Goal: Contribute content: Contribute content

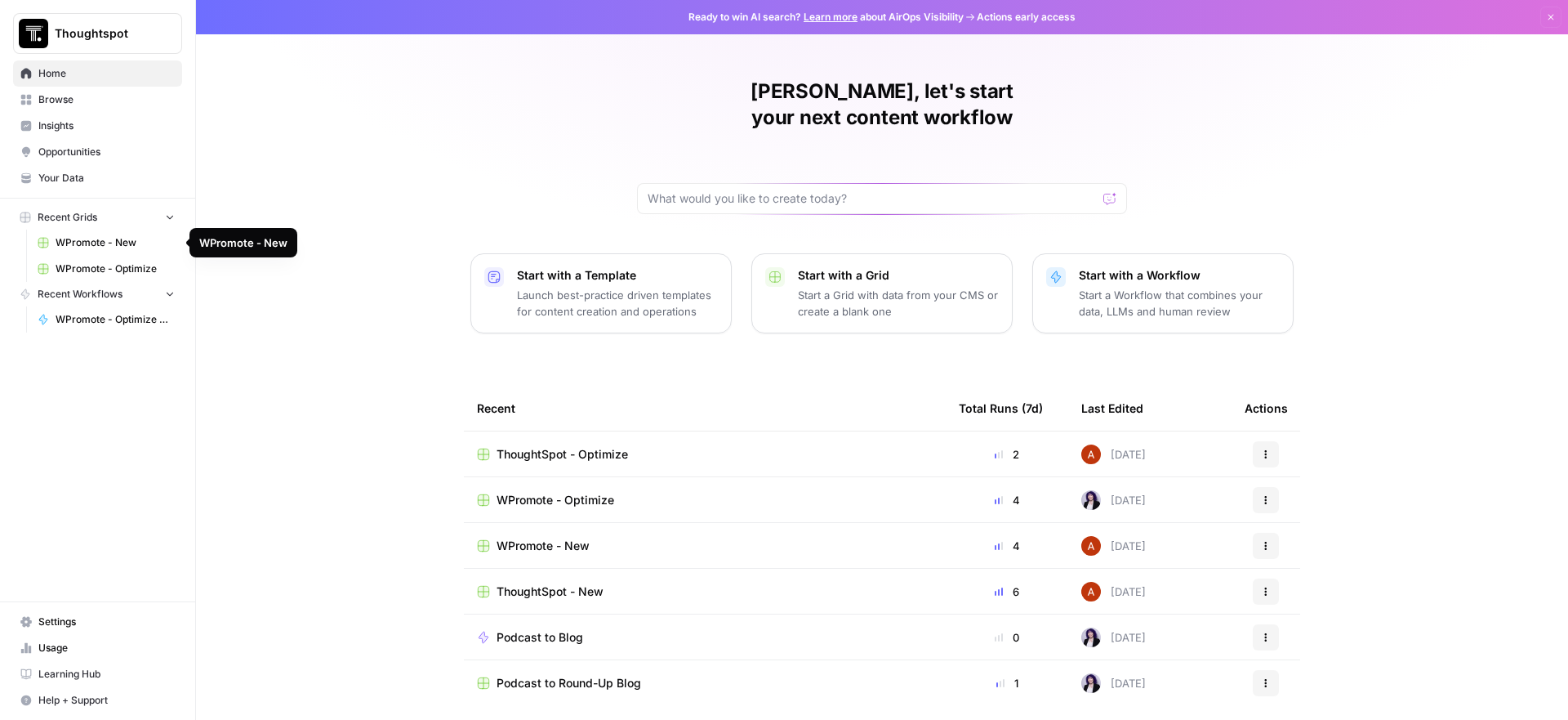
click at [105, 239] on span "WPromote - New" at bounding box center [115, 242] width 119 height 14
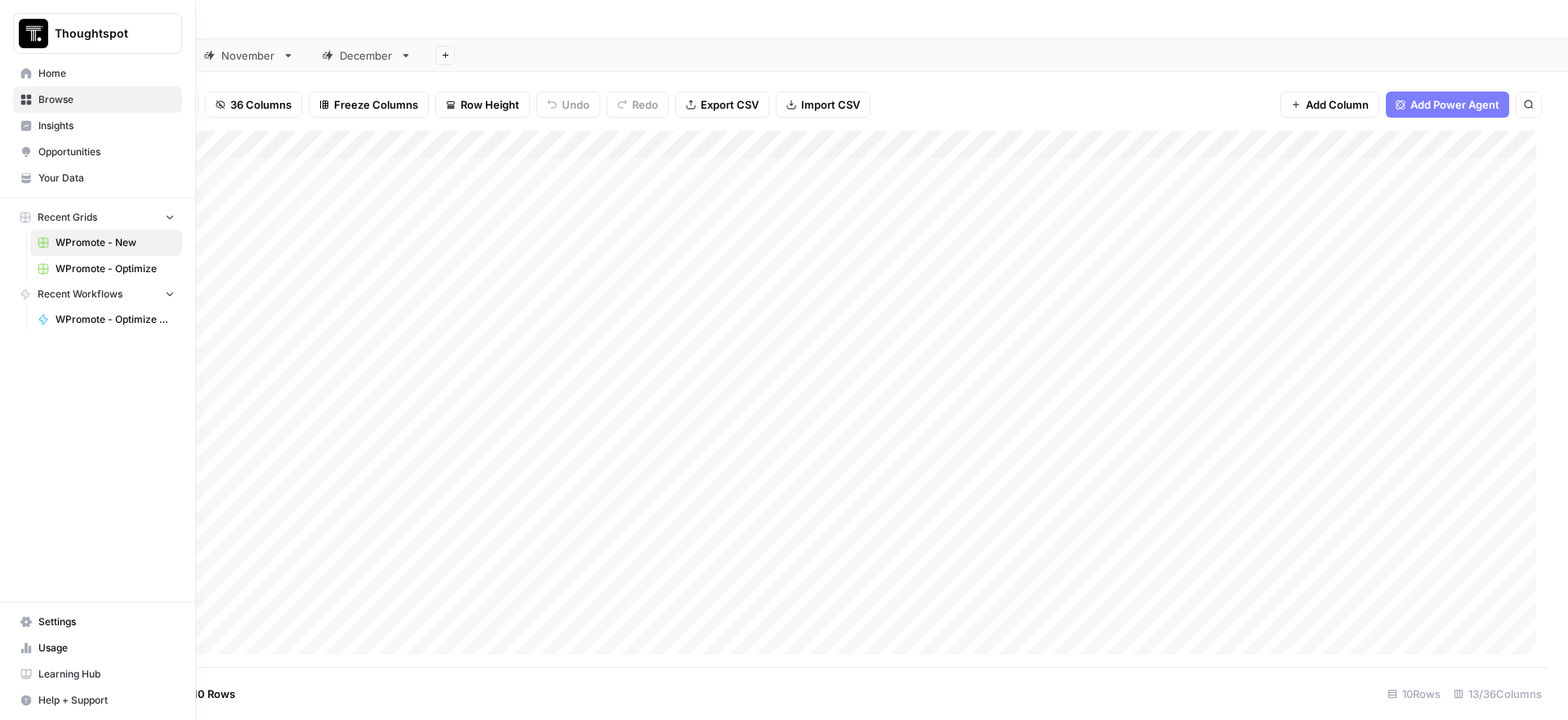
click at [106, 271] on span "WPromote - Optimize" at bounding box center [115, 268] width 119 height 14
click at [33, 76] on link "Home" at bounding box center [97, 73] width 169 height 26
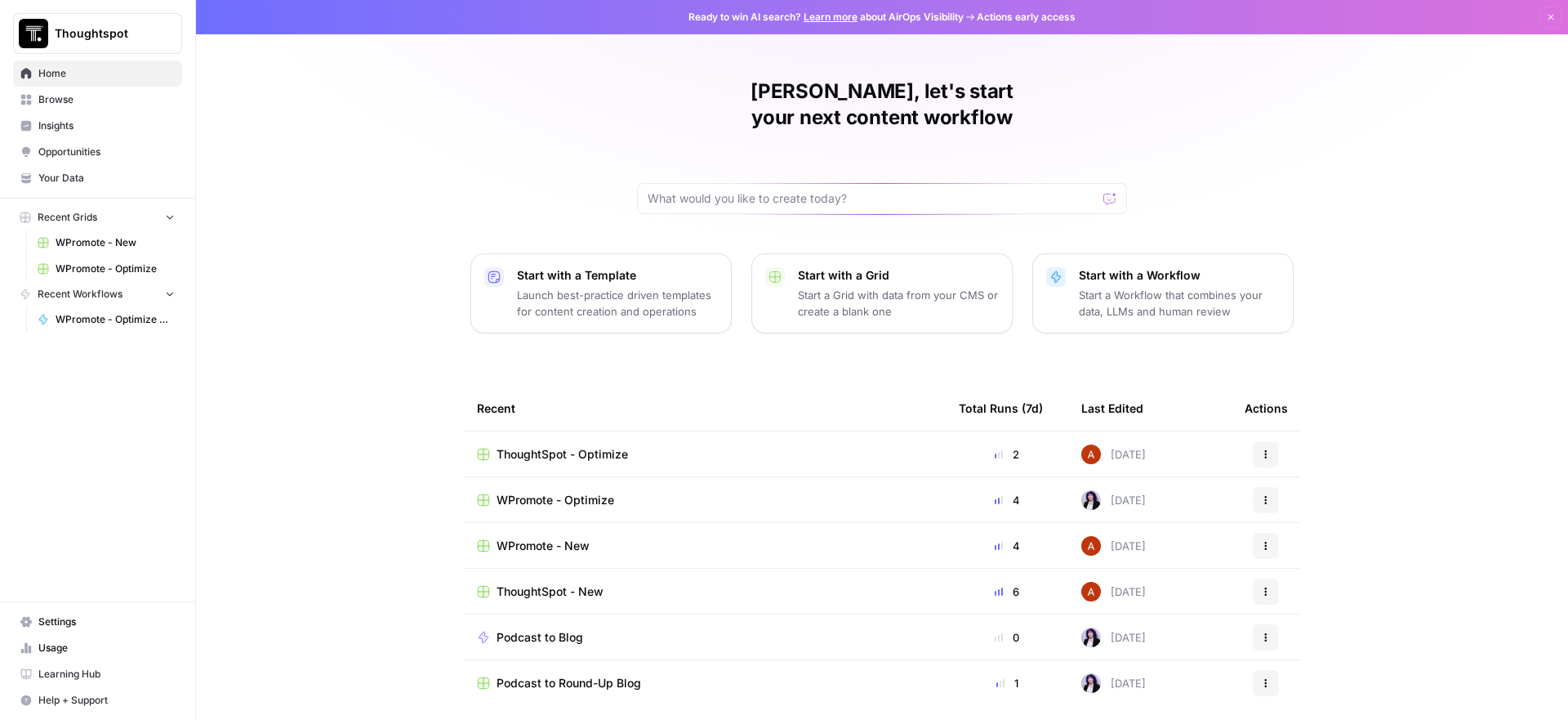
click at [115, 237] on span "WPromote - New" at bounding box center [115, 242] width 119 height 14
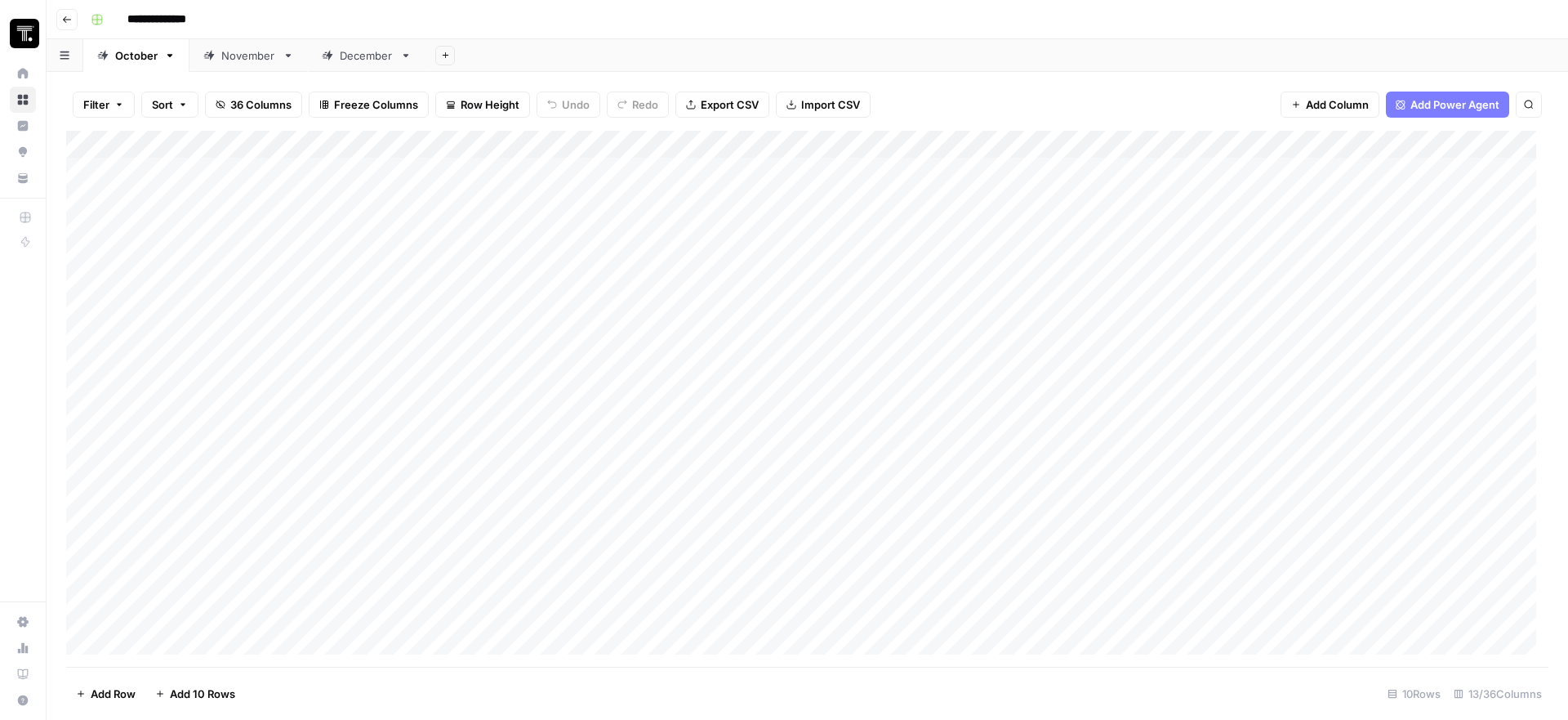
click at [649, 263] on div "Add Column" at bounding box center [806, 399] width 1482 height 536
click at [649, 263] on div at bounding box center [693, 265] width 213 height 75
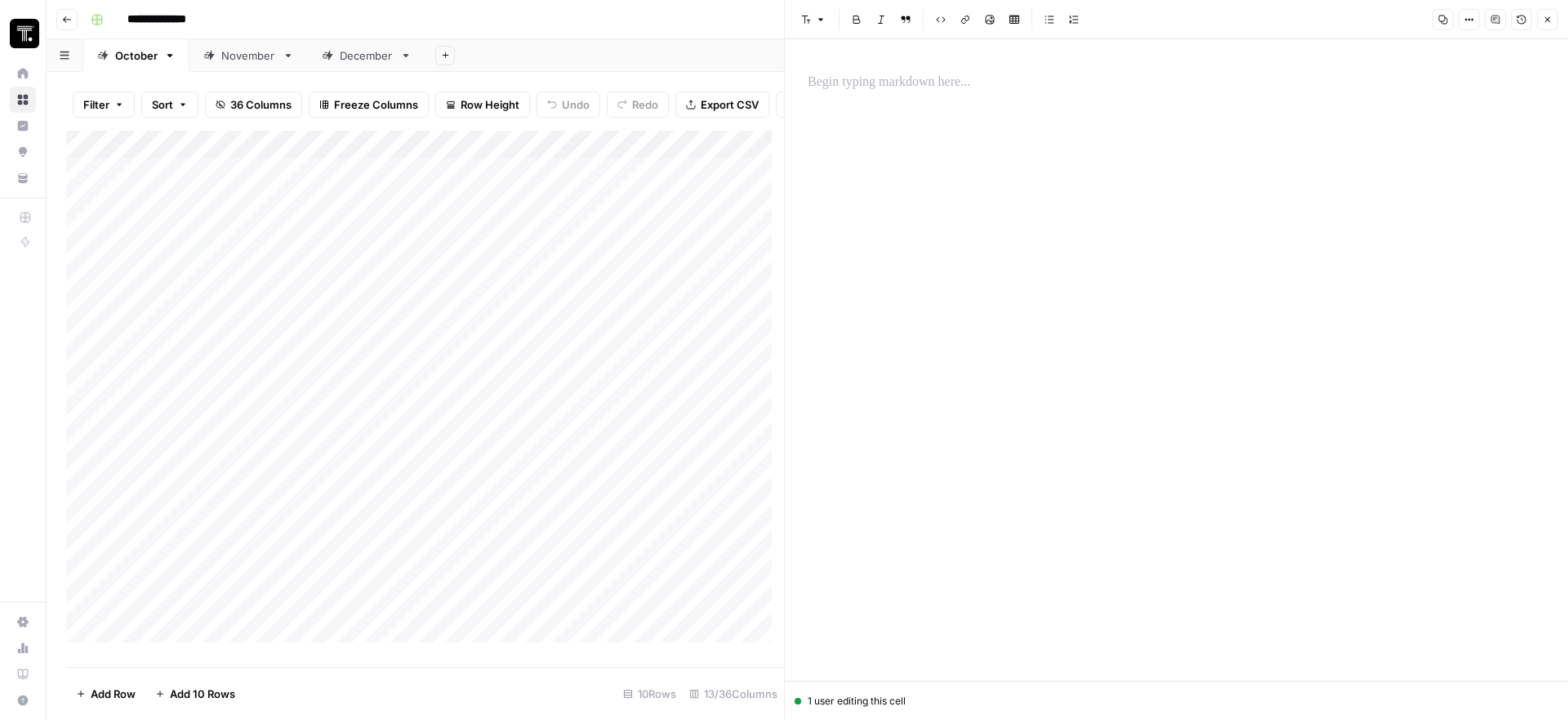
click at [980, 90] on p at bounding box center [1176, 82] width 738 height 21
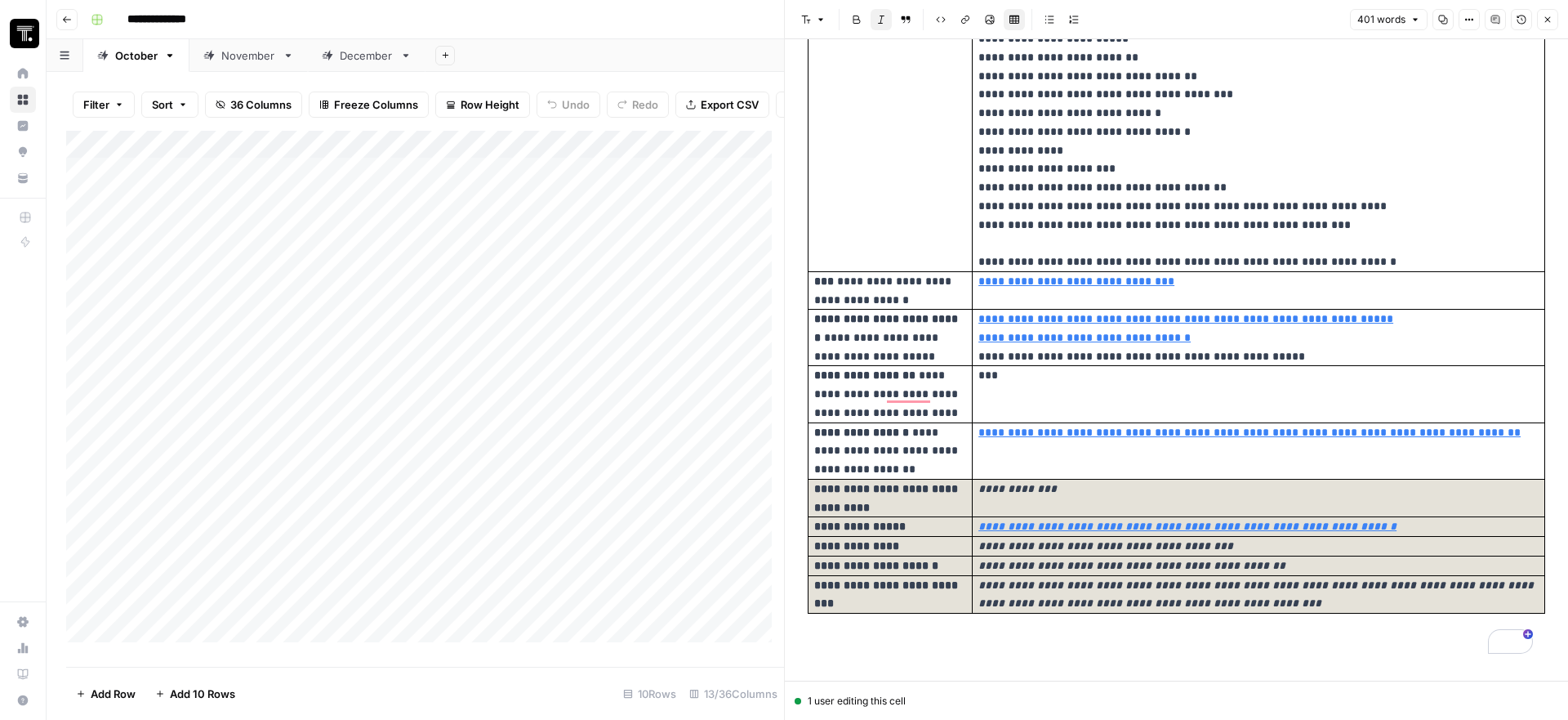
scroll to position [849, 0]
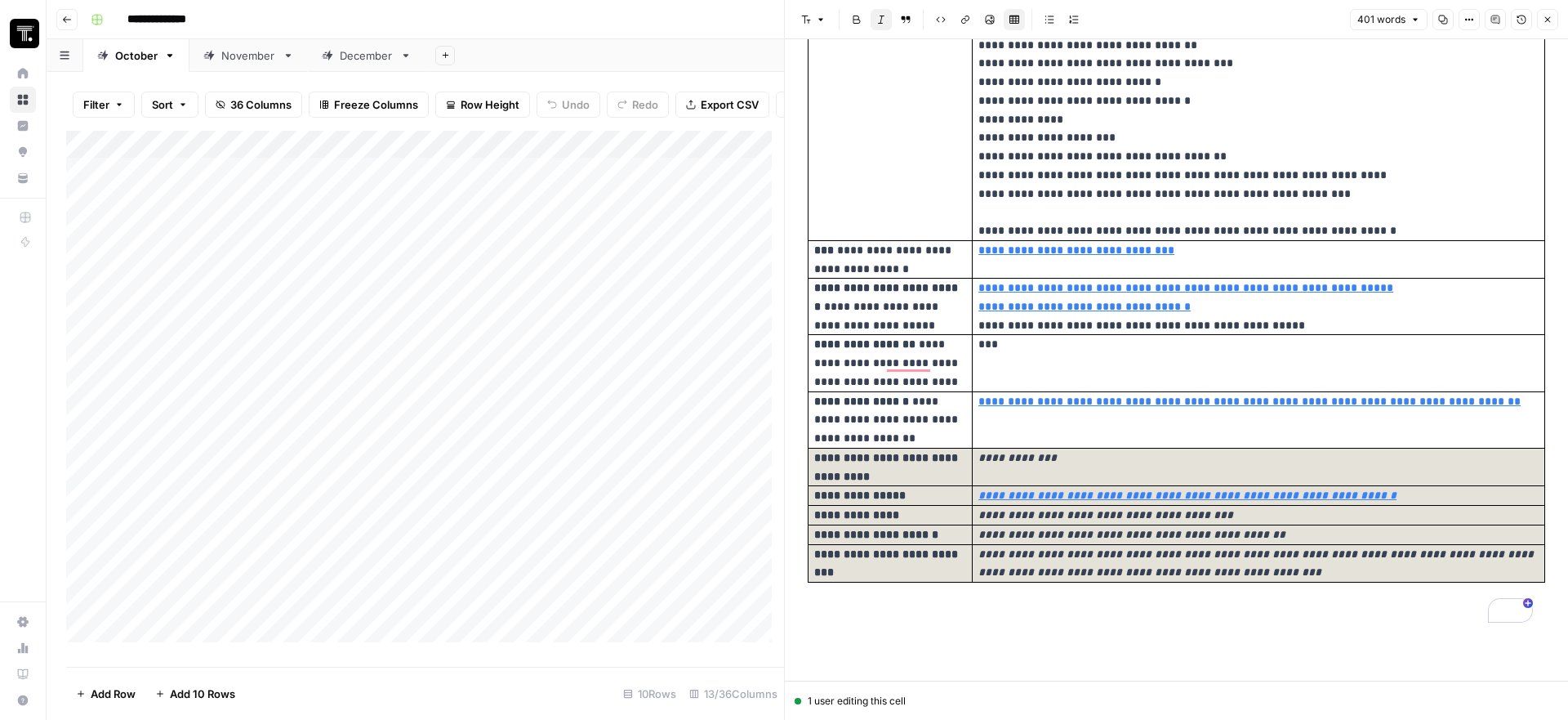
click at [1542, 14] on icon "button" at bounding box center [1547, 19] width 10 height 10
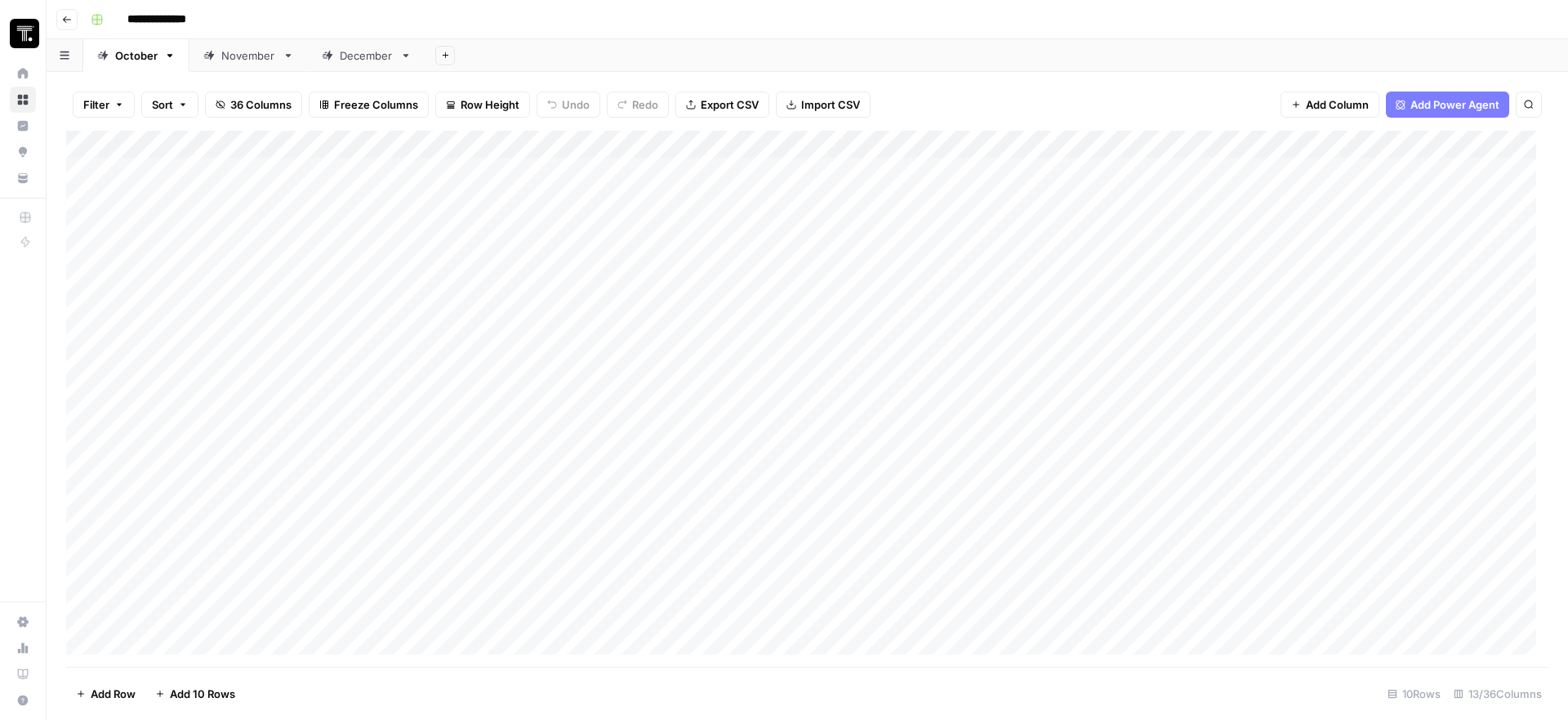
click at [868, 281] on div "Add Column" at bounding box center [806, 399] width 1482 height 536
click at [876, 251] on div "Add Column" at bounding box center [806, 399] width 1482 height 536
click at [876, 250] on textarea at bounding box center [927, 245] width 261 height 23
type textarea "**********"
click at [1070, 265] on div "Add Column" at bounding box center [806, 399] width 1482 height 536
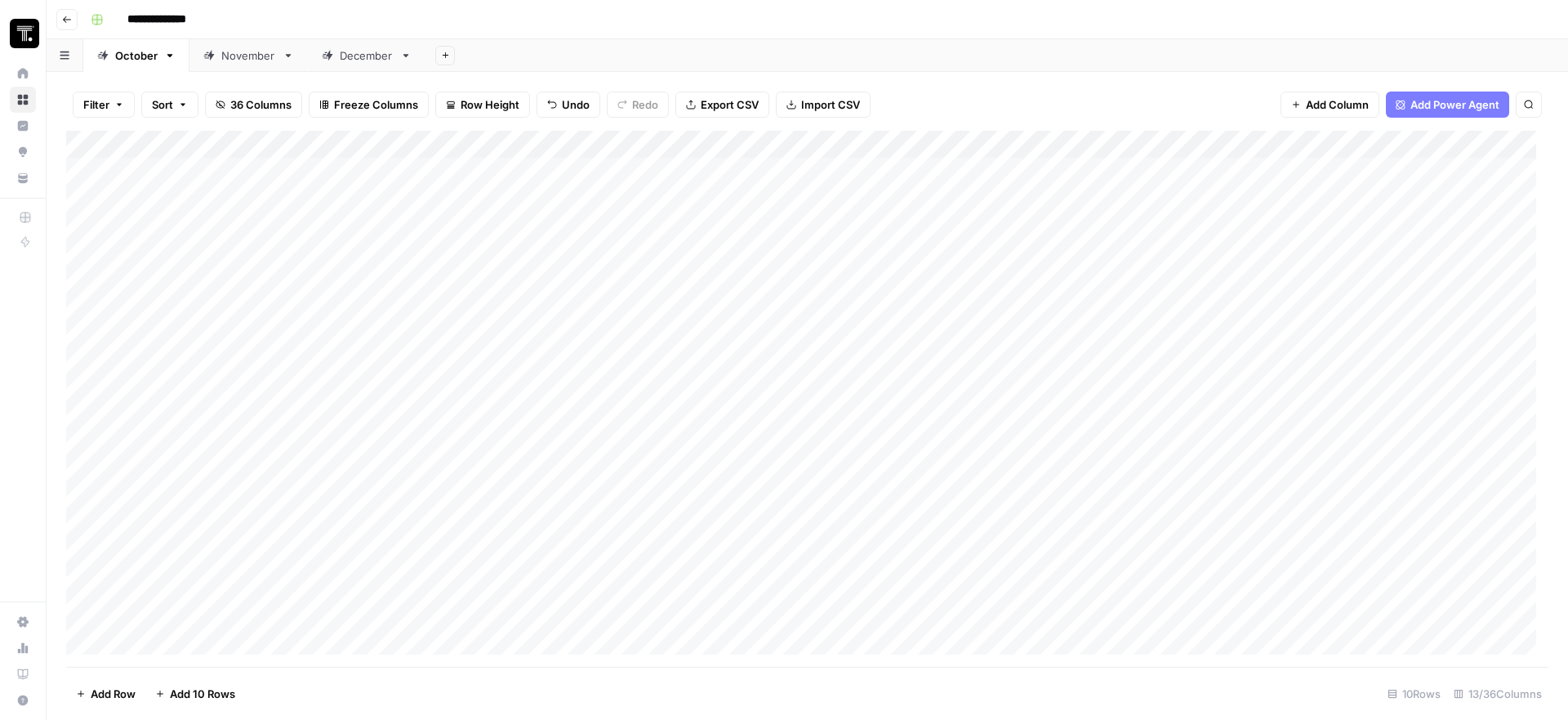
click at [1038, 273] on div "Add Column" at bounding box center [806, 399] width 1482 height 536
click at [1038, 273] on div at bounding box center [1078, 265] width 261 height 75
paste textarea "**********"
type textarea "**********"
click at [1022, 274] on div "Add Column" at bounding box center [806, 399] width 1482 height 536
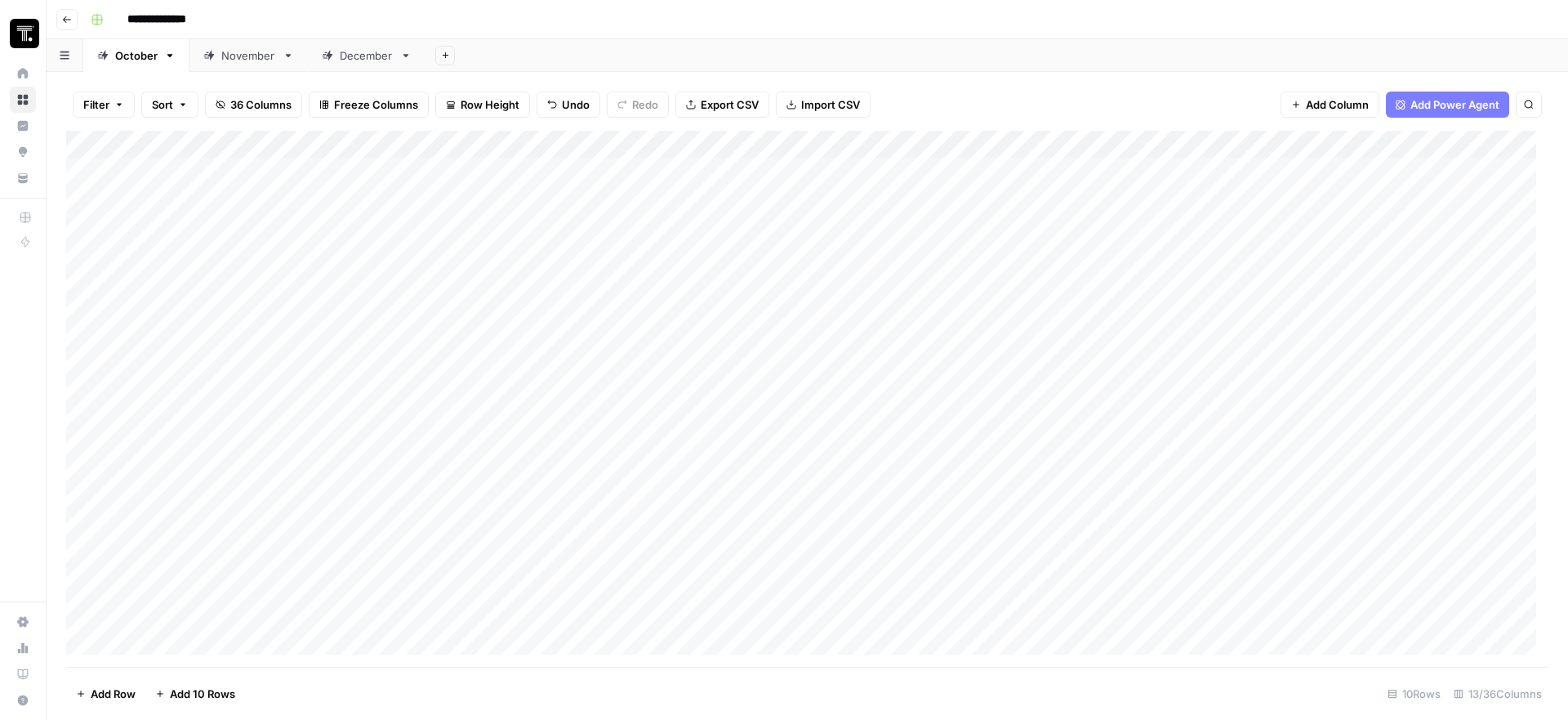
click at [1022, 274] on div "Add Column" at bounding box center [806, 399] width 1482 height 536
type textarea "**********"
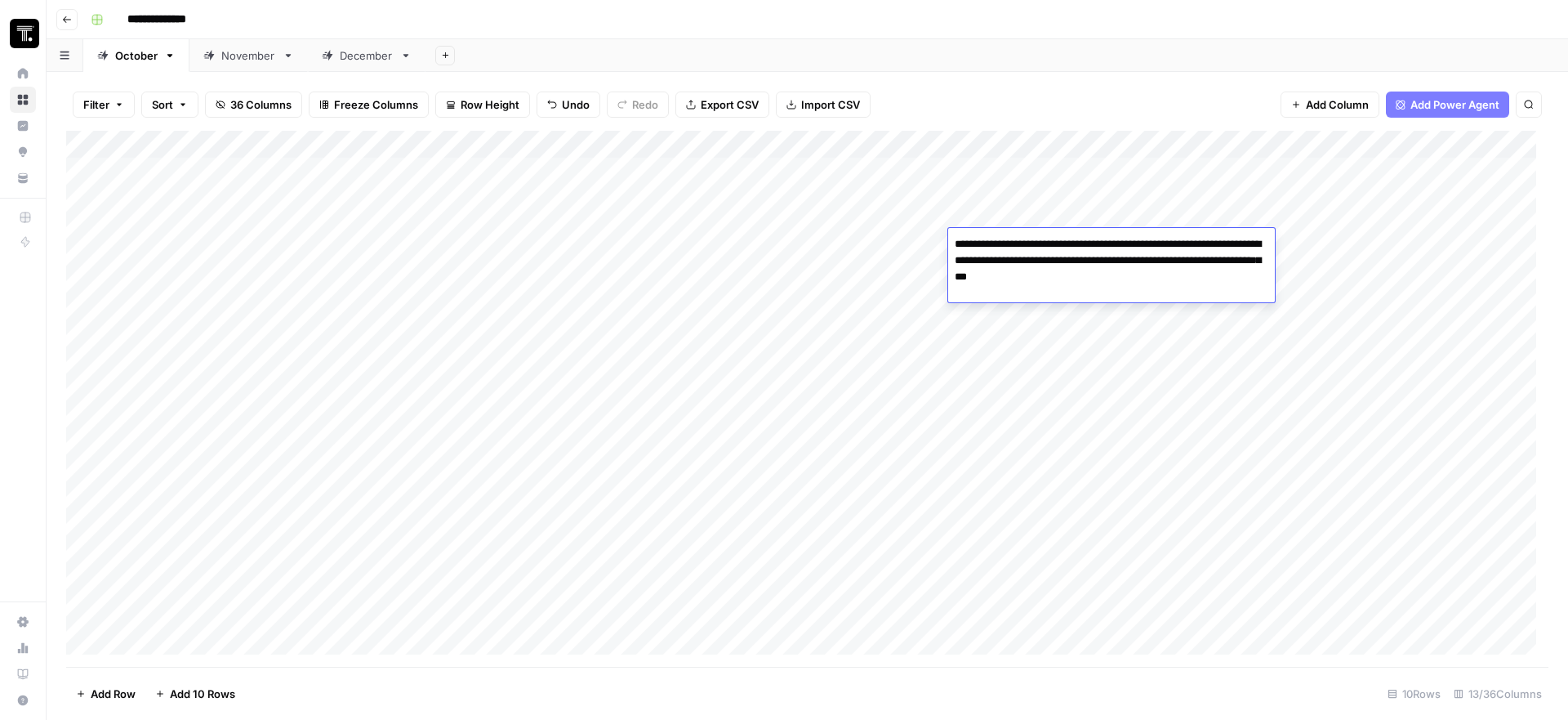
click at [1271, 278] on textarea "**********" at bounding box center [1111, 261] width 327 height 55
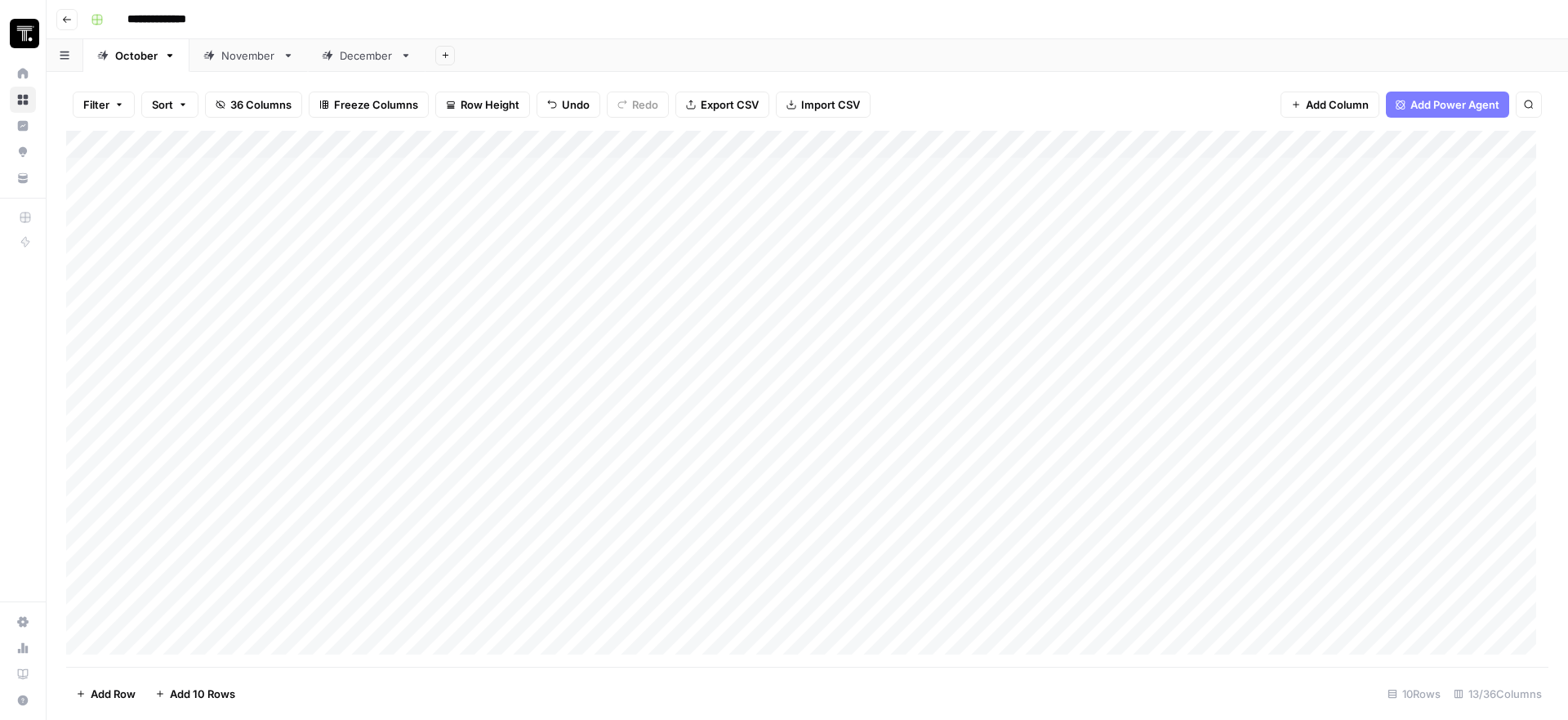
click at [1299, 275] on div "Add Column" at bounding box center [806, 399] width 1482 height 536
click at [1154, 261] on div "Add Column" at bounding box center [806, 399] width 1482 height 536
click at [1154, 261] on div at bounding box center [1199, 265] width 209 height 75
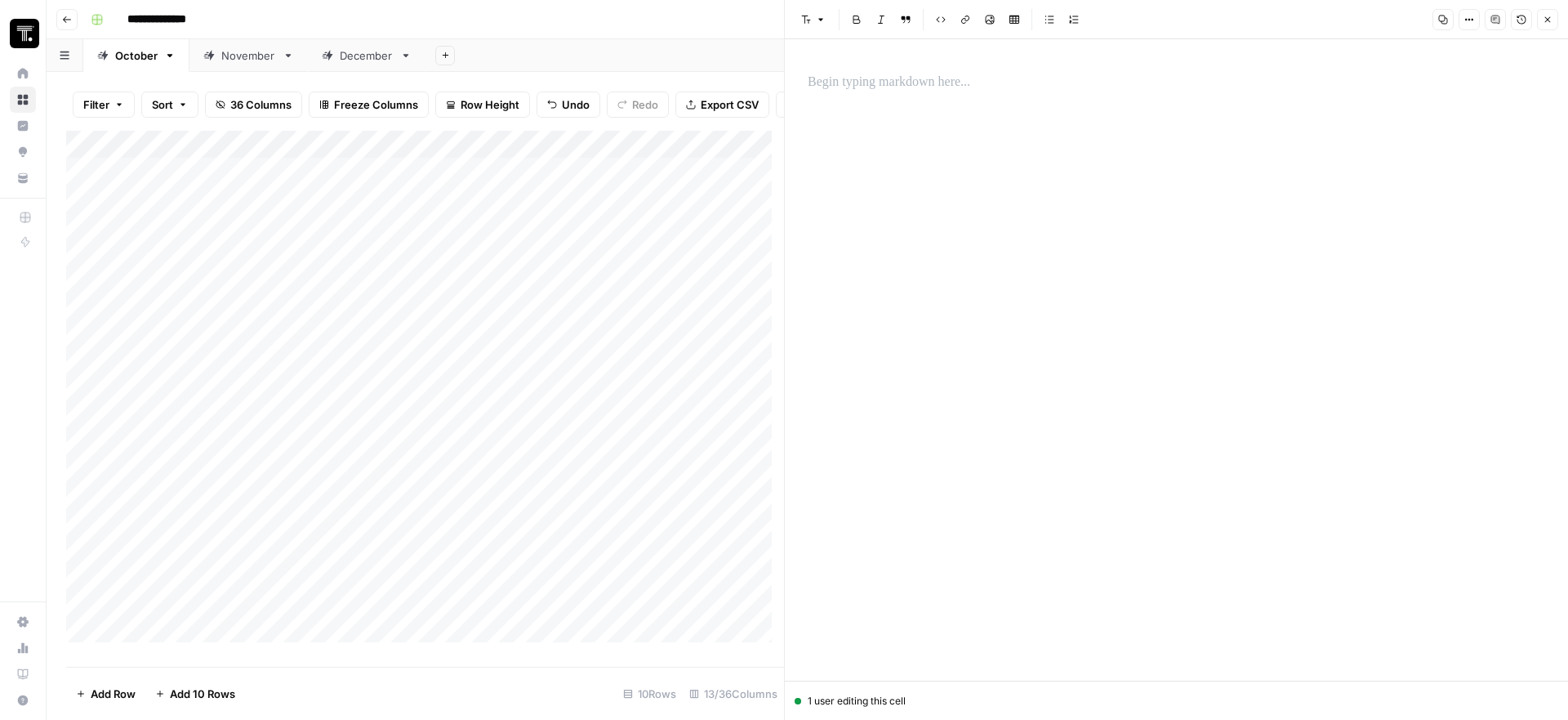
click at [1540, 24] on button "Close" at bounding box center [1547, 19] width 21 height 21
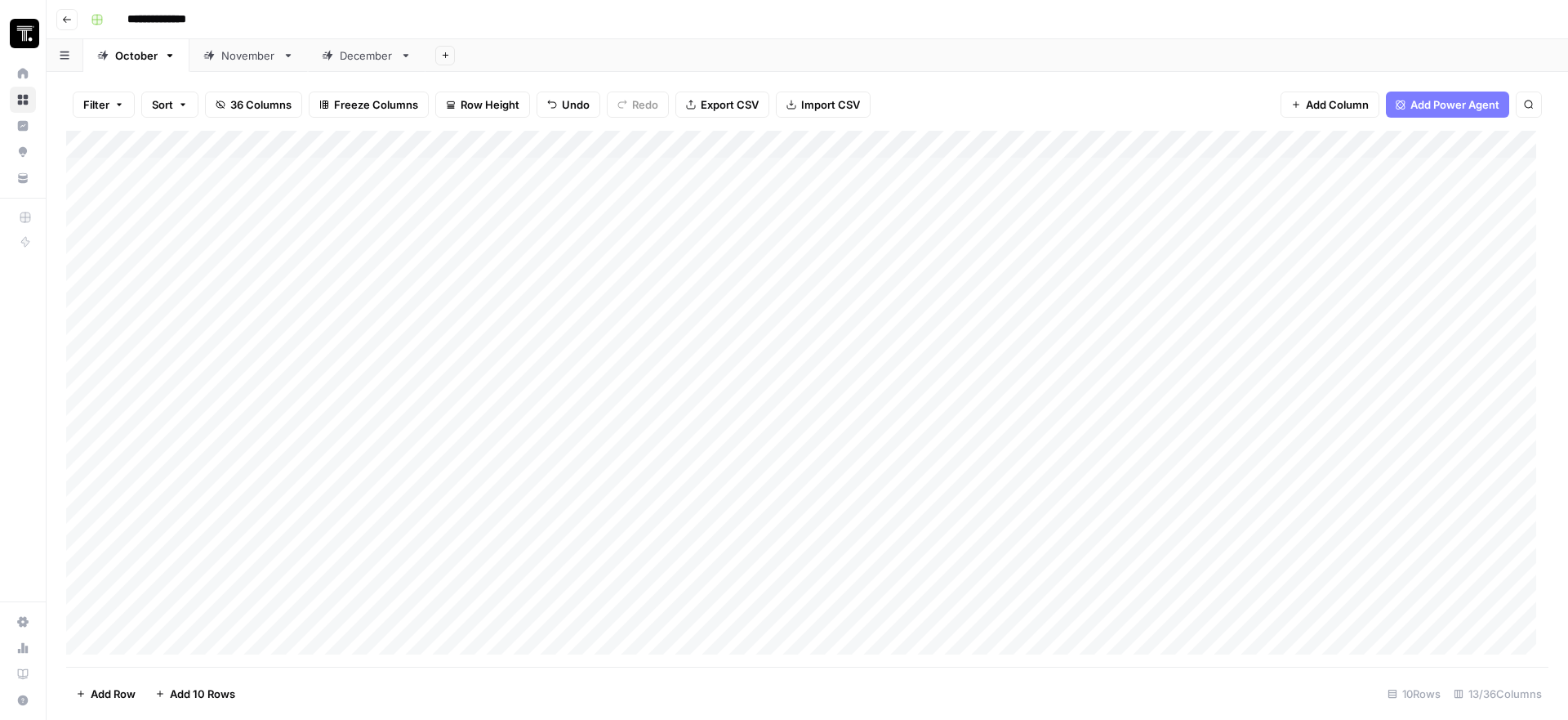
click at [1259, 180] on div "Add Column" at bounding box center [806, 399] width 1482 height 536
click at [1226, 210] on div "Add Column" at bounding box center [806, 399] width 1482 height 536
click at [1227, 210] on div at bounding box center [1199, 193] width 209 height 75
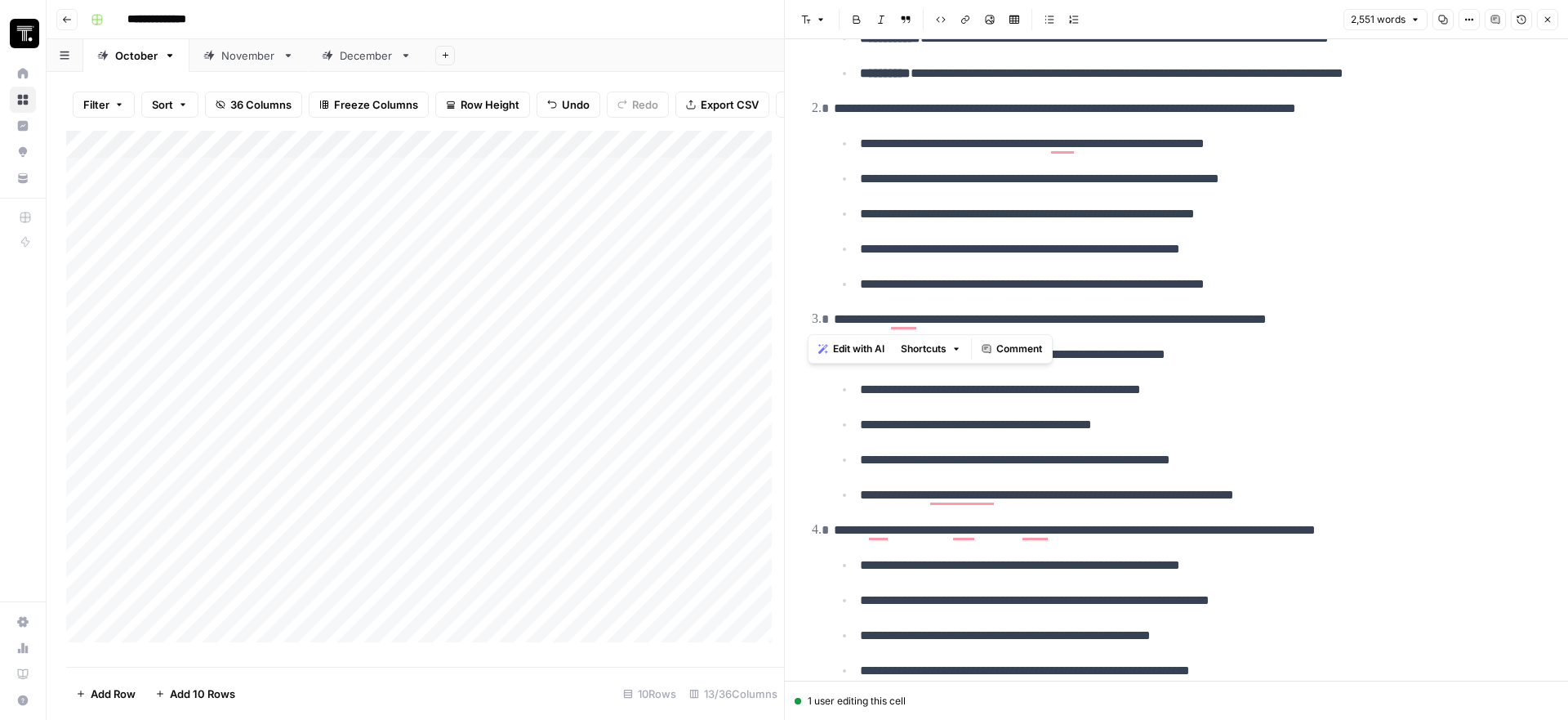
scroll to position [205, 0]
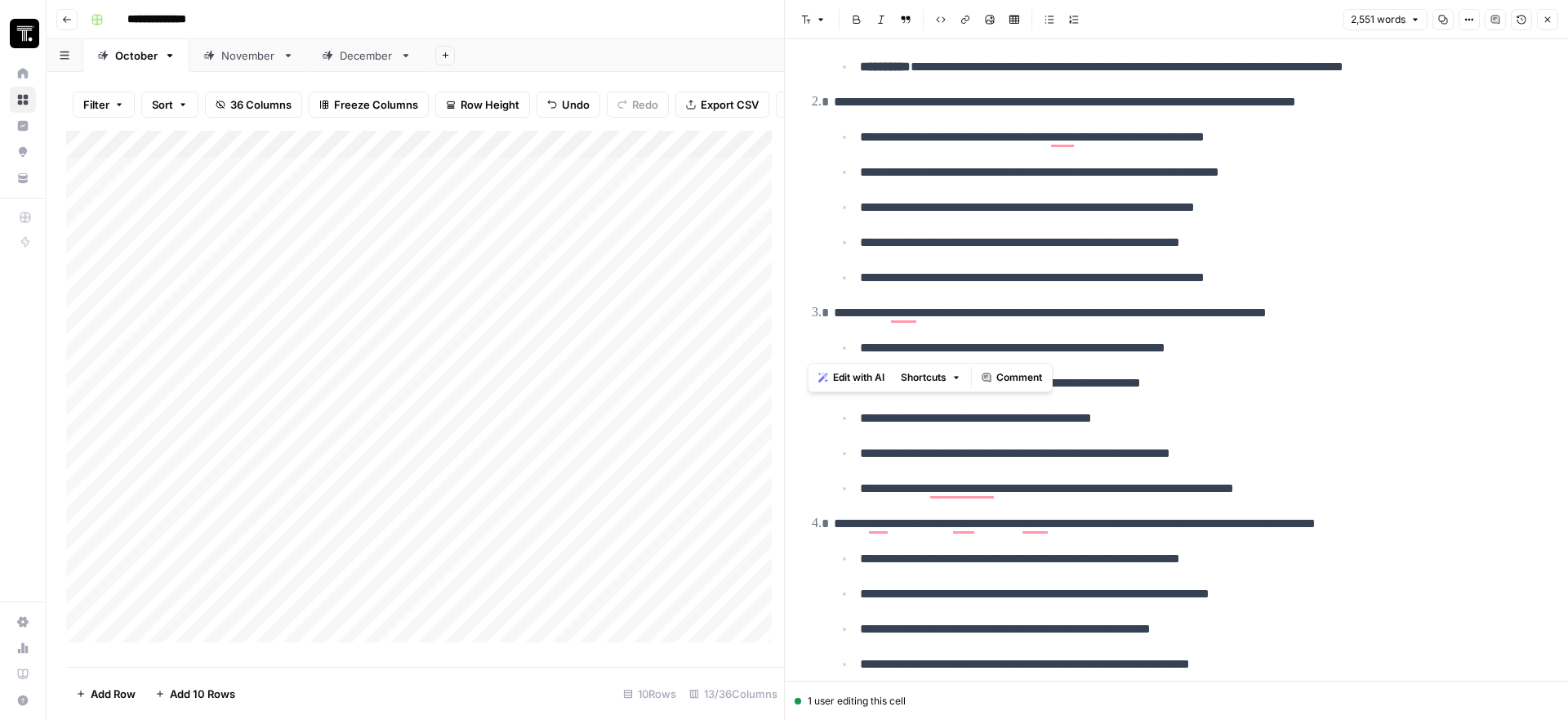
drag, startPoint x: 806, startPoint y: 81, endPoint x: 1175, endPoint y: 347, distance: 454.9
click at [1542, 25] on button "Close" at bounding box center [1547, 19] width 21 height 21
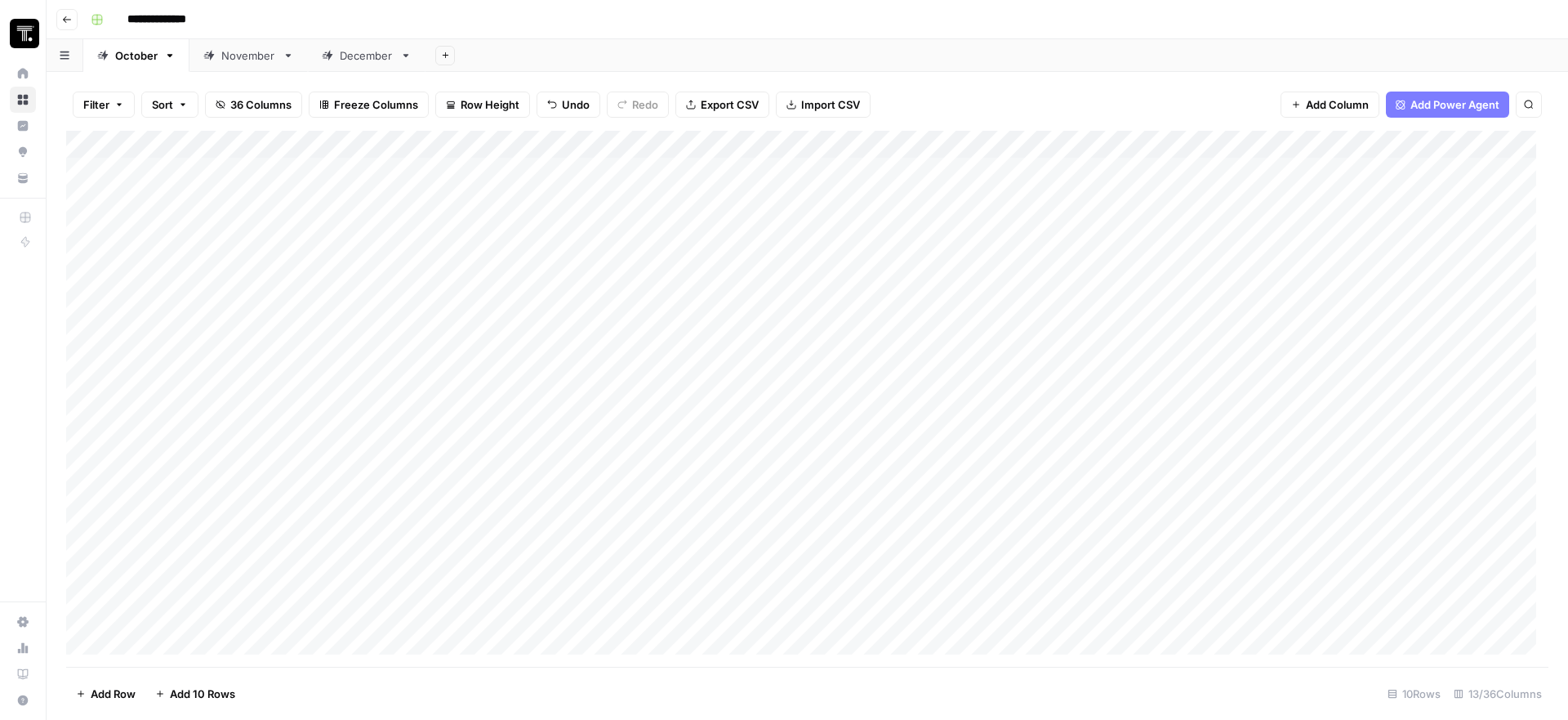
click at [1143, 280] on div "Add Column" at bounding box center [806, 399] width 1482 height 536
click at [1412, 273] on div "Add Column" at bounding box center [806, 399] width 1482 height 536
click at [835, 261] on div "Add Column" at bounding box center [806, 399] width 1482 height 536
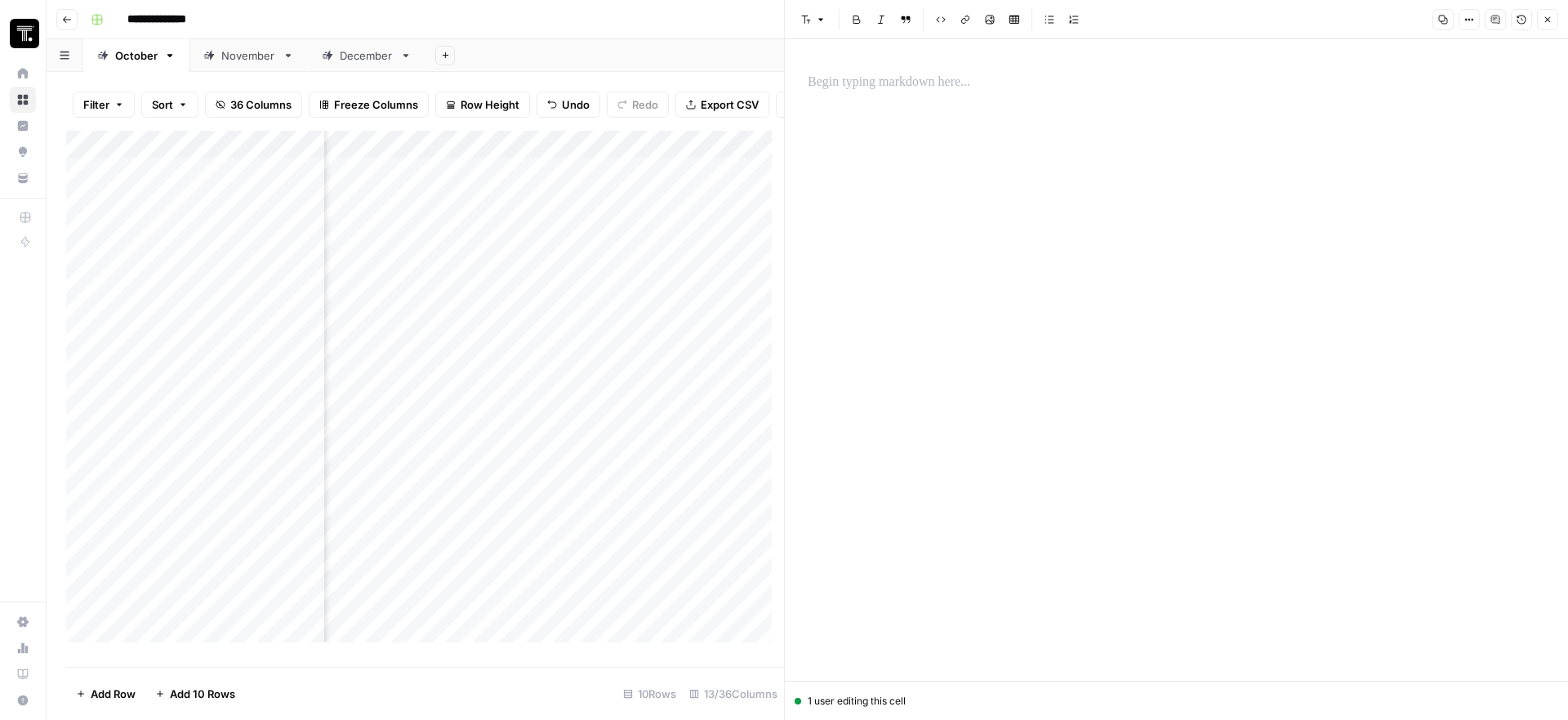
click at [923, 85] on p at bounding box center [1176, 82] width 738 height 21
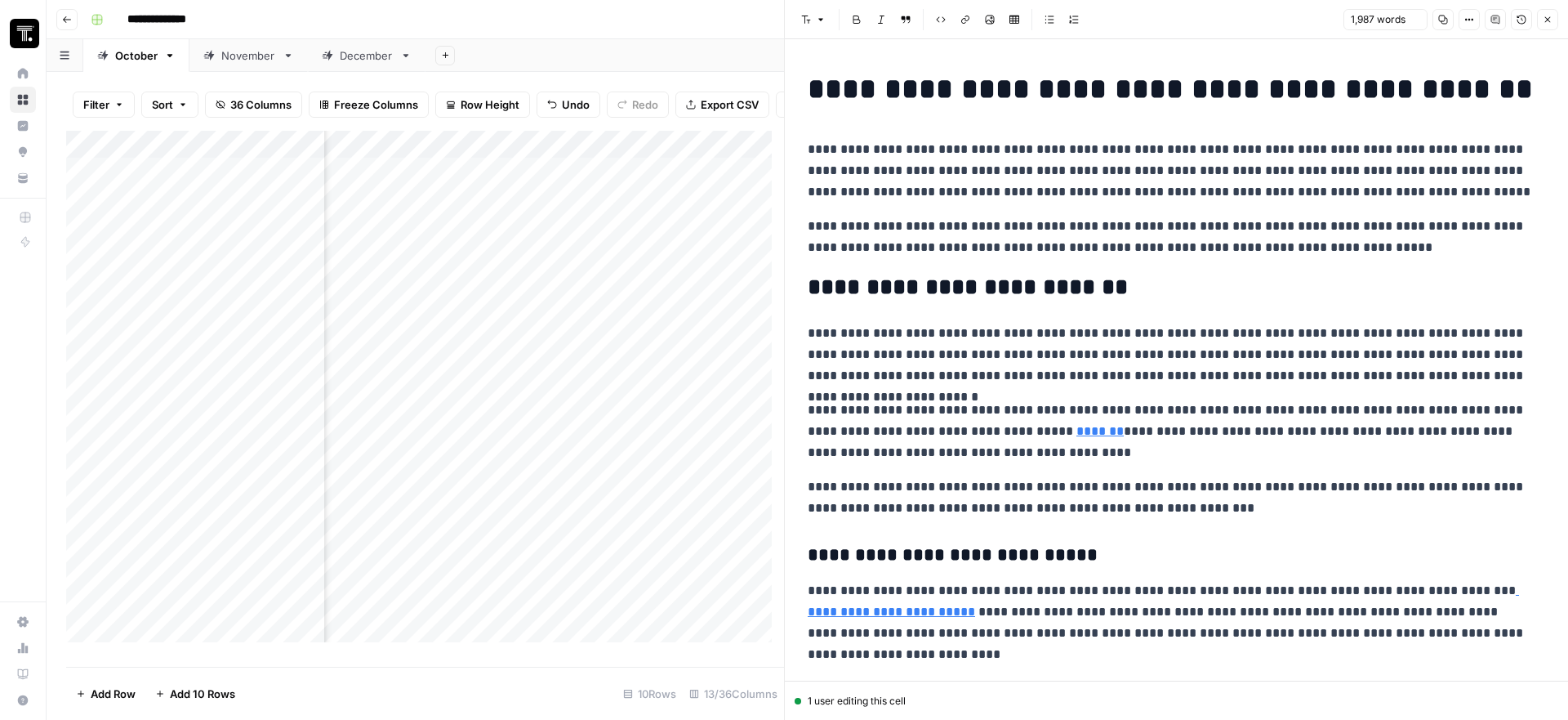
scroll to position [4638, 0]
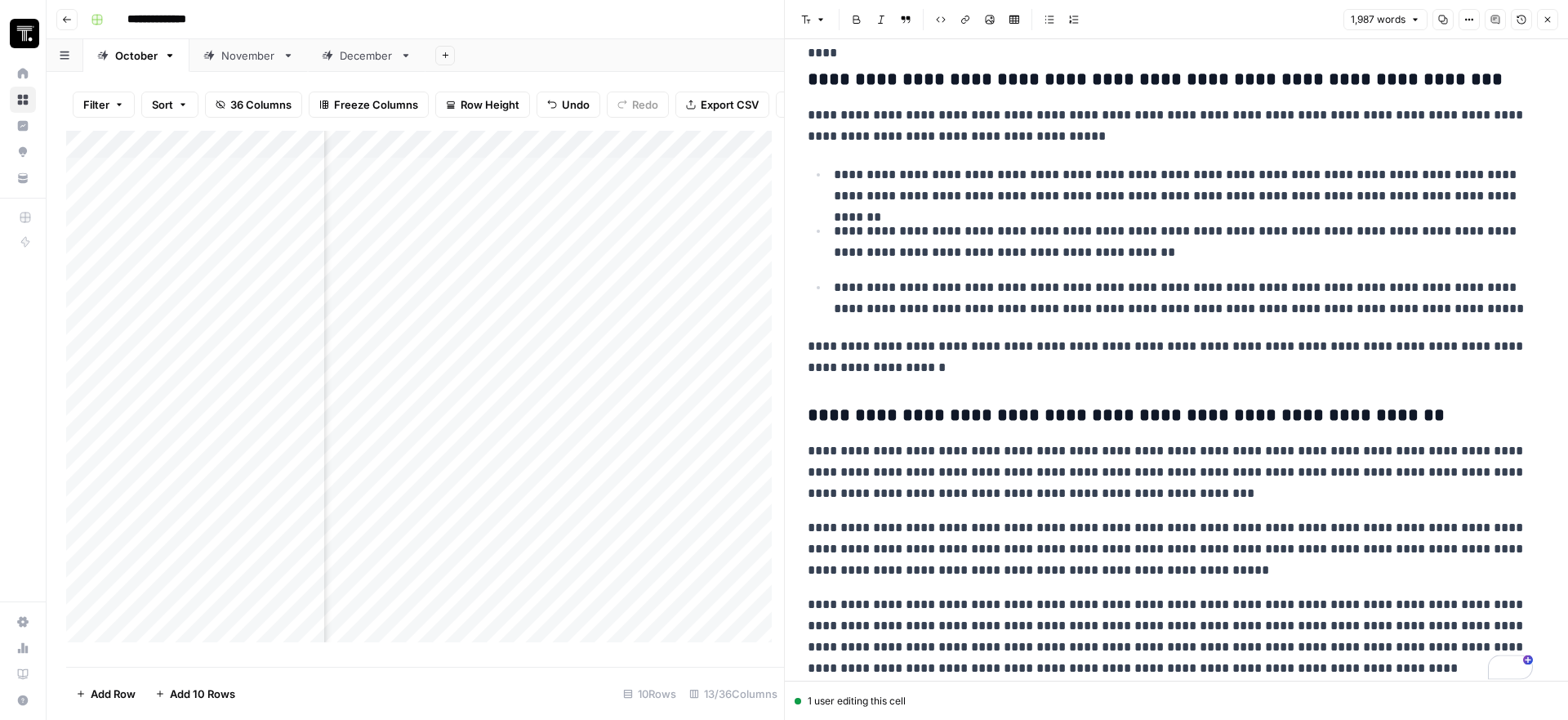
click at [1547, 18] on icon "button" at bounding box center [1547, 19] width 10 height 10
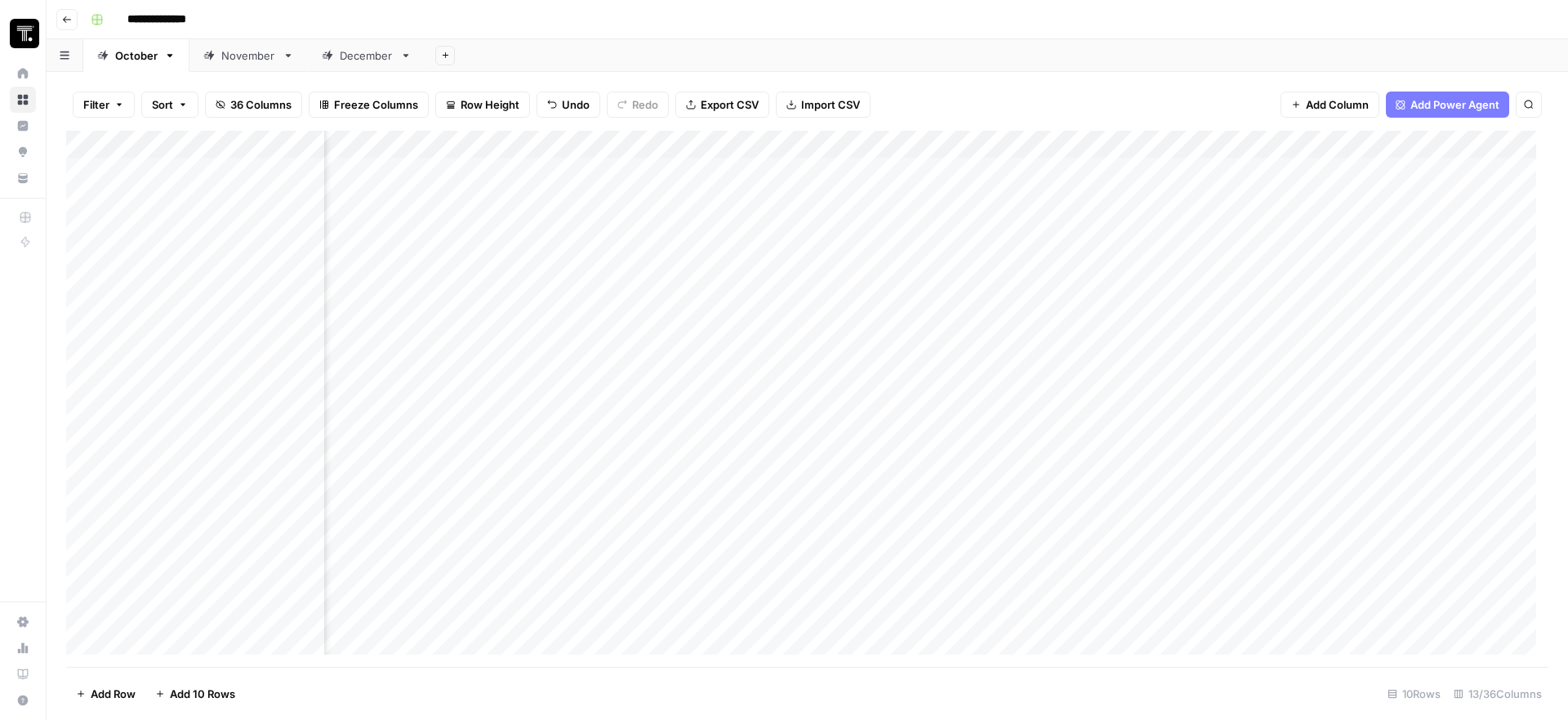
scroll to position [0, 243]
click at [1338, 241] on div "Add Column" at bounding box center [806, 399] width 1482 height 536
click at [677, 194] on div "Add Column" at bounding box center [806, 399] width 1482 height 536
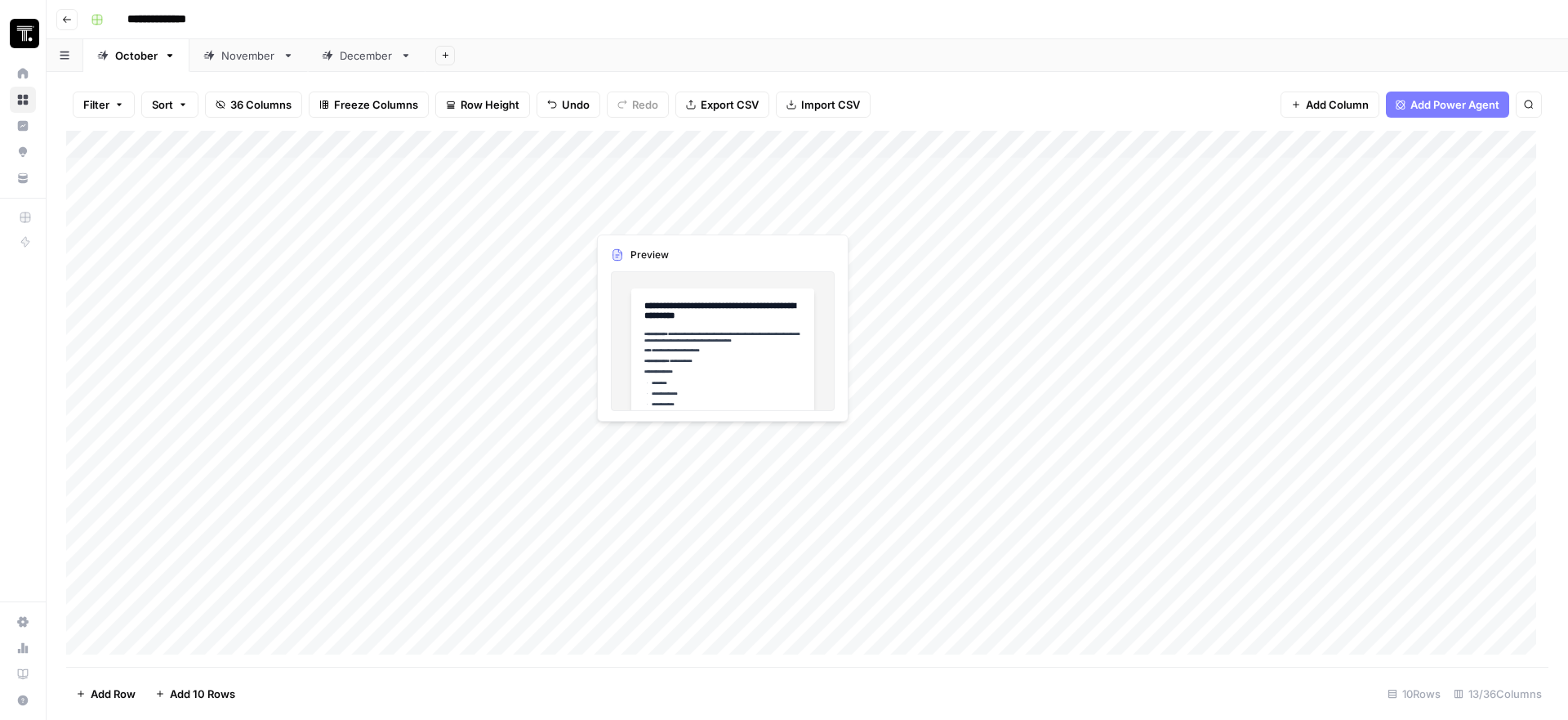
click at [677, 194] on div at bounding box center [693, 193] width 213 height 75
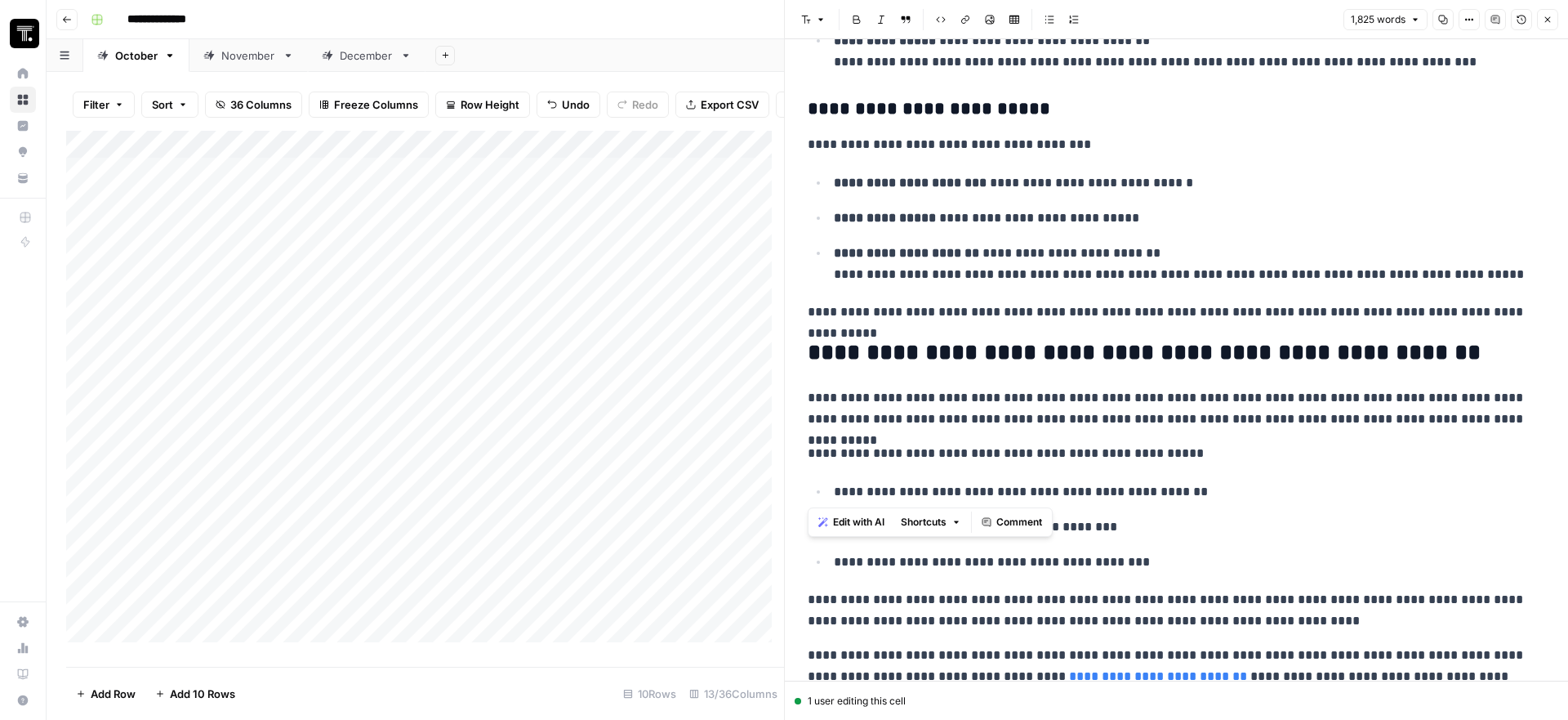
scroll to position [6438, 0]
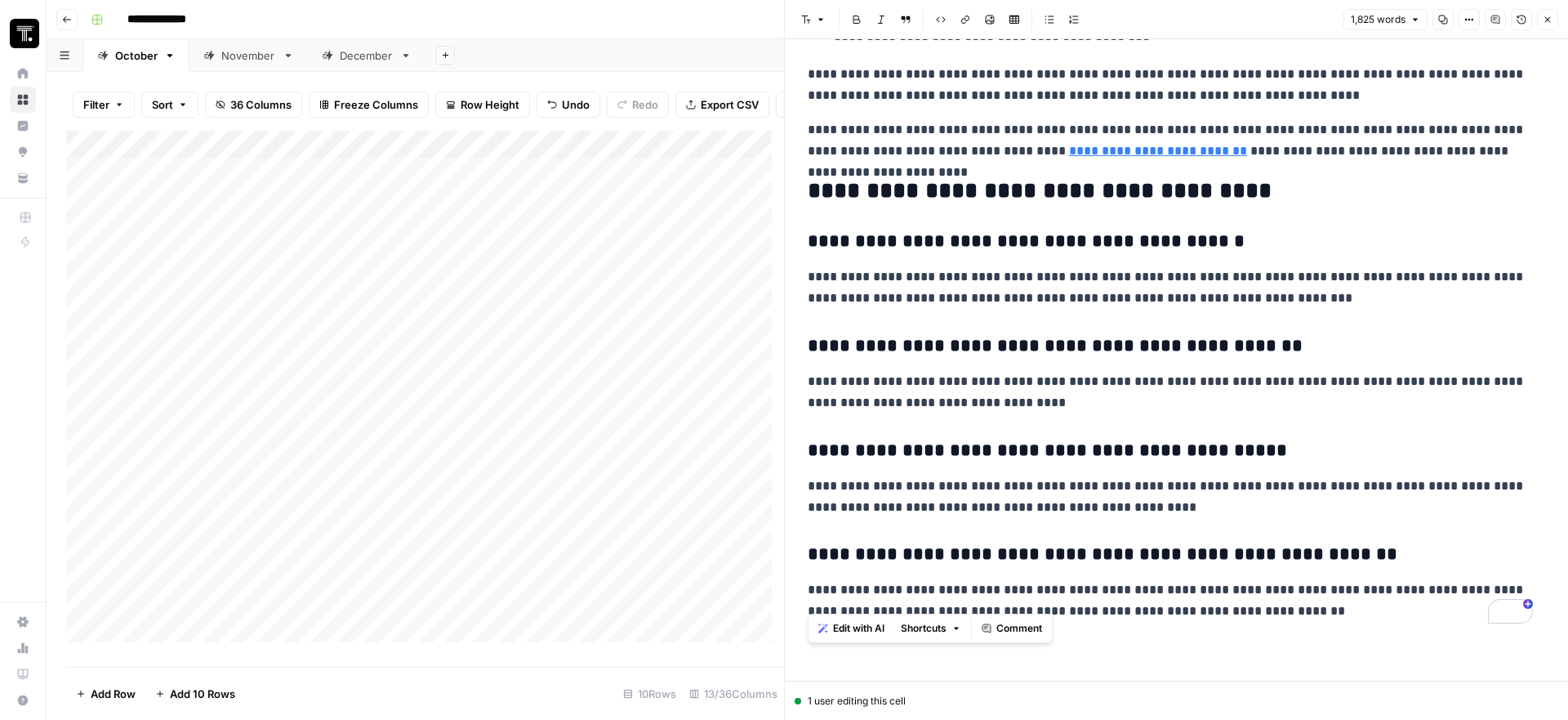
drag, startPoint x: 803, startPoint y: 92, endPoint x: 1327, endPoint y: 649, distance: 764.7
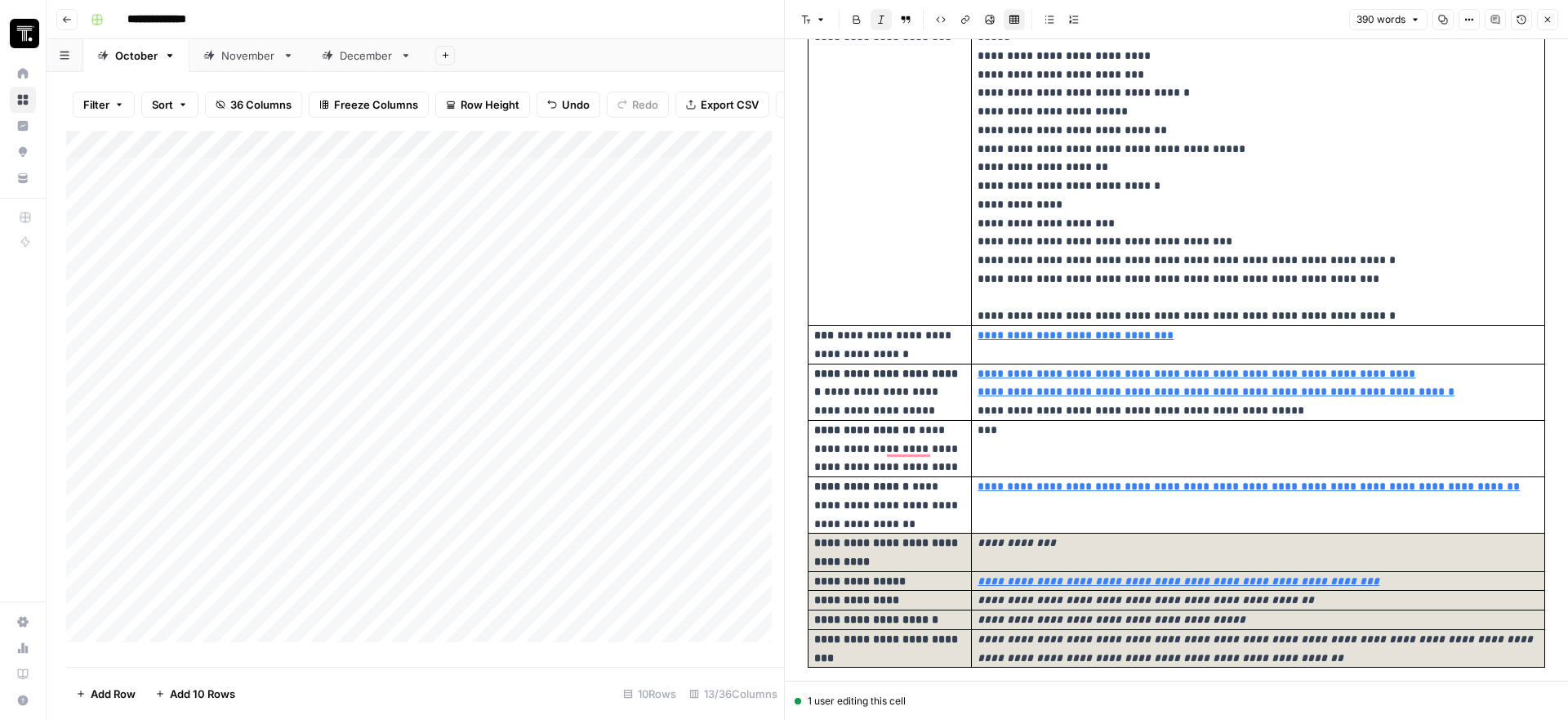
scroll to position [0, 0]
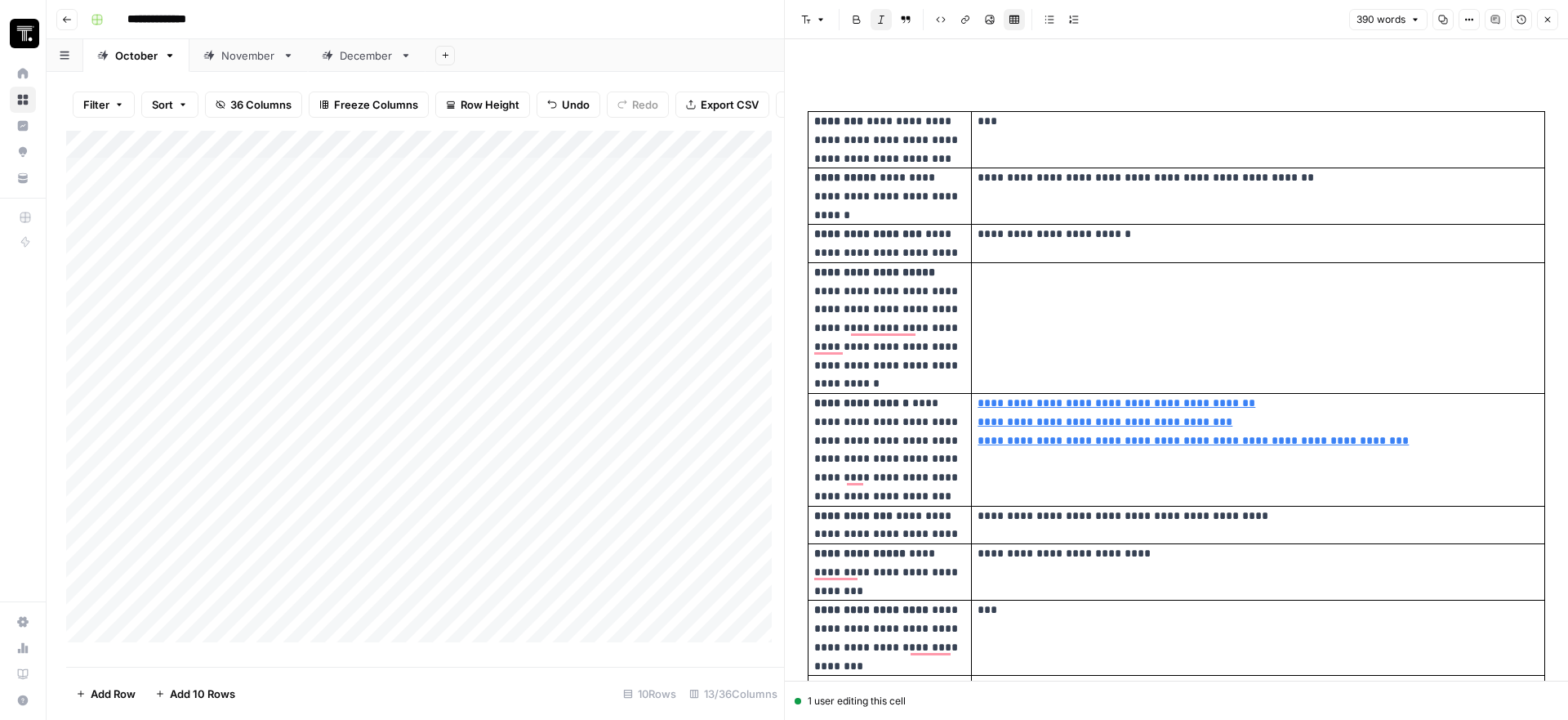
click at [1537, 18] on button "Close" at bounding box center [1547, 19] width 21 height 21
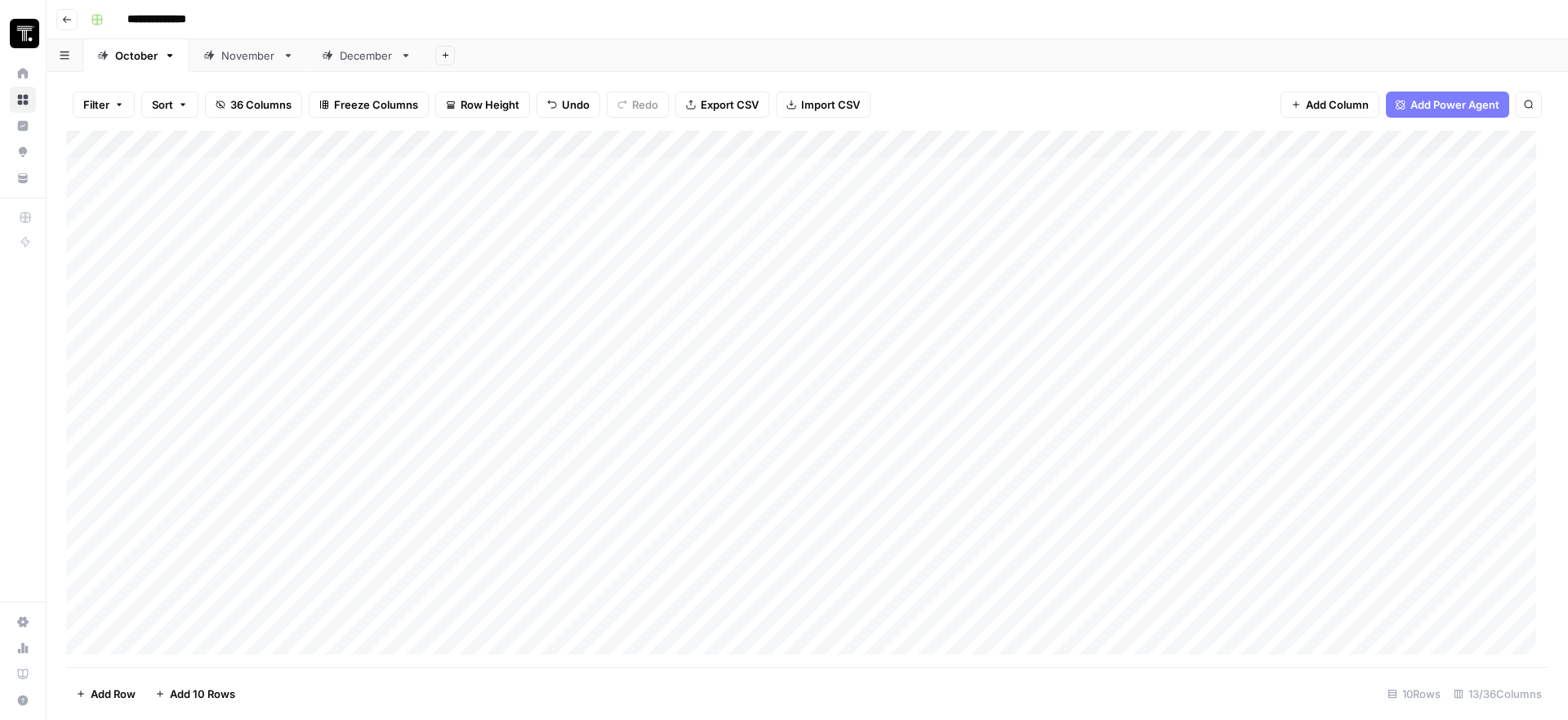
click at [694, 212] on div "Add Column" at bounding box center [806, 399] width 1482 height 536
click at [694, 212] on div at bounding box center [693, 193] width 213 height 75
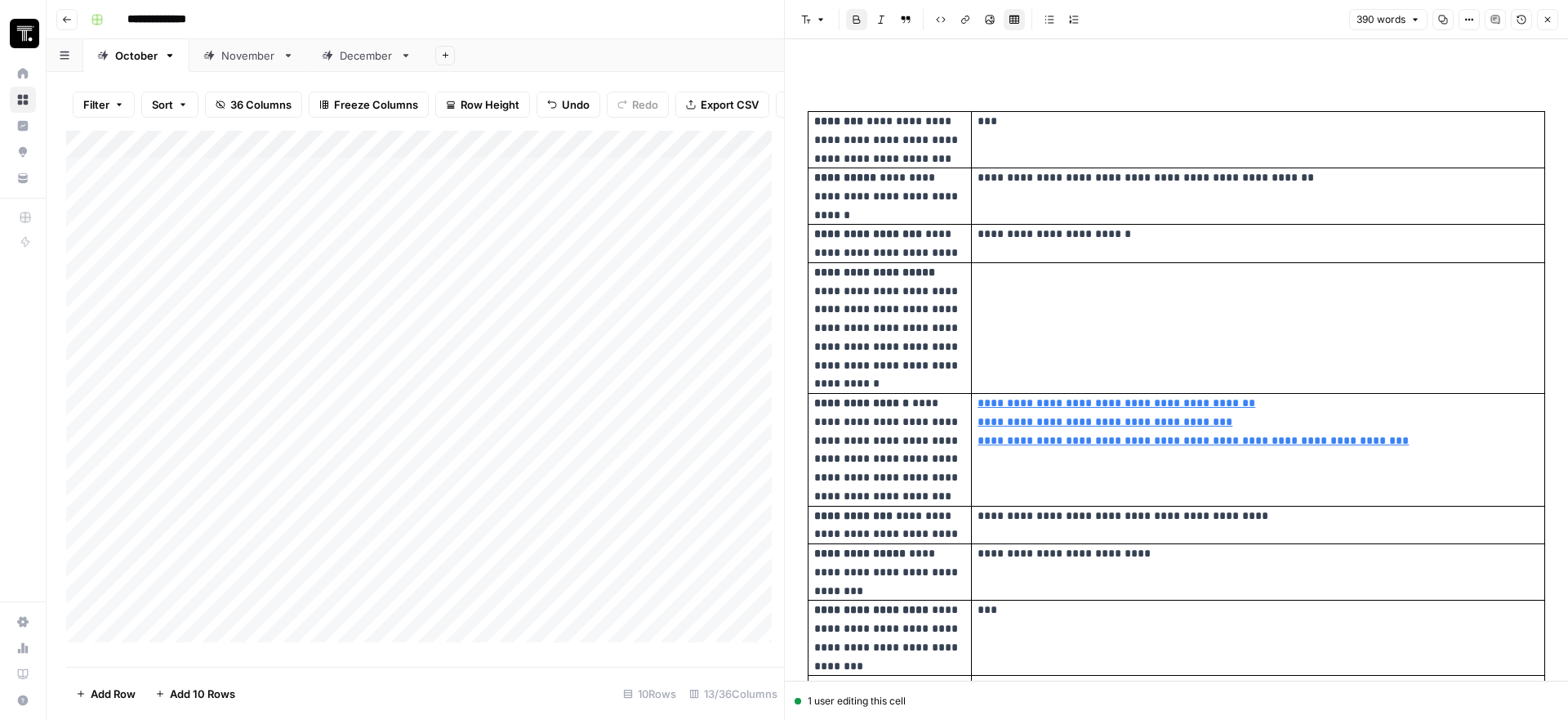
click at [1549, 16] on icon "button" at bounding box center [1547, 19] width 10 height 10
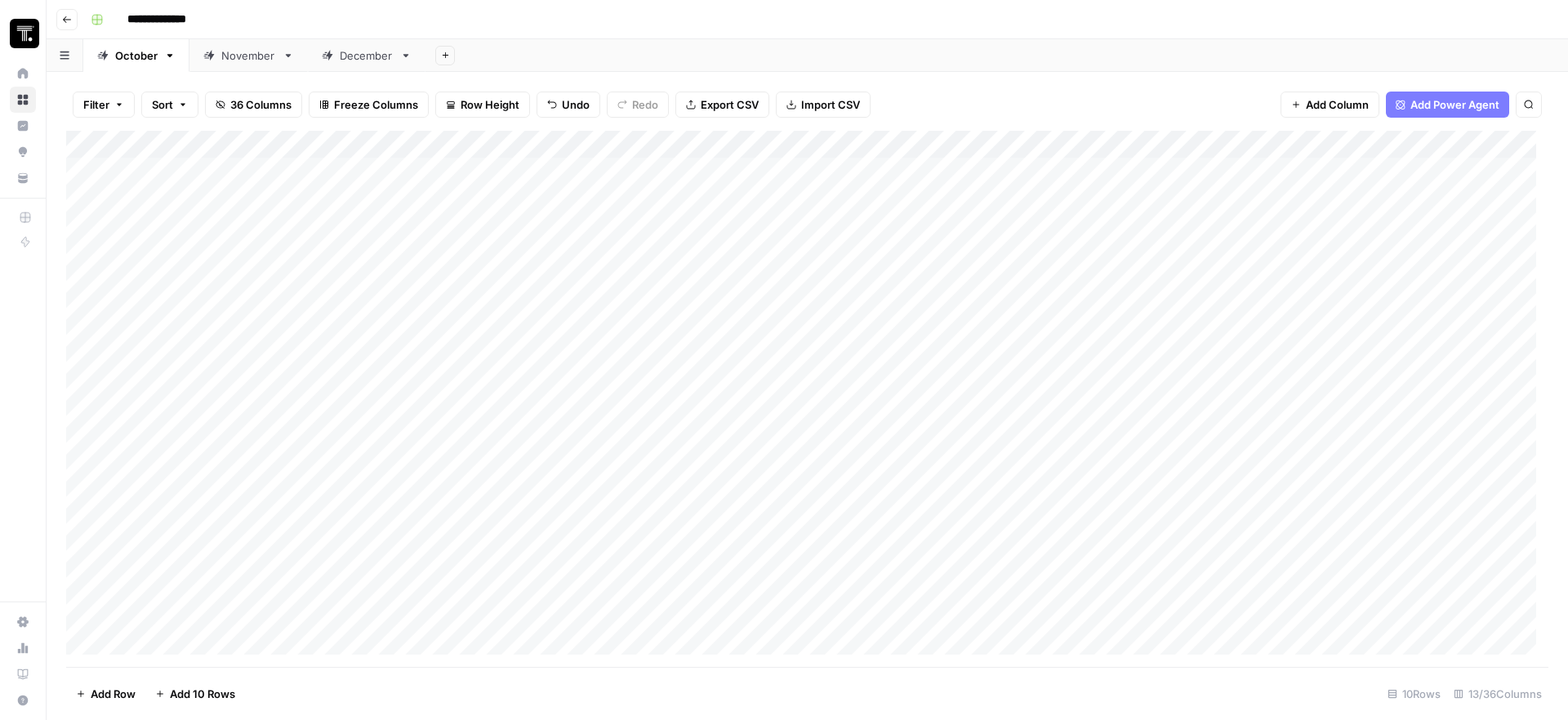
click at [855, 204] on div "Add Column" at bounding box center [806, 399] width 1482 height 536
click at [924, 165] on textarea "**********" at bounding box center [934, 172] width 275 height 23
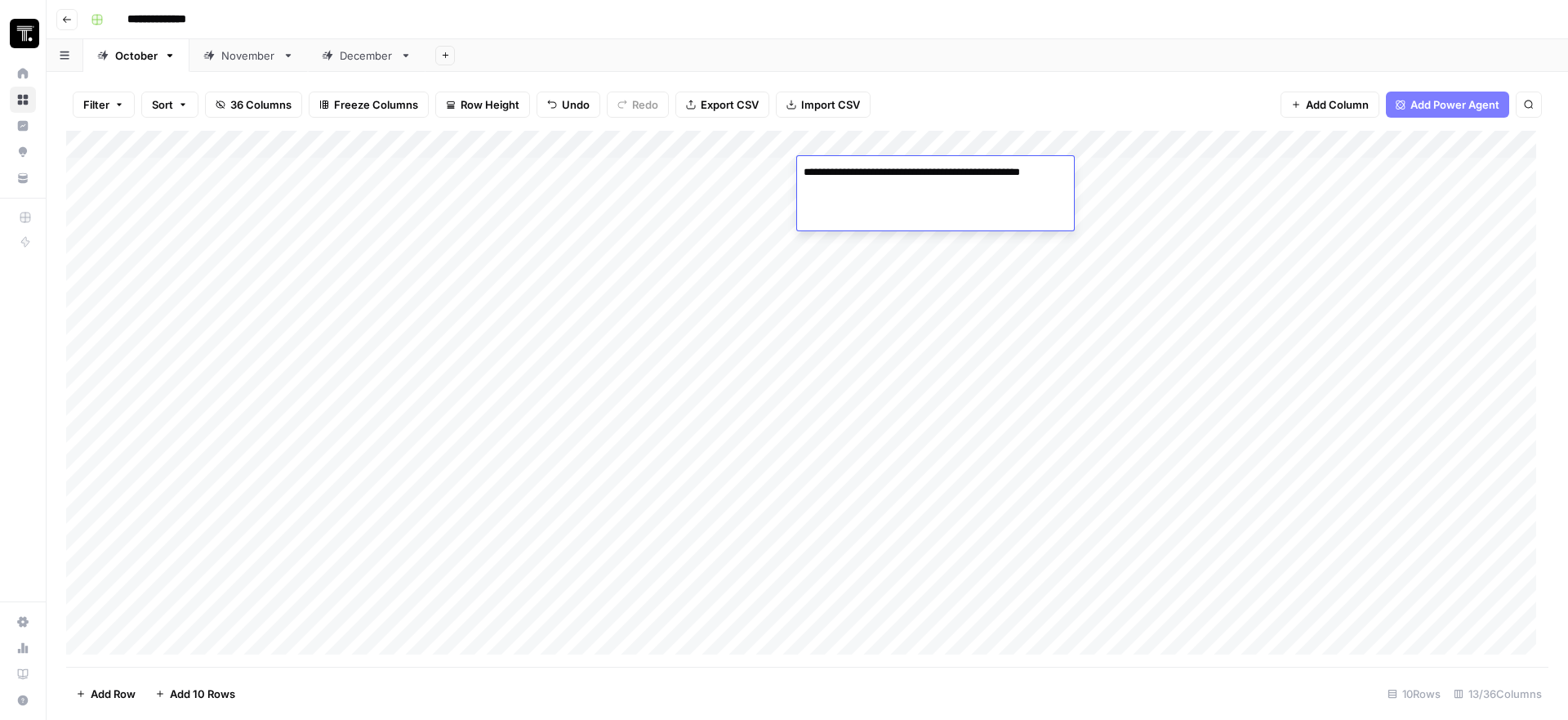
type textarea "**********"
click at [1088, 187] on div "Add Column" at bounding box center [806, 399] width 1482 height 536
click at [997, 205] on div "Add Column" at bounding box center [806, 399] width 1482 height 536
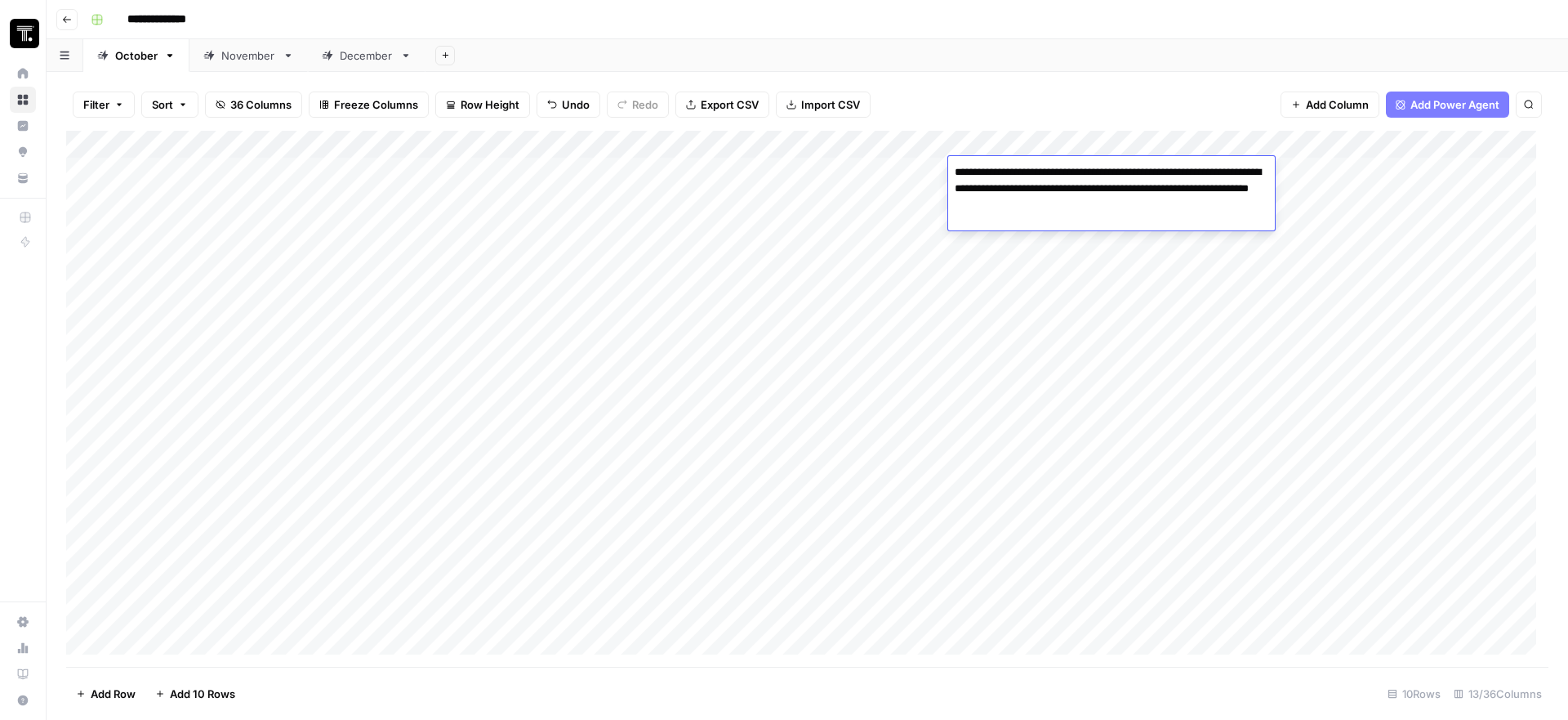
click at [1041, 200] on textarea "**********" at bounding box center [1111, 188] width 327 height 55
type textarea "**********"
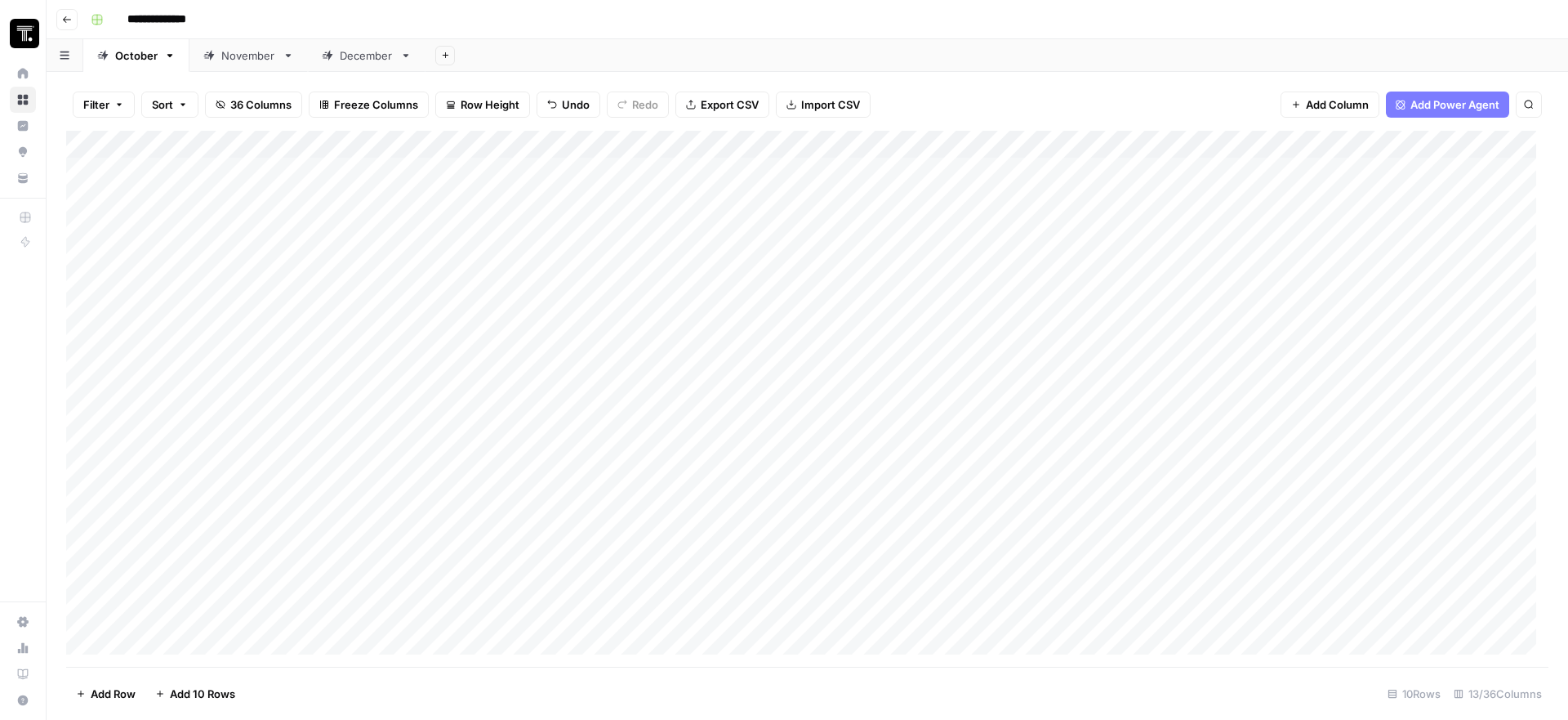
click at [1295, 208] on div "Add Column" at bounding box center [806, 399] width 1482 height 536
click at [1209, 207] on div "Add Column" at bounding box center [806, 399] width 1482 height 536
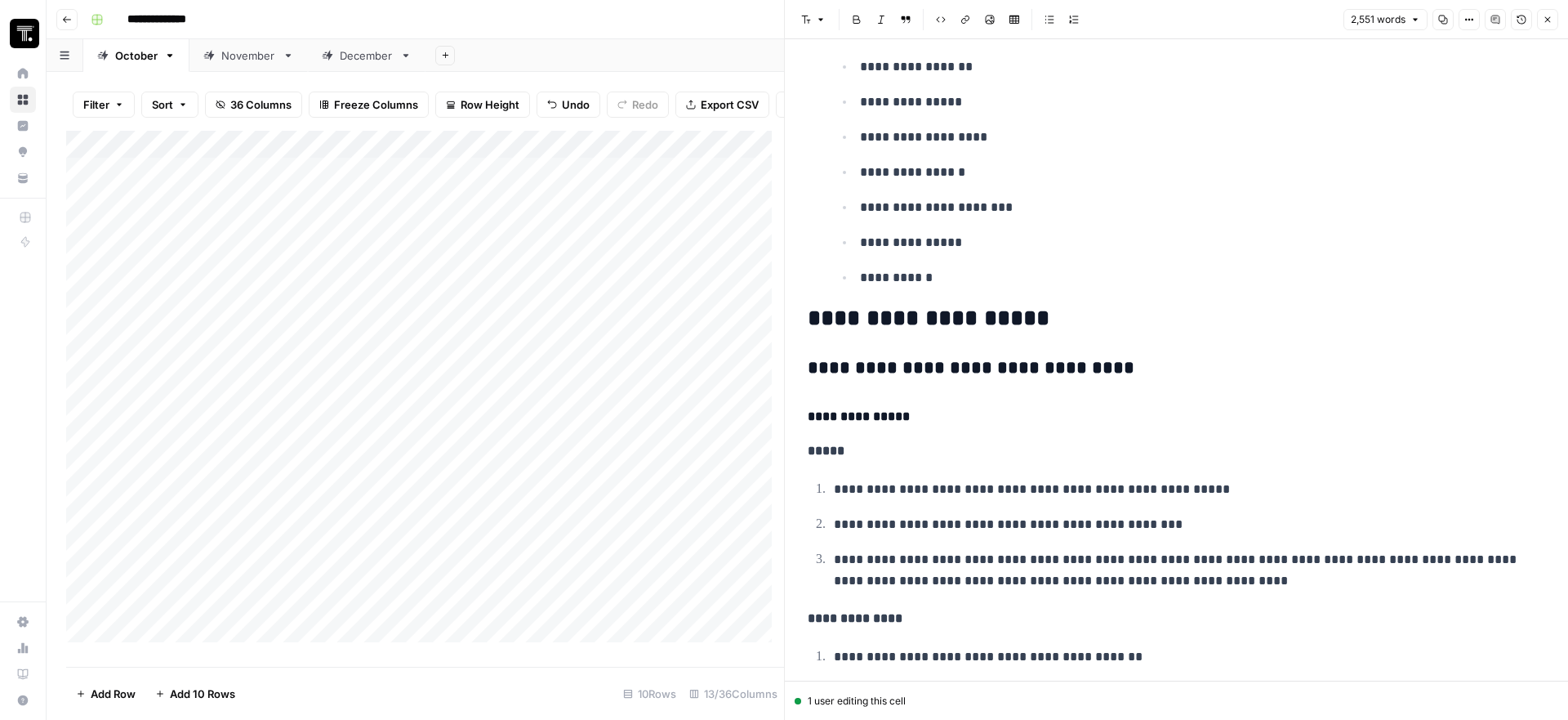
scroll to position [1597, 0]
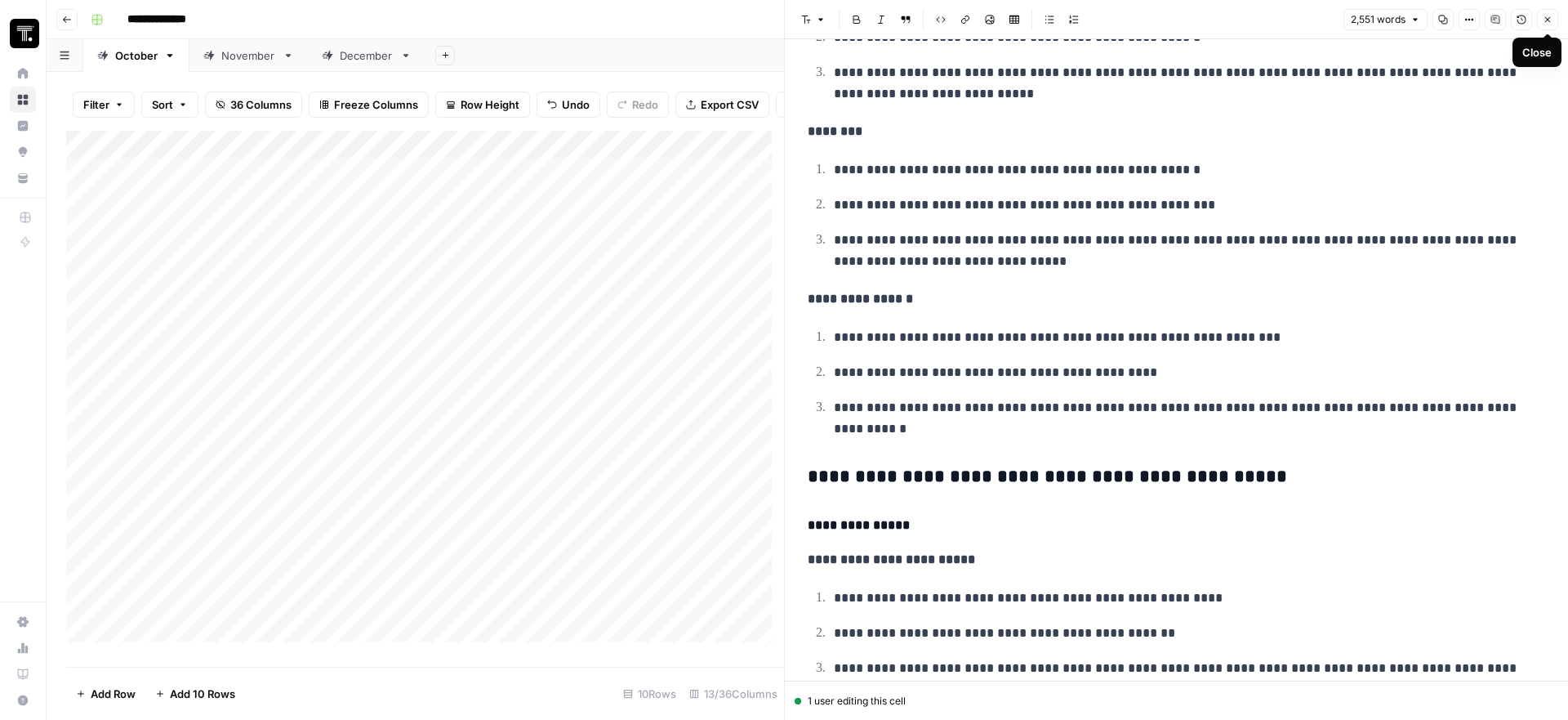
click at [1542, 20] on icon "button" at bounding box center [1547, 19] width 10 height 10
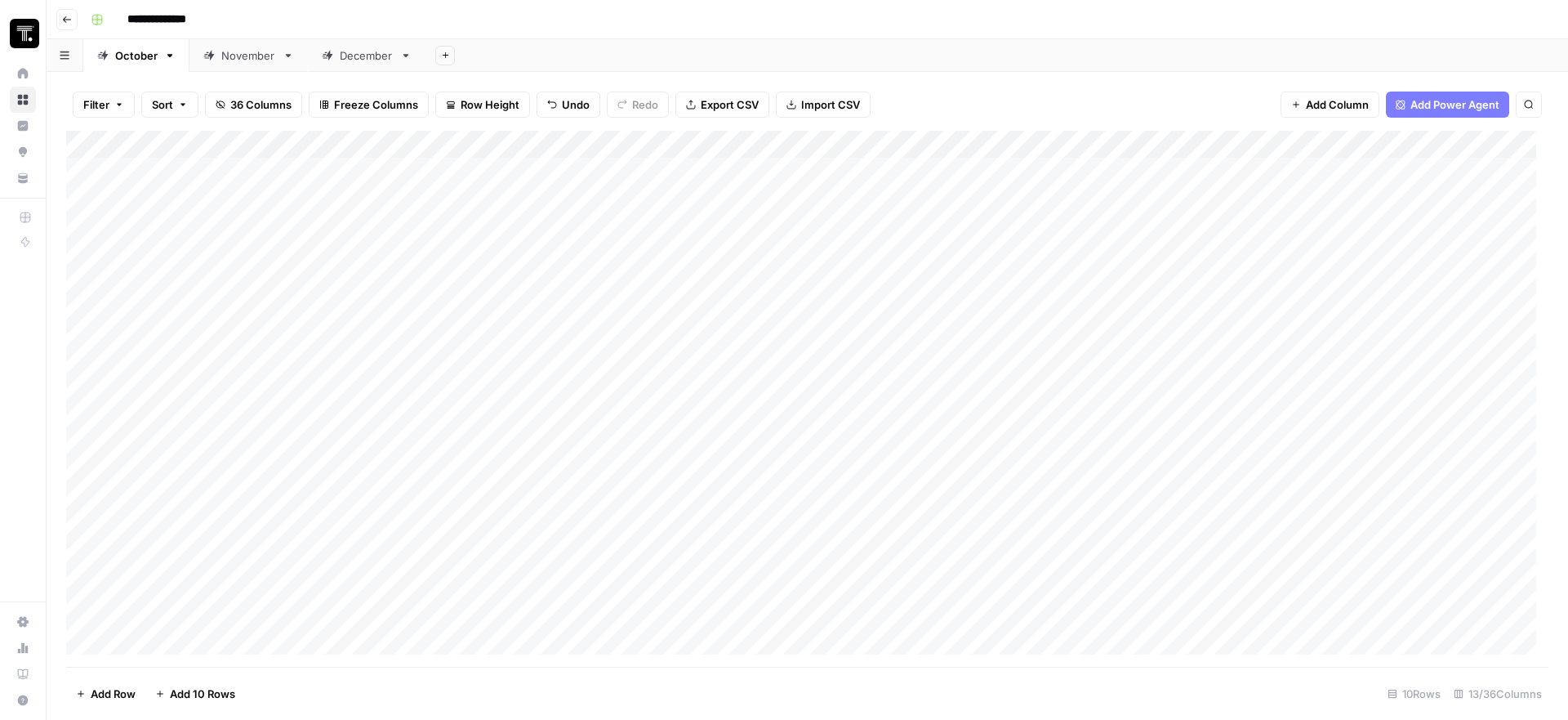
click at [380, 241] on div "Add Column" at bounding box center [806, 399] width 1482 height 536
click at [568, 245] on div "Add Column" at bounding box center [806, 399] width 1482 height 536
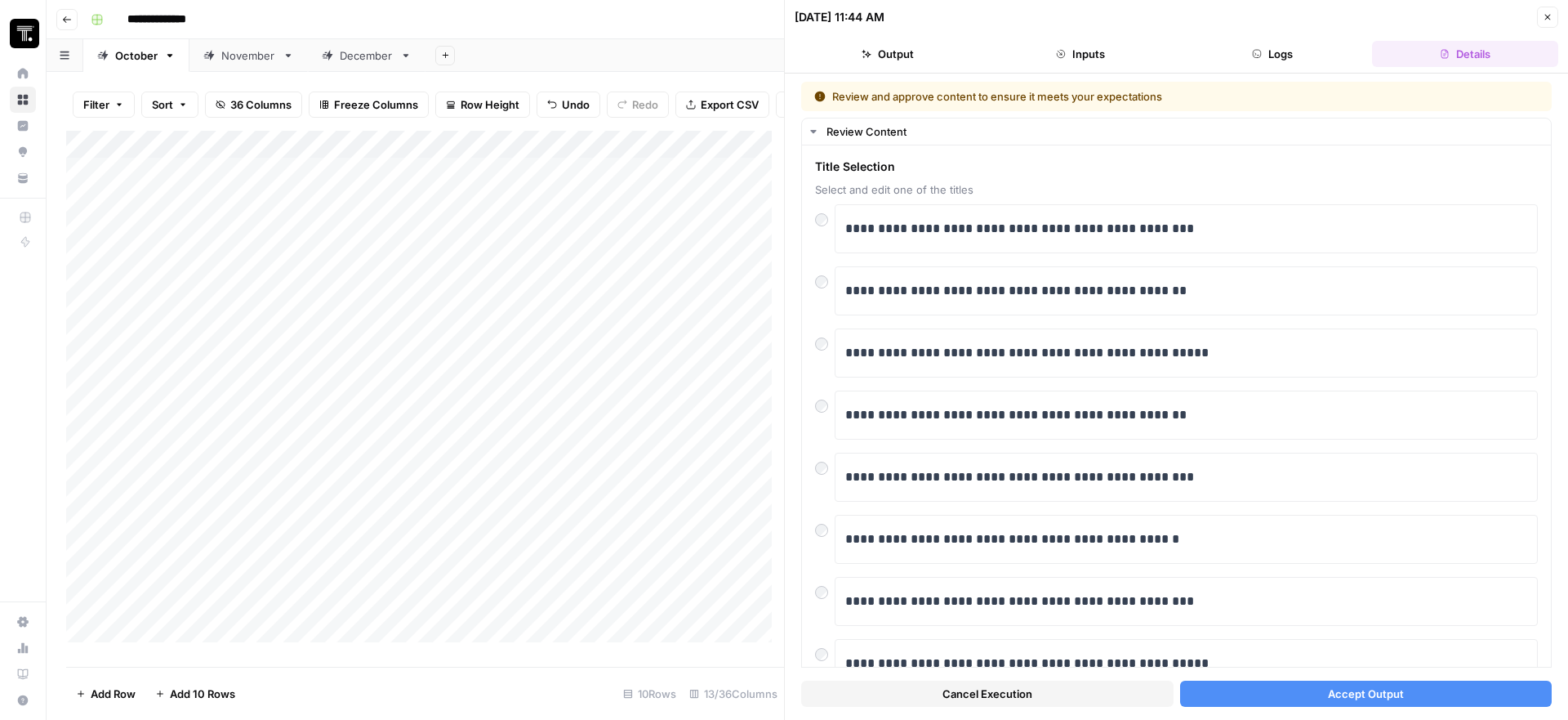
click at [1552, 12] on icon "button" at bounding box center [1547, 17] width 10 height 10
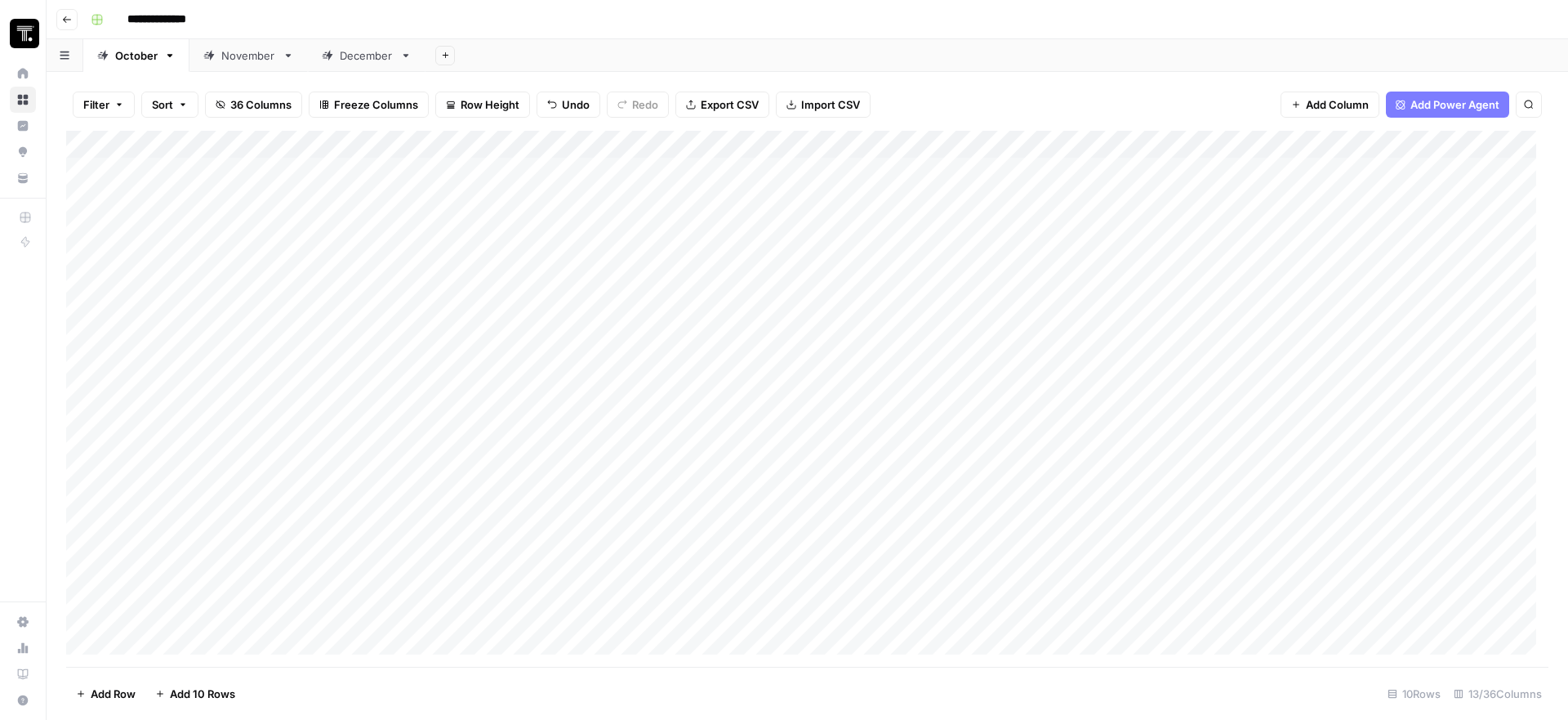
click at [340, 166] on div "Add Column" at bounding box center [806, 399] width 1482 height 536
click at [1360, 183] on div "Add Column" at bounding box center [806, 399] width 1482 height 536
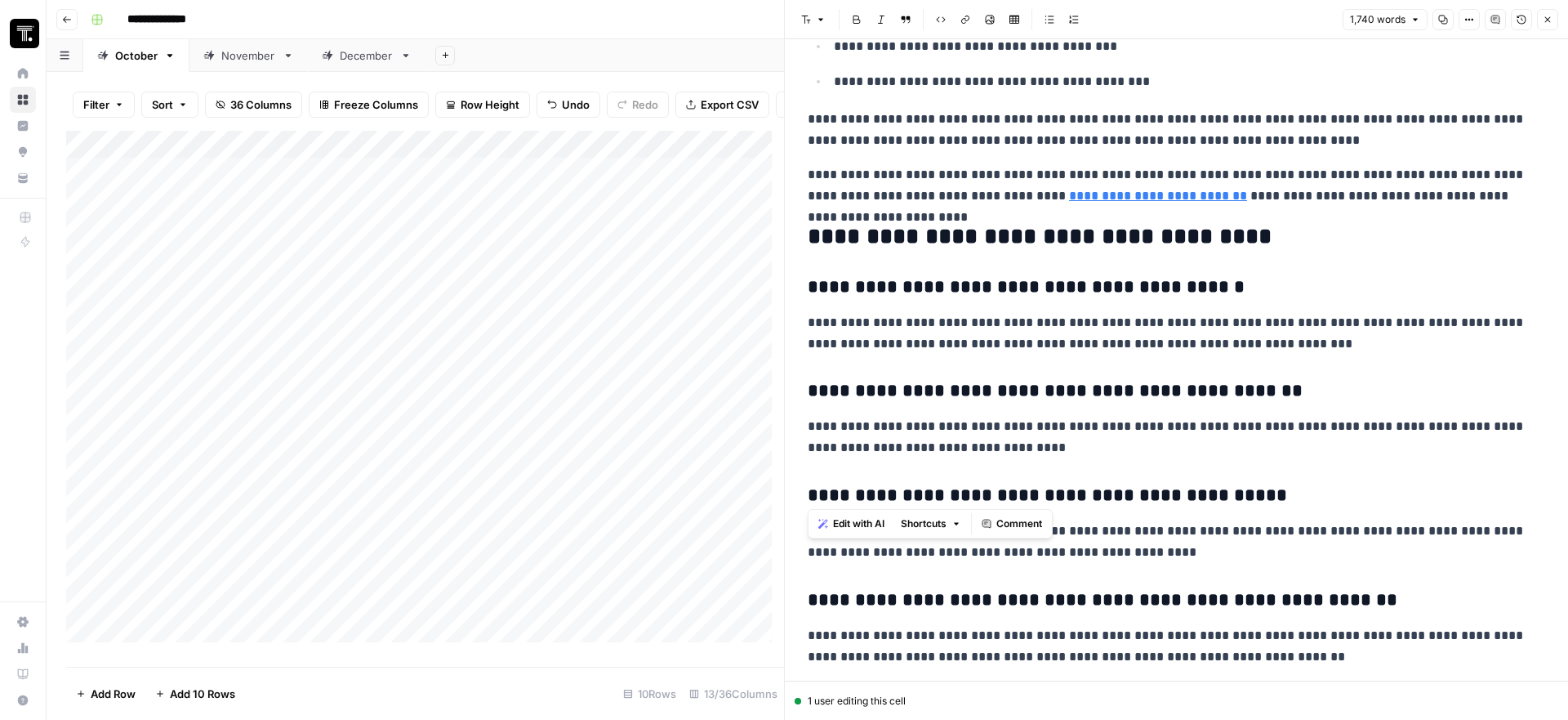
scroll to position [5534, 0]
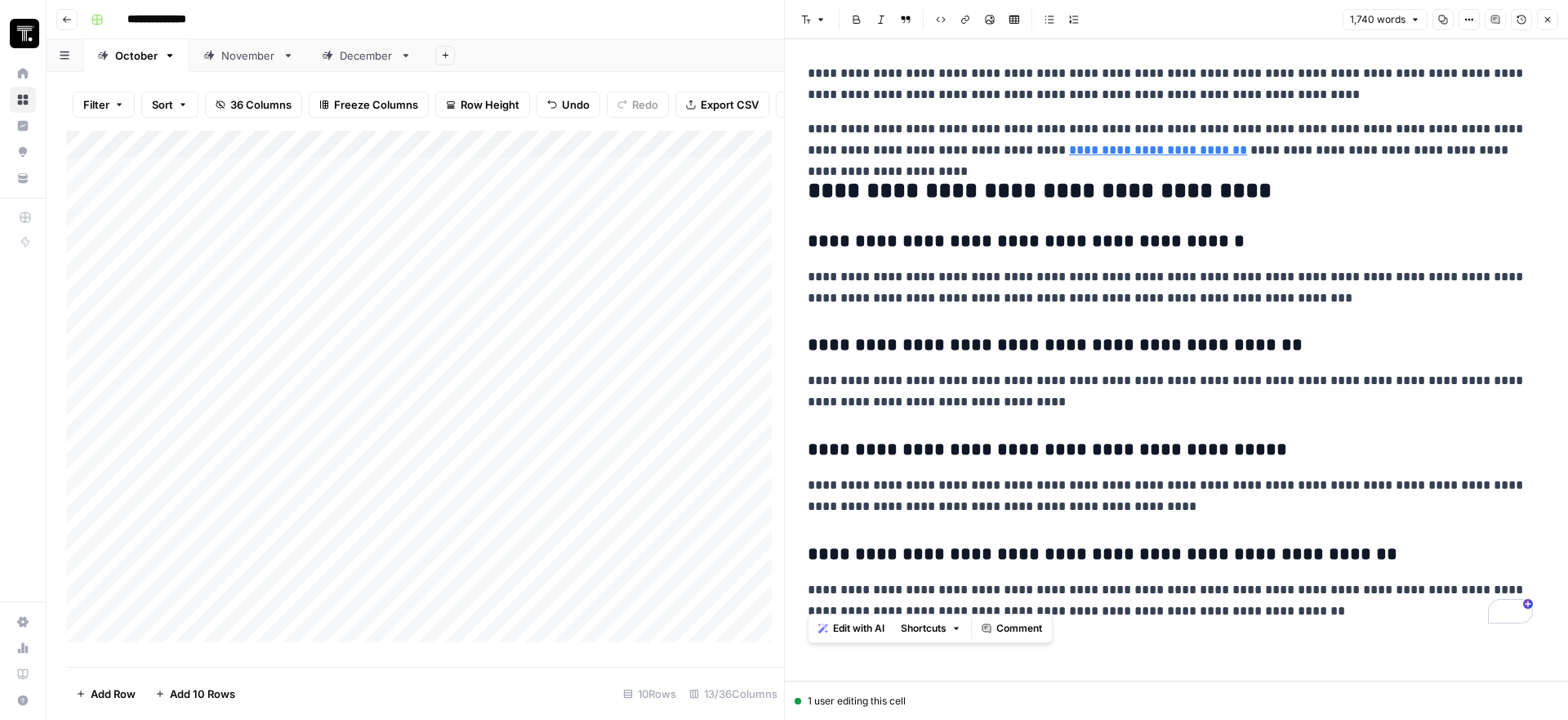
drag, startPoint x: 883, startPoint y: 124, endPoint x: 1286, endPoint y: 606, distance: 628.3
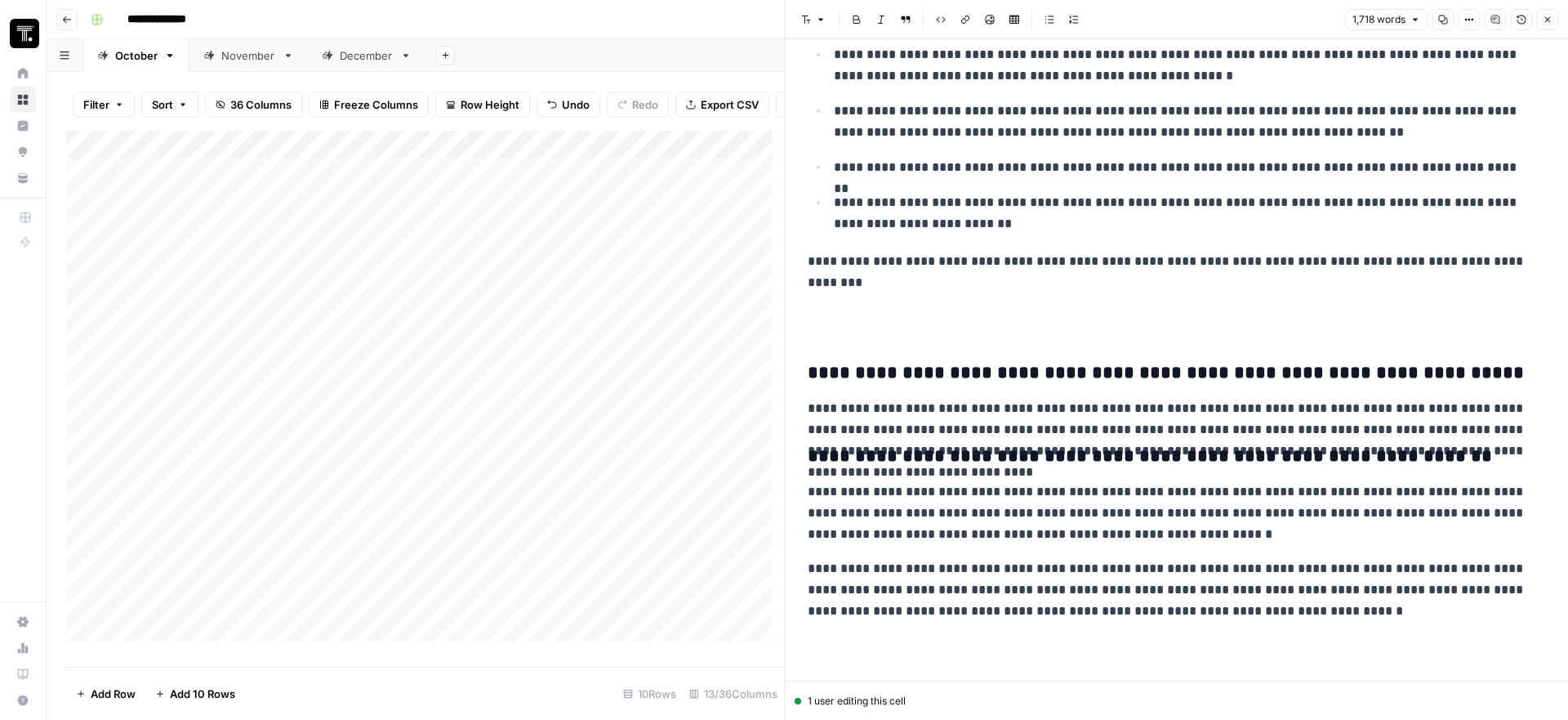
scroll to position [8970, 0]
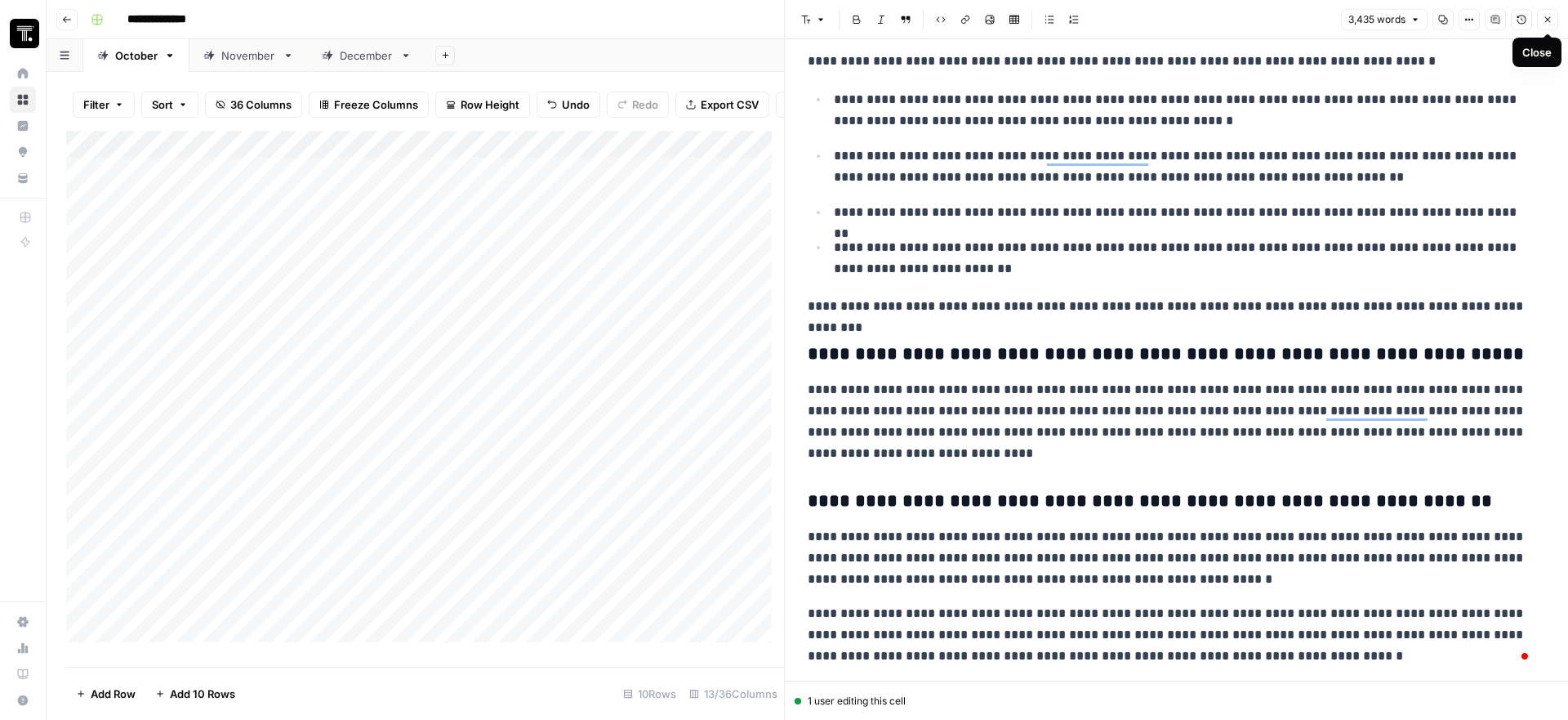
click at [1548, 16] on icon "button" at bounding box center [1547, 19] width 10 height 10
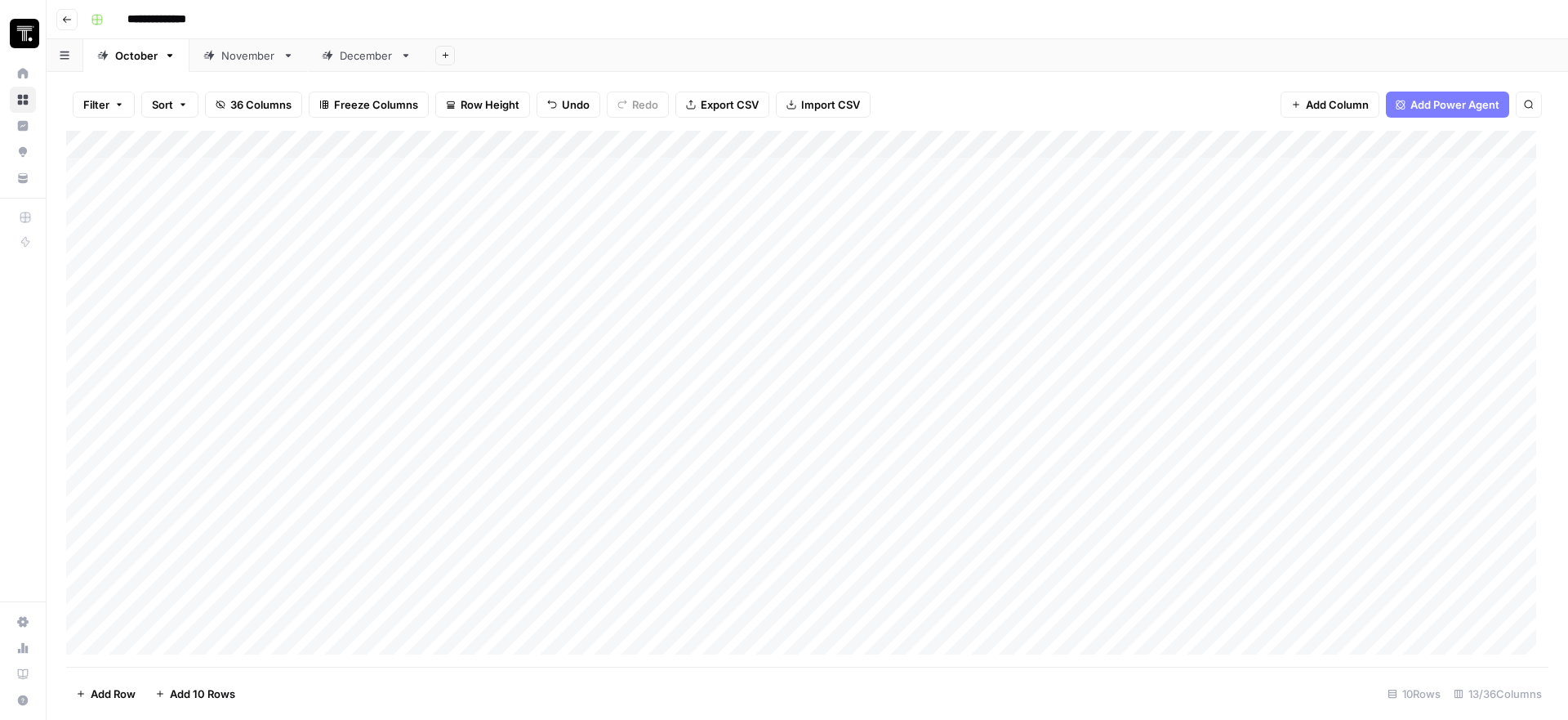
click at [569, 167] on div "Add Column" at bounding box center [806, 399] width 1482 height 536
click at [569, 173] on div "Add Column" at bounding box center [806, 399] width 1482 height 536
click at [1229, 171] on div "Add Column" at bounding box center [806, 399] width 1482 height 536
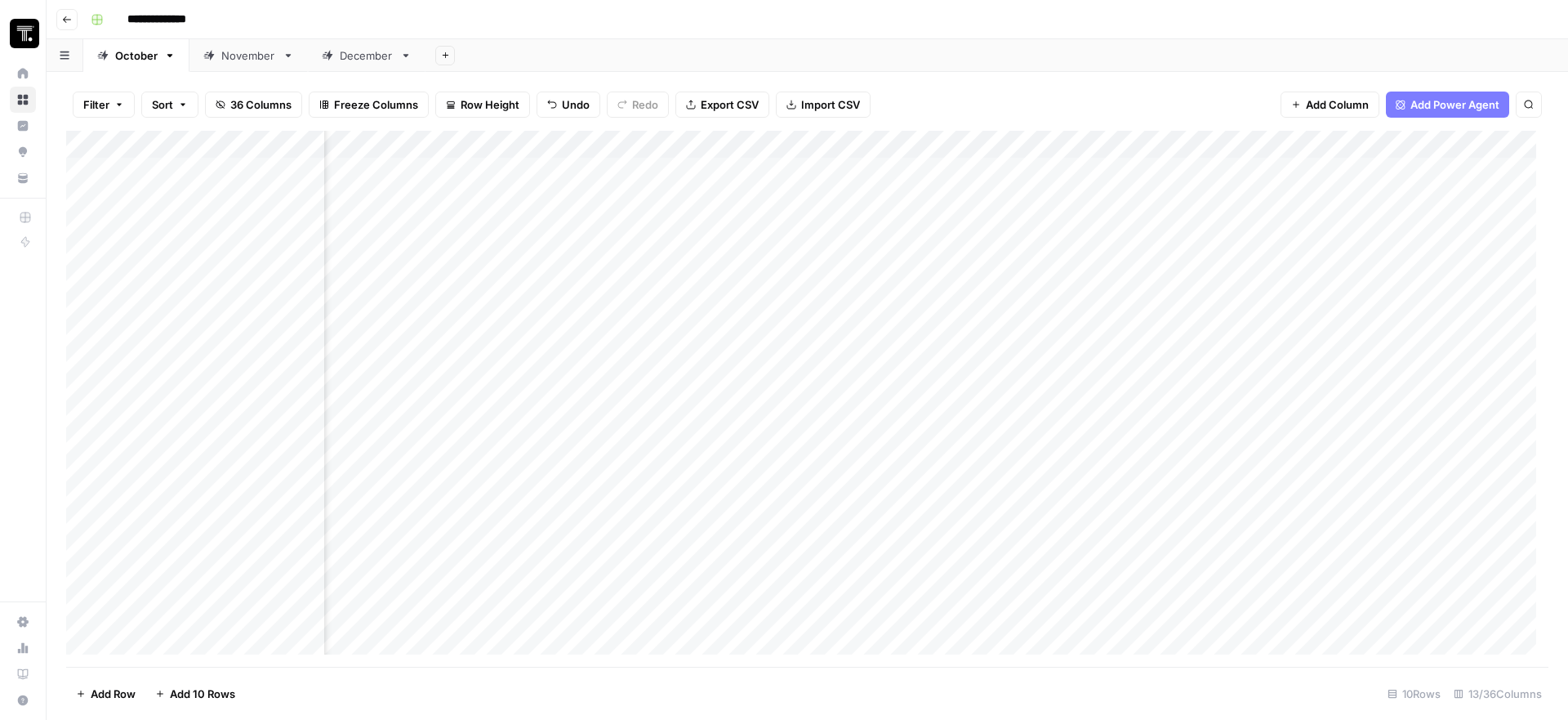
click at [545, 170] on div "Add Column" at bounding box center [806, 399] width 1482 height 536
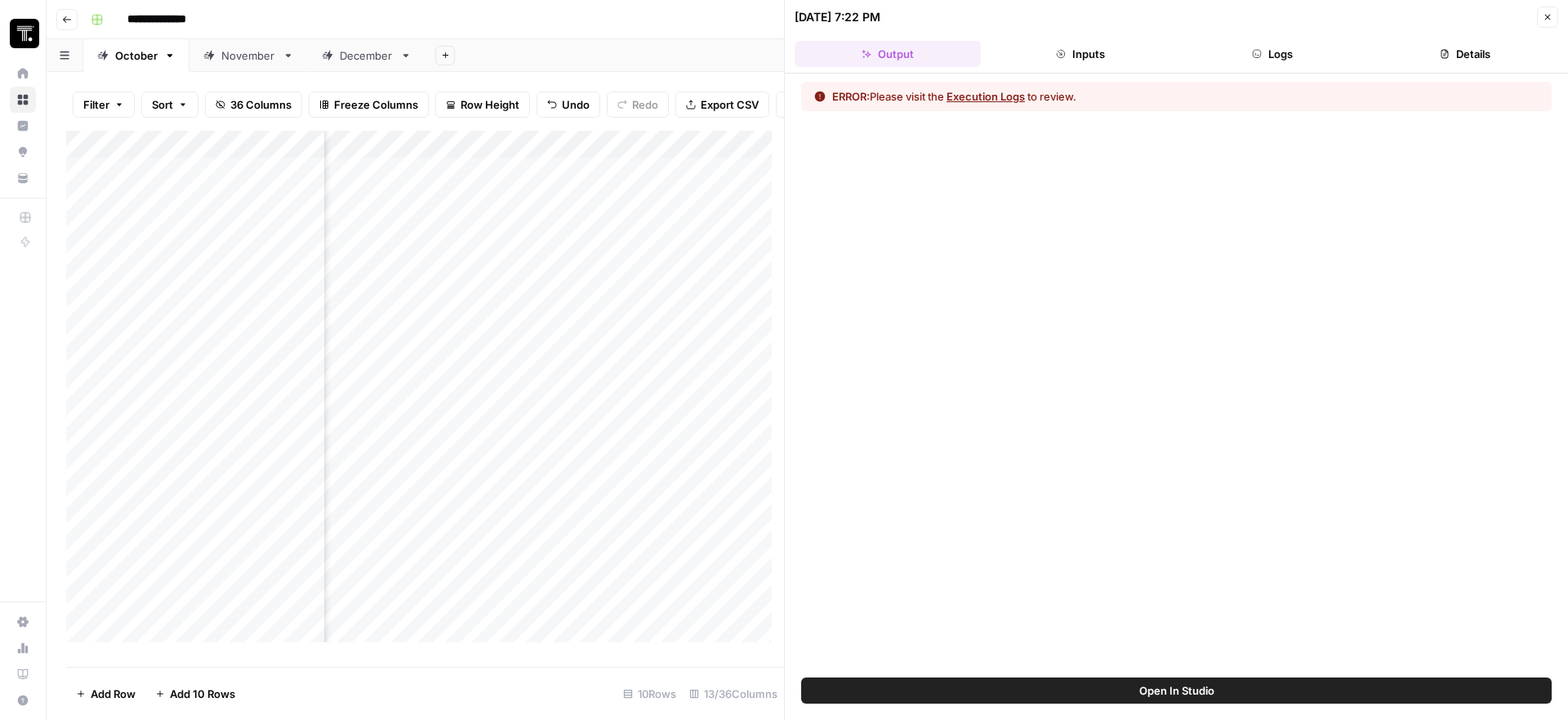
click at [985, 99] on button "Execution Logs" at bounding box center [985, 96] width 78 height 16
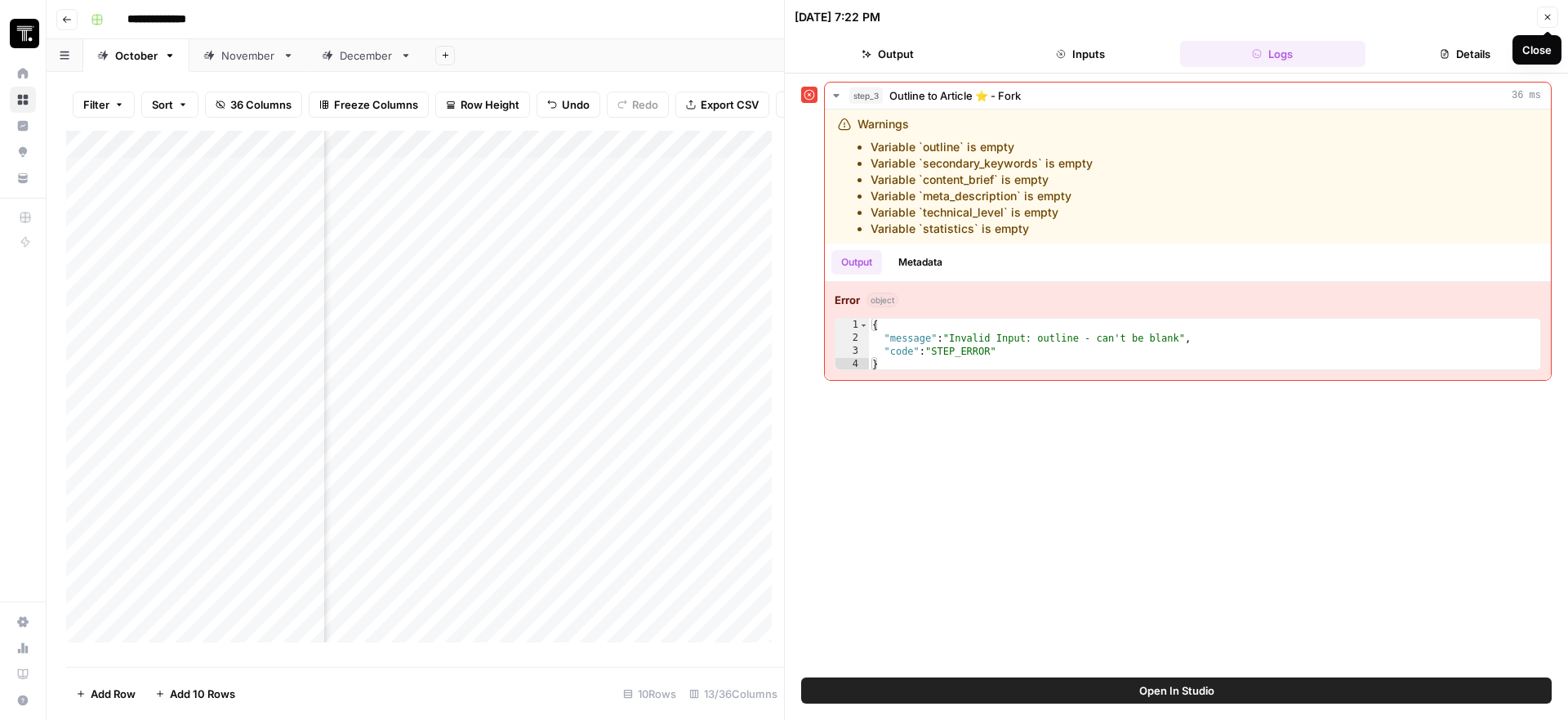
click at [1547, 14] on icon "button" at bounding box center [1547, 17] width 10 height 10
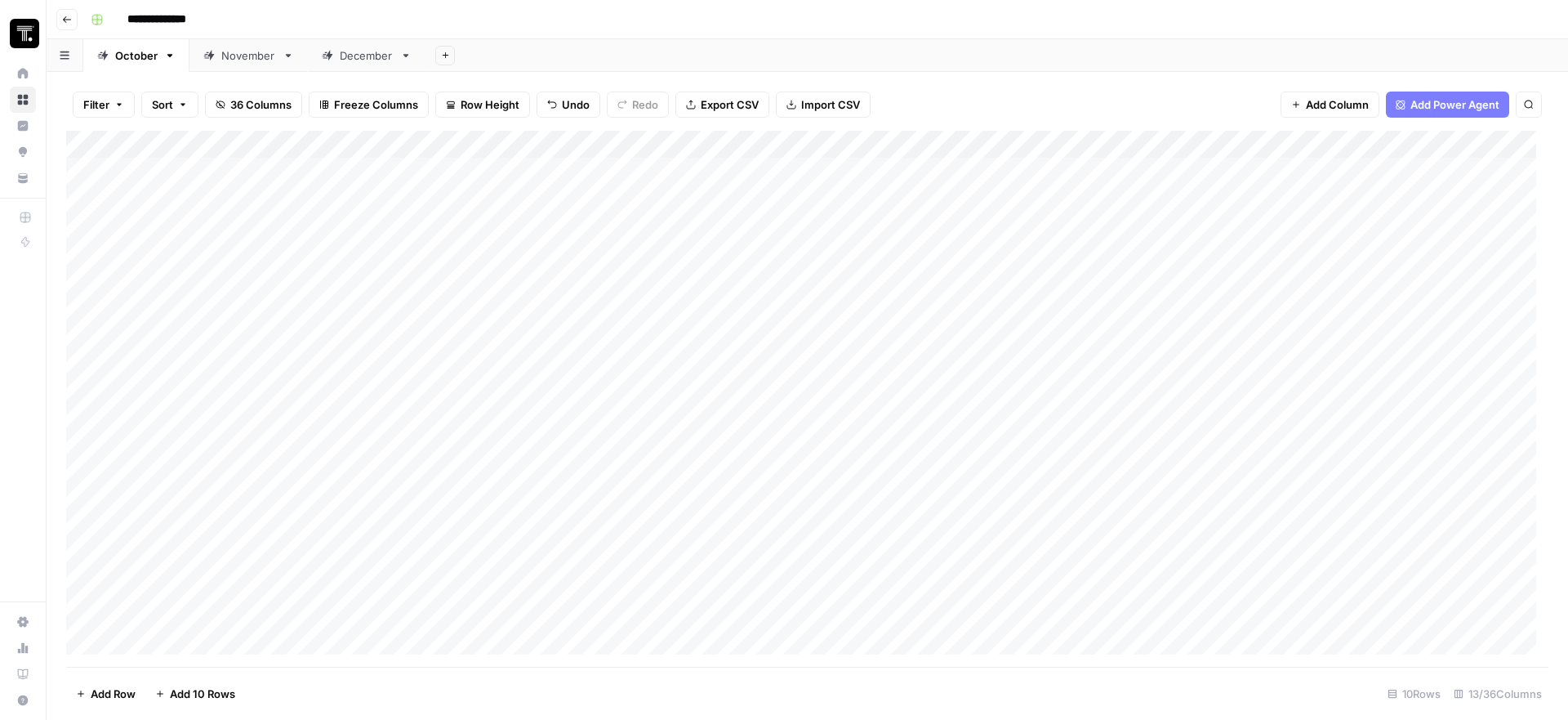
click at [1375, 187] on div "Add Column" at bounding box center [806, 399] width 1482 height 536
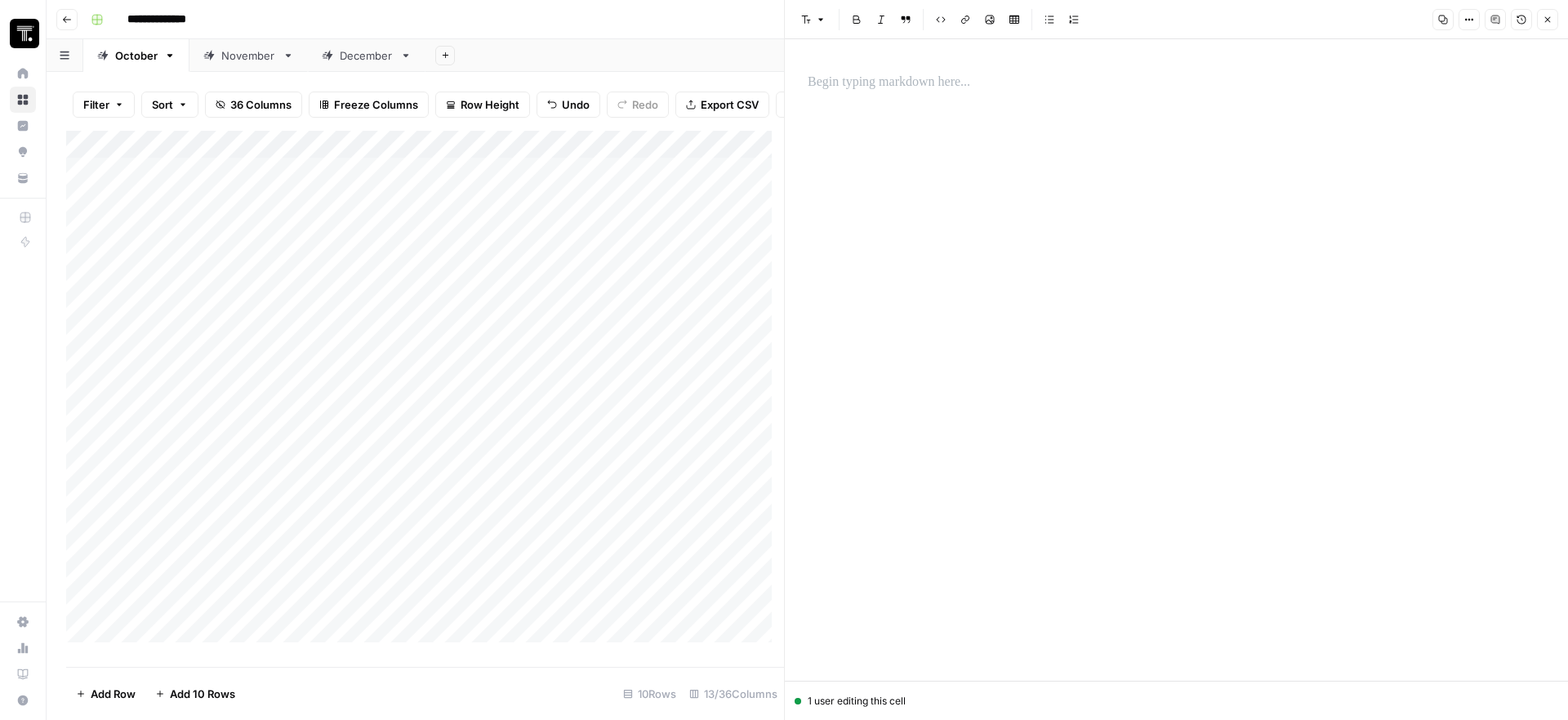
click at [973, 87] on p at bounding box center [1176, 82] width 738 height 21
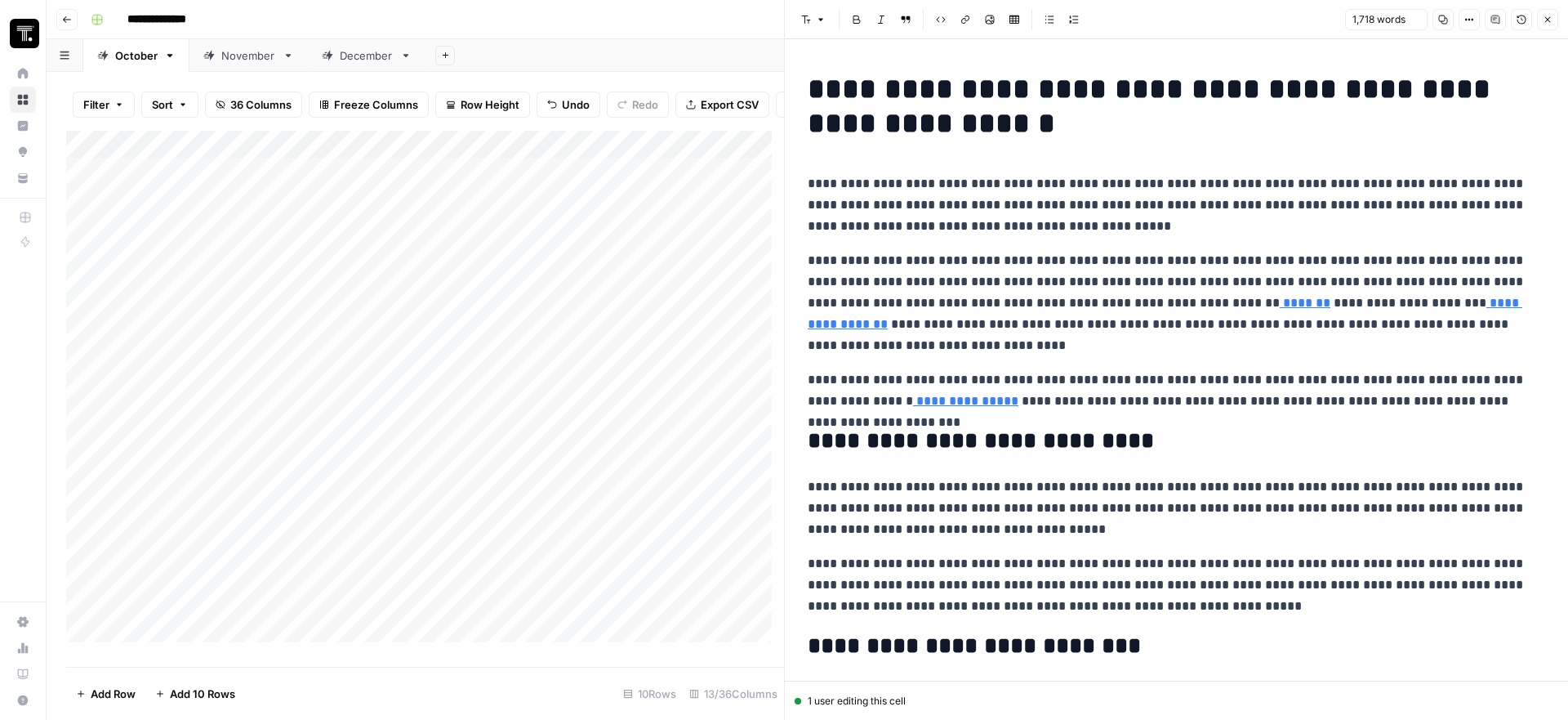
scroll to position [4209, 0]
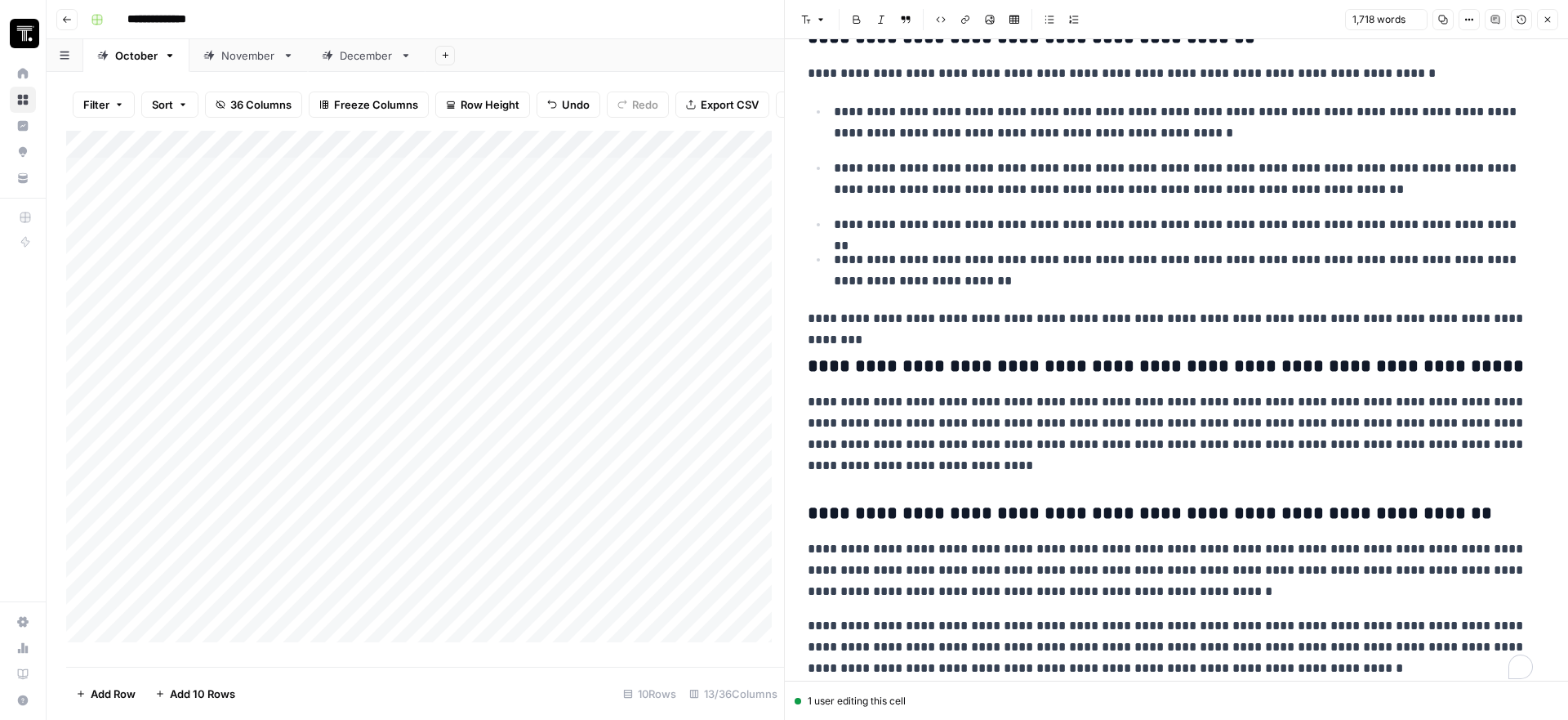
click at [667, 216] on div "Add Column" at bounding box center [424, 393] width 718 height 524
click at [635, 192] on div "Add Column" at bounding box center [424, 393] width 718 height 524
click at [635, 192] on div at bounding box center [693, 206] width 213 height 75
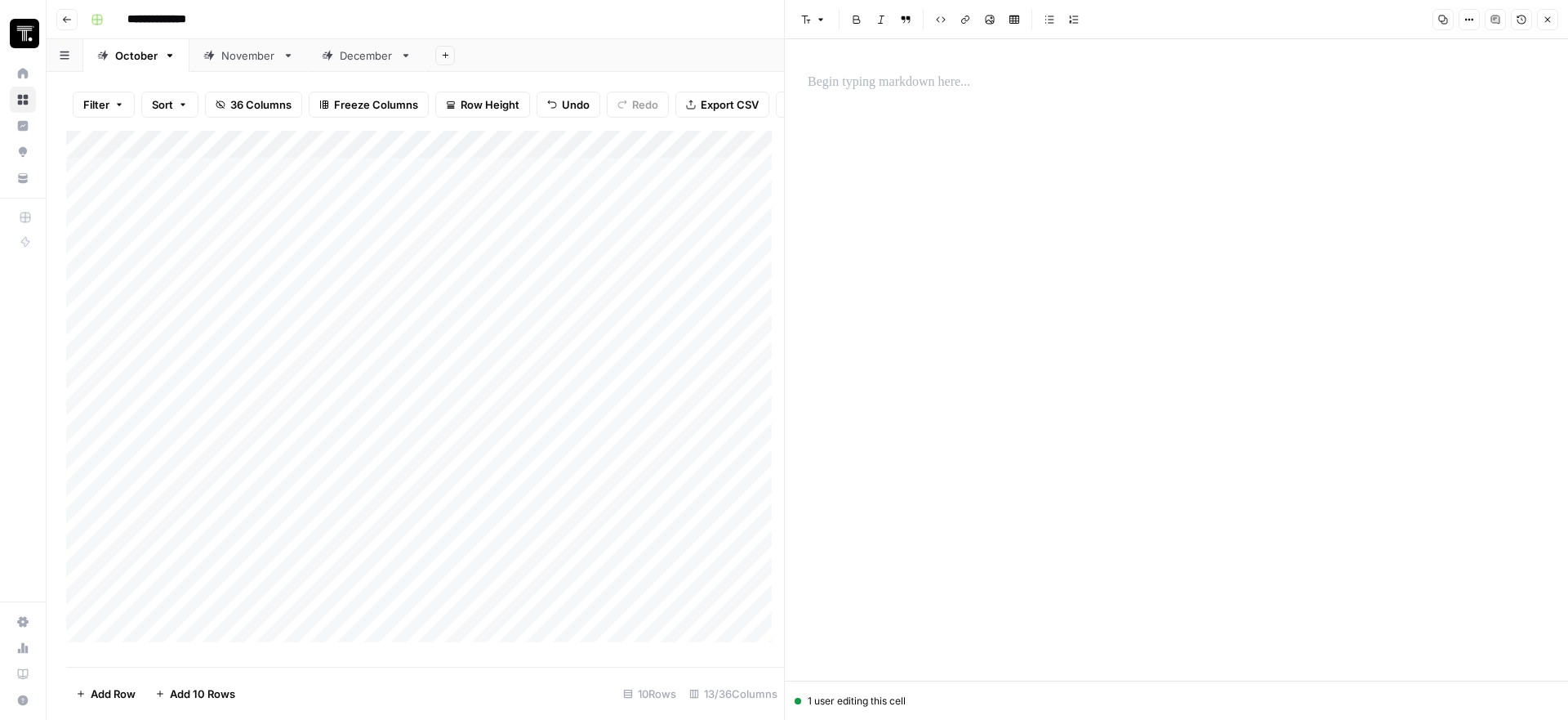
click at [1006, 106] on div at bounding box center [1176, 360] width 757 height 642
click at [965, 86] on p at bounding box center [1176, 82] width 738 height 21
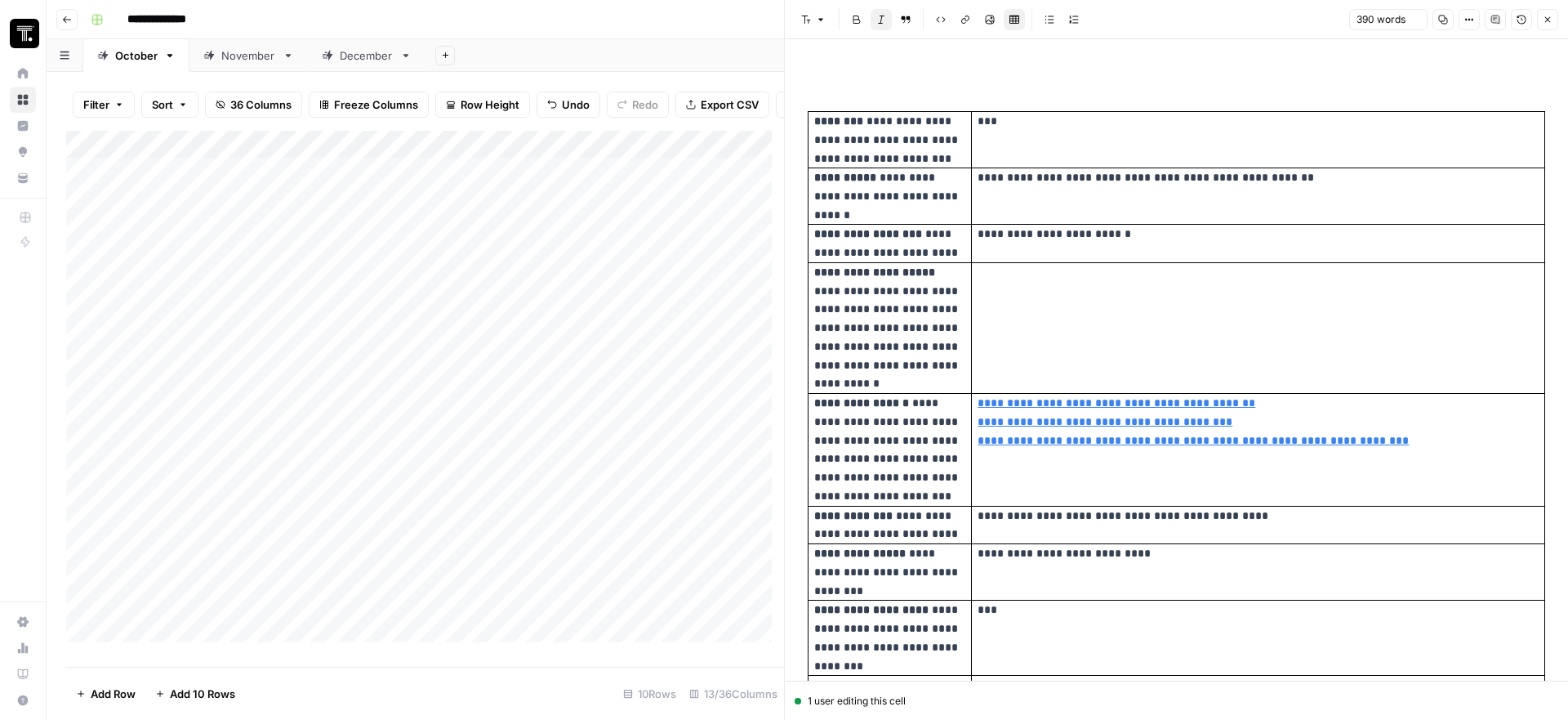
scroll to position [710, 0]
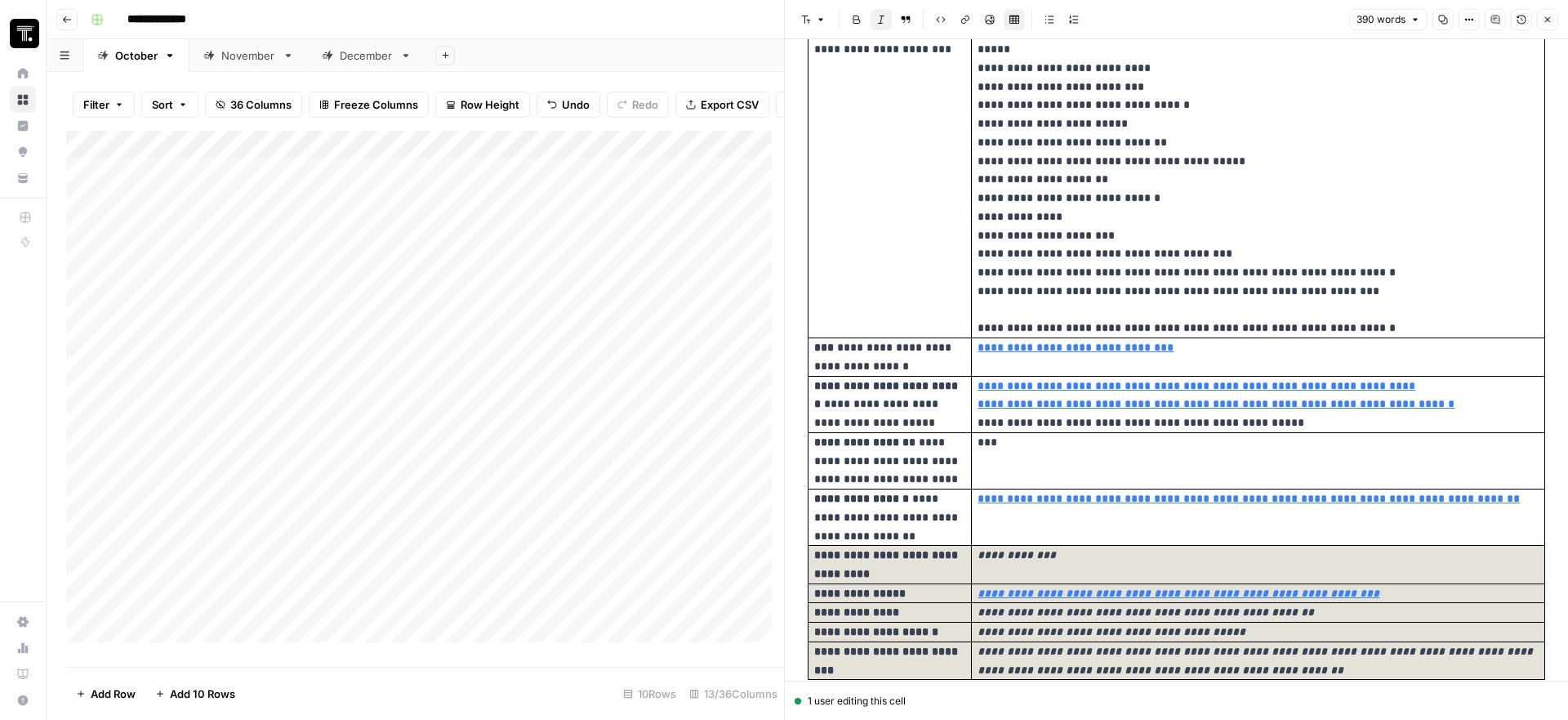
click at [1548, 20] on icon "button" at bounding box center [1548, 20] width 6 height 6
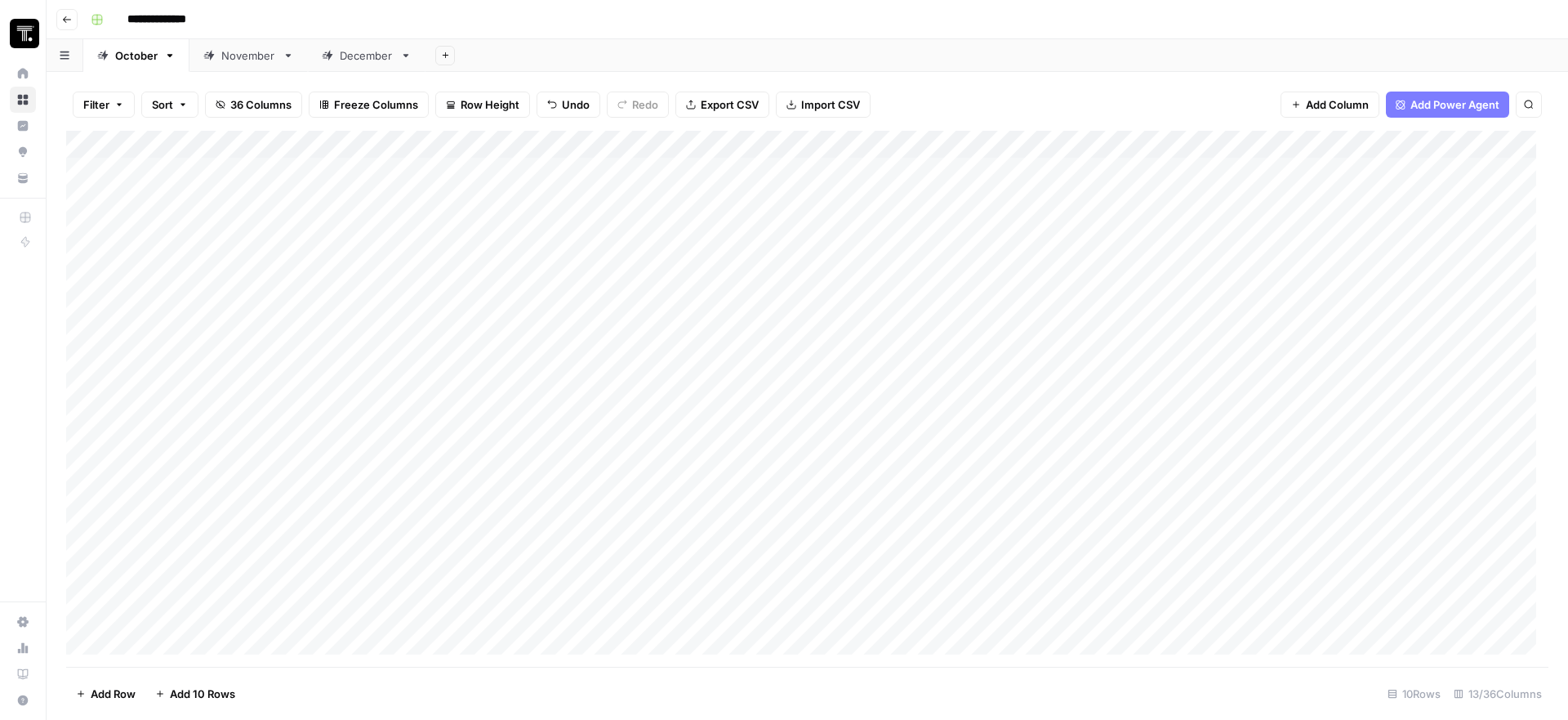
click at [884, 177] on div "Add Column" at bounding box center [806, 399] width 1482 height 536
type textarea "**********"
click at [1116, 194] on div "Add Column" at bounding box center [806, 399] width 1482 height 536
click at [1060, 188] on div "Add Column" at bounding box center [806, 399] width 1482 height 536
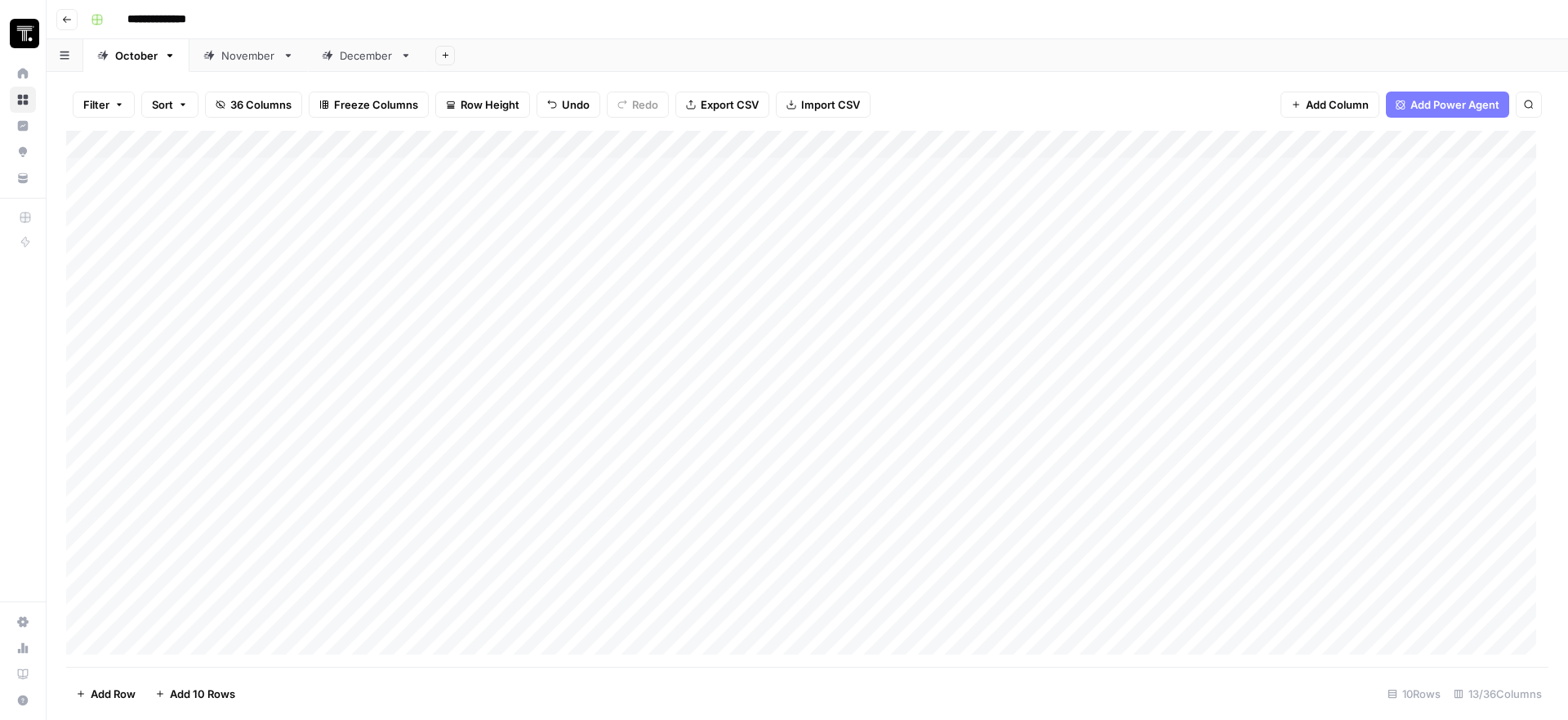
click at [991, 200] on div "Add Column" at bounding box center [806, 399] width 1482 height 536
click at [991, 200] on div at bounding box center [1078, 193] width 261 height 75
click at [1023, 182] on textarea at bounding box center [1078, 172] width 261 height 23
paste textarea "**********"
type textarea "**********"
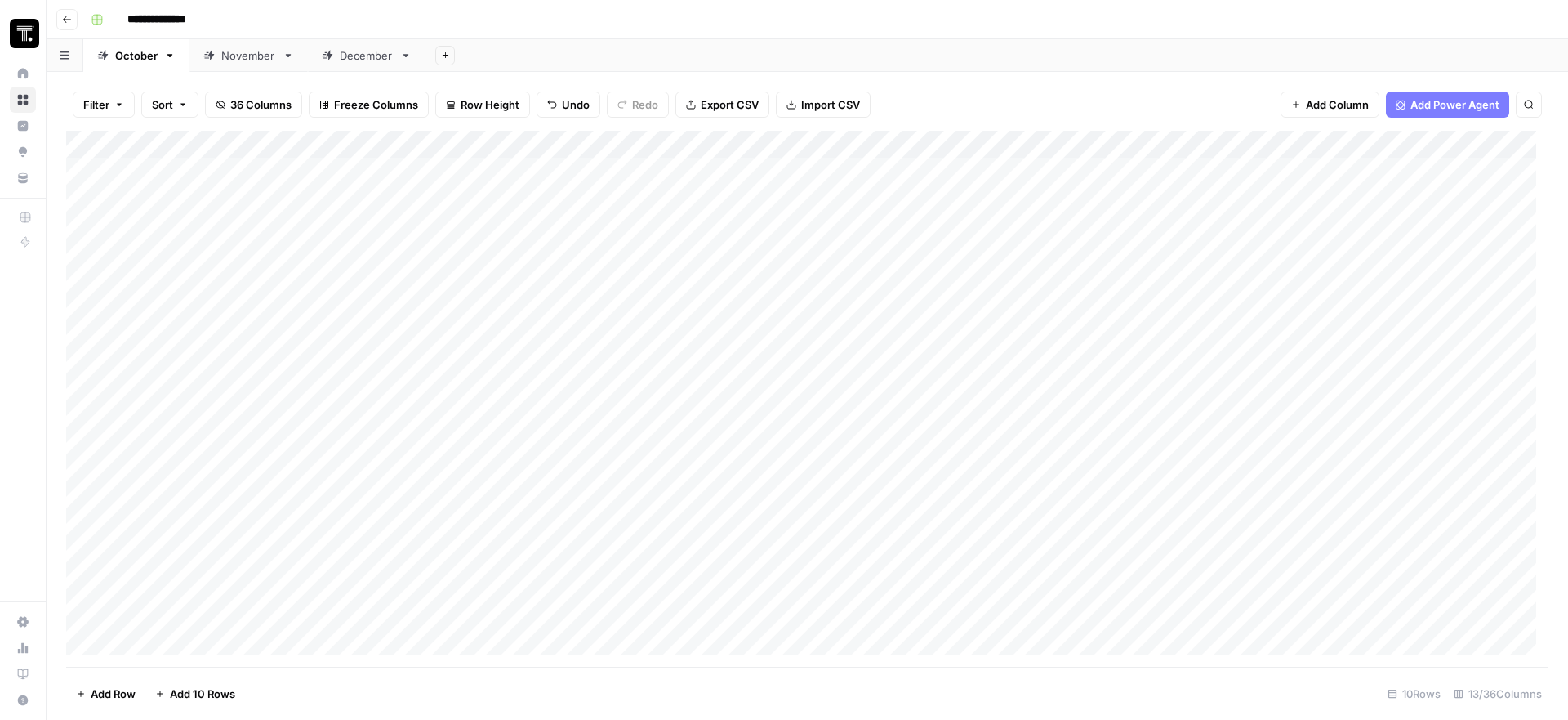
click at [1226, 270] on div "Add Column" at bounding box center [806, 399] width 1482 height 536
click at [1234, 190] on div "Add Column" at bounding box center [806, 399] width 1482 height 536
click at [1351, 173] on div "Add Column" at bounding box center [806, 399] width 1482 height 536
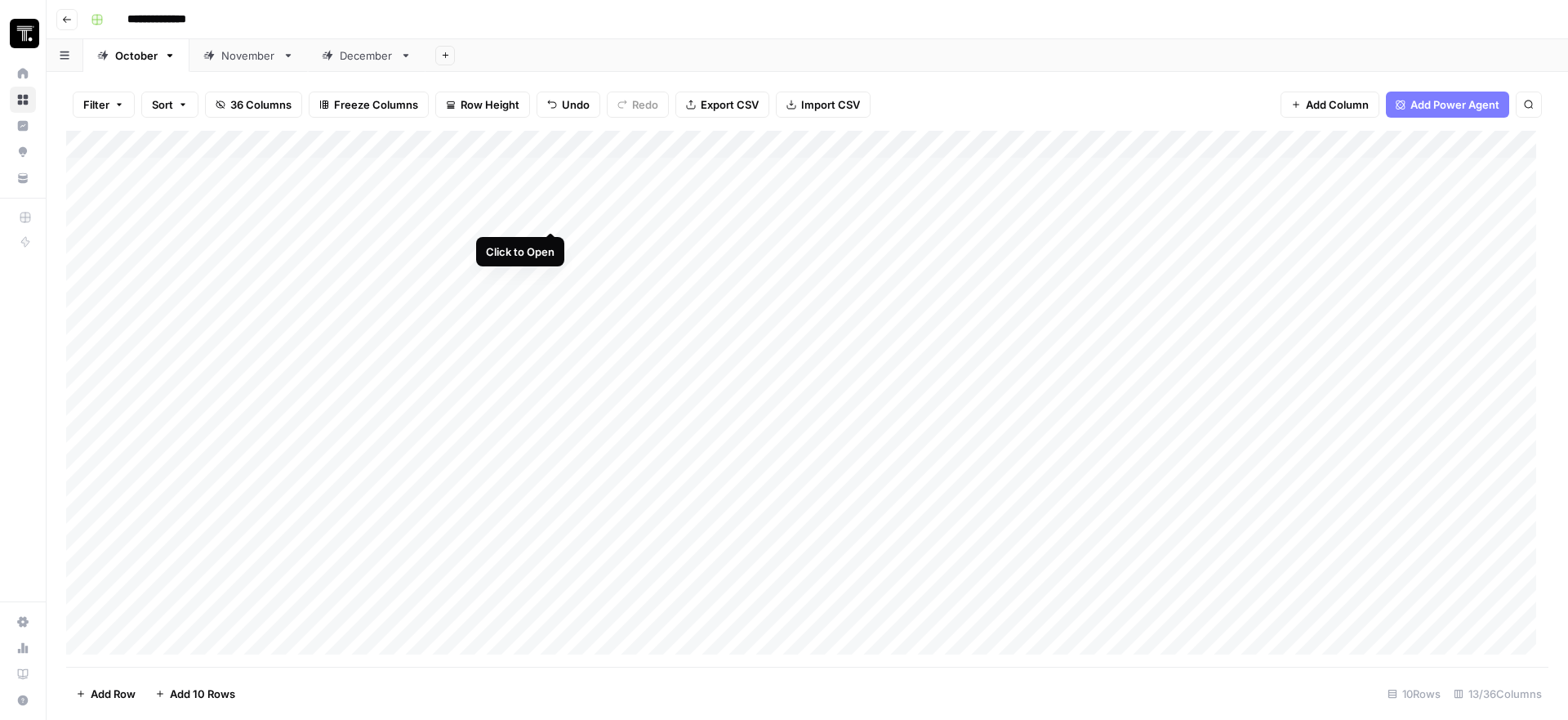
click at [548, 172] on div "Add Column" at bounding box center [806, 399] width 1482 height 536
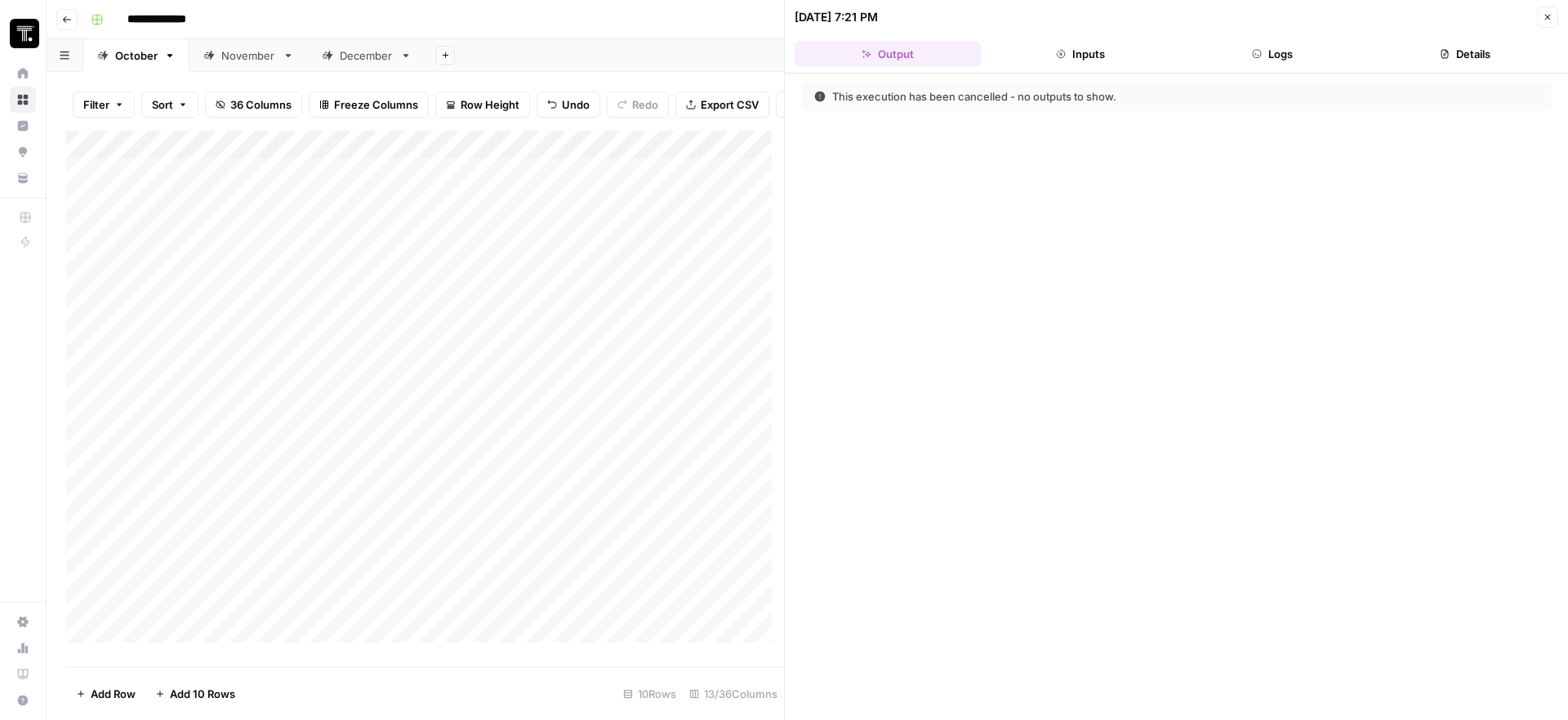
click at [1100, 55] on button "Inputs" at bounding box center [1080, 54] width 186 height 26
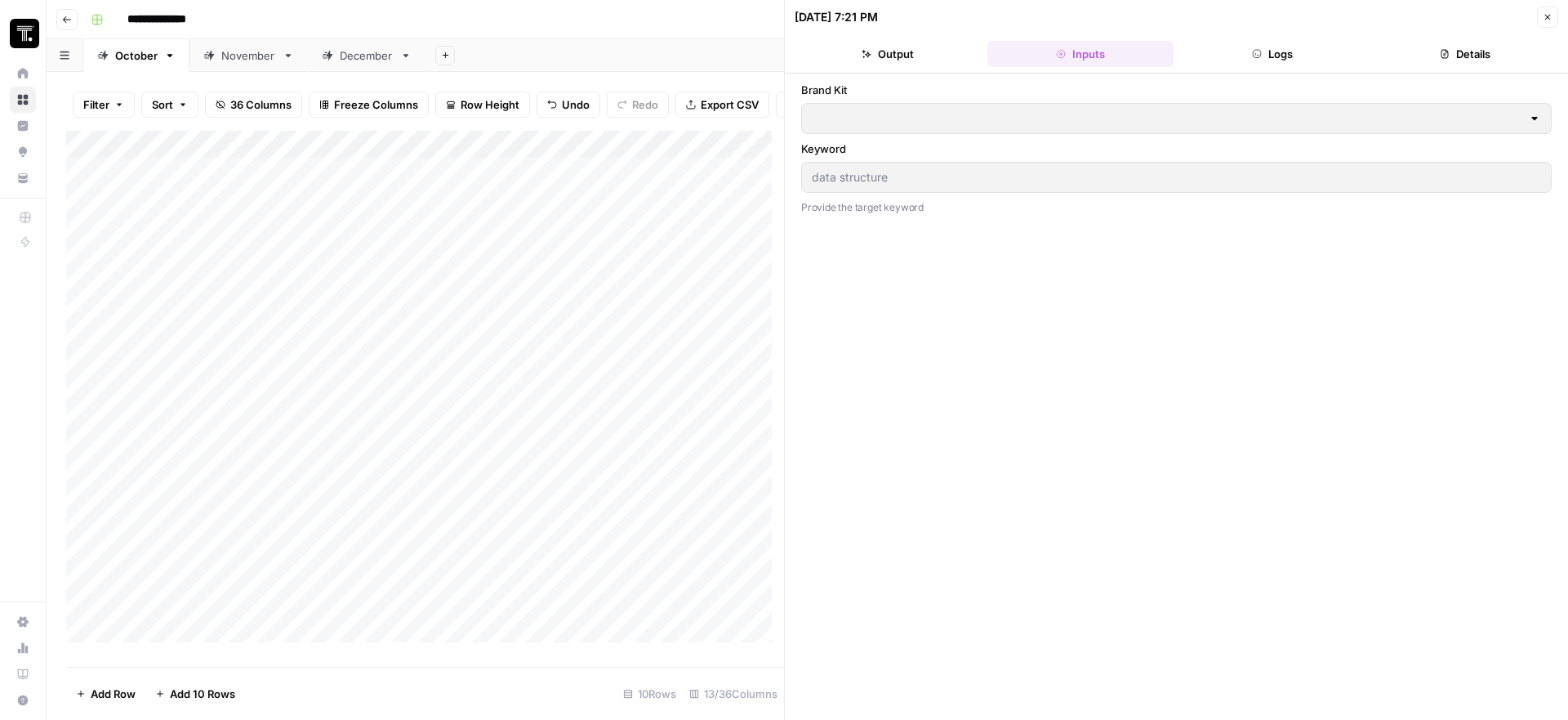
type input "ThoughtSpot - Enterprise"
click at [1216, 71] on header "10/10/25 at 7:21 PM Close Output Inputs Logs Details" at bounding box center [1176, 36] width 784 height 74
click at [1230, 60] on button "Logs" at bounding box center [1273, 54] width 186 height 26
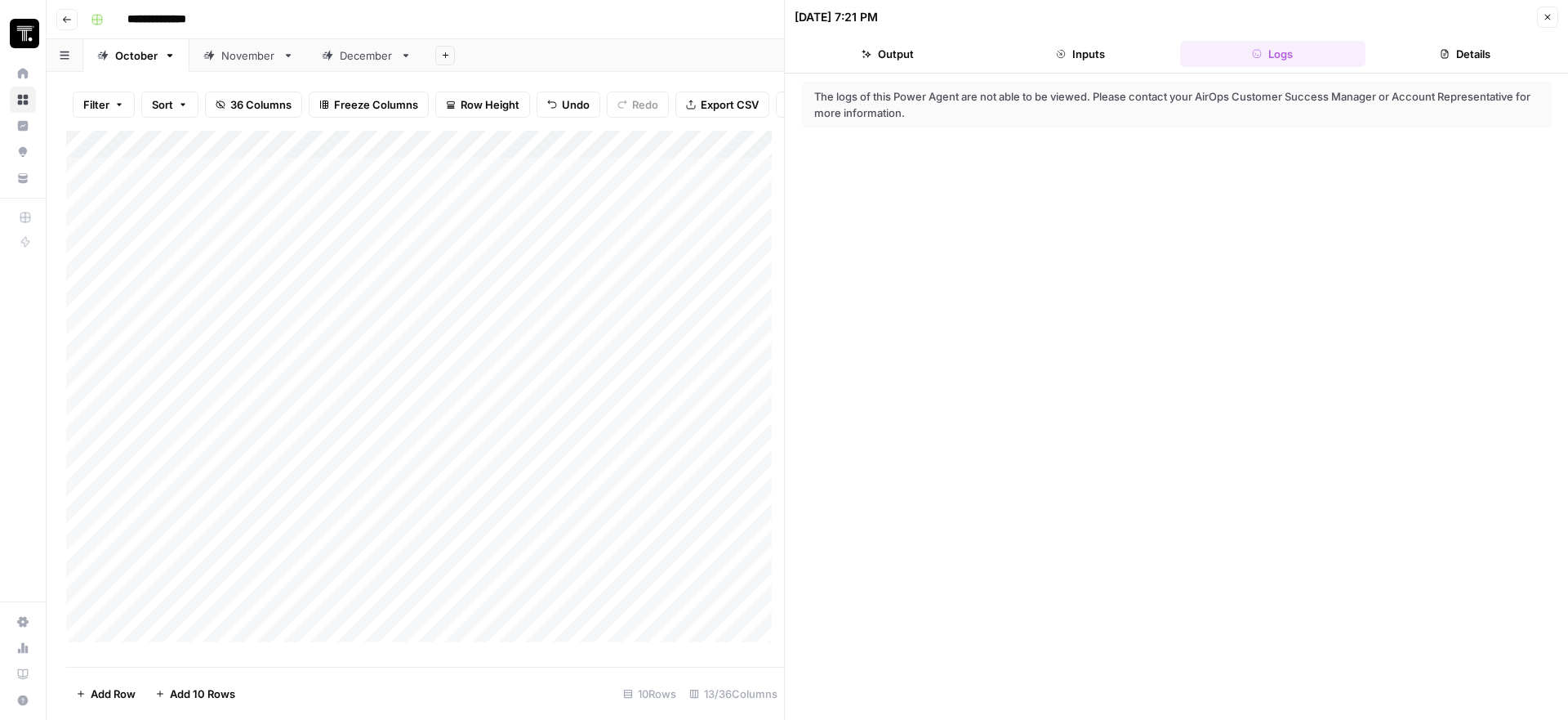
click at [1495, 48] on button "Details" at bounding box center [1465, 54] width 186 height 26
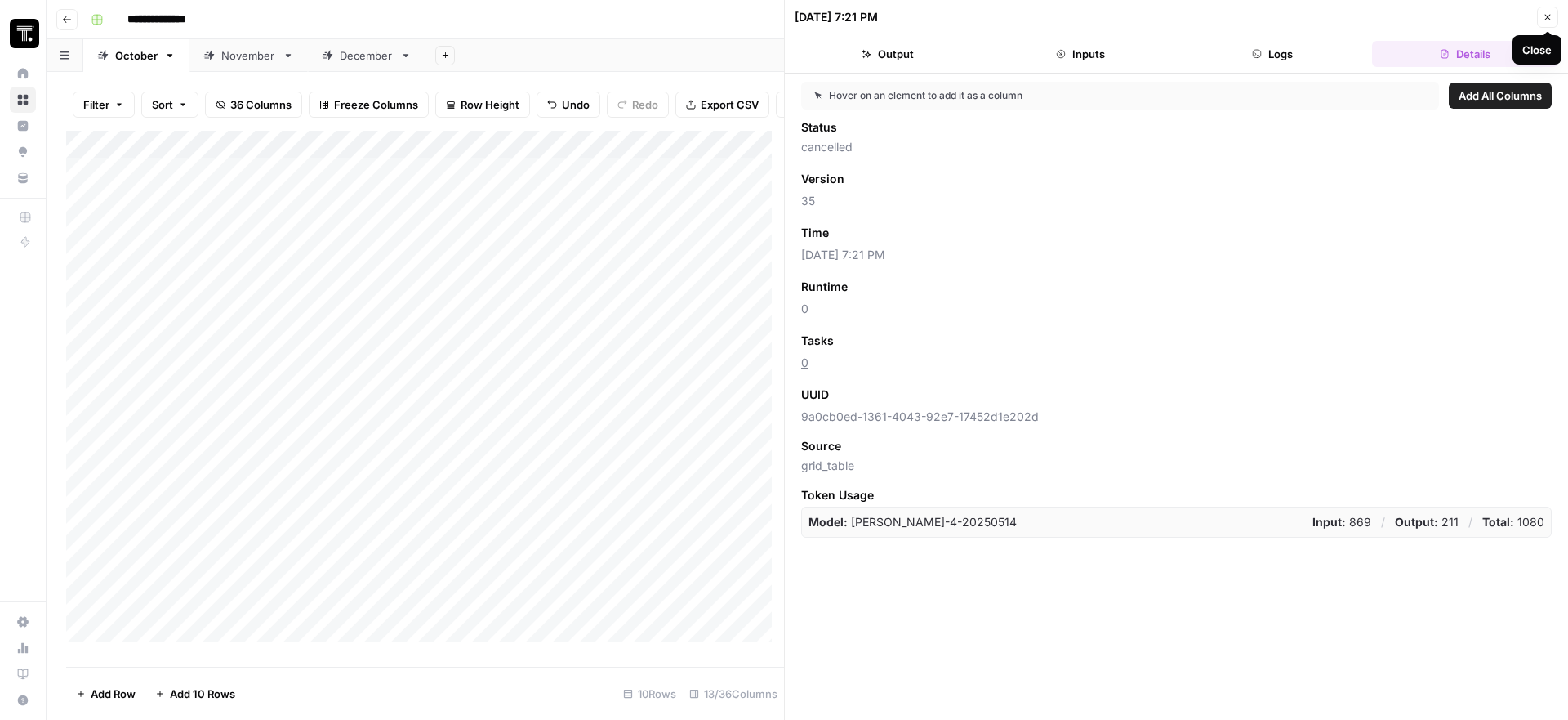
click at [1546, 24] on button "Close" at bounding box center [1547, 17] width 21 height 21
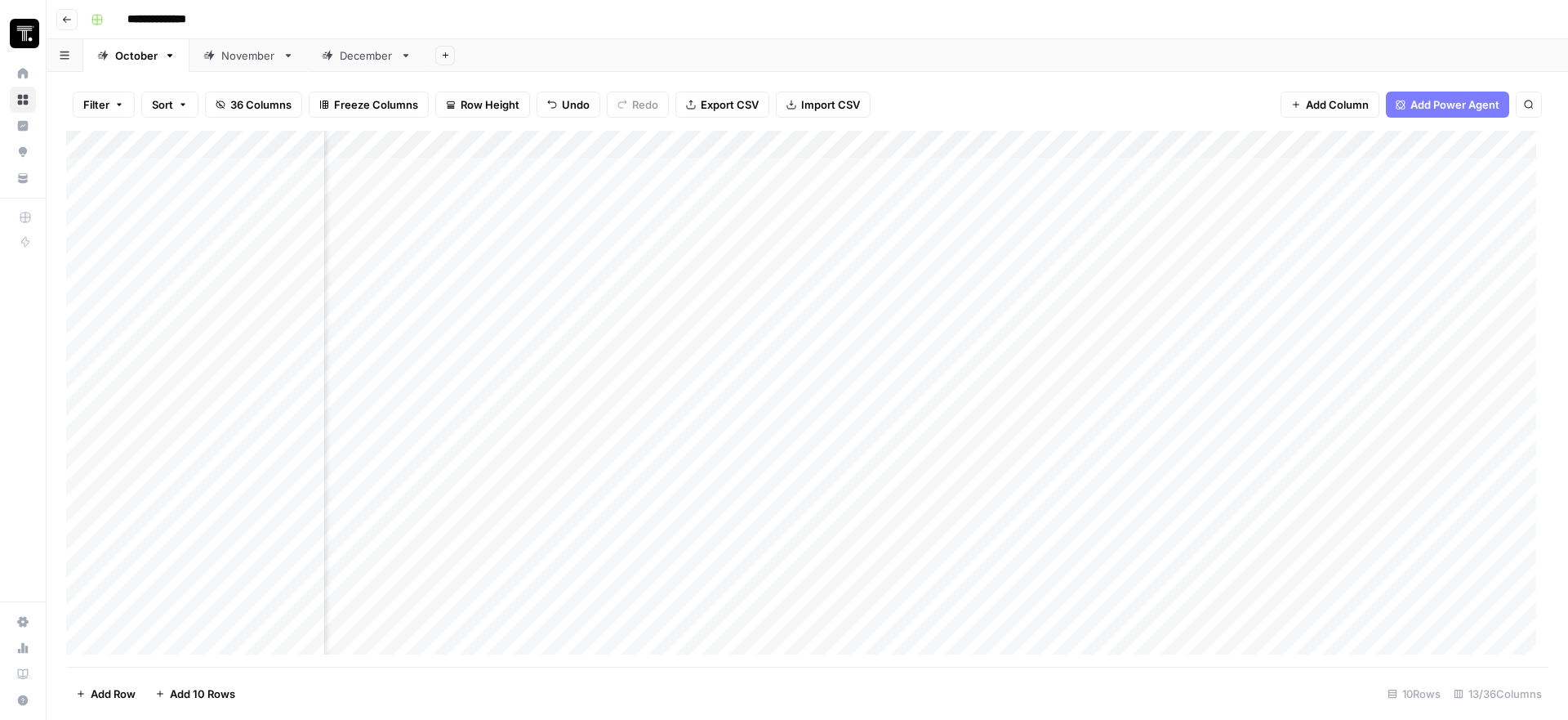
scroll to position [0, 1045]
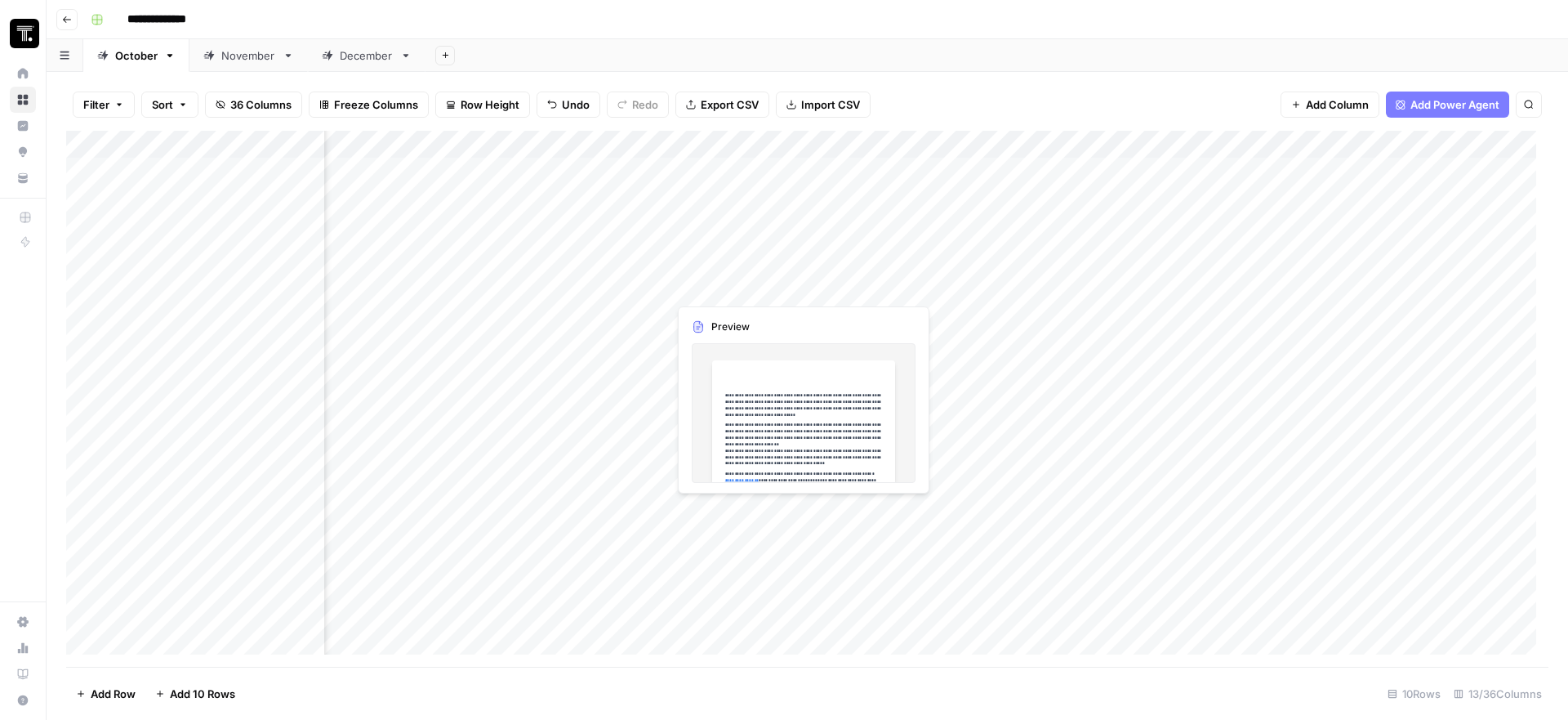
click at [752, 278] on div "Add Column" at bounding box center [806, 399] width 1482 height 536
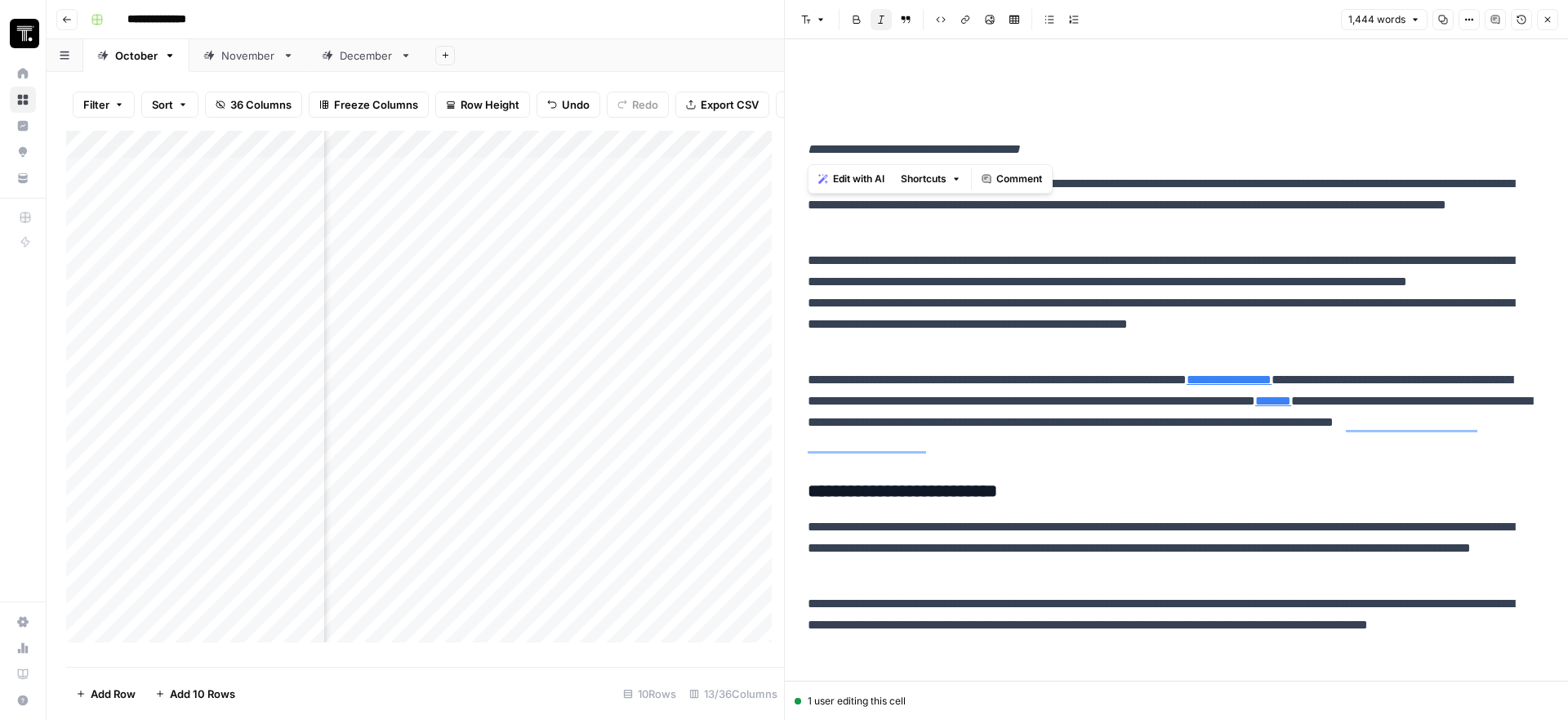
drag, startPoint x: 1092, startPoint y: 154, endPoint x: 795, endPoint y: 130, distance: 298.0
click at [886, 21] on button "Italic" at bounding box center [881, 19] width 21 height 21
click at [862, 21] on button "Bold" at bounding box center [856, 19] width 21 height 21
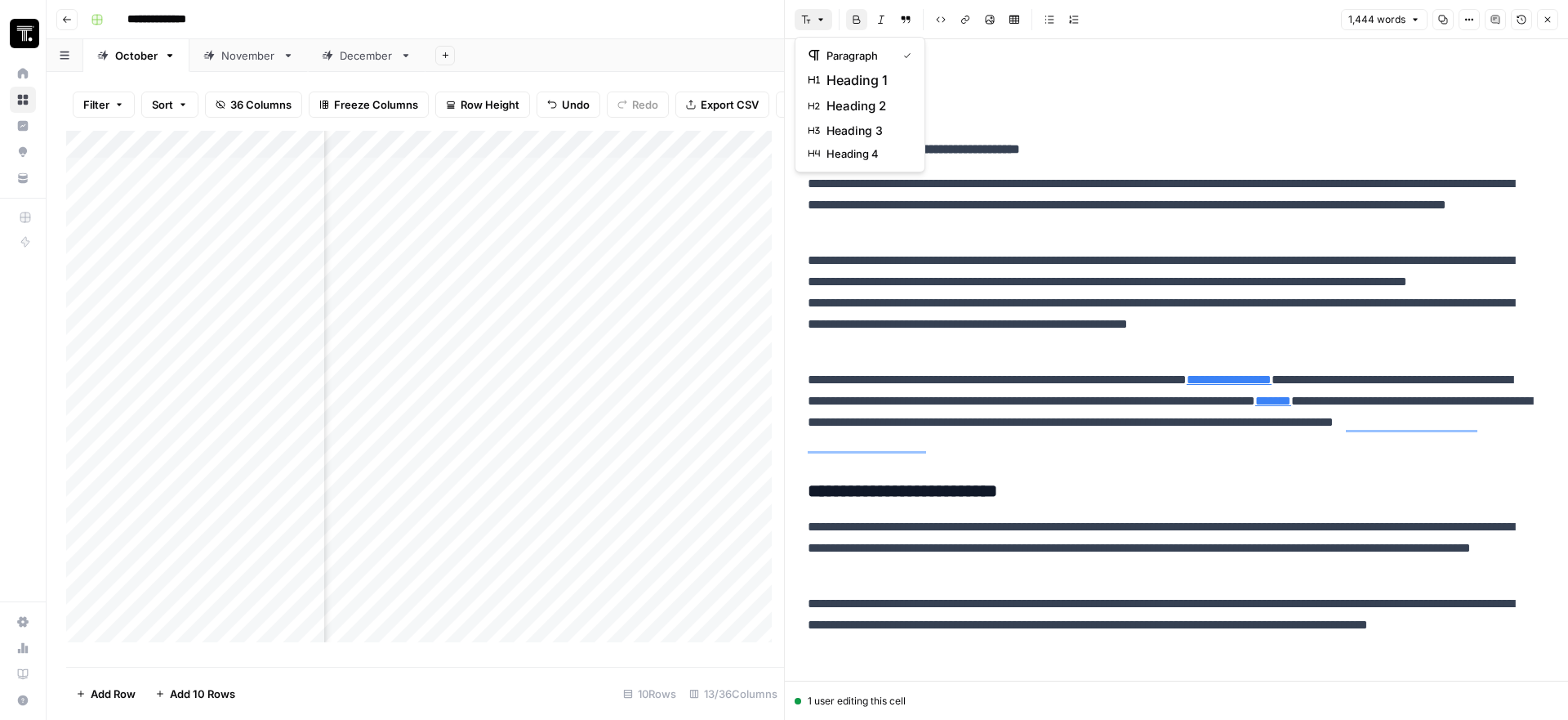
click at [816, 20] on icon "button" at bounding box center [821, 19] width 10 height 10
click at [864, 77] on span "heading 1" at bounding box center [866, 79] width 78 height 20
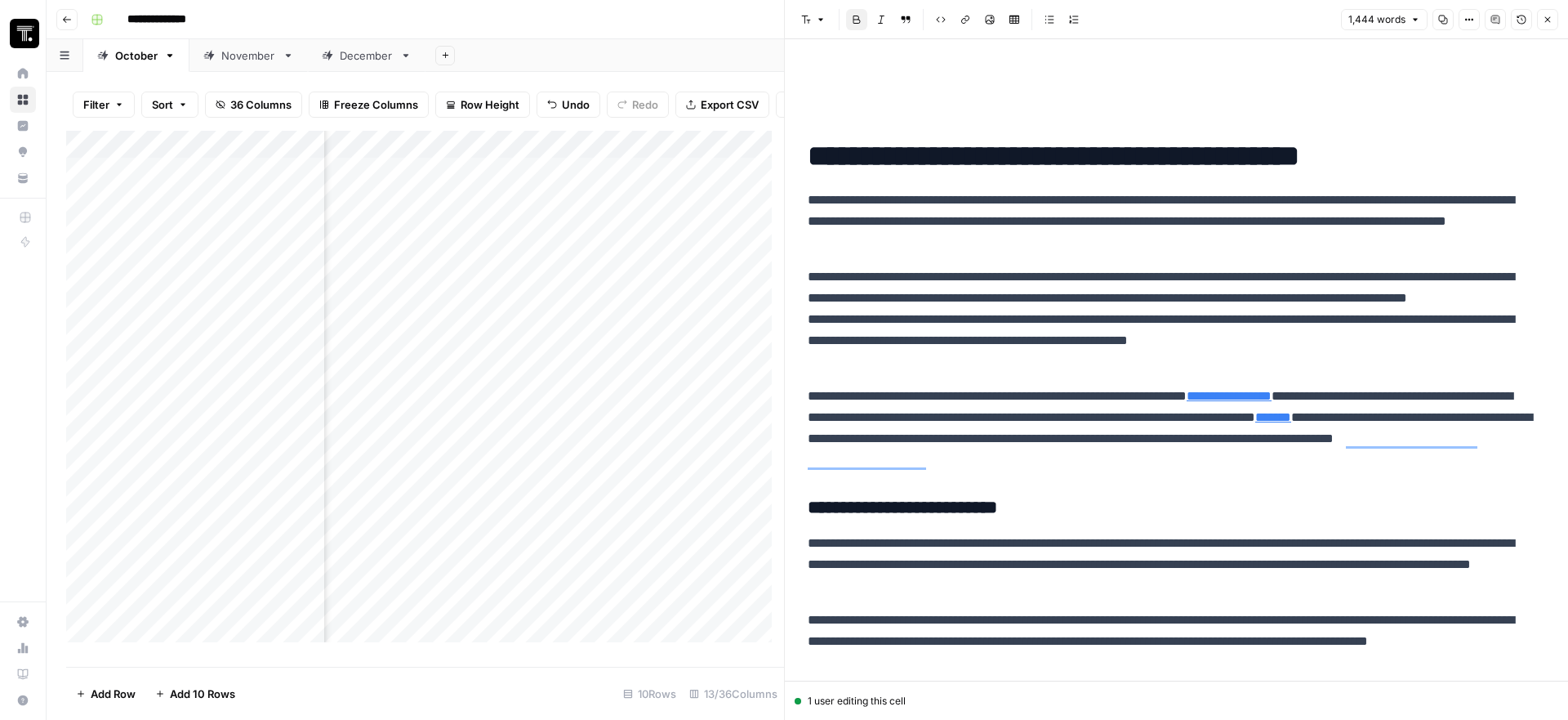
click at [854, 15] on icon "button" at bounding box center [857, 19] width 8 height 9
type input "https://foundryco.com/news/cloud-computing-study-2024/"
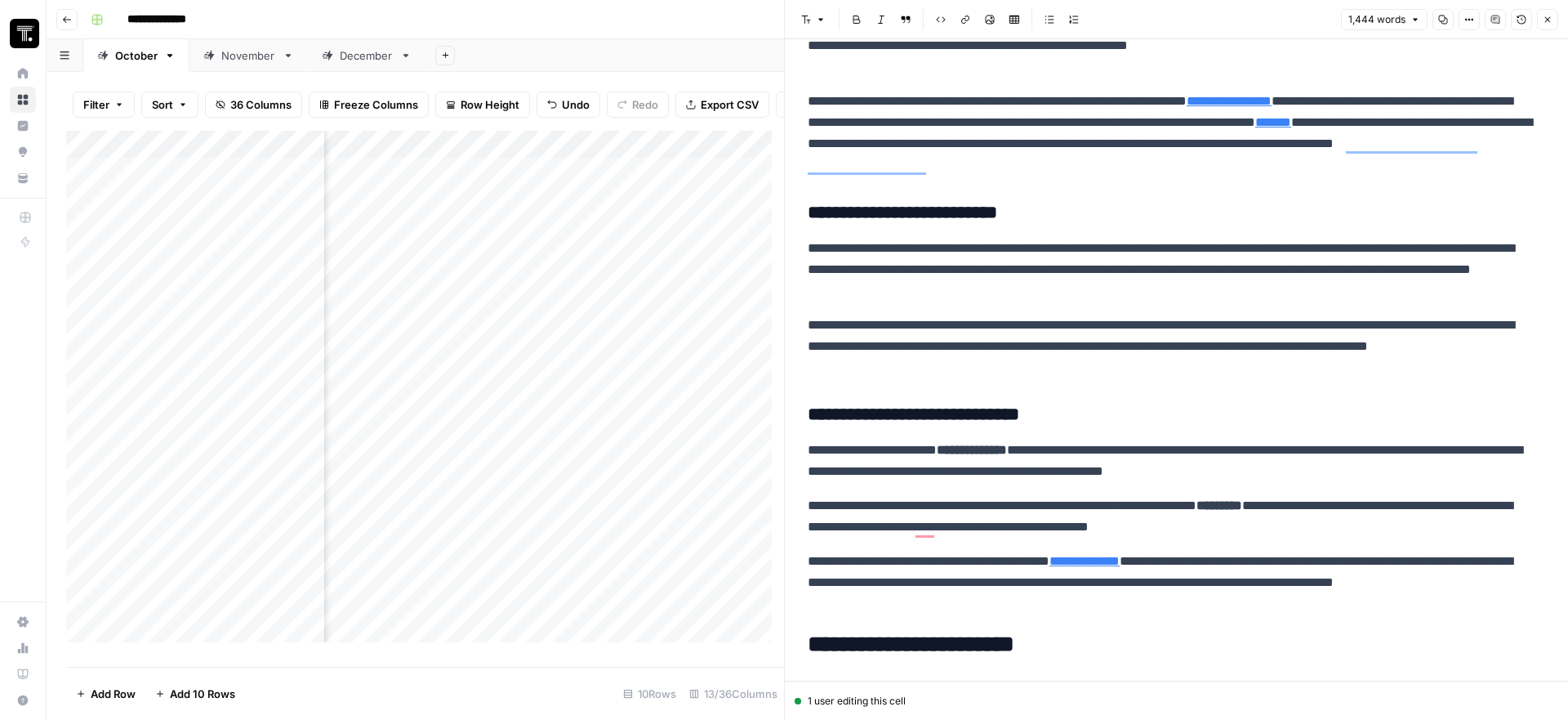
click at [721, 448] on div "Add Column" at bounding box center [424, 393] width 718 height 524
click at [733, 351] on div "Add Column" at bounding box center [424, 393] width 718 height 524
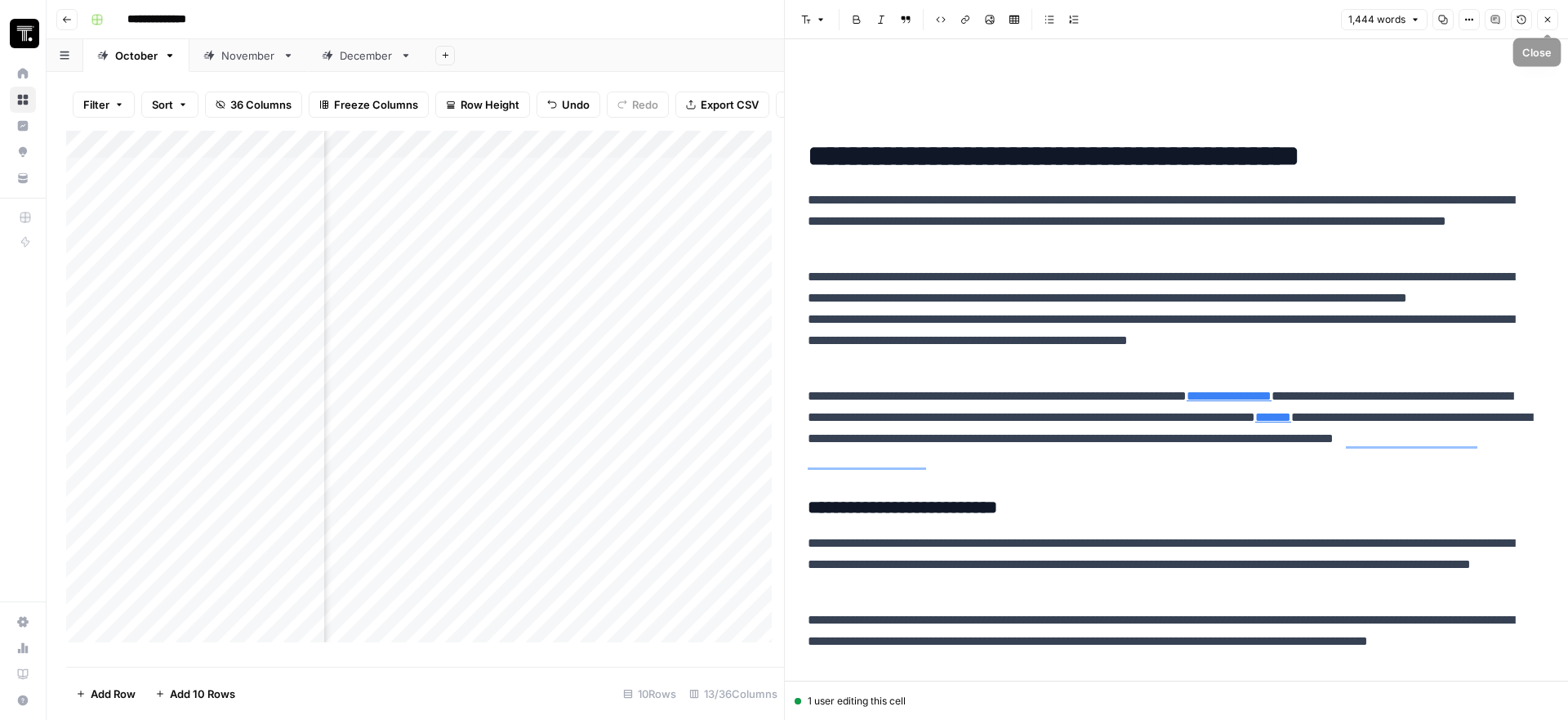
click at [1548, 16] on icon "button" at bounding box center [1547, 19] width 10 height 10
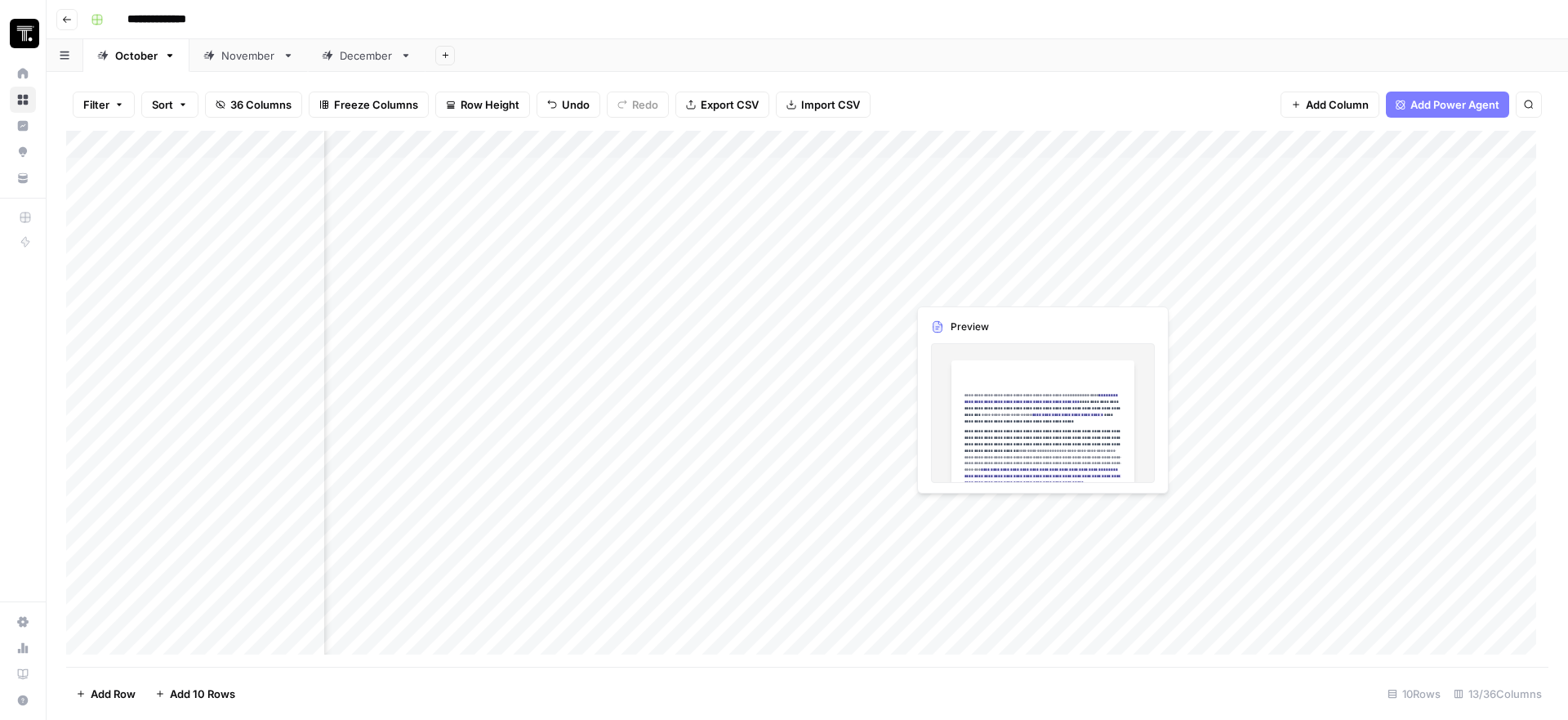
click at [1042, 279] on div "Add Column" at bounding box center [806, 399] width 1482 height 536
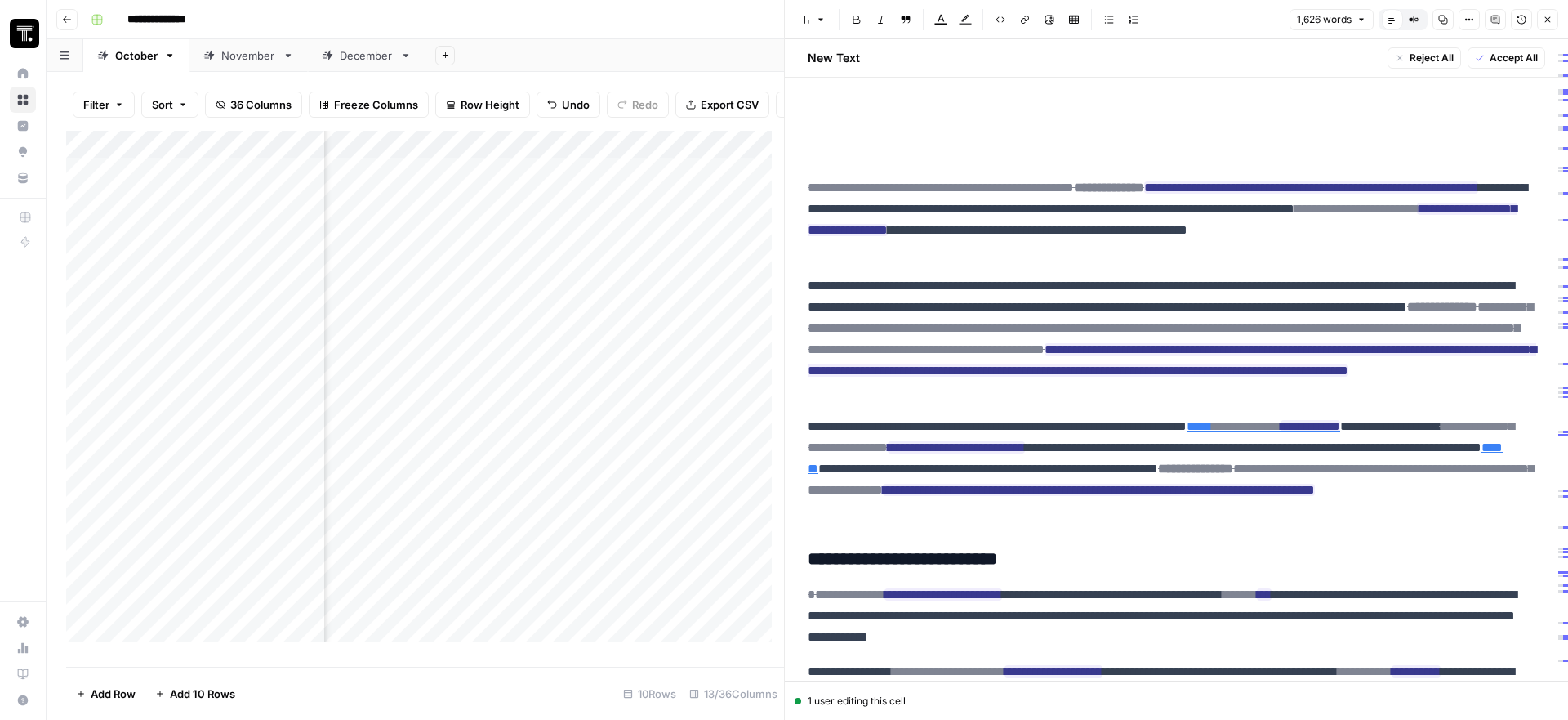
click at [1500, 55] on span "Accept All" at bounding box center [1514, 57] width 48 height 14
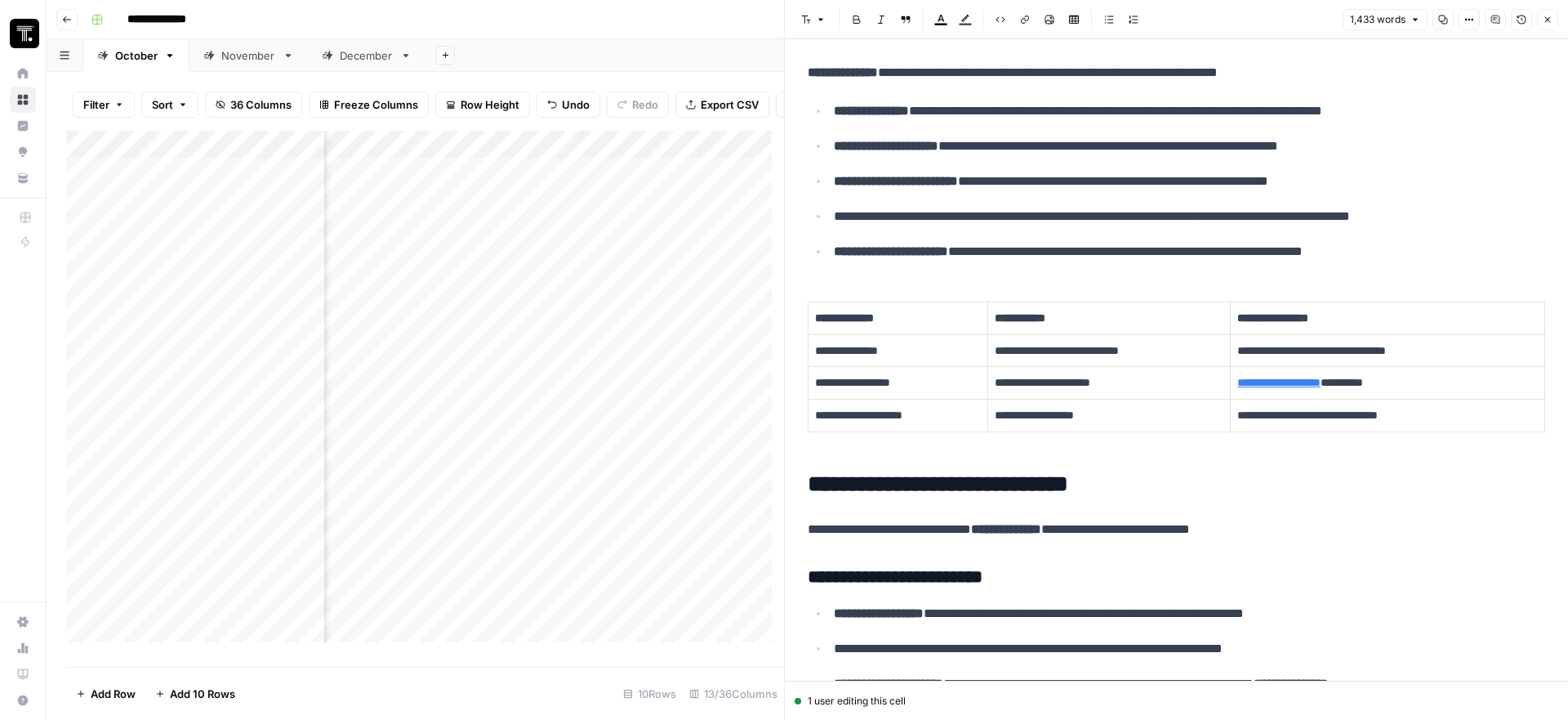
scroll to position [790, 0]
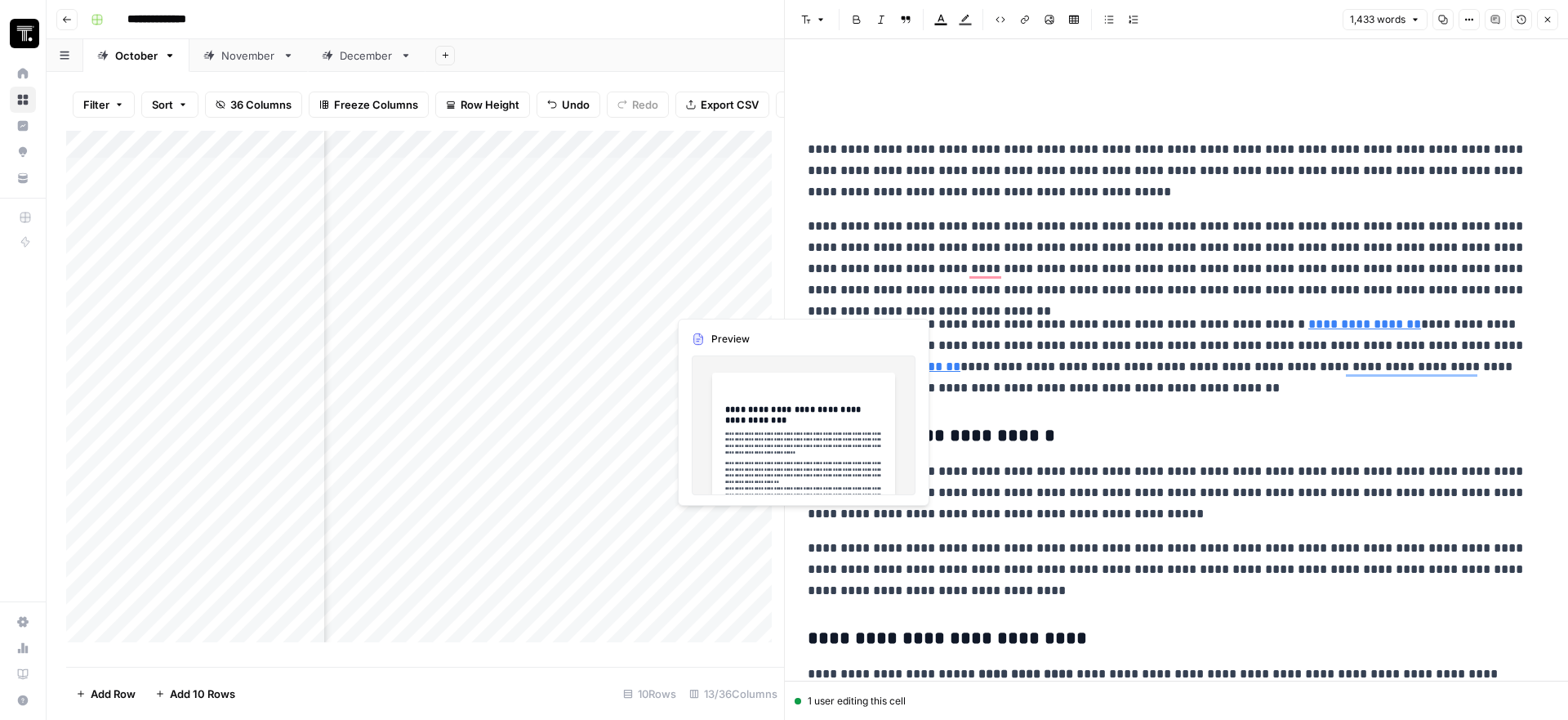
click at [731, 287] on div "Add Column" at bounding box center [424, 393] width 718 height 524
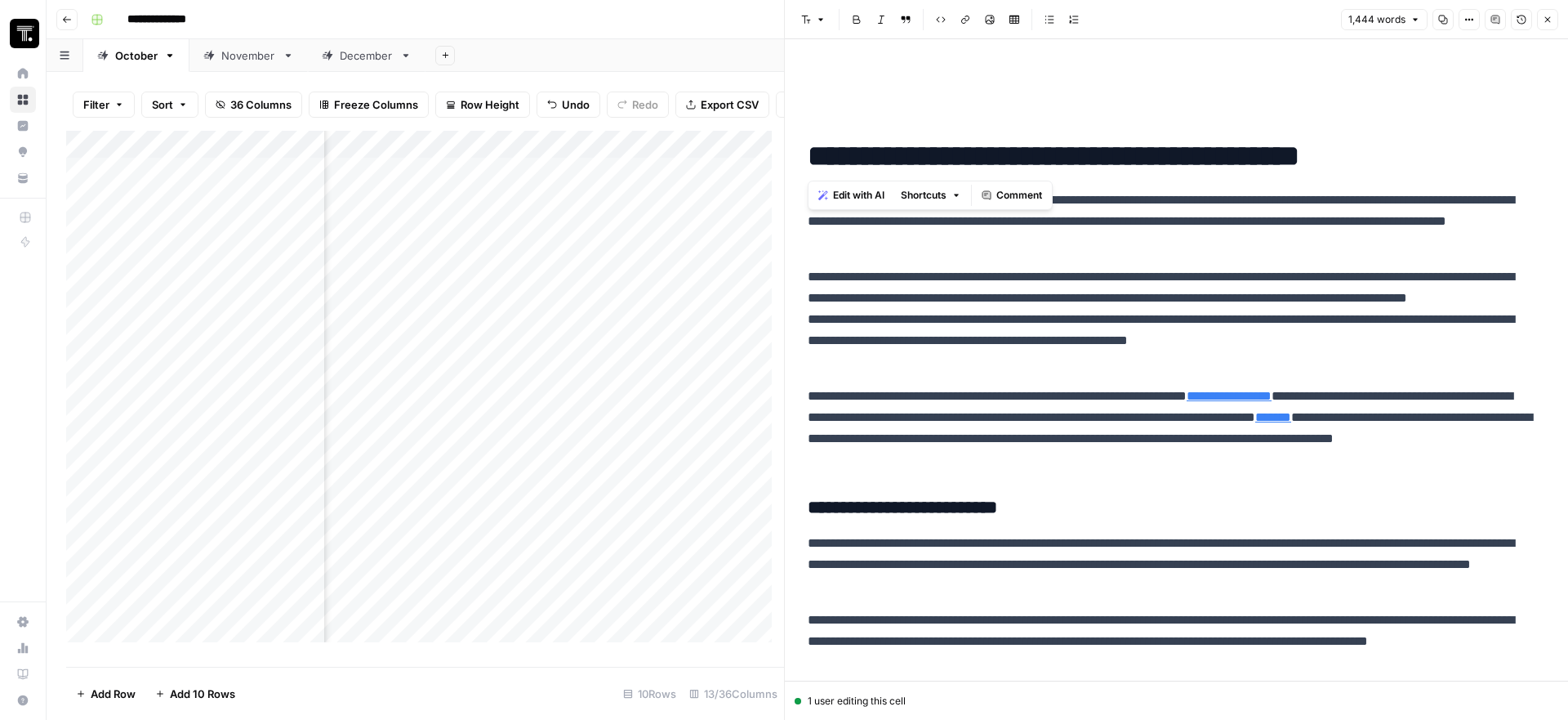
drag, startPoint x: 1089, startPoint y: 171, endPoint x: 792, endPoint y: 158, distance: 297.3
click at [792, 158] on div "**********" at bounding box center [1175, 360] width 784 height 720
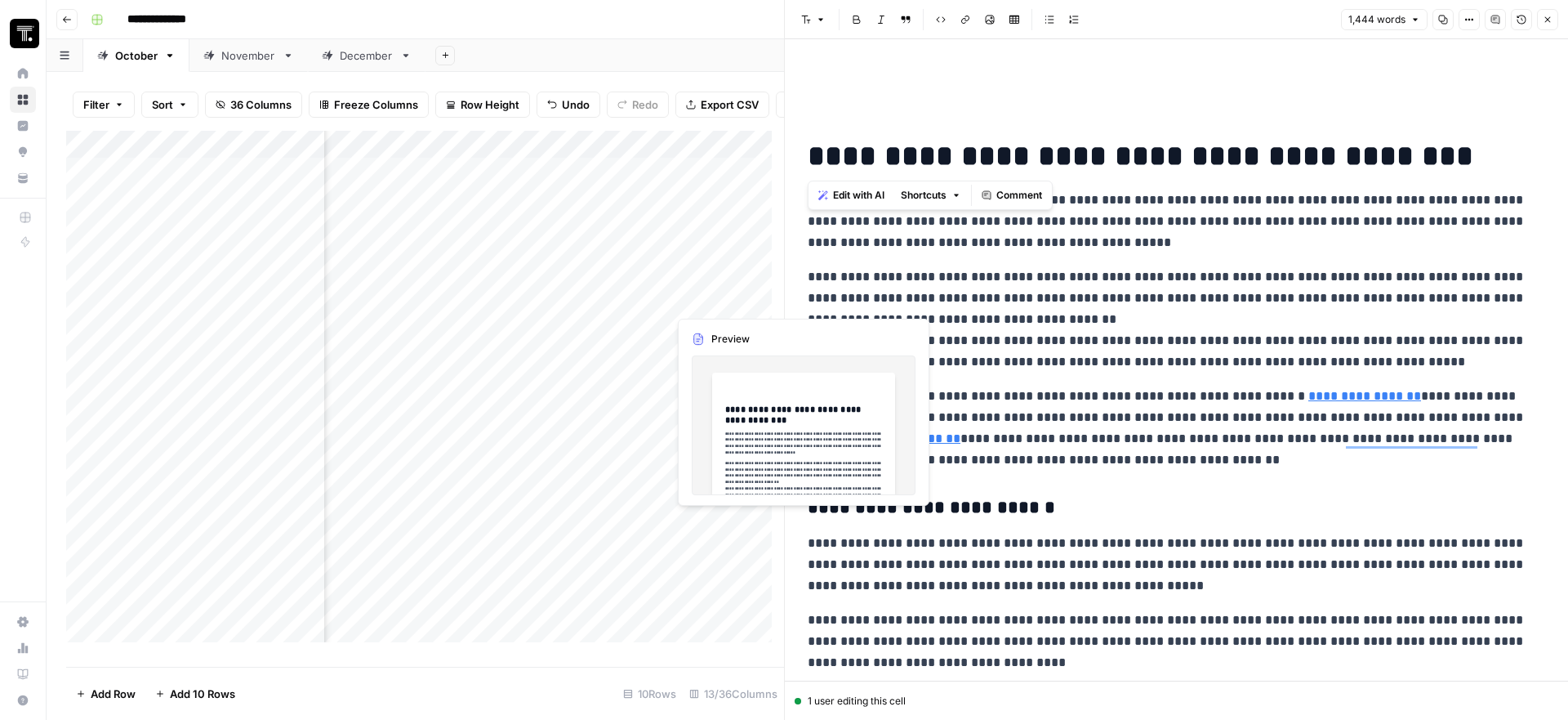
click at [735, 280] on div "Add Column" at bounding box center [424, 393] width 718 height 524
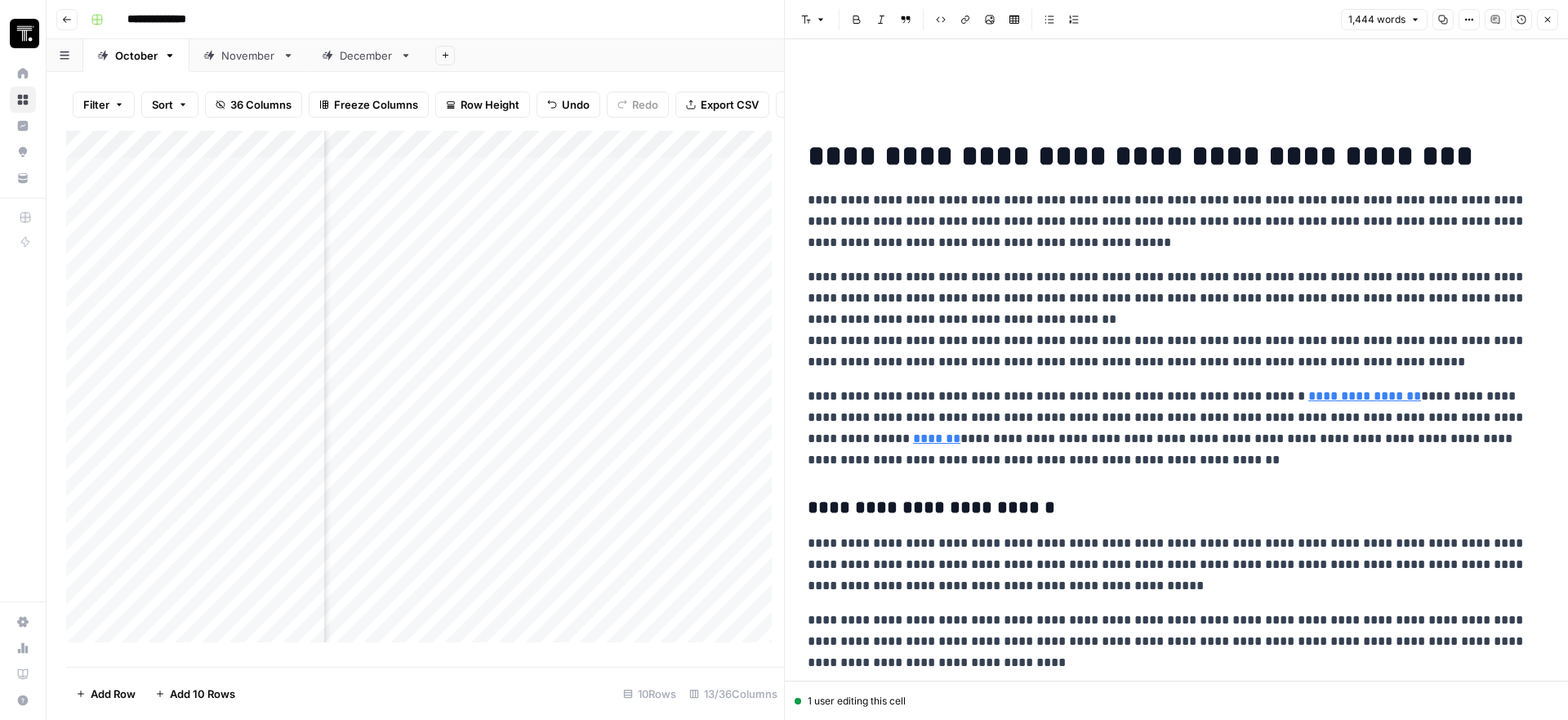
click at [1548, 11] on button "Close" at bounding box center [1547, 19] width 21 height 21
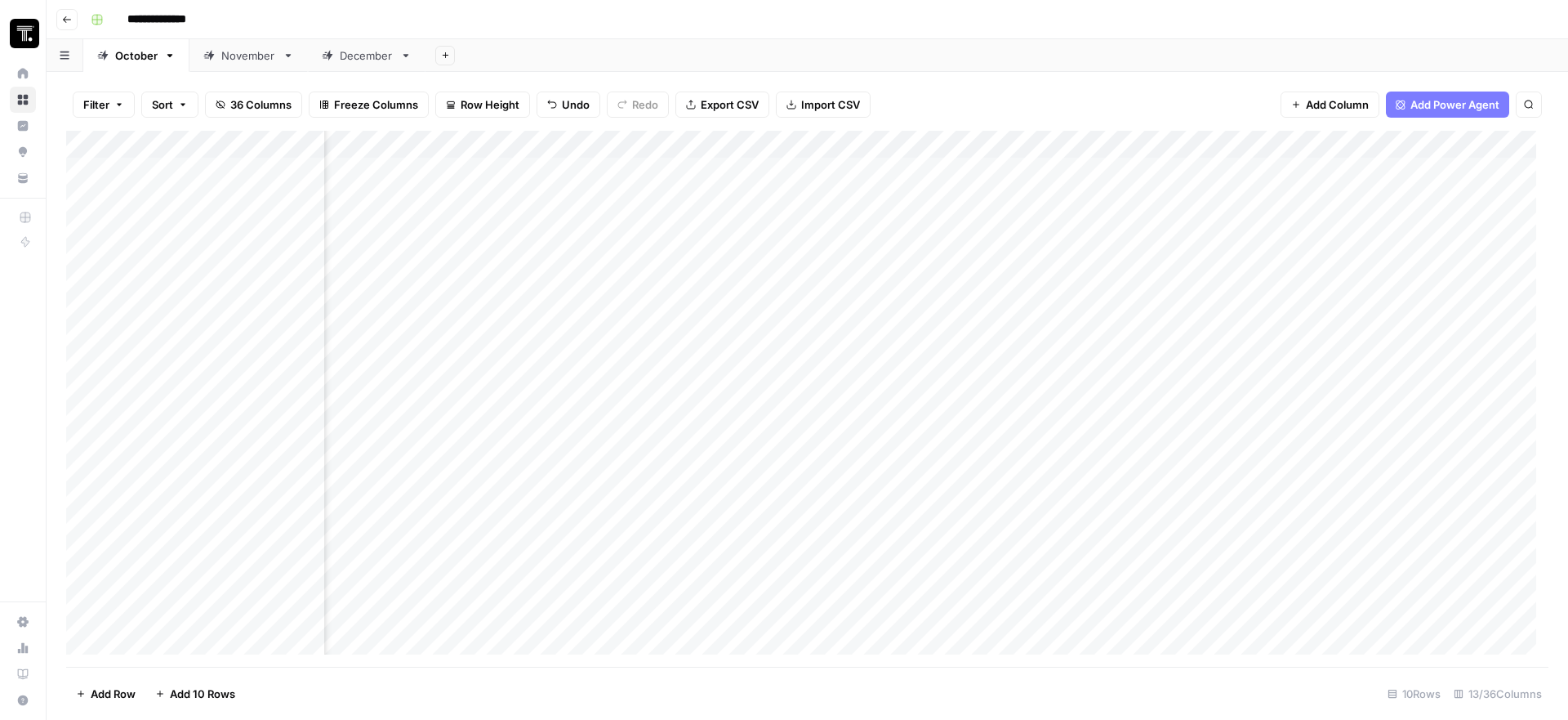
click at [1041, 270] on div "Add Column" at bounding box center [806, 399] width 1482 height 536
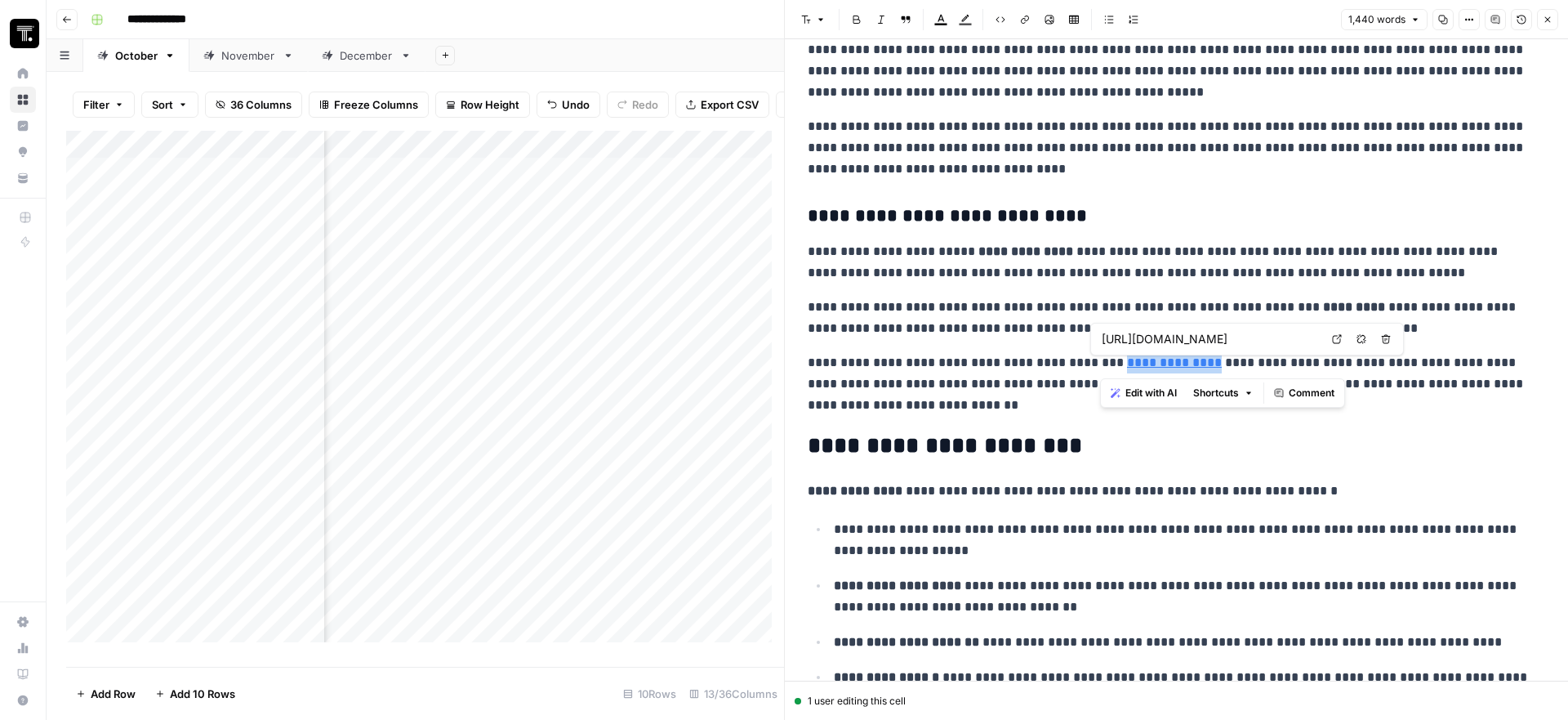
scroll to position [472, 0]
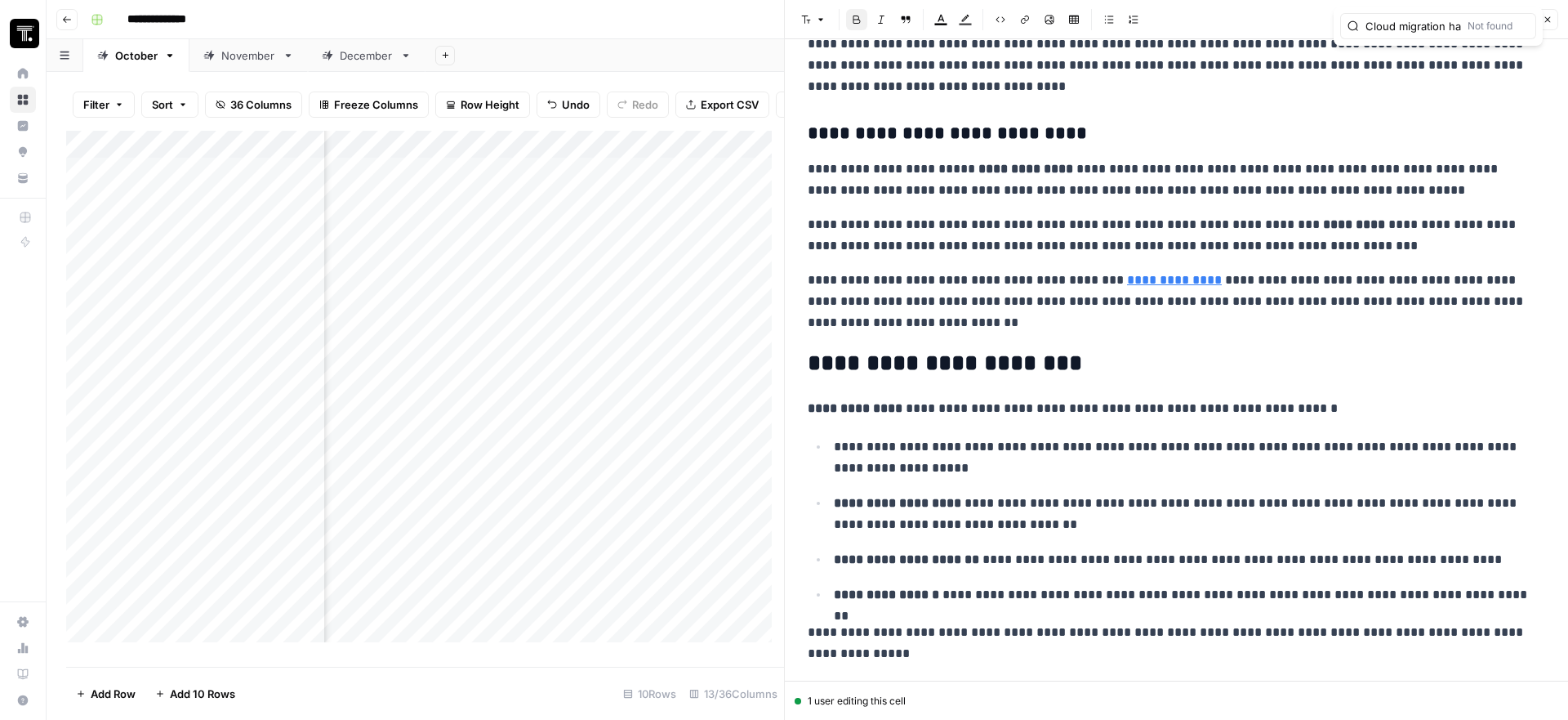
scroll to position [0, 633]
type input "Cloud migration has become increasingly common, involving the transfer of data,…"
click at [1519, 31] on button "Close" at bounding box center [1522, 27] width 13 height 13
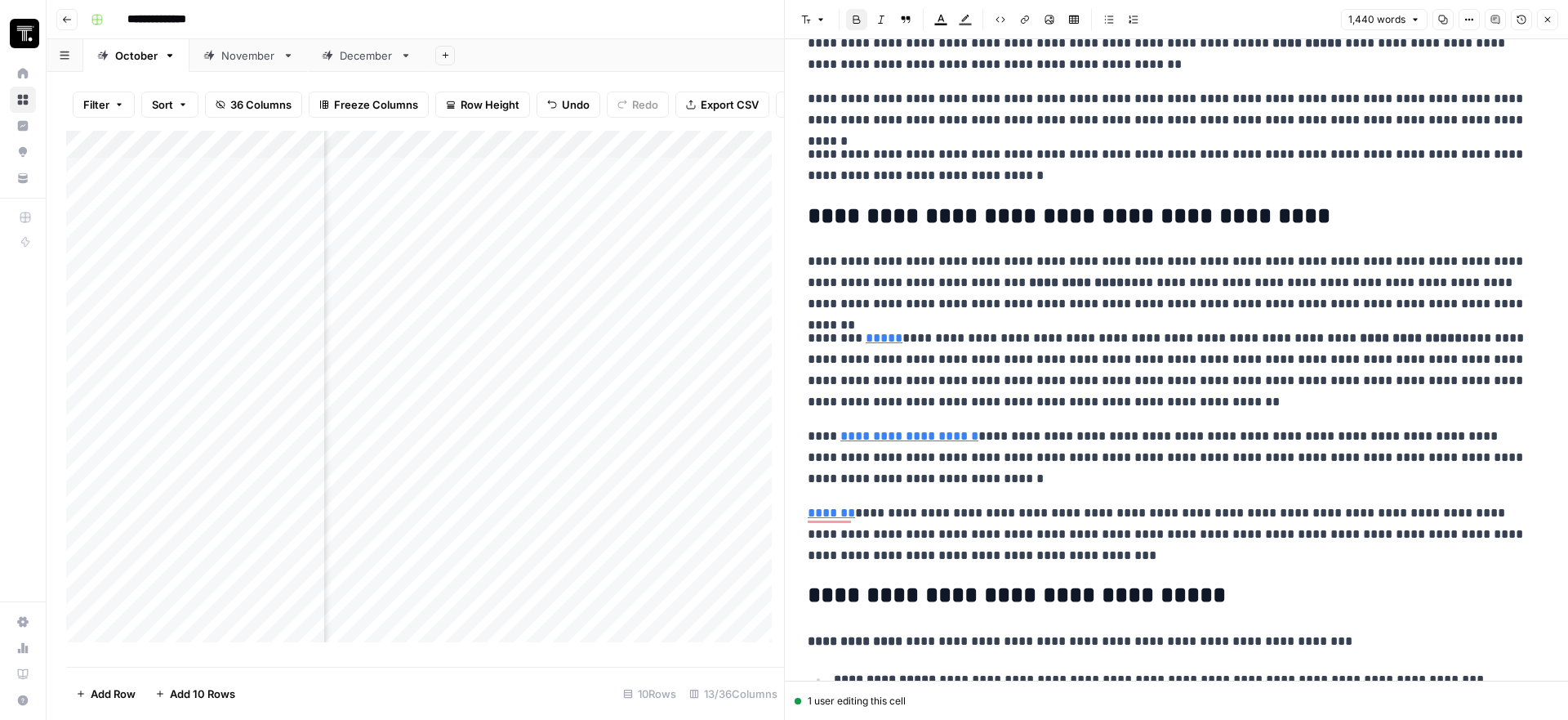
scroll to position [1669, 0]
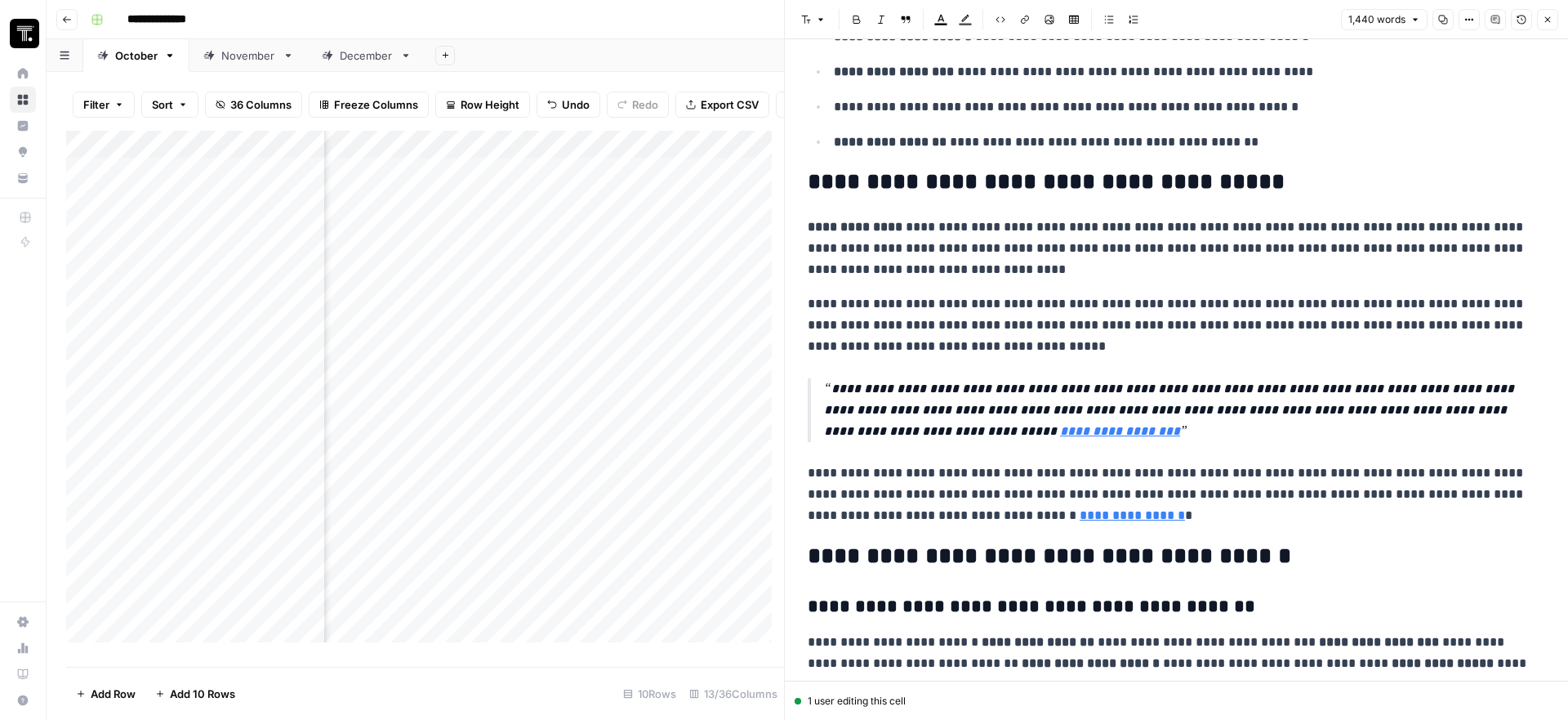
click at [1069, 439] on p "**********" at bounding box center [1178, 410] width 709 height 64
click at [1065, 433] on p "**********" at bounding box center [1178, 410] width 709 height 64
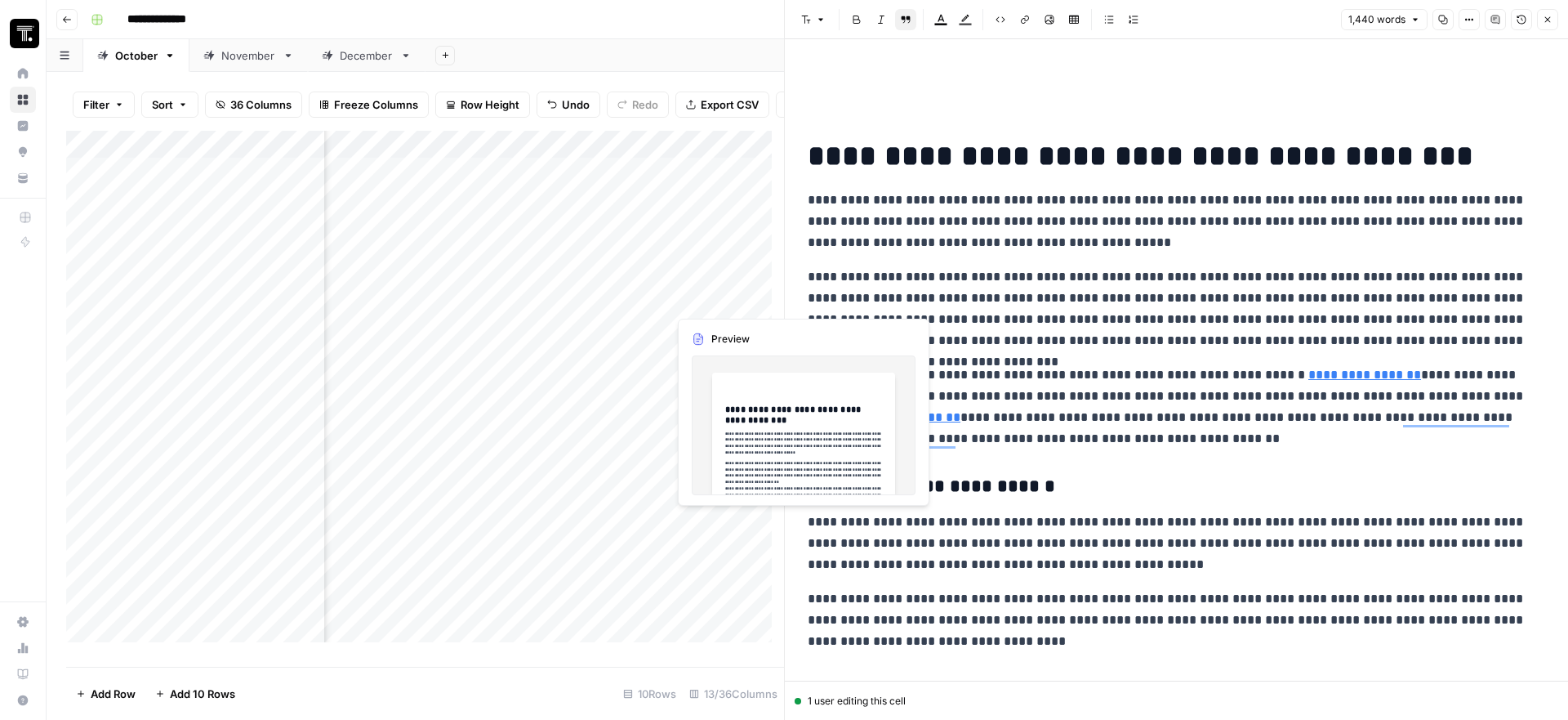
click at [739, 295] on div "Add Column" at bounding box center [424, 393] width 718 height 524
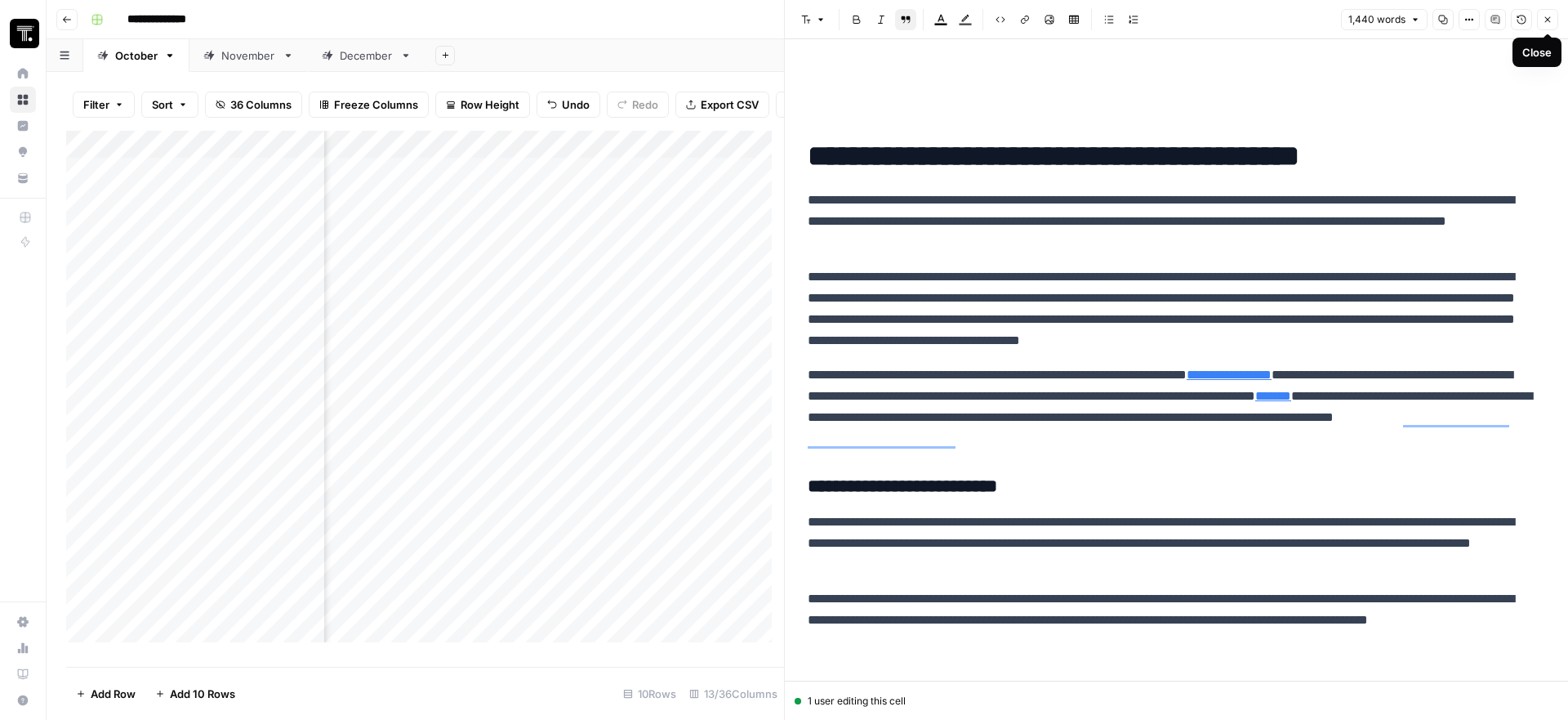
click at [1545, 19] on icon "button" at bounding box center [1547, 19] width 10 height 10
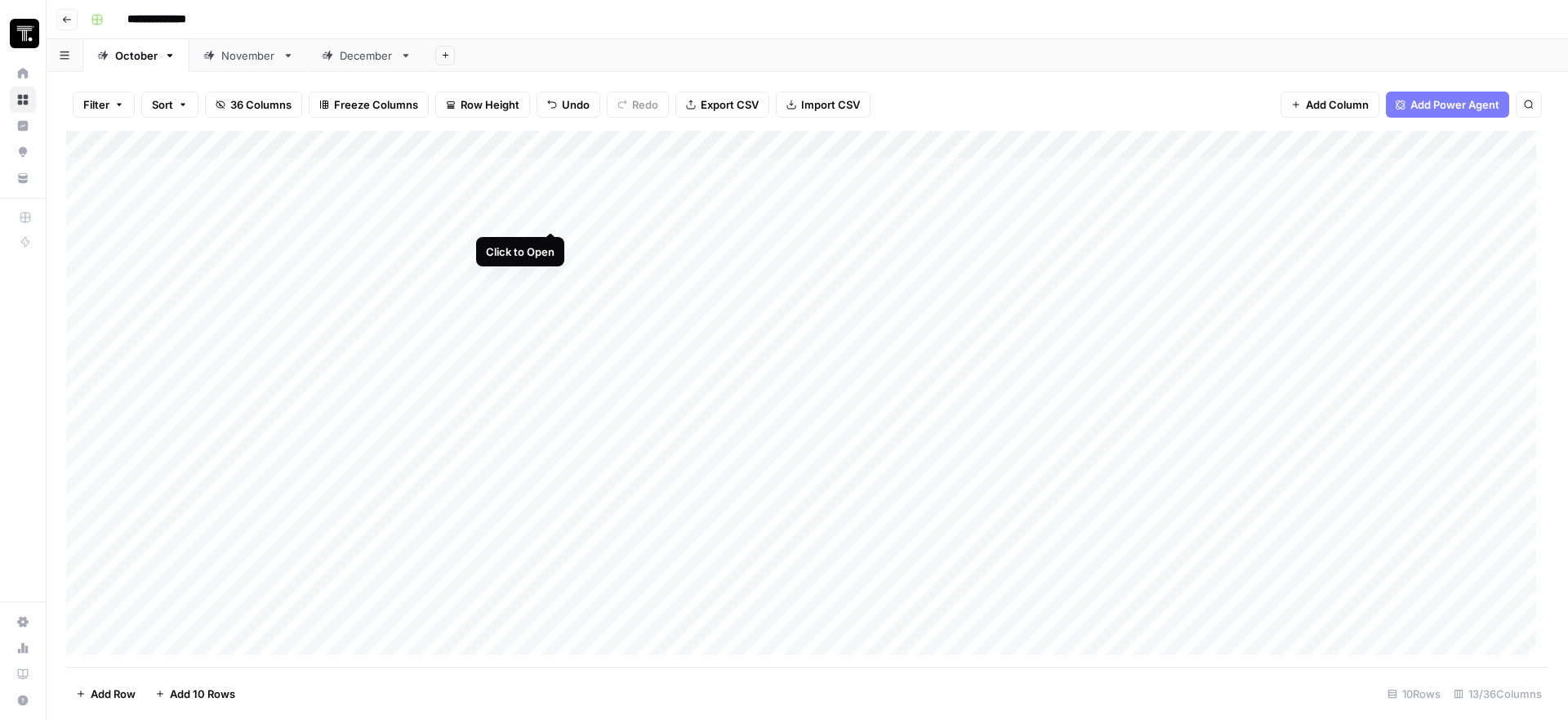
click at [553, 176] on div "Add Column" at bounding box center [806, 399] width 1482 height 536
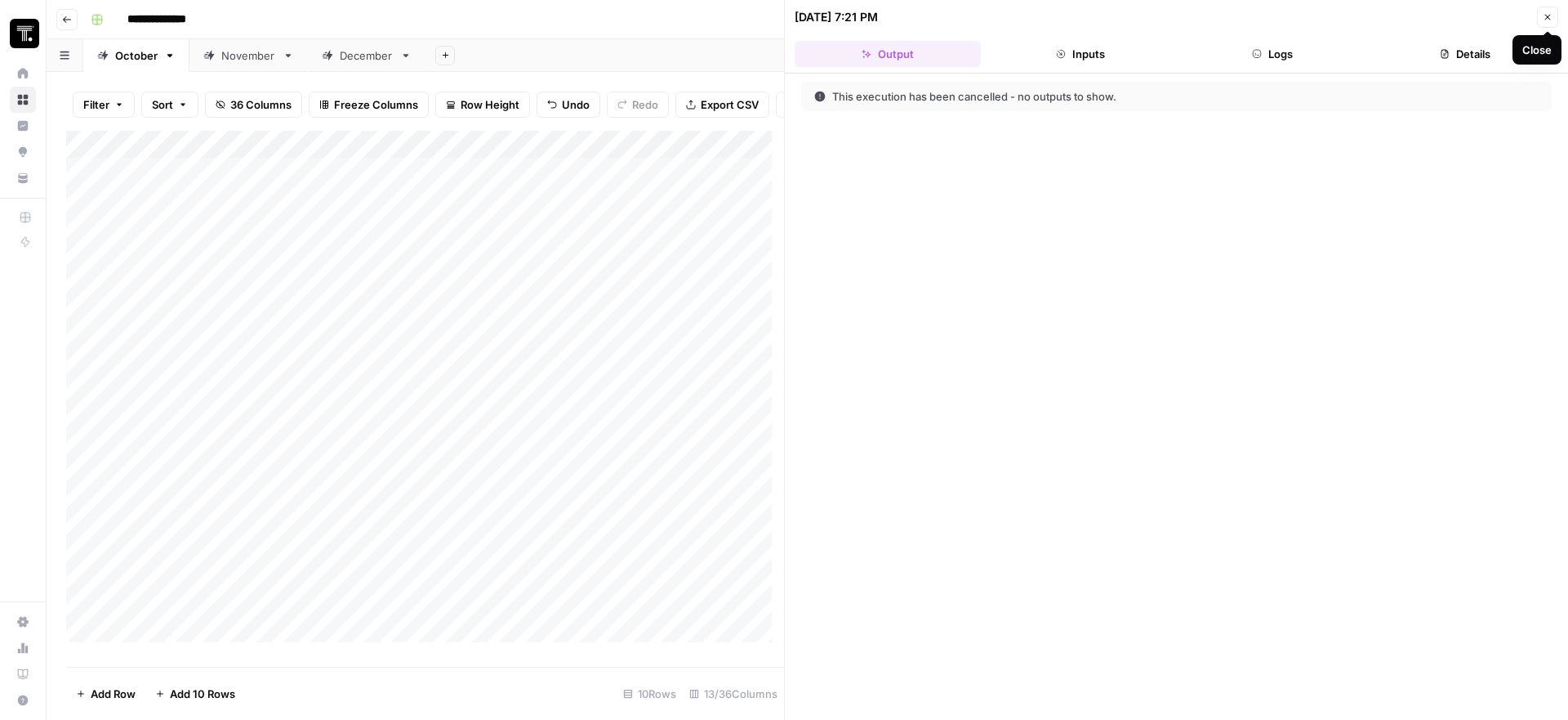
click at [1548, 12] on icon "button" at bounding box center [1547, 17] width 10 height 10
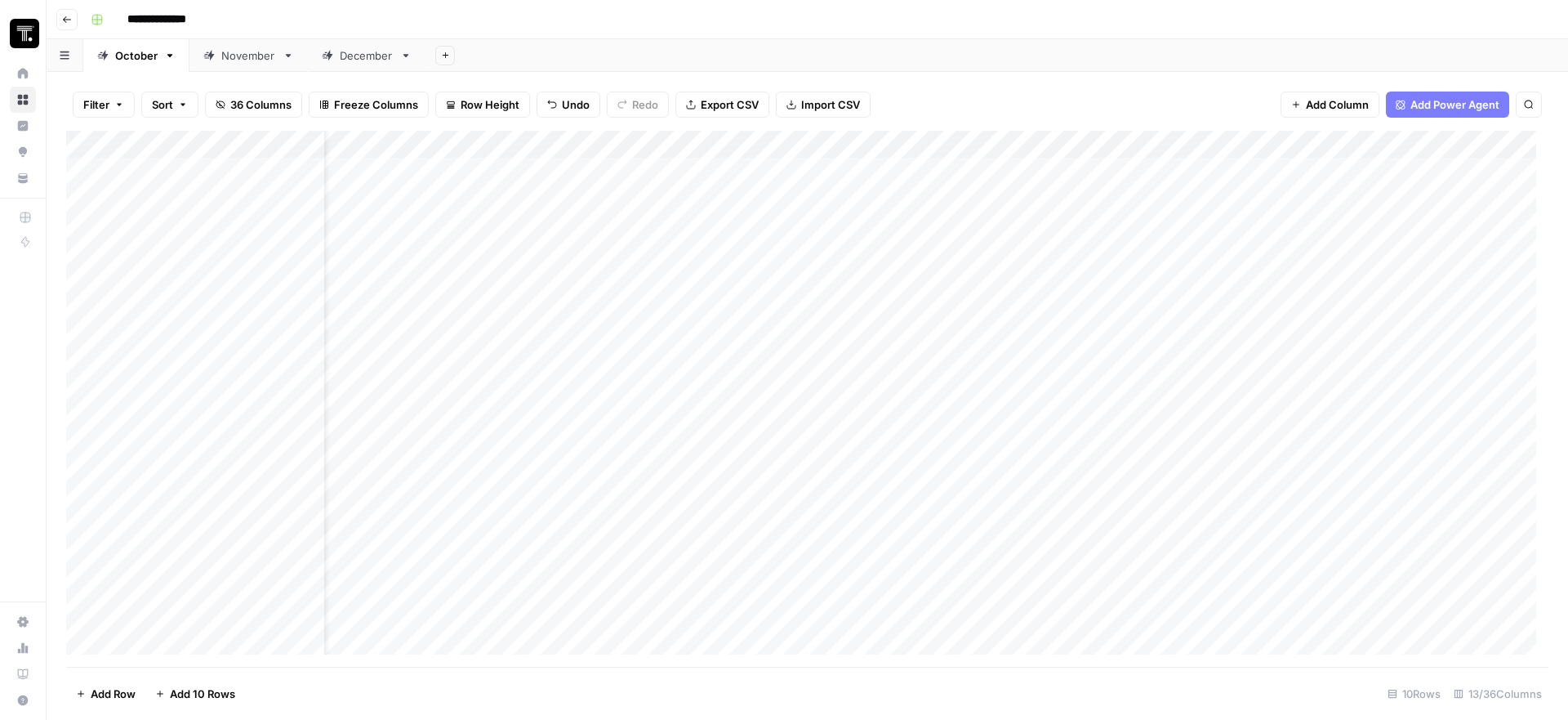
click at [631, 204] on div "Add Column" at bounding box center [806, 399] width 1482 height 536
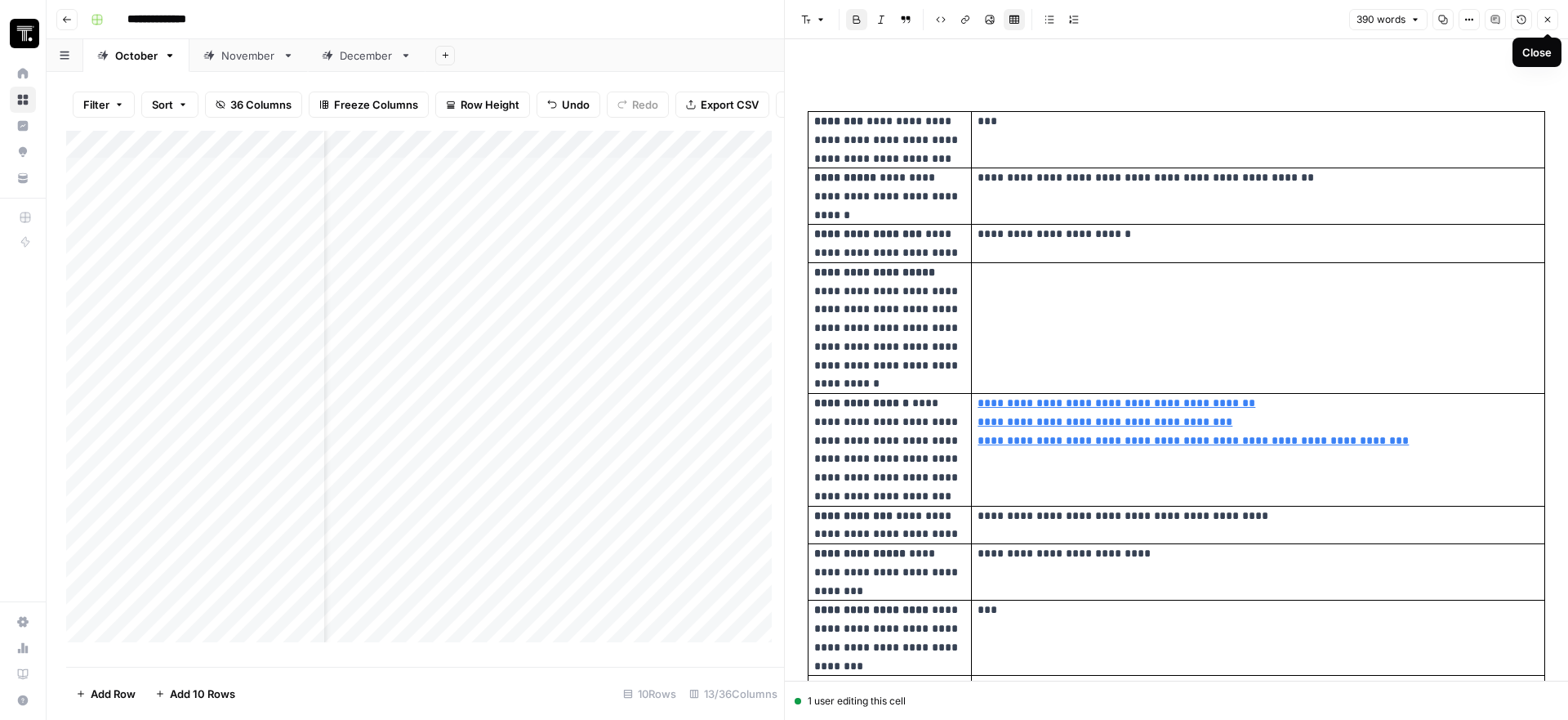
click at [1542, 19] on icon "button" at bounding box center [1547, 19] width 10 height 10
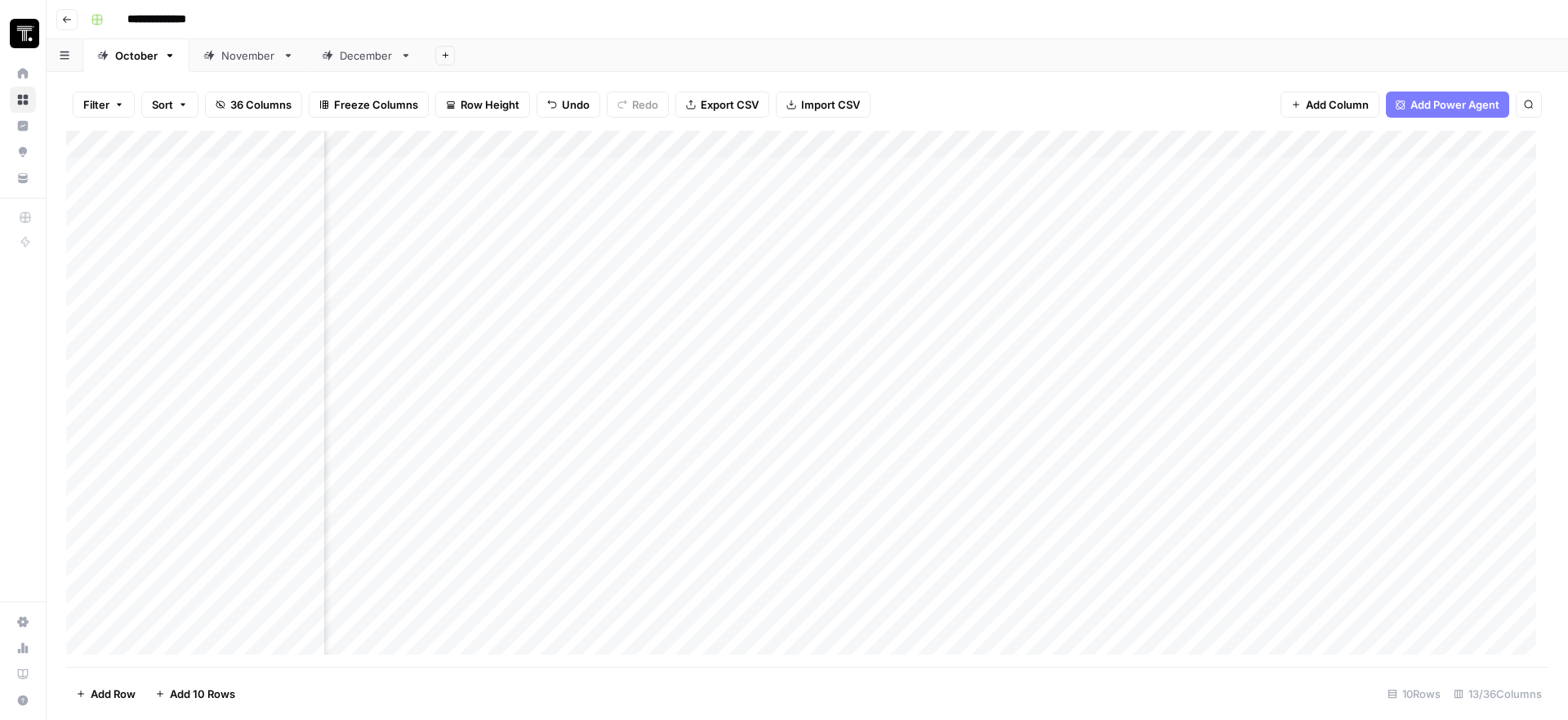
click at [655, 196] on div "Add Column" at bounding box center [806, 399] width 1482 height 536
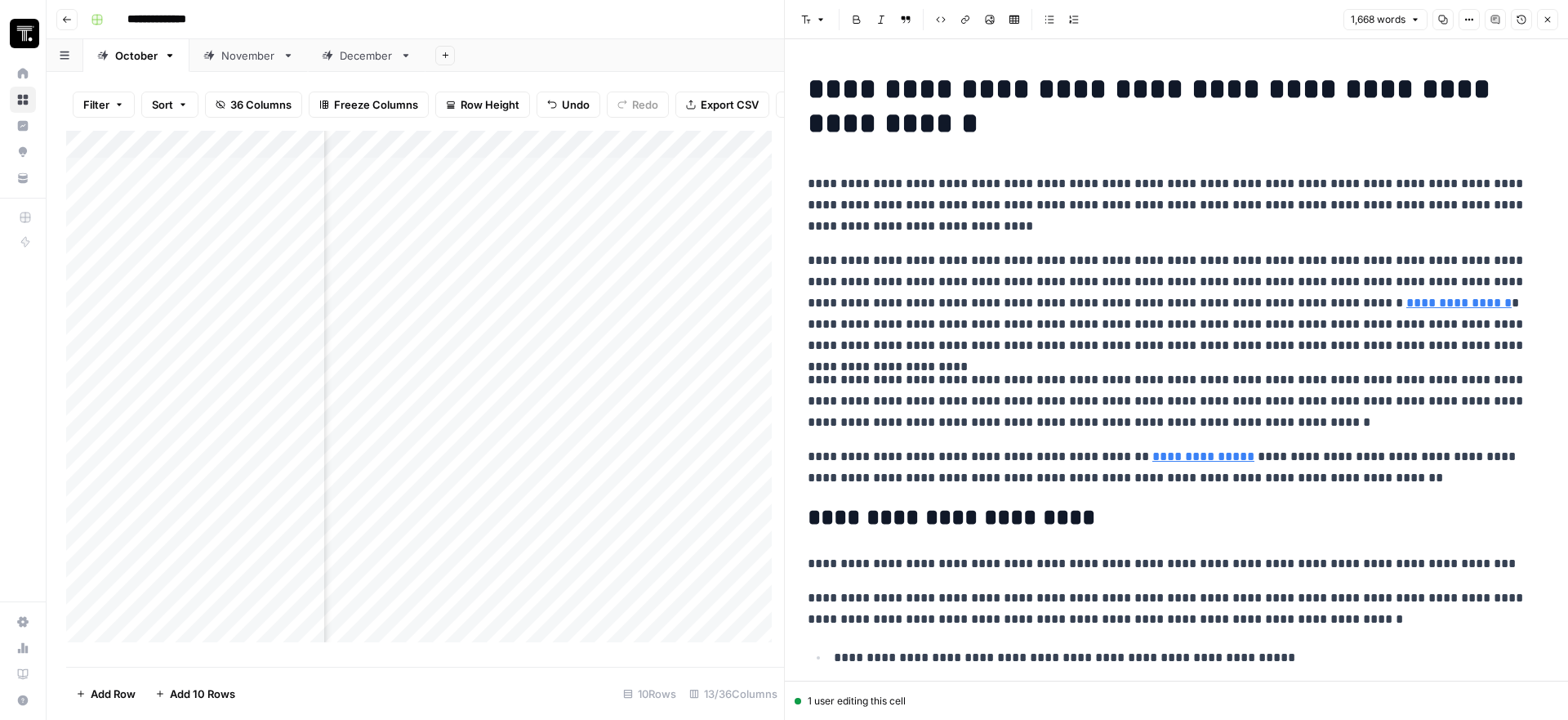
click at [692, 286] on div "Add Column" at bounding box center [424, 393] width 718 height 524
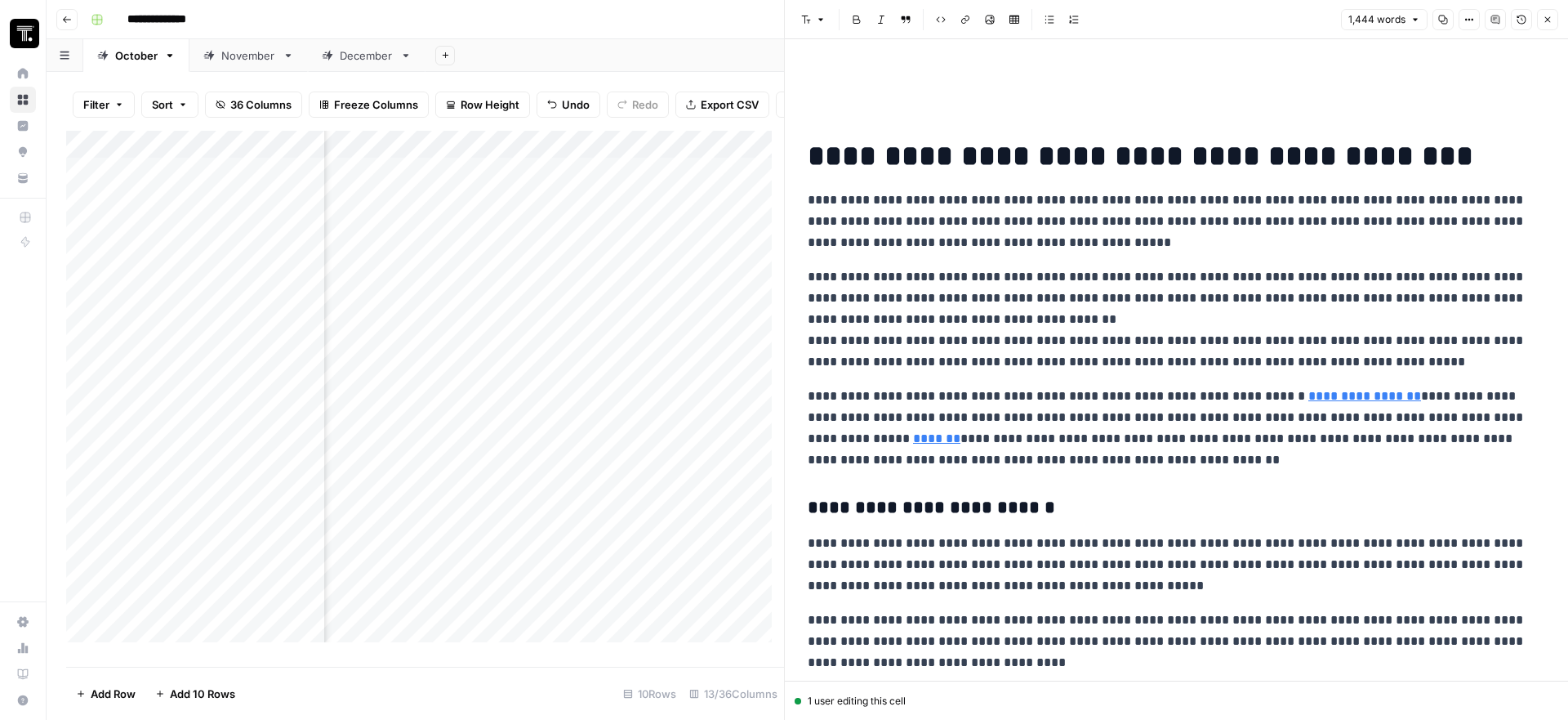
click at [1070, 102] on h1 at bounding box center [1176, 89] width 738 height 34
click at [816, 155] on h1 "**********" at bounding box center [1170, 156] width 725 height 34
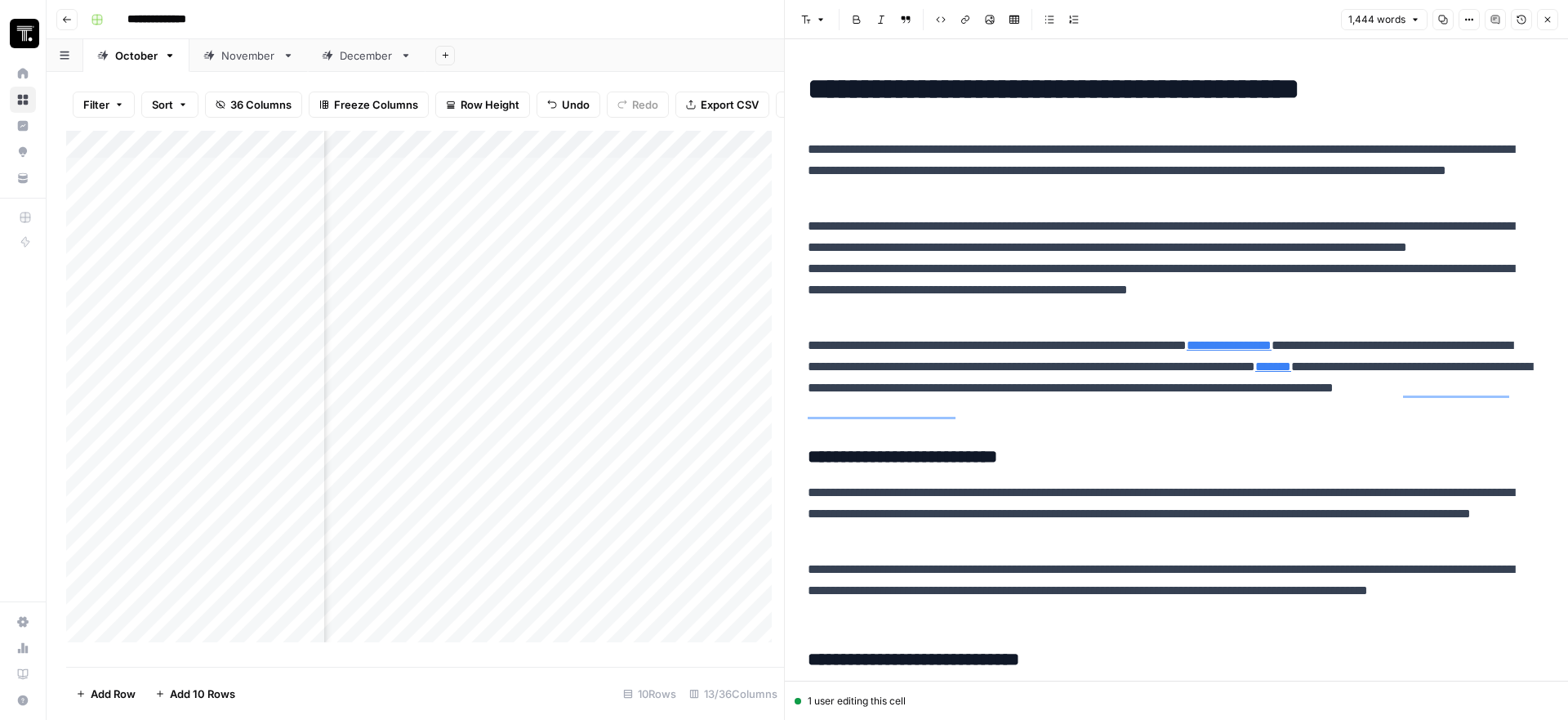
click at [712, 360] on div "Add Column" at bounding box center [424, 393] width 718 height 524
click at [1549, 21] on icon "button" at bounding box center [1548, 20] width 6 height 6
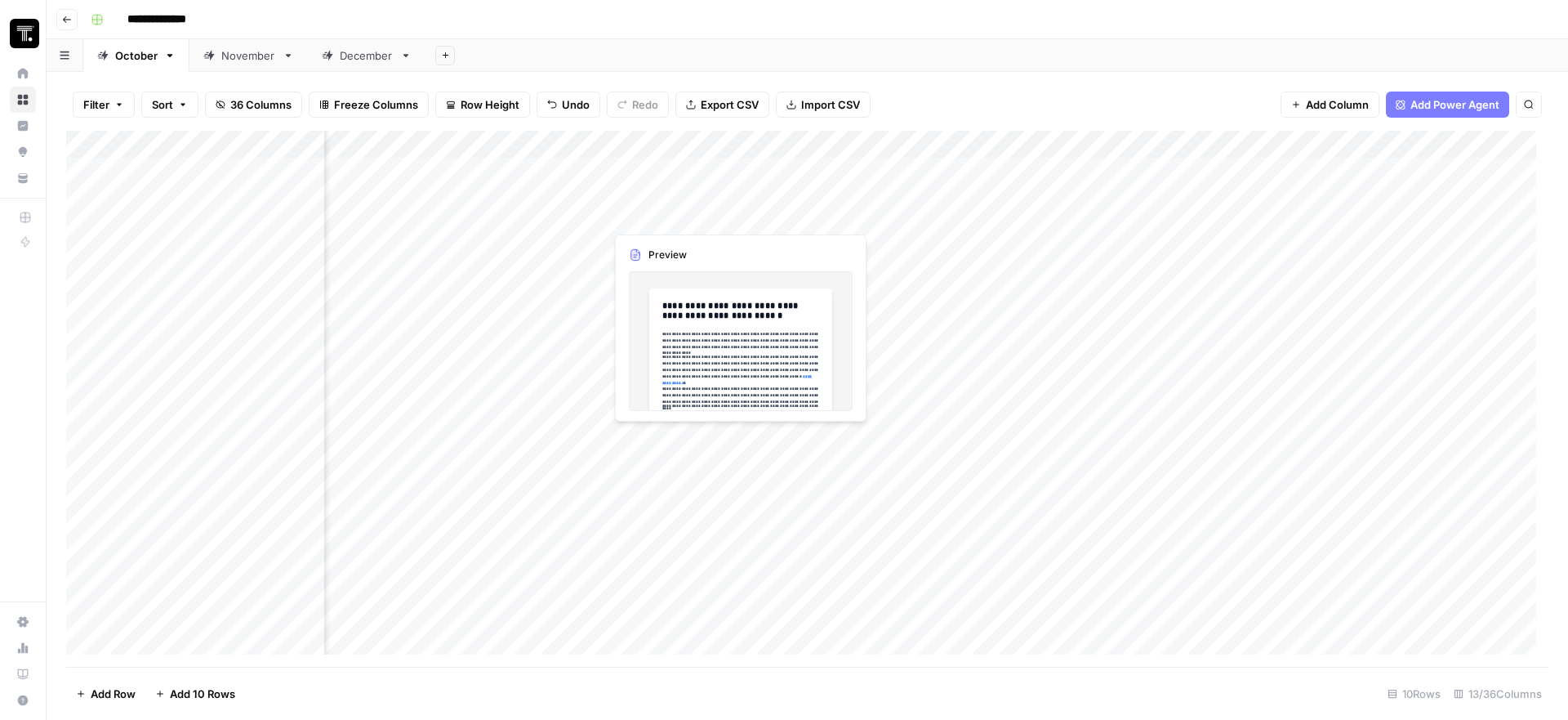
click at [726, 189] on div "Add Column" at bounding box center [806, 399] width 1482 height 536
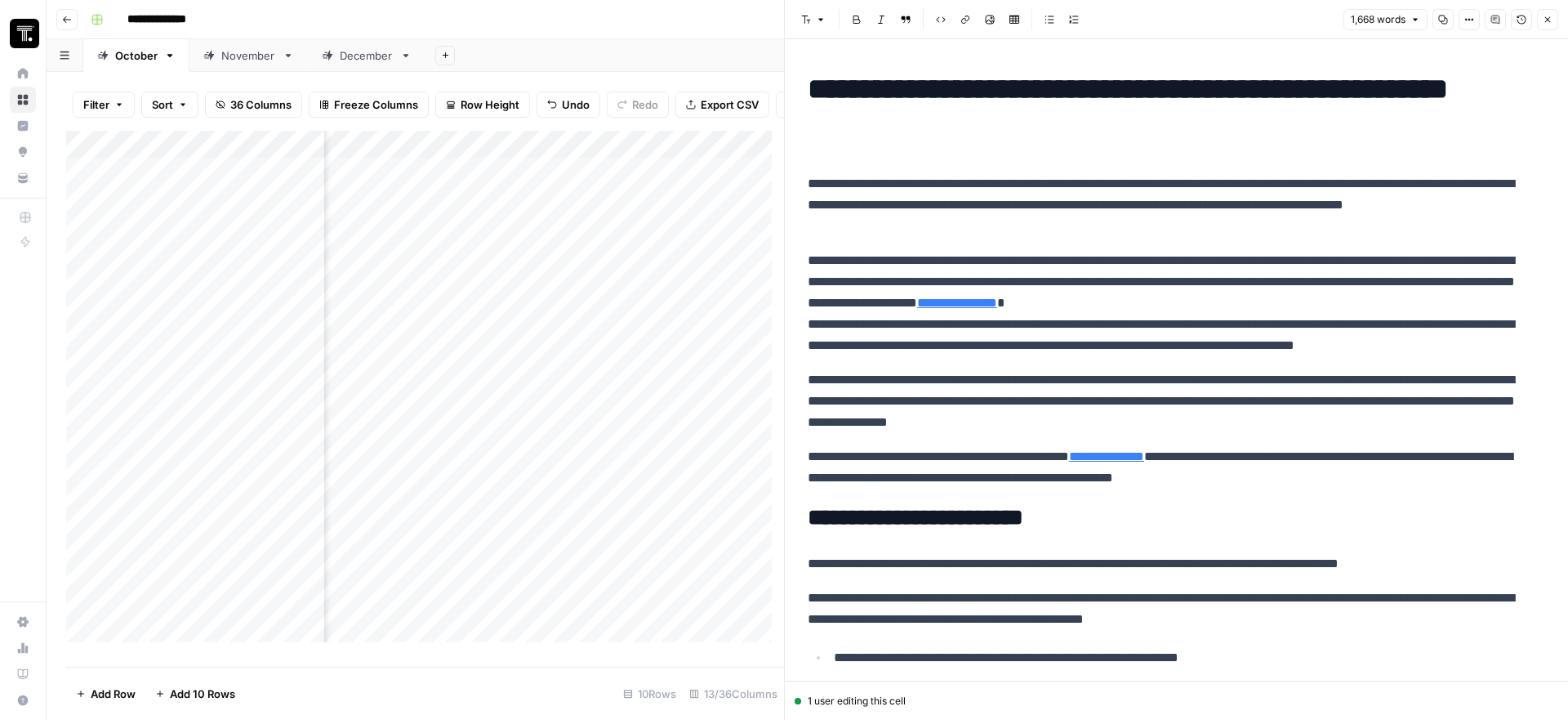
click at [820, 94] on h1 "**********" at bounding box center [1170, 106] width 725 height 69
drag, startPoint x: 940, startPoint y: 128, endPoint x: 811, endPoint y: 81, distance: 137.3
click at [811, 81] on h1 "**********" at bounding box center [1170, 106] width 725 height 69
click at [820, 20] on icon "button" at bounding box center [820, 20] width 5 height 3
click at [1033, 118] on h1 "**********" at bounding box center [1170, 106] width 725 height 69
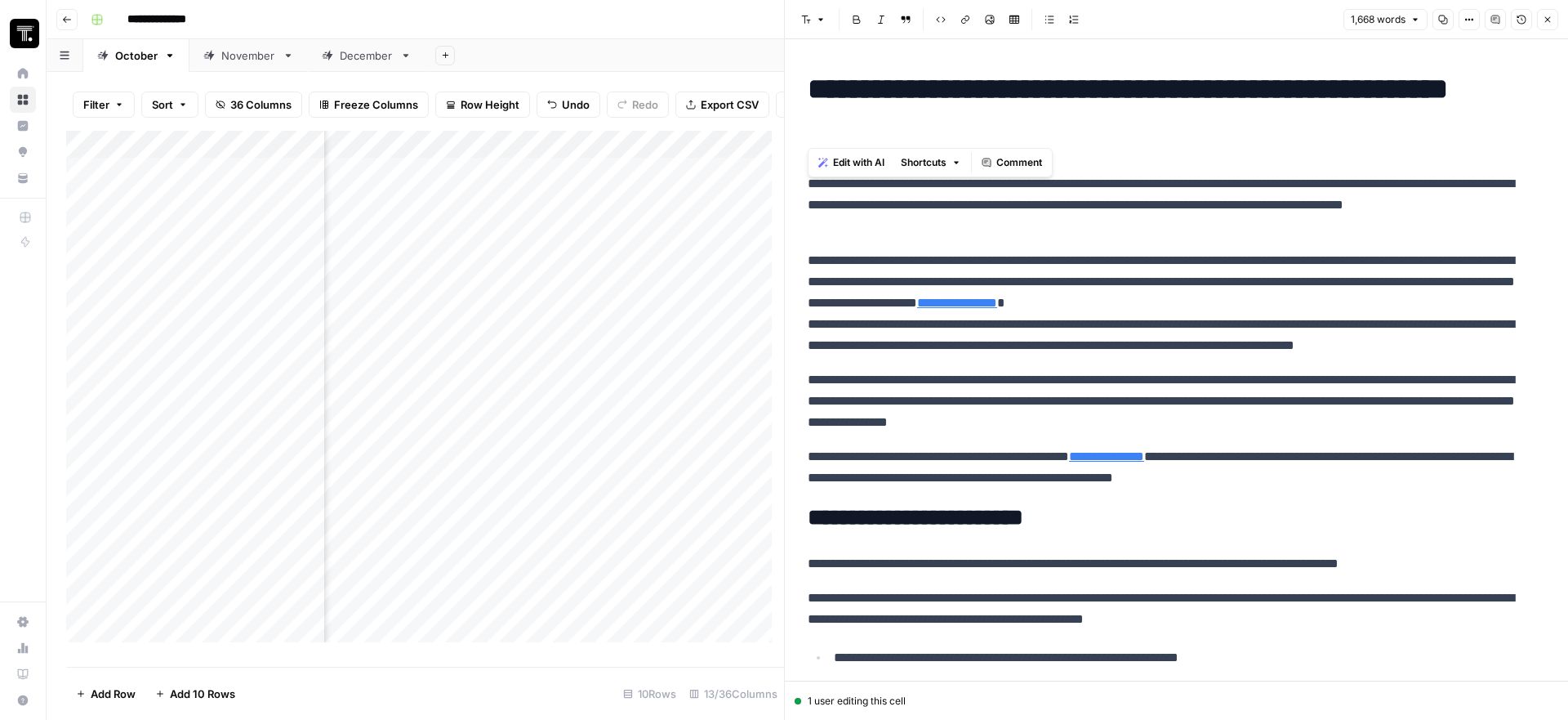
drag, startPoint x: 931, startPoint y: 127, endPoint x: 803, endPoint y: 93, distance: 132.4
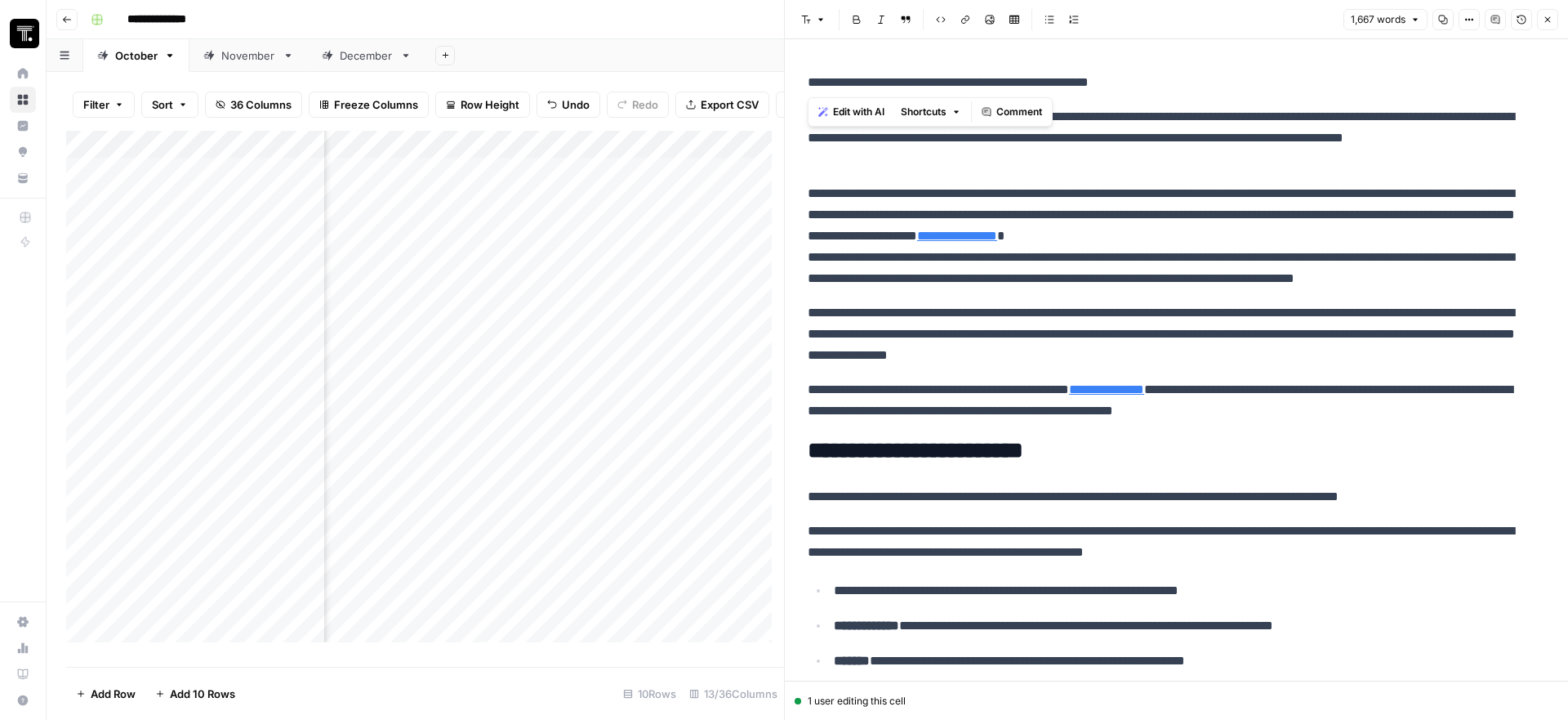
drag, startPoint x: 1175, startPoint y: 82, endPoint x: 805, endPoint y: 80, distance: 370.0
click at [816, 18] on icon "button" at bounding box center [821, 19] width 10 height 10
click at [857, 70] on span "heading 1" at bounding box center [866, 79] width 78 height 20
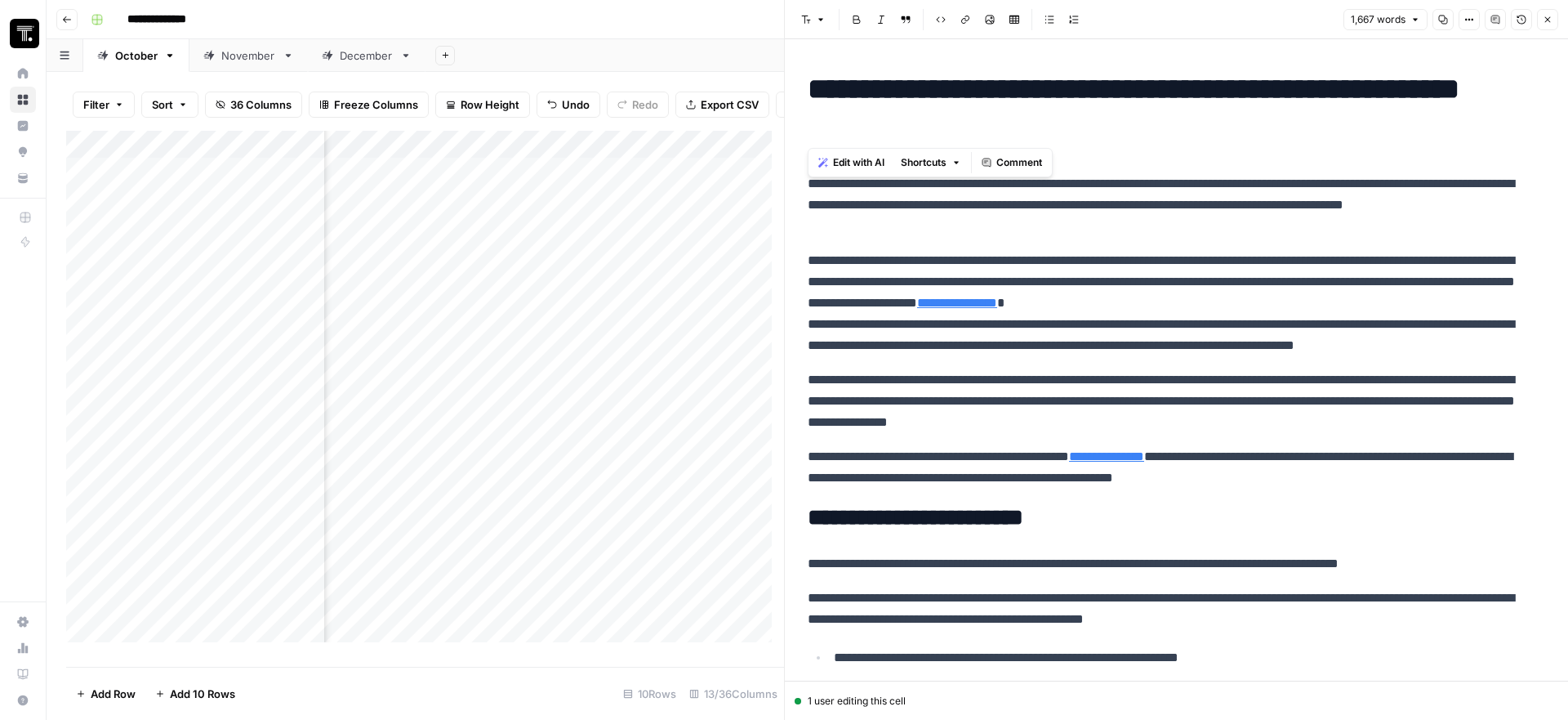
click at [1005, 120] on h1 "**********" at bounding box center [1170, 106] width 725 height 69
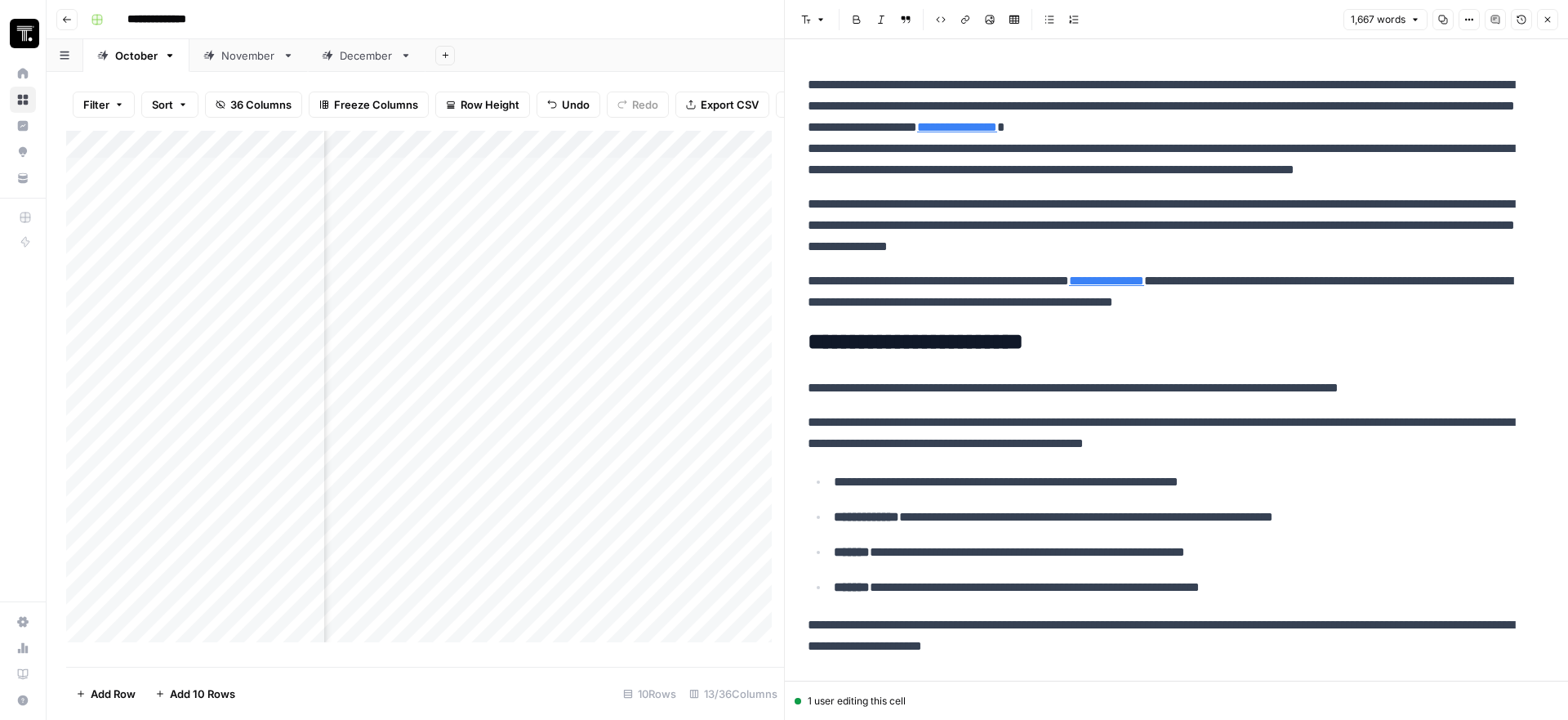
scroll to position [244, 0]
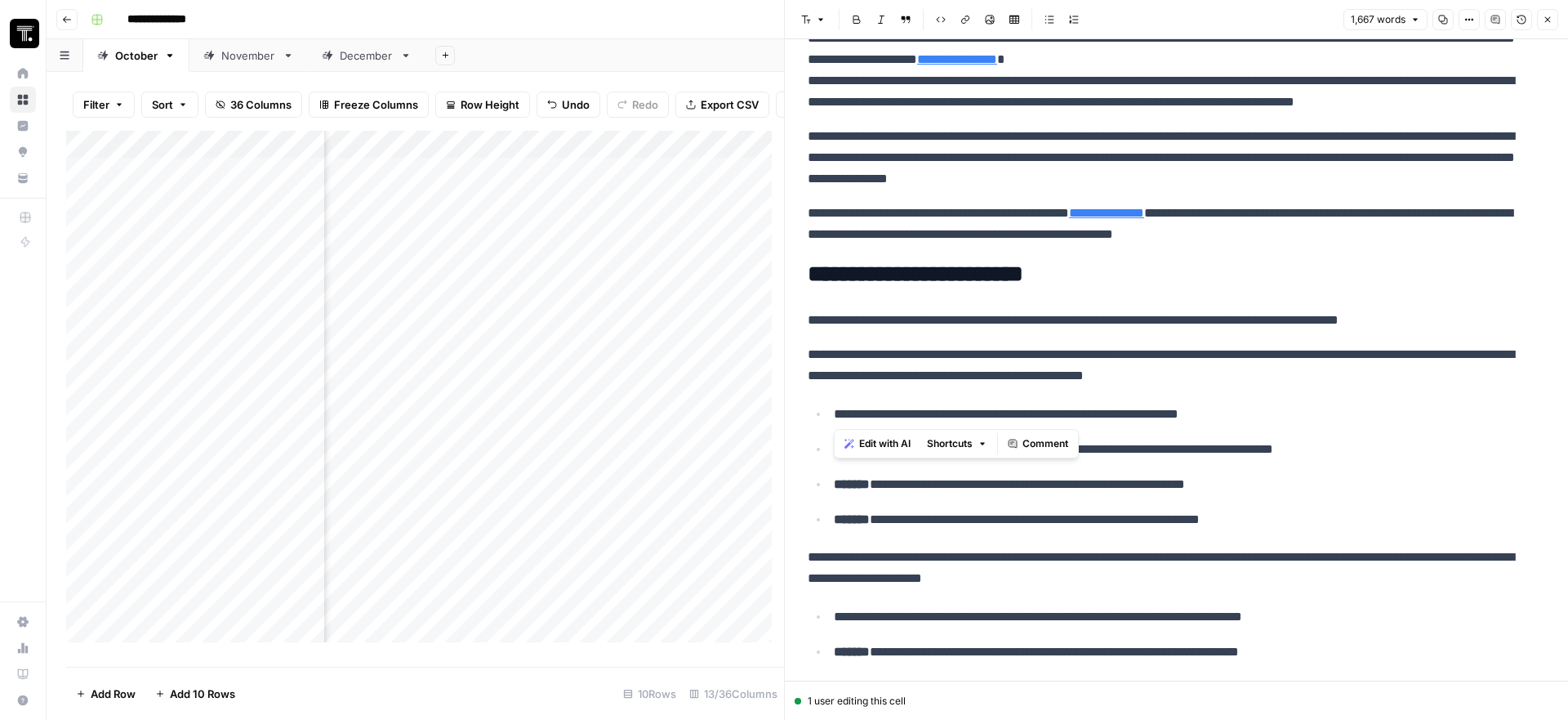
drag, startPoint x: 873, startPoint y: 416, endPoint x: 837, endPoint y: 416, distance: 36.0
click at [837, 416] on p "**********" at bounding box center [1184, 414] width 699 height 21
drag, startPoint x: 956, startPoint y: 355, endPoint x: 1188, endPoint y: 353, distance: 232.0
click at [1188, 353] on p "**********" at bounding box center [1170, 365] width 725 height 42
click at [1317, 360] on p "**********" at bounding box center [1170, 365] width 725 height 42
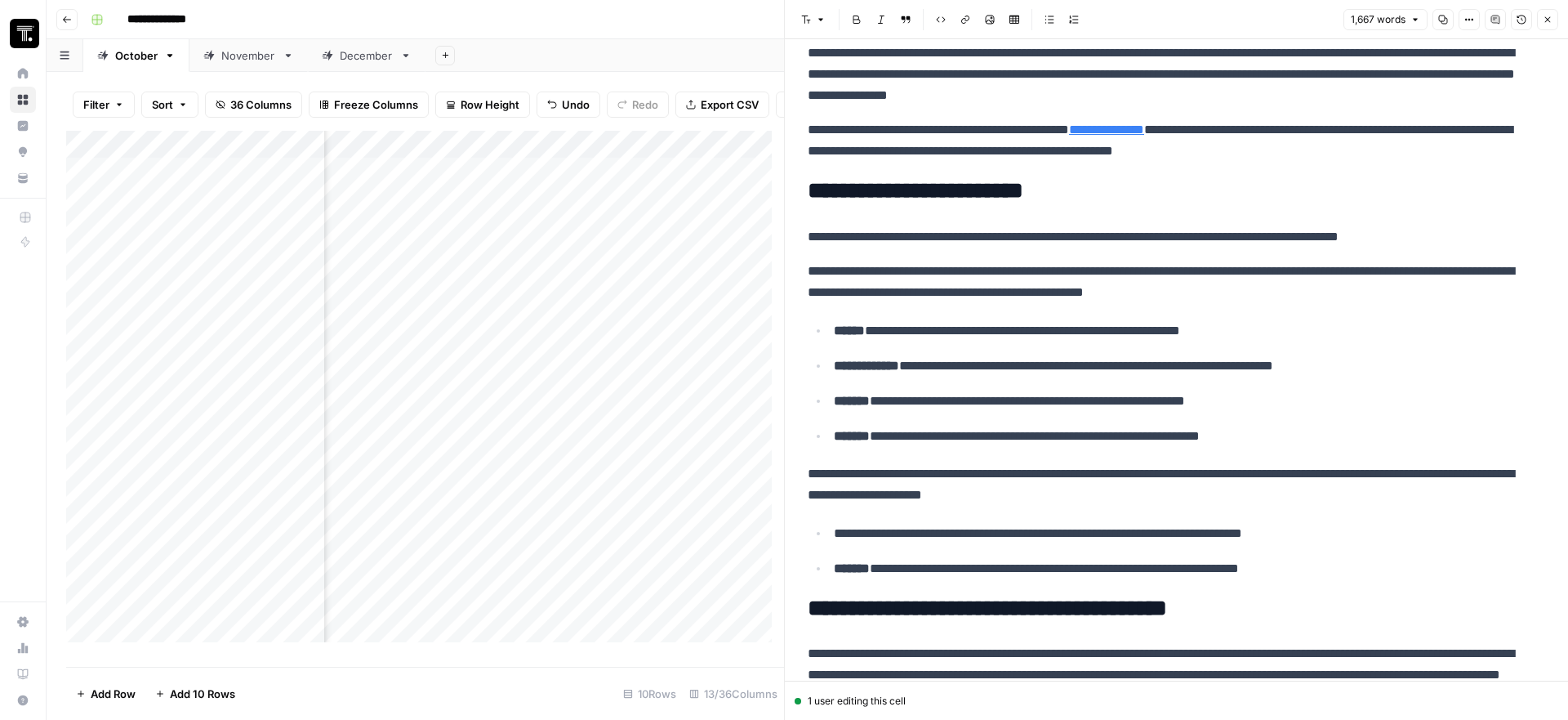
scroll to position [344, 0]
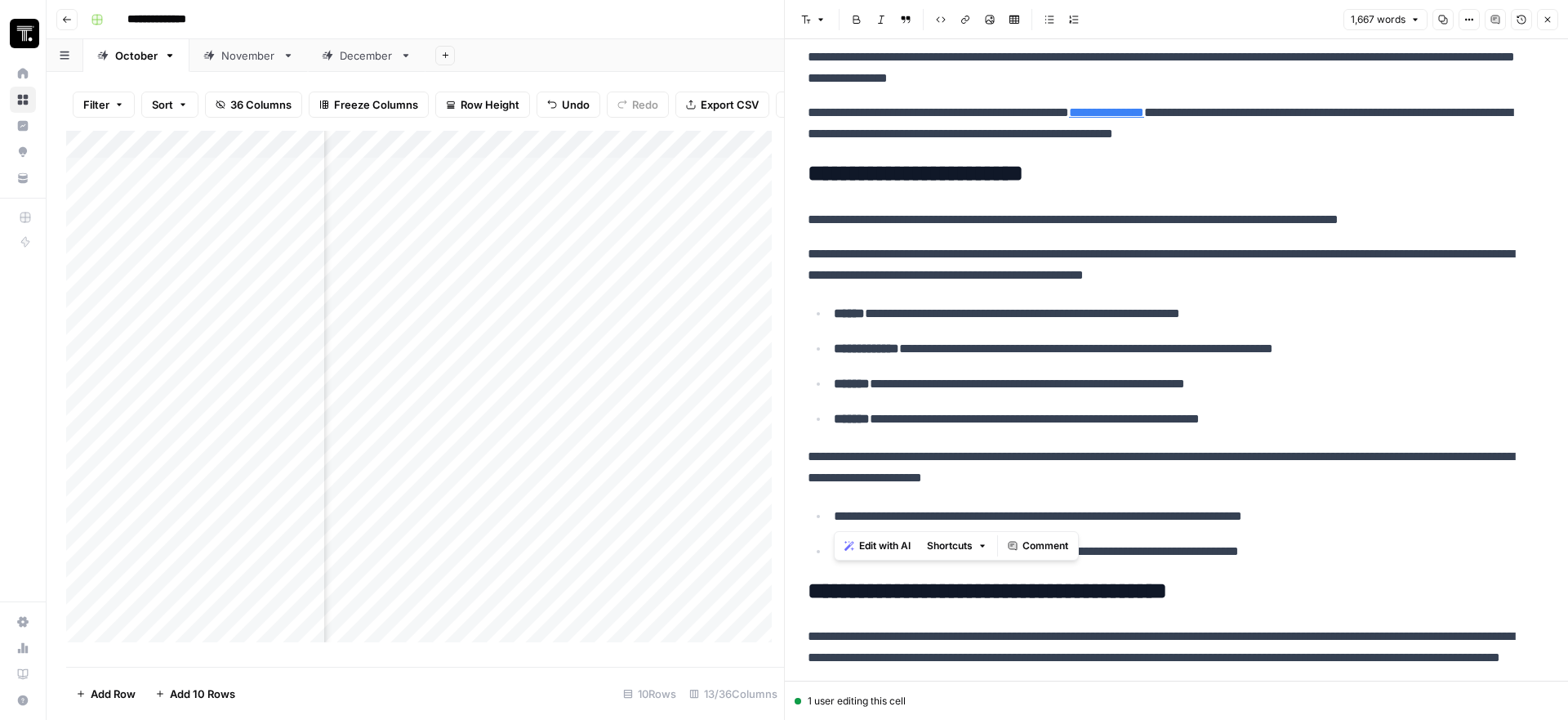
drag, startPoint x: 868, startPoint y: 517, endPoint x: 828, endPoint y: 514, distance: 40.1
click at [828, 514] on li "**********" at bounding box center [1186, 515] width 716 height 22
copy strong "*****"
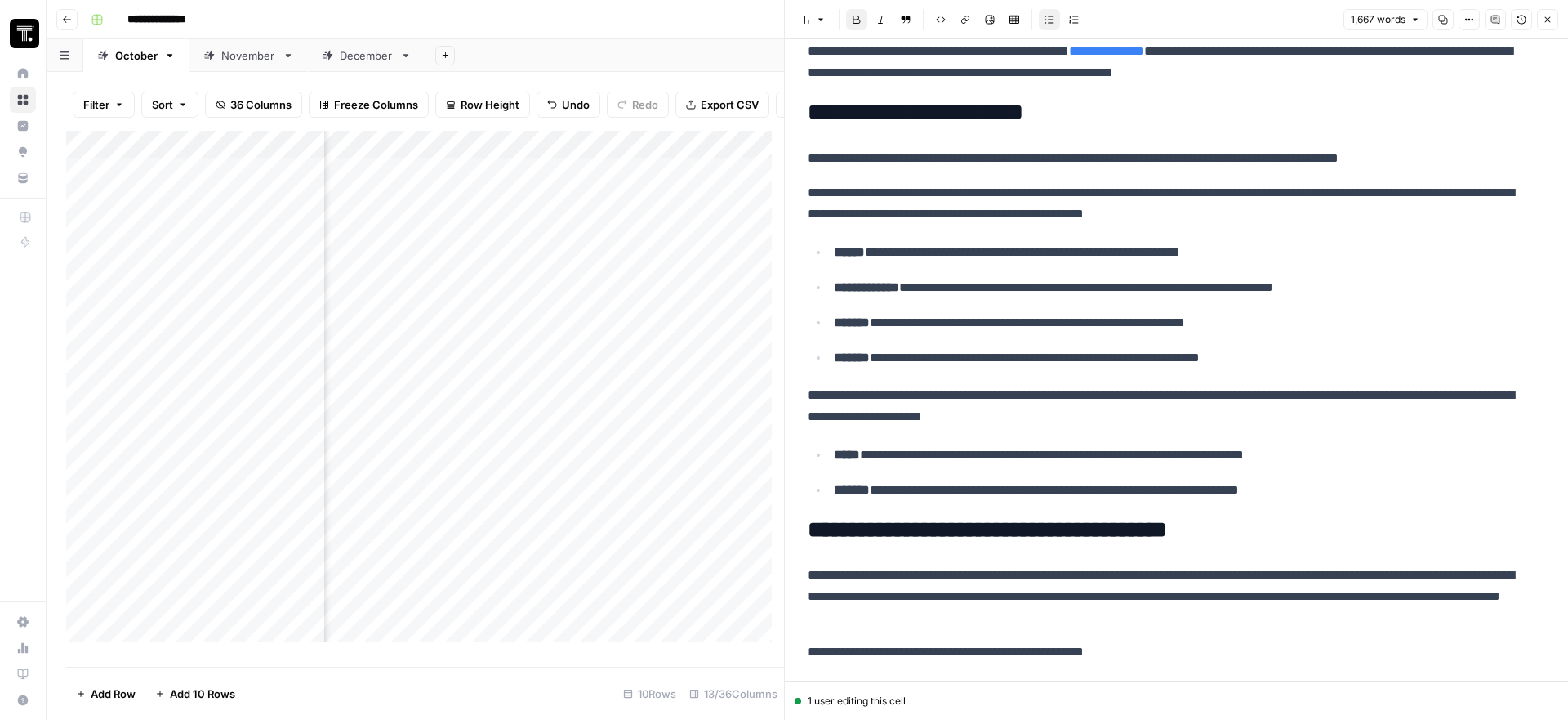
scroll to position [430, 0]
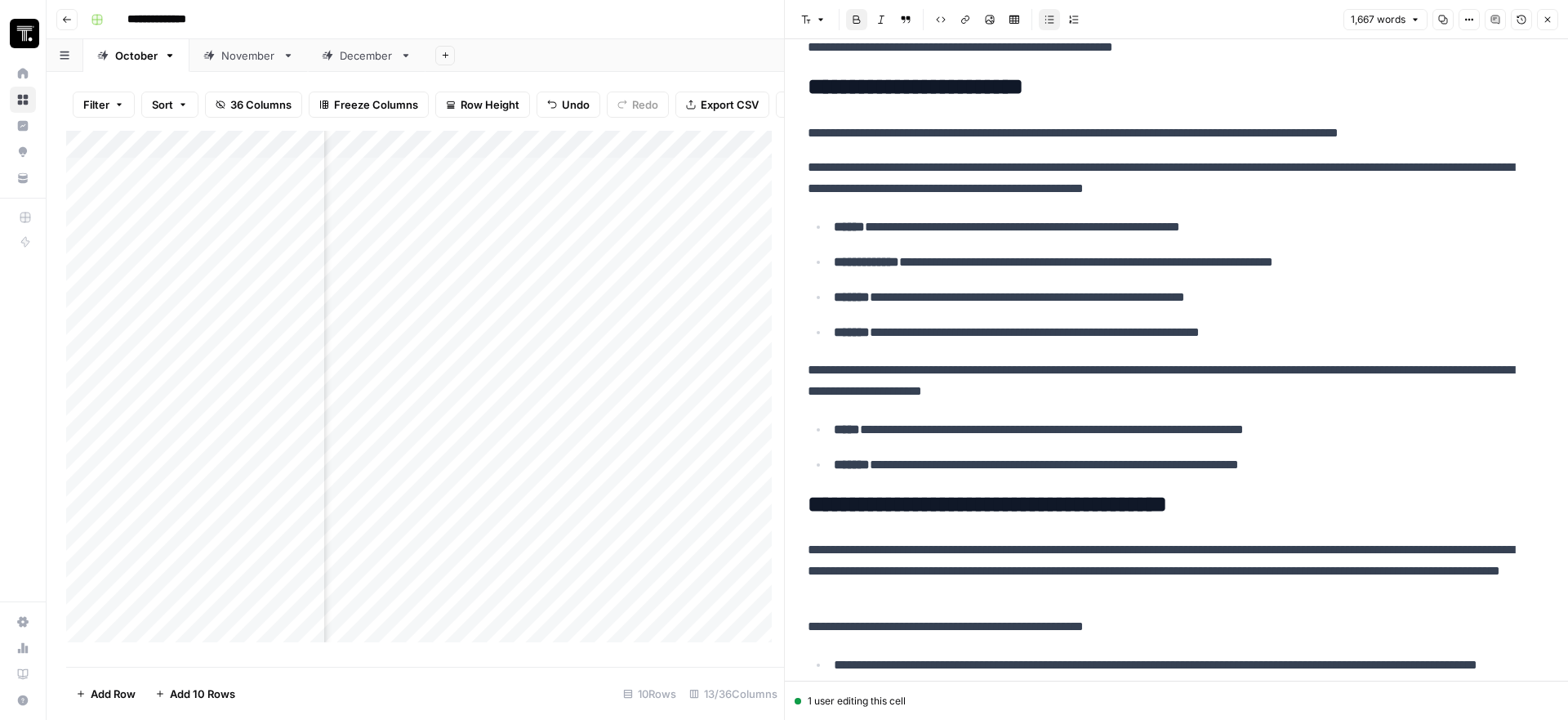
click at [1284, 504] on h2 "**********" at bounding box center [1170, 504] width 725 height 26
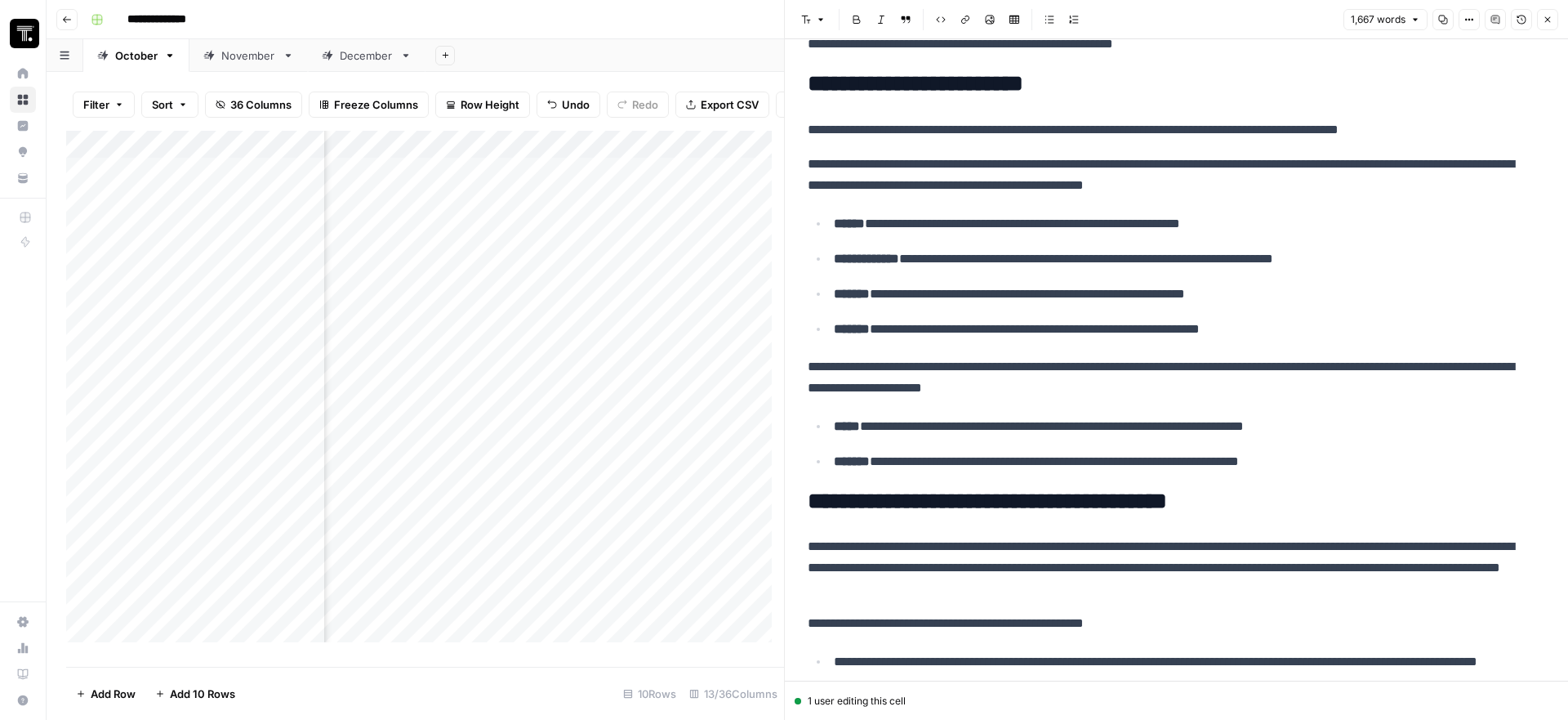
scroll to position [446, 0]
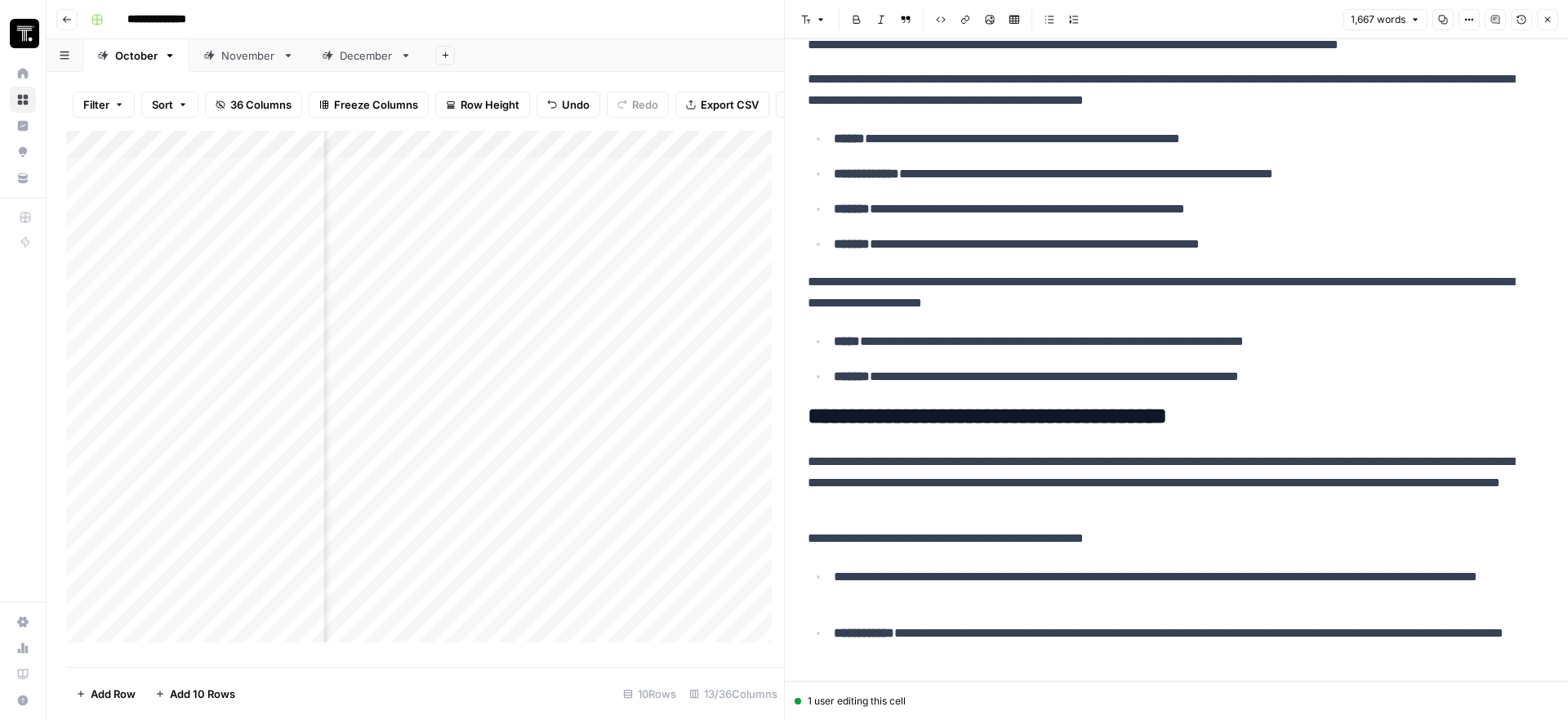
drag, startPoint x: 873, startPoint y: 577, endPoint x: 834, endPoint y: 575, distance: 39.1
click at [834, 575] on p "**********" at bounding box center [1184, 587] width 699 height 42
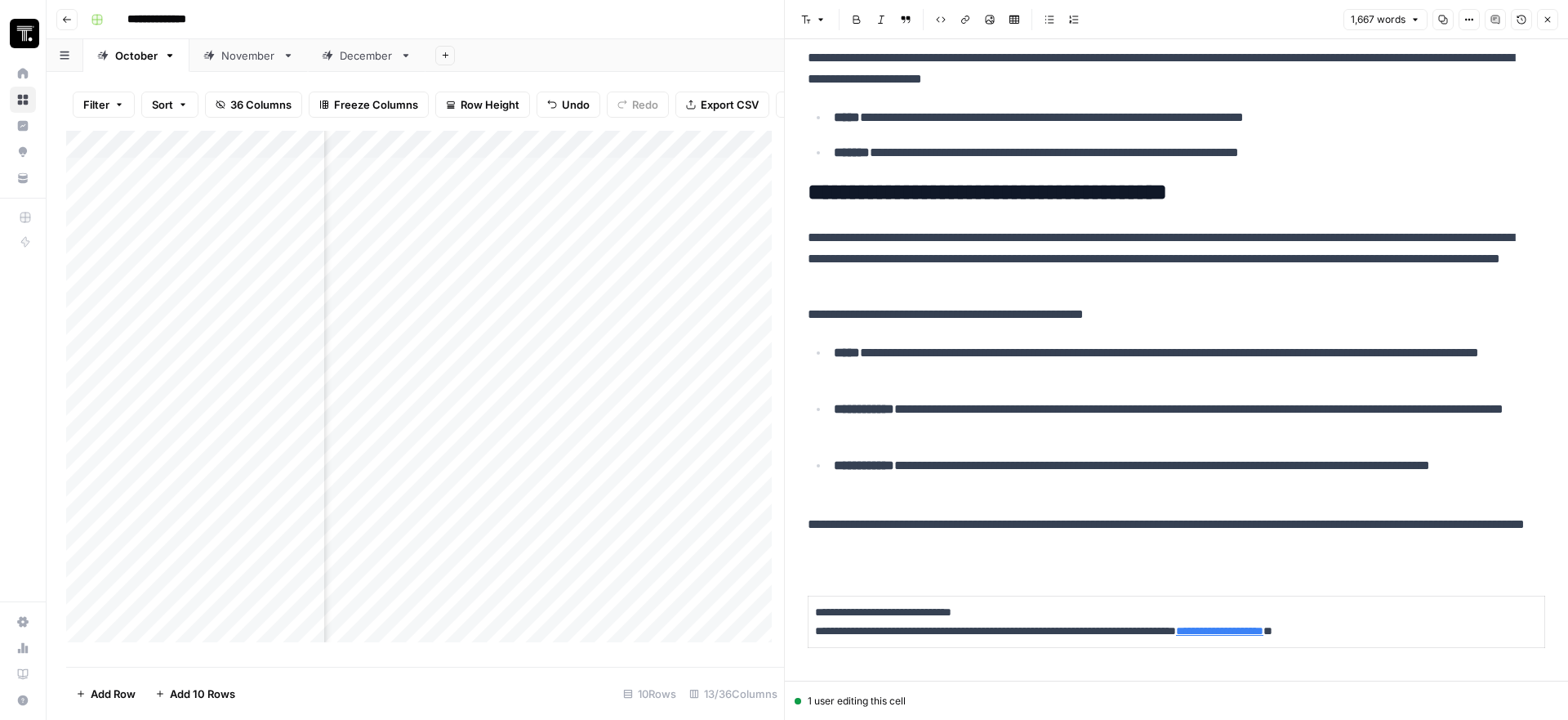
click at [1171, 548] on p "**********" at bounding box center [1170, 535] width 725 height 42
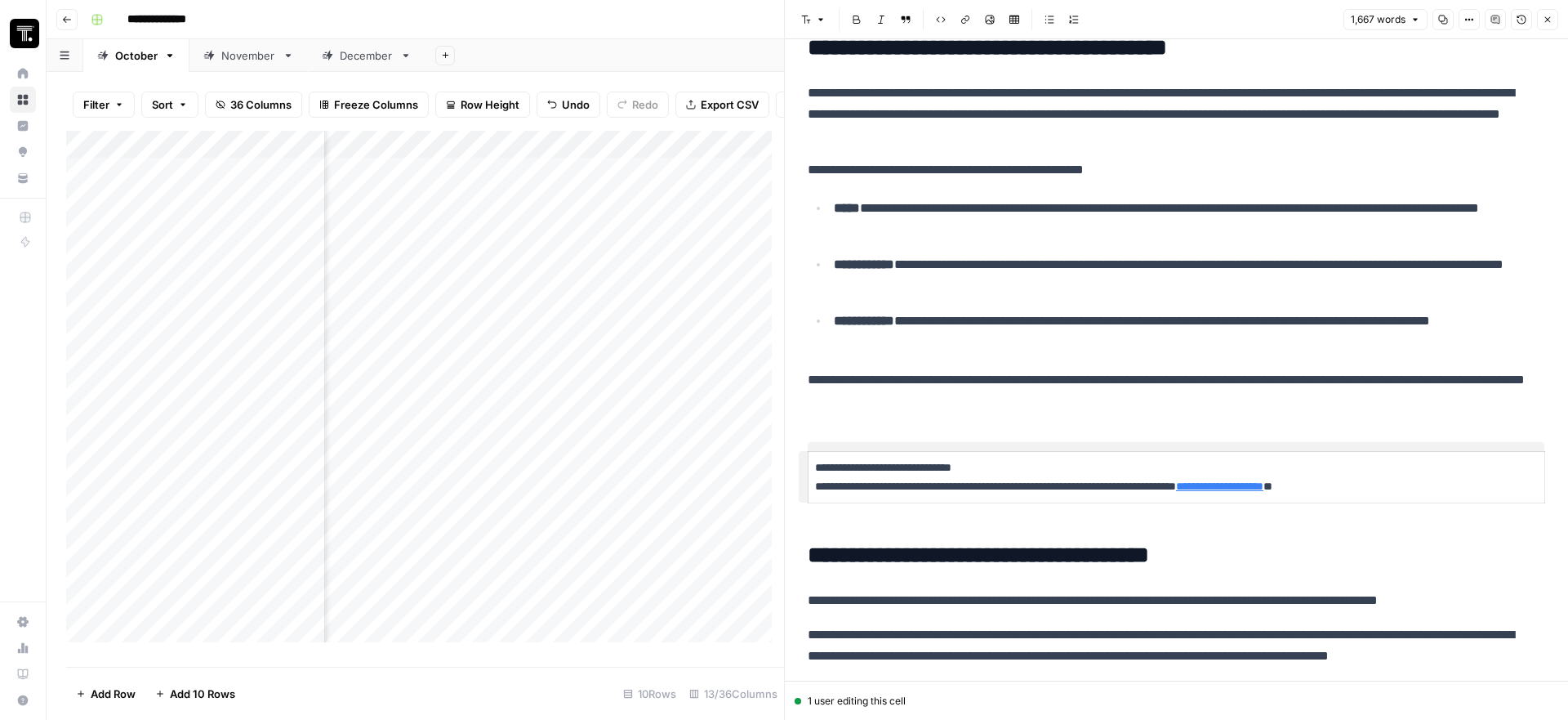
click at [1088, 455] on td "**********" at bounding box center [1176, 478] width 737 height 52
click at [1093, 484] on p "**********" at bounding box center [1170, 476] width 710 height 37
click at [1402, 491] on p "**********" at bounding box center [1170, 476] width 710 height 37
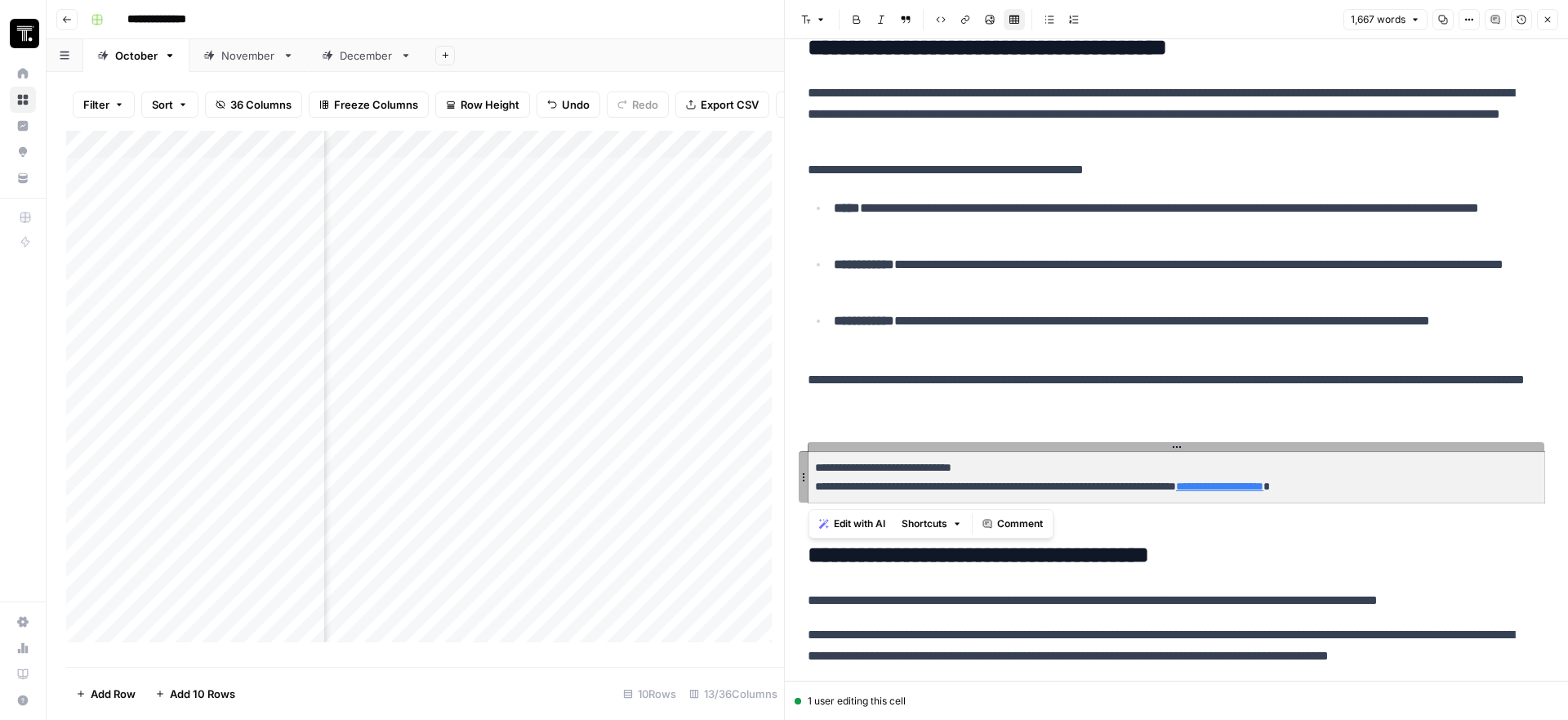
drag, startPoint x: 1027, startPoint y: 466, endPoint x: 797, endPoint y: 468, distance: 230.0
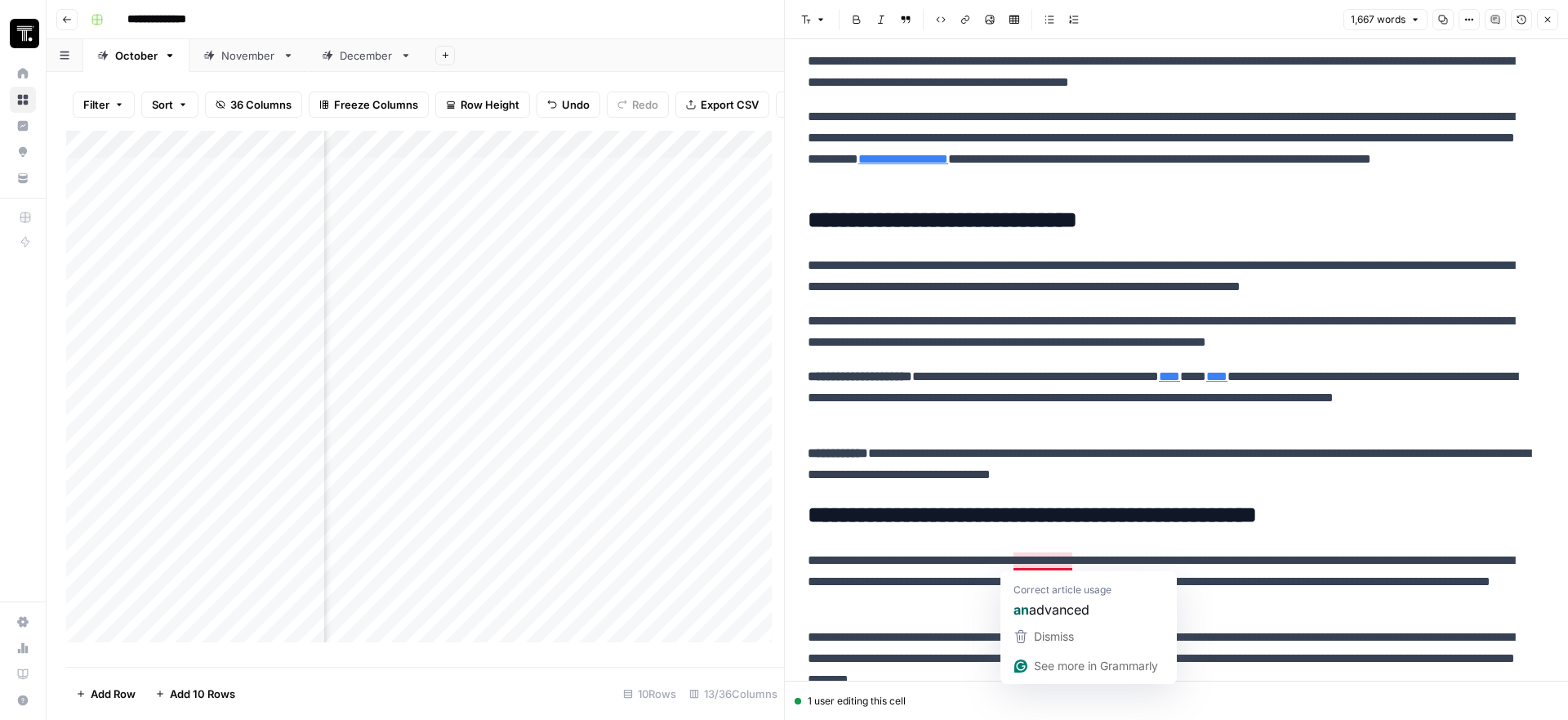
click at [1148, 554] on p "**********" at bounding box center [1170, 581] width 725 height 64
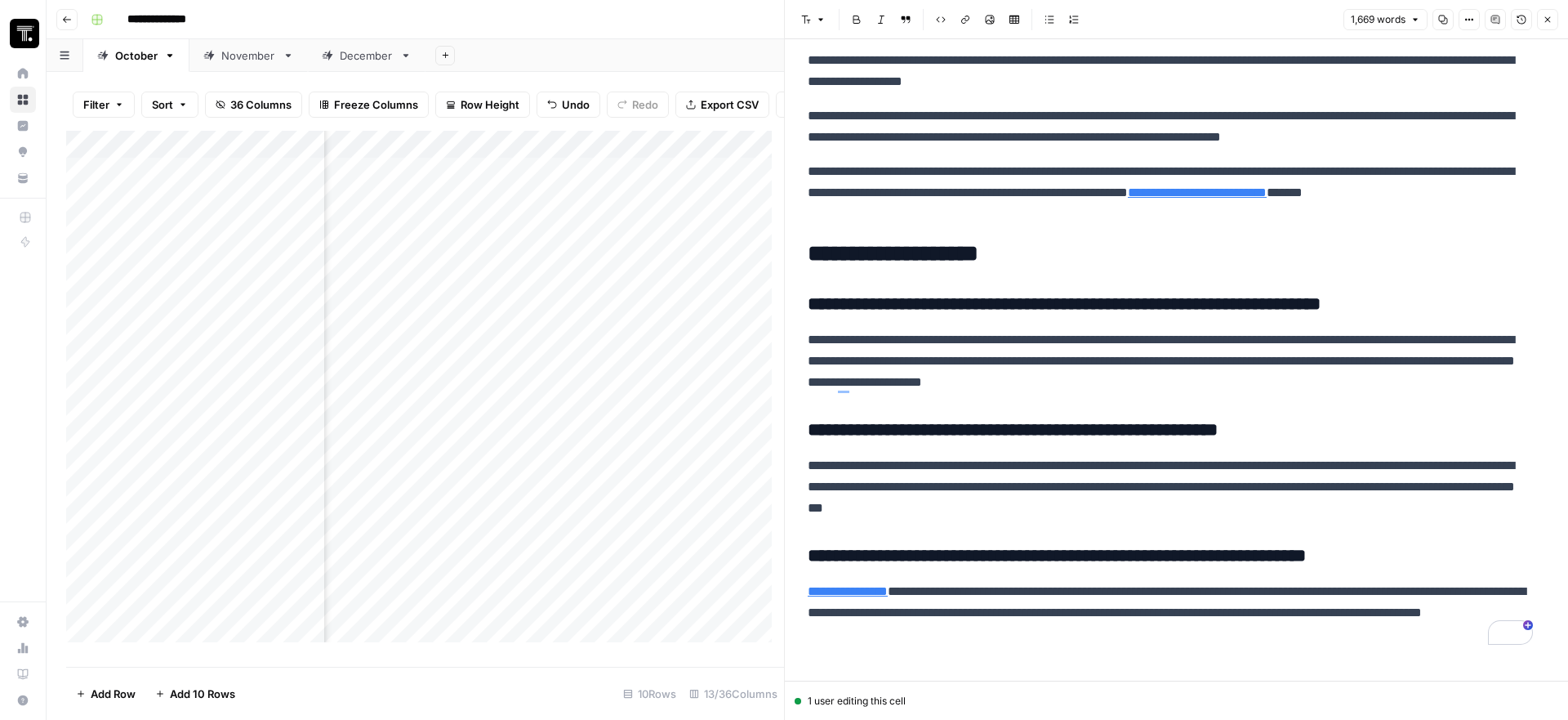
scroll to position [3399, 0]
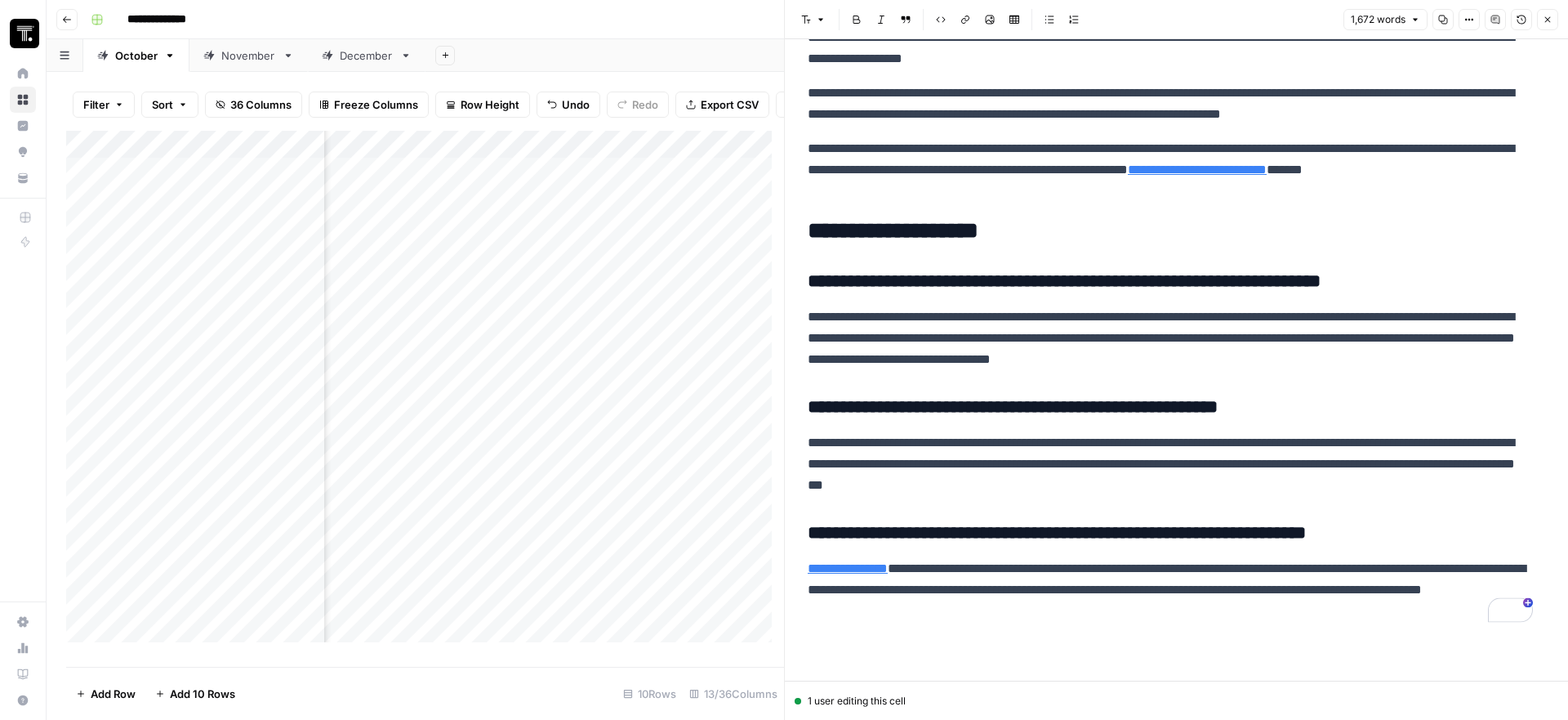
click at [1093, 598] on p "**********" at bounding box center [1170, 590] width 725 height 64
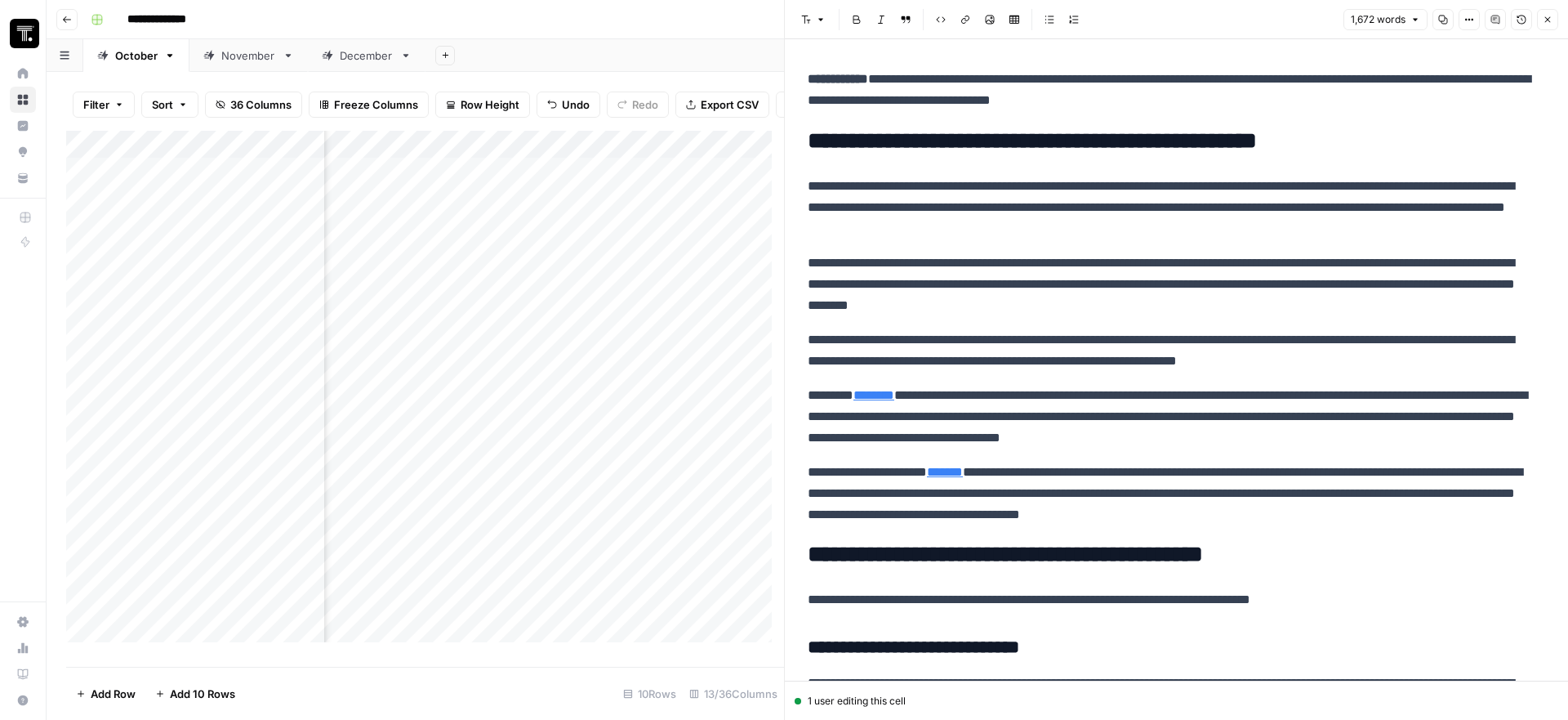
click at [1547, 22] on icon "button" at bounding box center [1547, 19] width 10 height 10
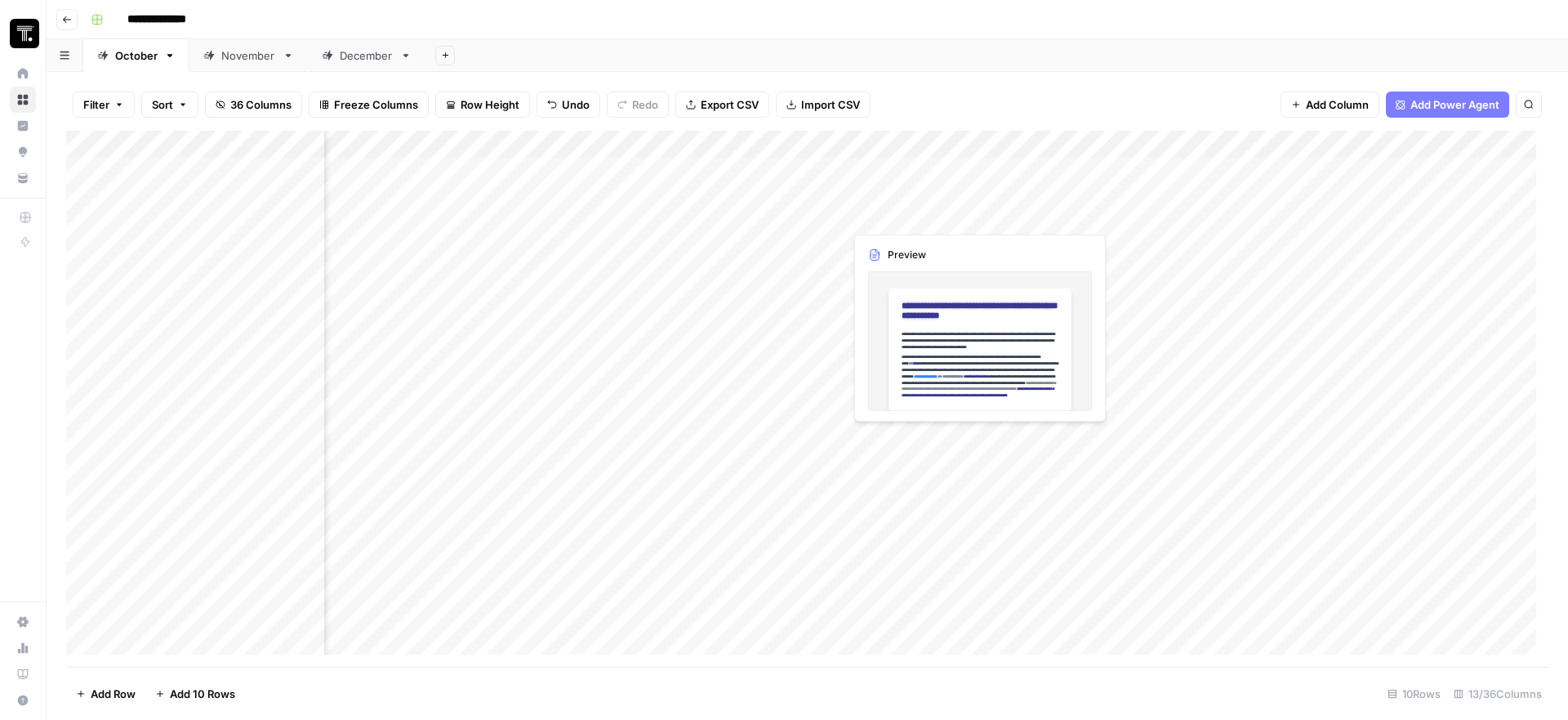
click at [985, 201] on div "Add Column" at bounding box center [806, 399] width 1482 height 536
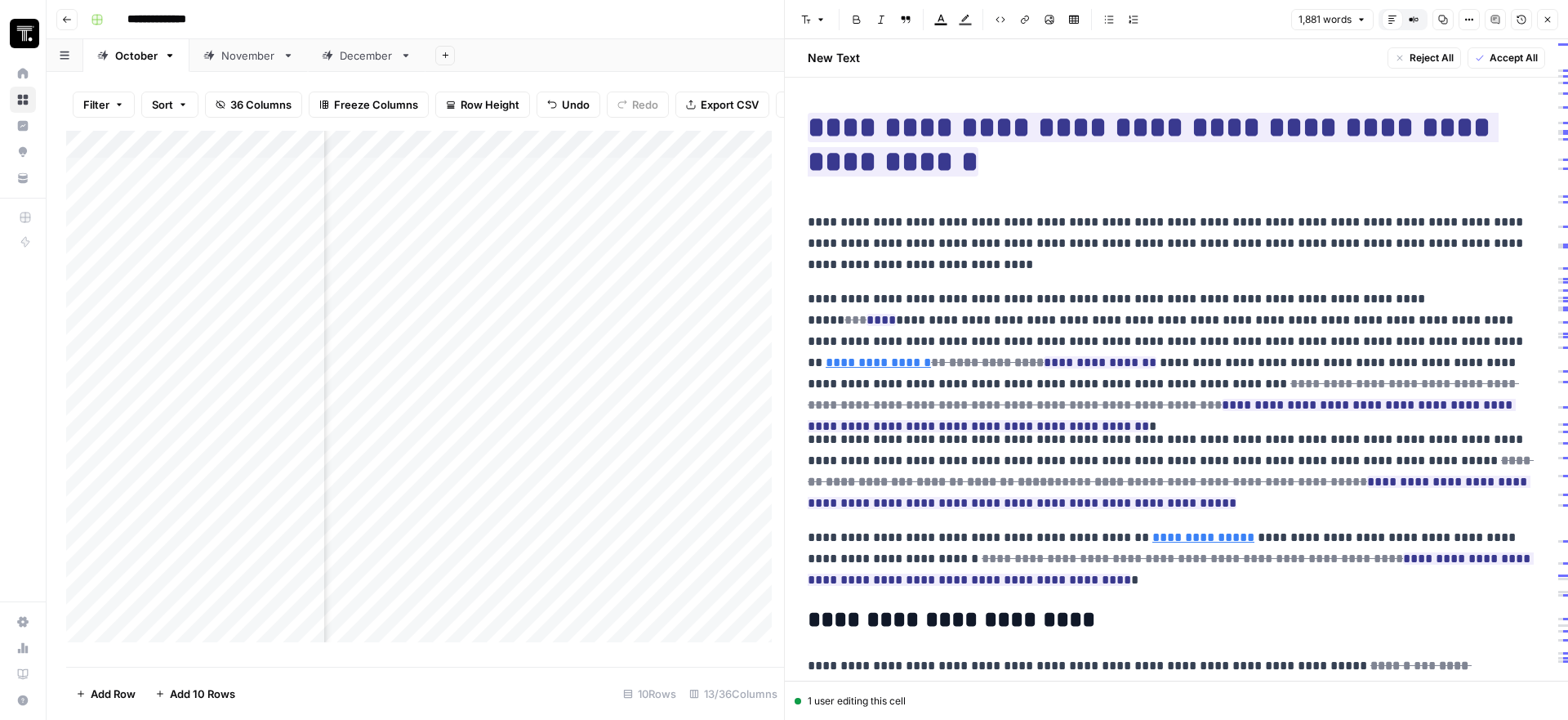
click at [1472, 62] on button "Accept All" at bounding box center [1506, 58] width 77 height 21
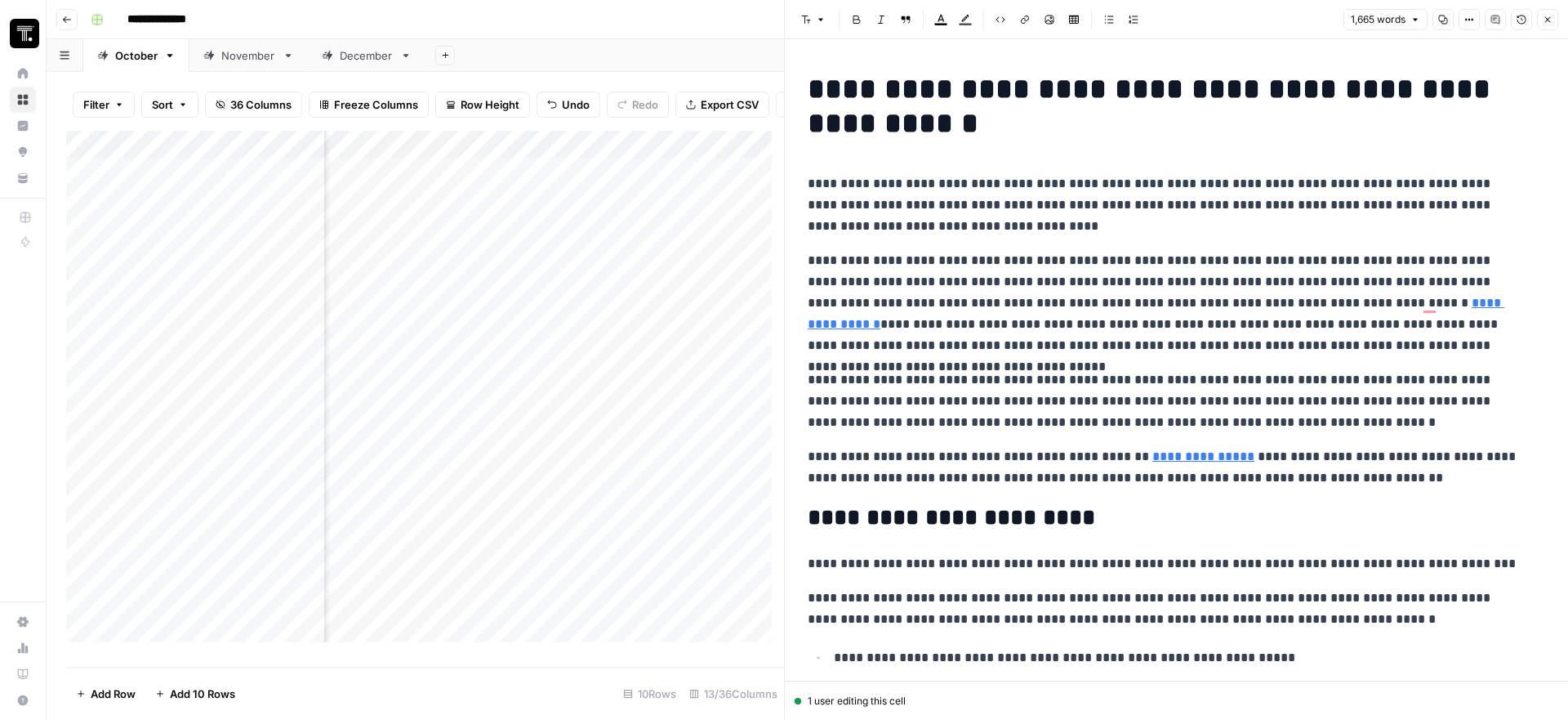
click at [679, 222] on div "Add Column" at bounding box center [424, 393] width 718 height 524
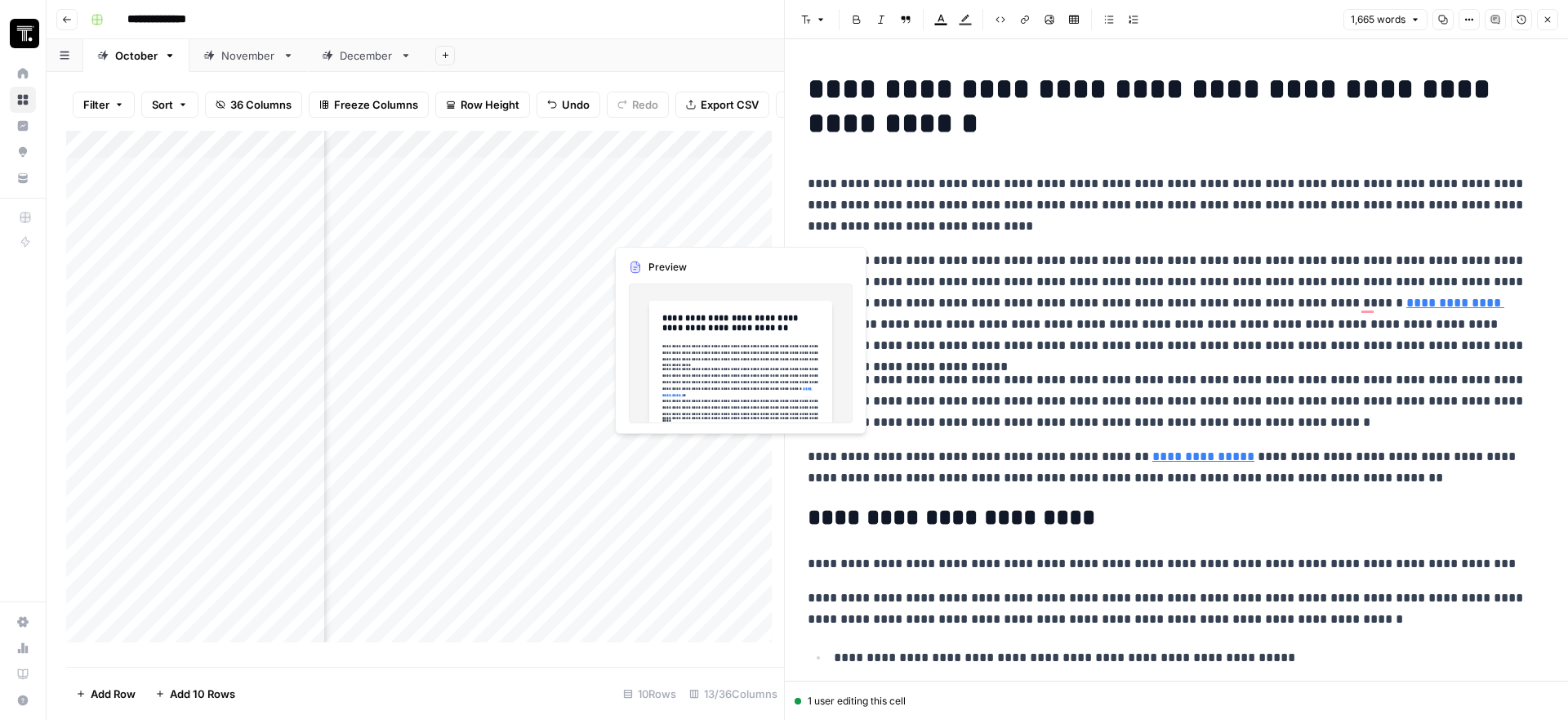
click at [679, 222] on div "Add Column" at bounding box center [424, 393] width 718 height 524
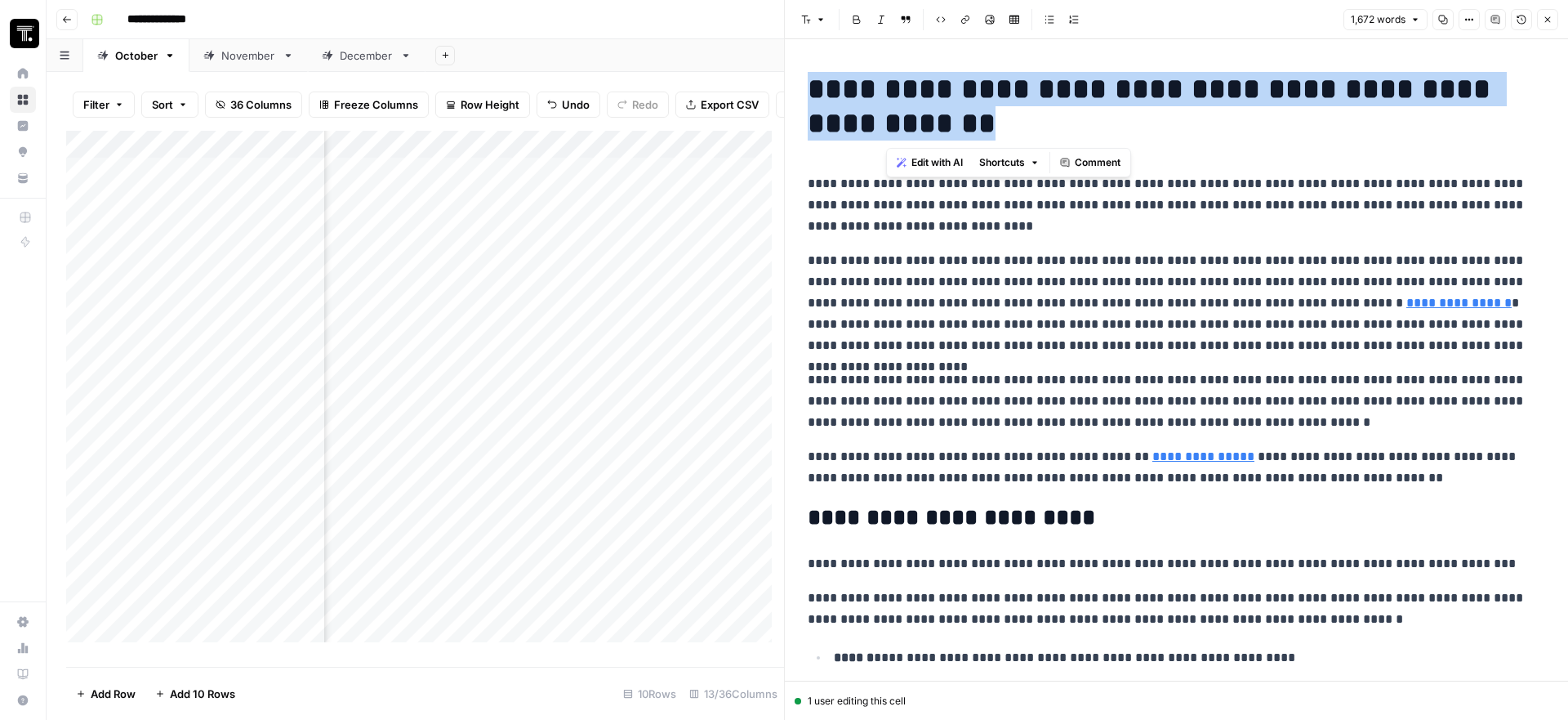
drag, startPoint x: 879, startPoint y: 118, endPoint x: 805, endPoint y: 87, distance: 80.2
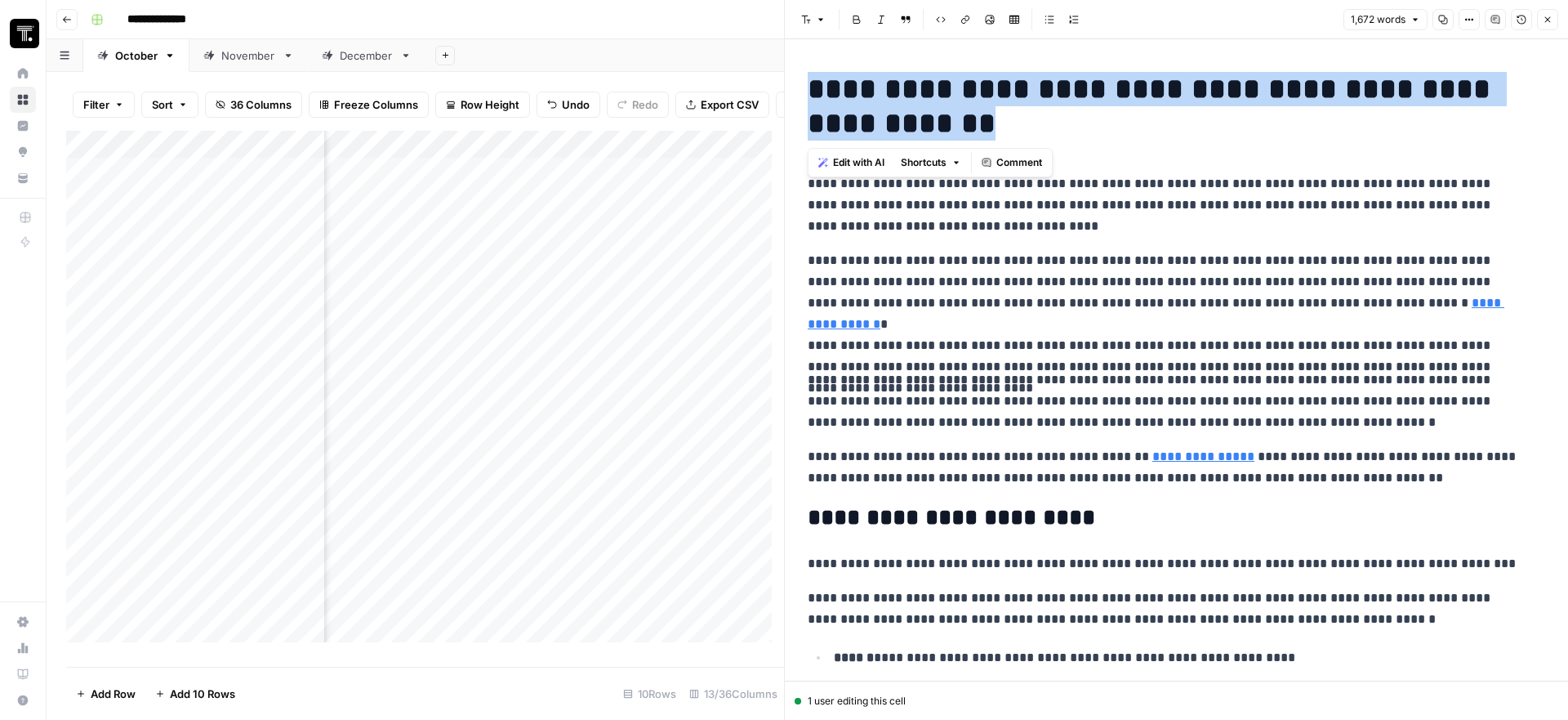
click at [1548, 17] on icon "button" at bounding box center [1548, 20] width 6 height 6
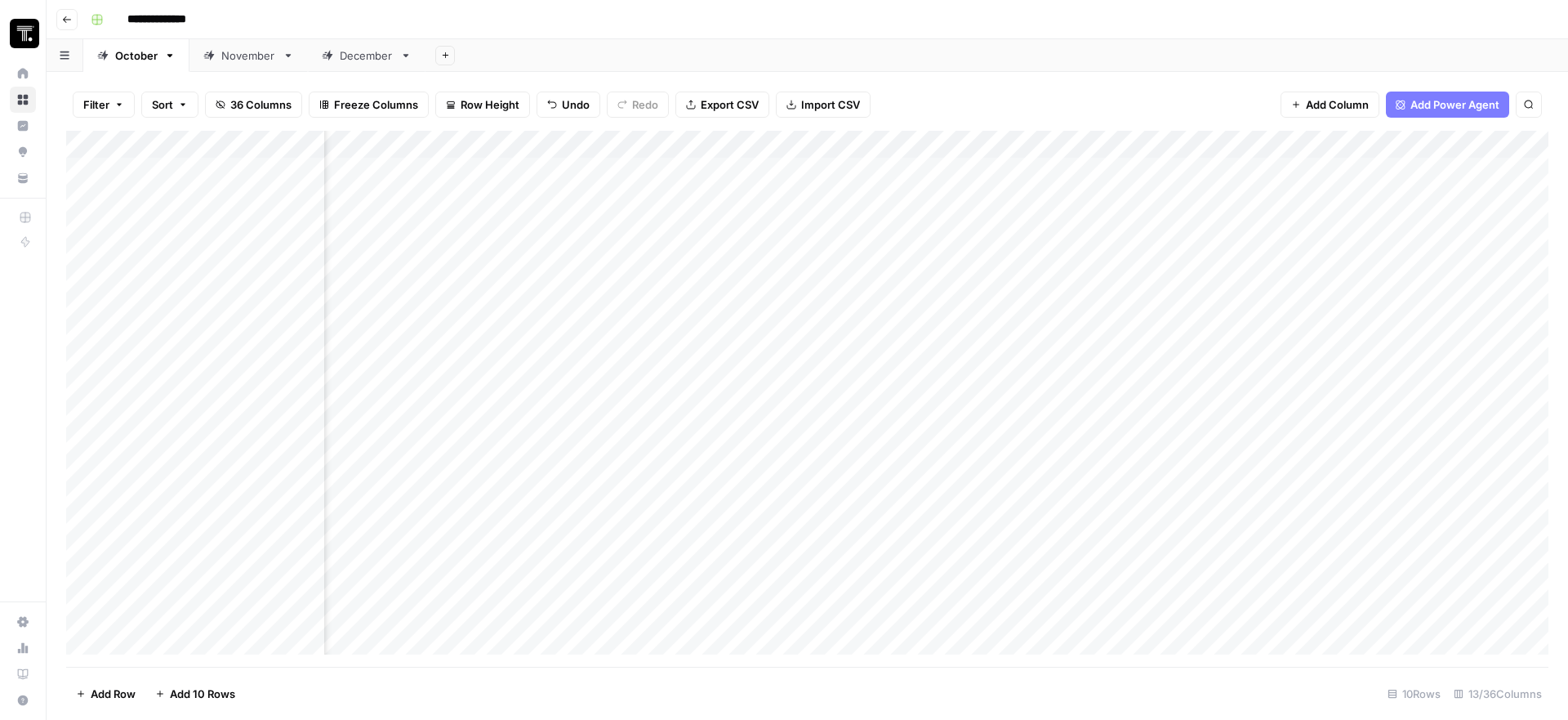
click at [1025, 190] on div "Add Column" at bounding box center [806, 399] width 1482 height 536
click at [1028, 189] on div "Add Column" at bounding box center [806, 399] width 1482 height 536
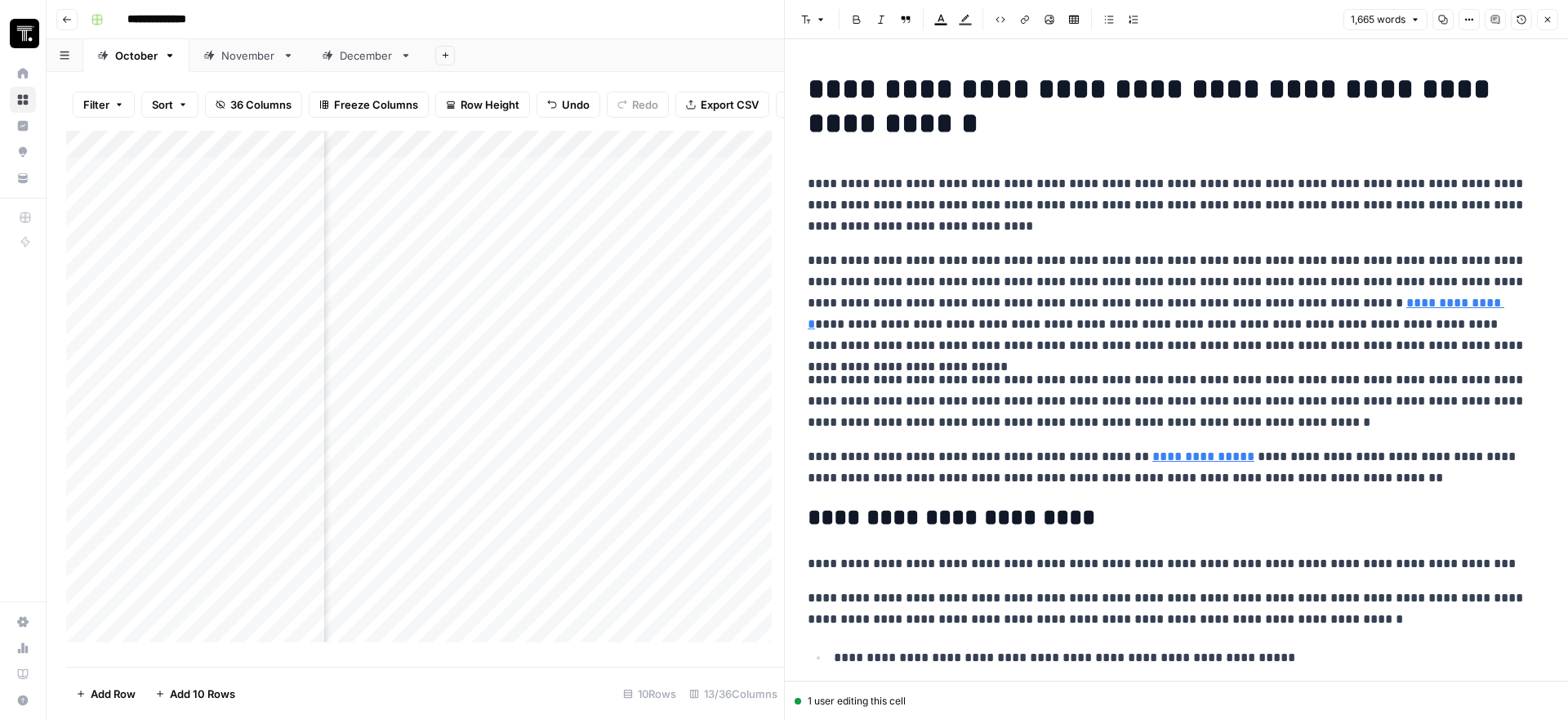
click at [952, 132] on h1 "**********" at bounding box center [1170, 106] width 725 height 69
drag, startPoint x: 934, startPoint y: 121, endPoint x: 809, endPoint y: 98, distance: 127.1
click at [809, 98] on h1 "**********" at bounding box center [1170, 106] width 725 height 69
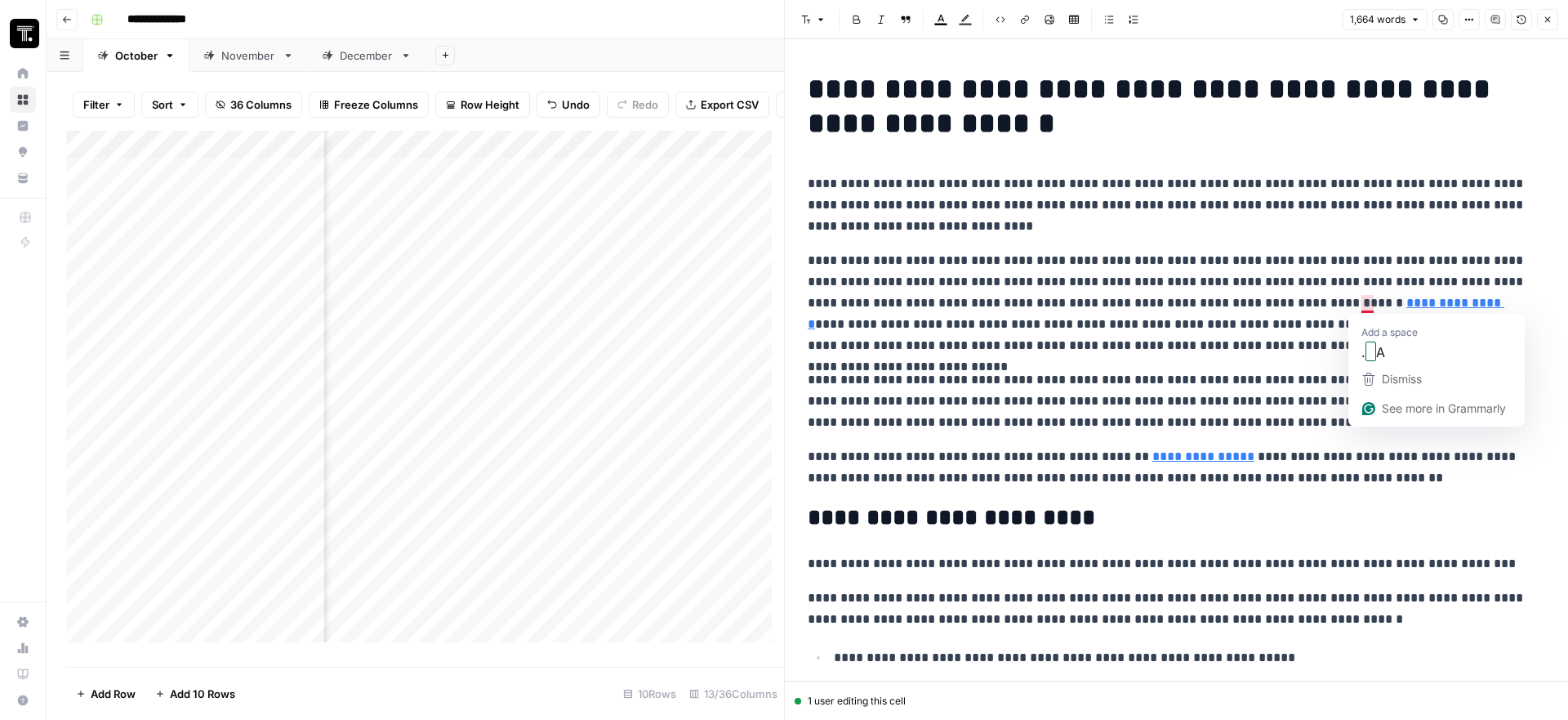
click at [1364, 306] on p "**********" at bounding box center [1170, 302] width 725 height 106
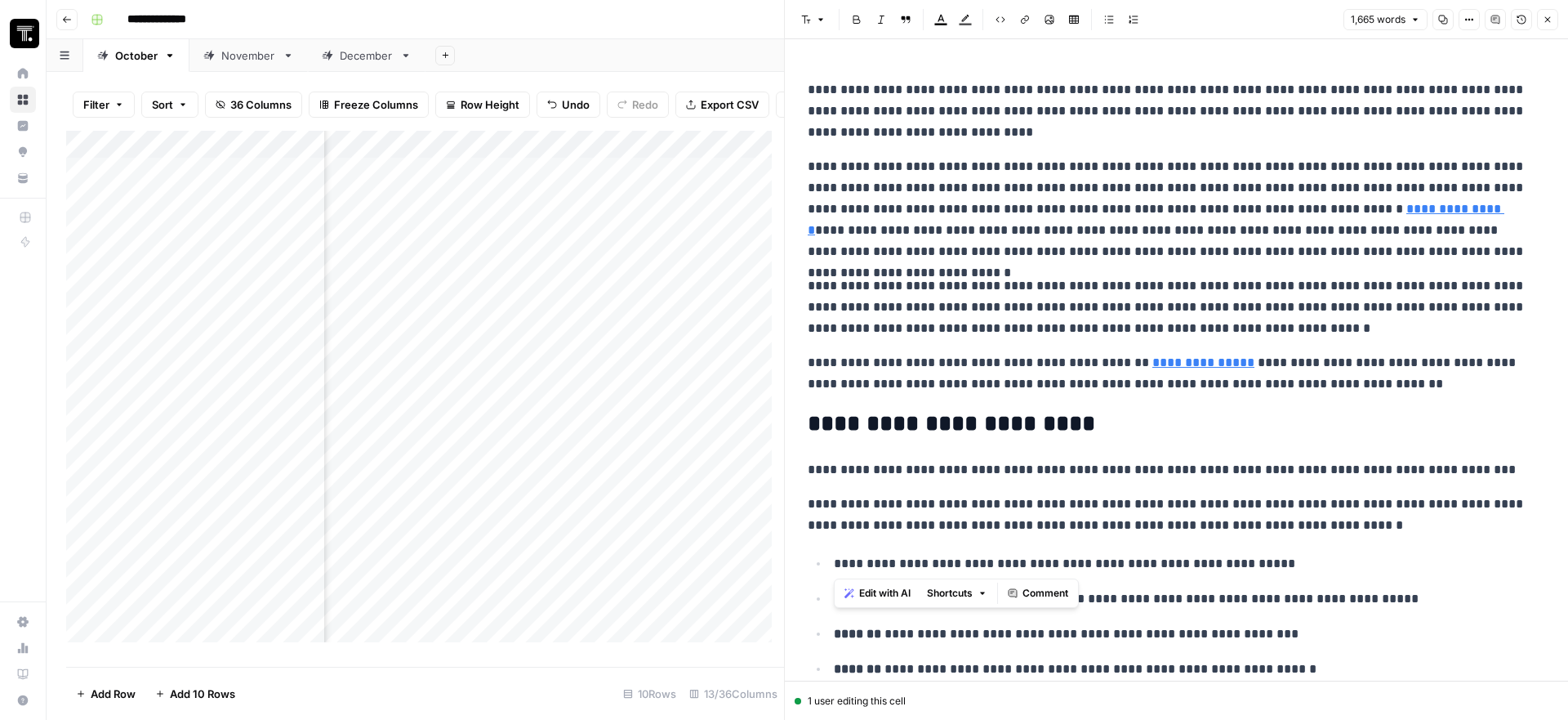
drag, startPoint x: 873, startPoint y: 568, endPoint x: 833, endPoint y: 566, distance: 40.0
click at [834, 566] on p "**********" at bounding box center [1184, 564] width 699 height 21
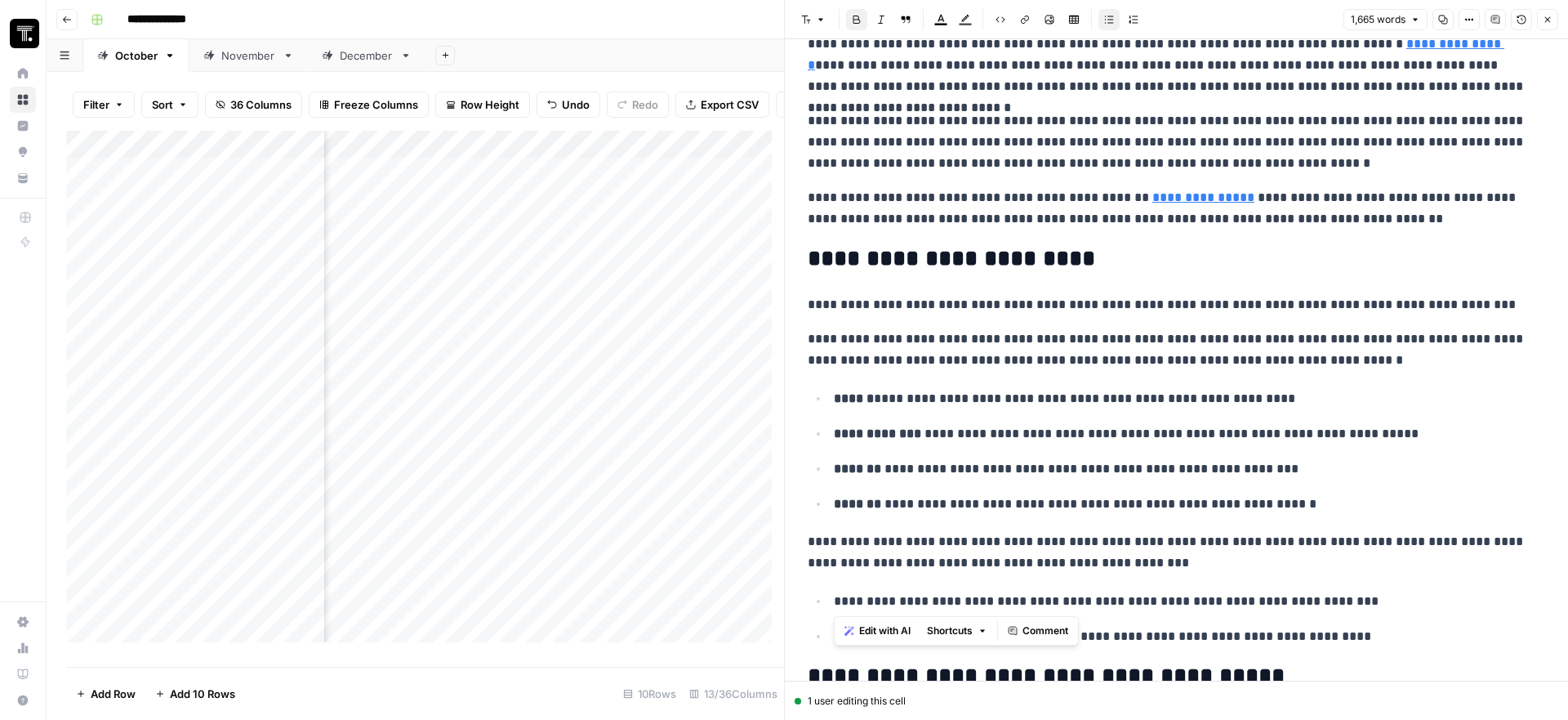
drag, startPoint x: 868, startPoint y: 606, endPoint x: 835, endPoint y: 604, distance: 33.1
click at [835, 604] on p "**********" at bounding box center [1184, 601] width 699 height 21
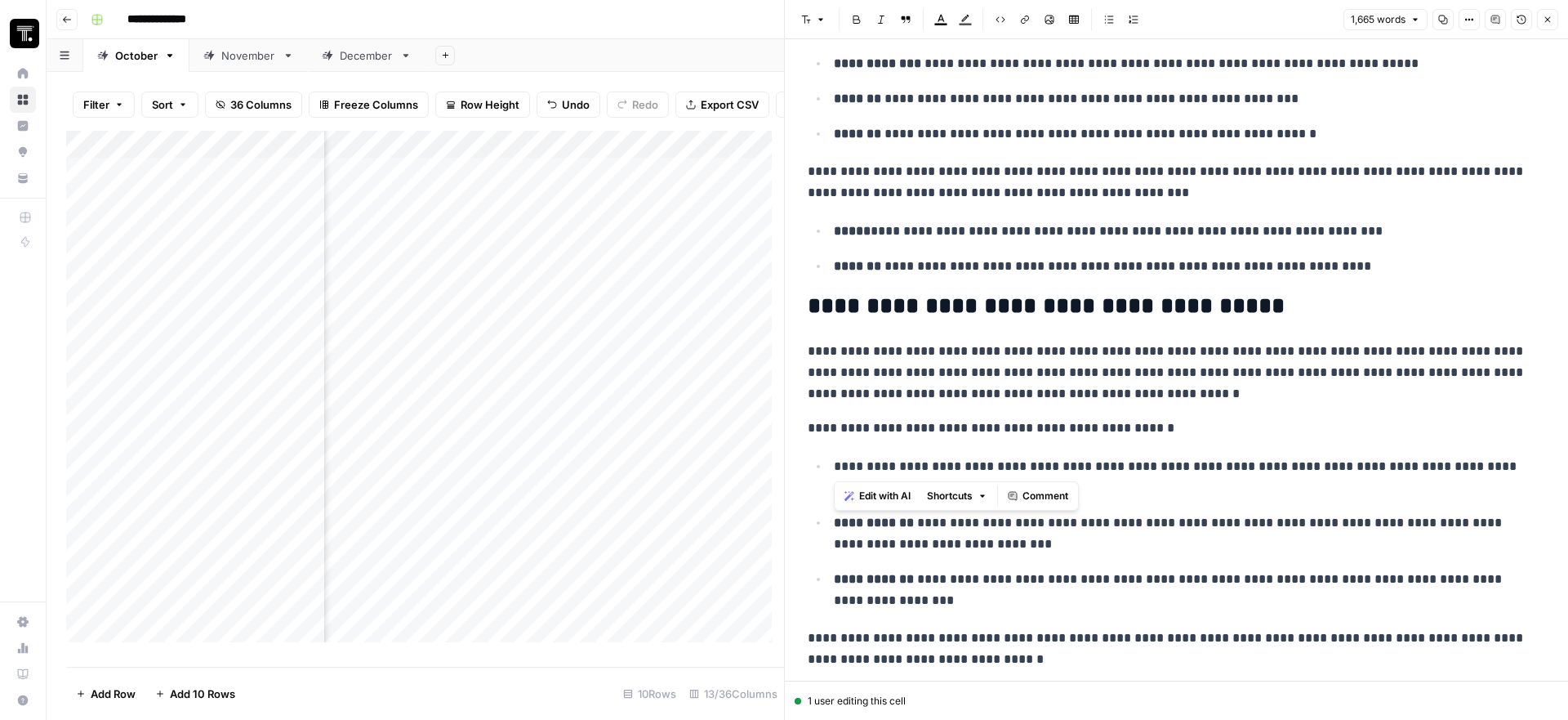
drag, startPoint x: 873, startPoint y: 470, endPoint x: 831, endPoint y: 470, distance: 42.0
click at [831, 470] on li "**********" at bounding box center [1186, 476] width 716 height 43
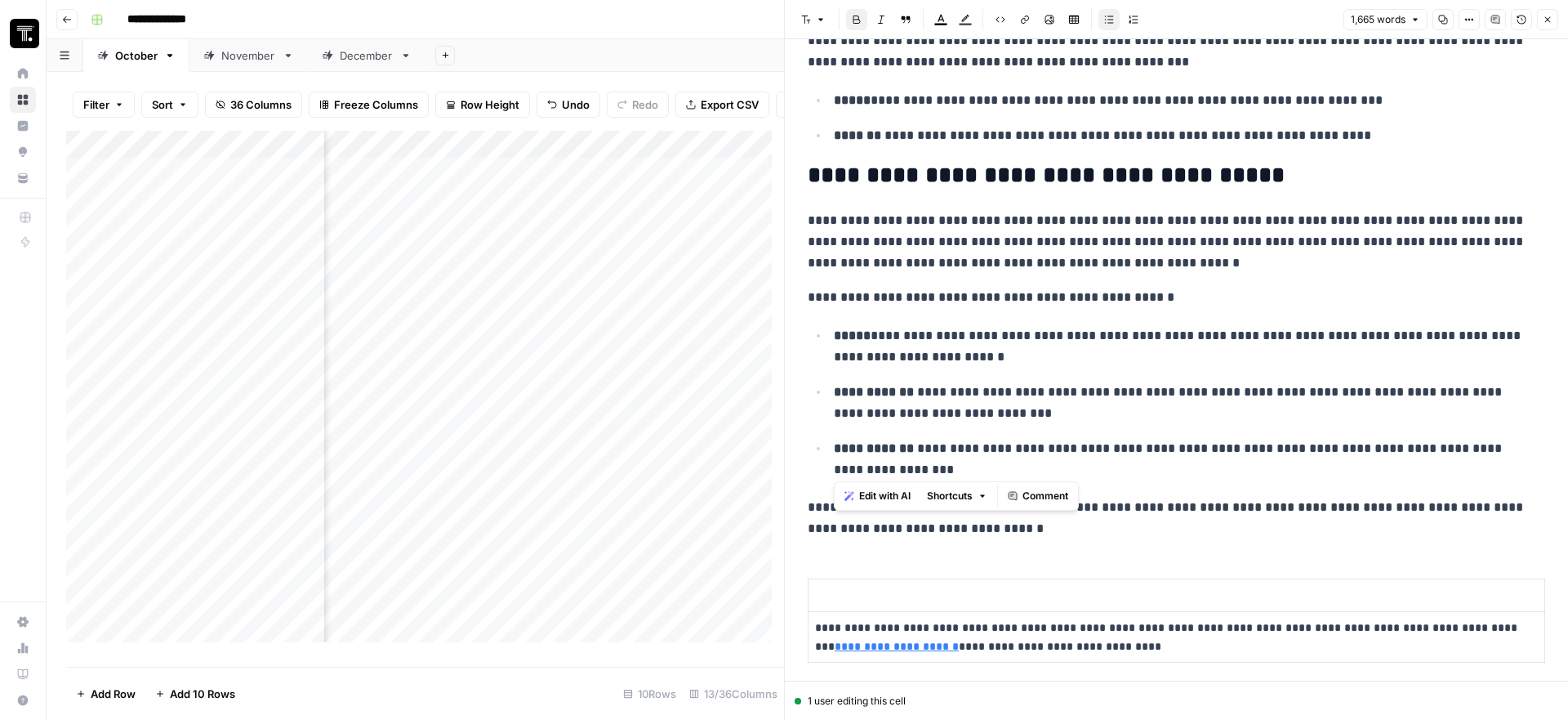
click at [1272, 479] on p "**********" at bounding box center [1184, 459] width 699 height 42
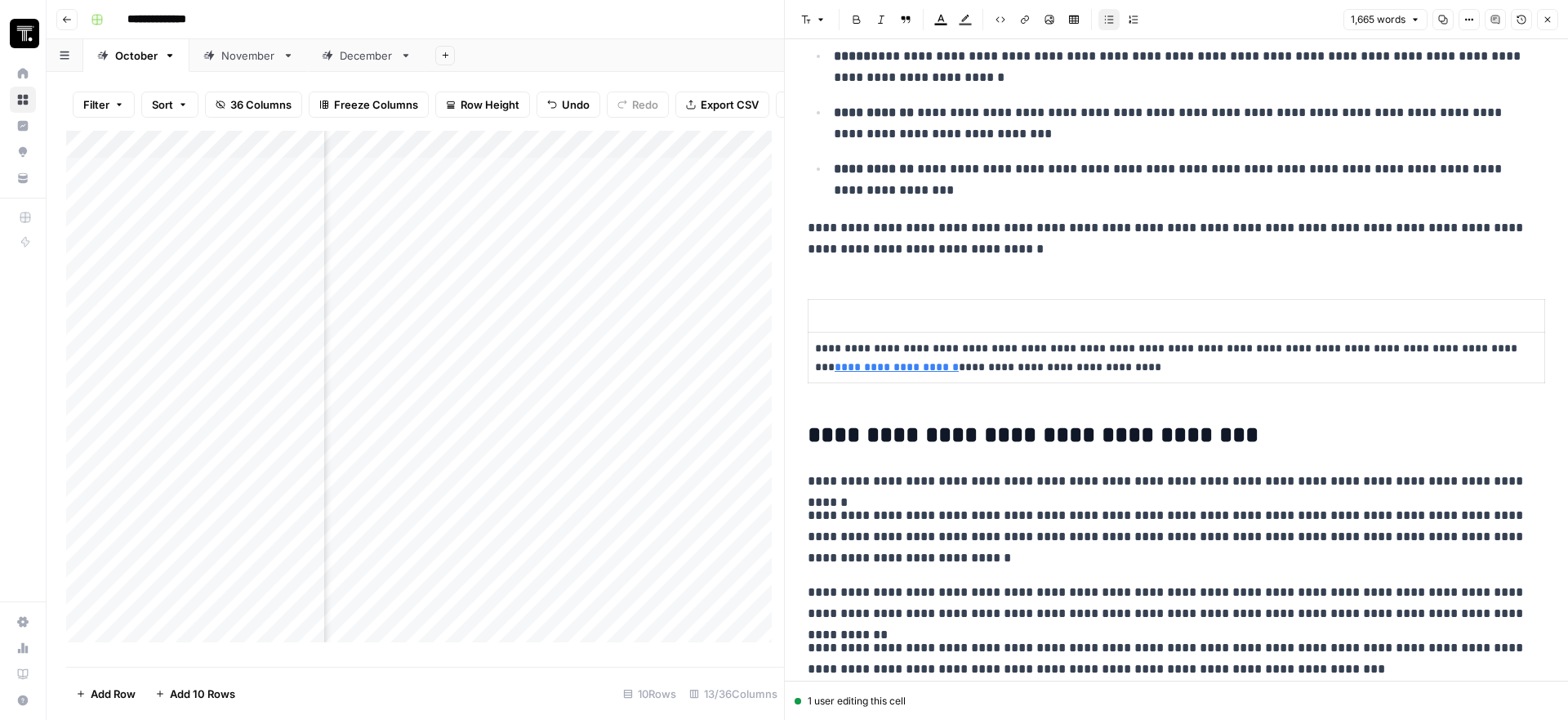
click at [1081, 369] on p "**********" at bounding box center [1170, 358] width 710 height 37
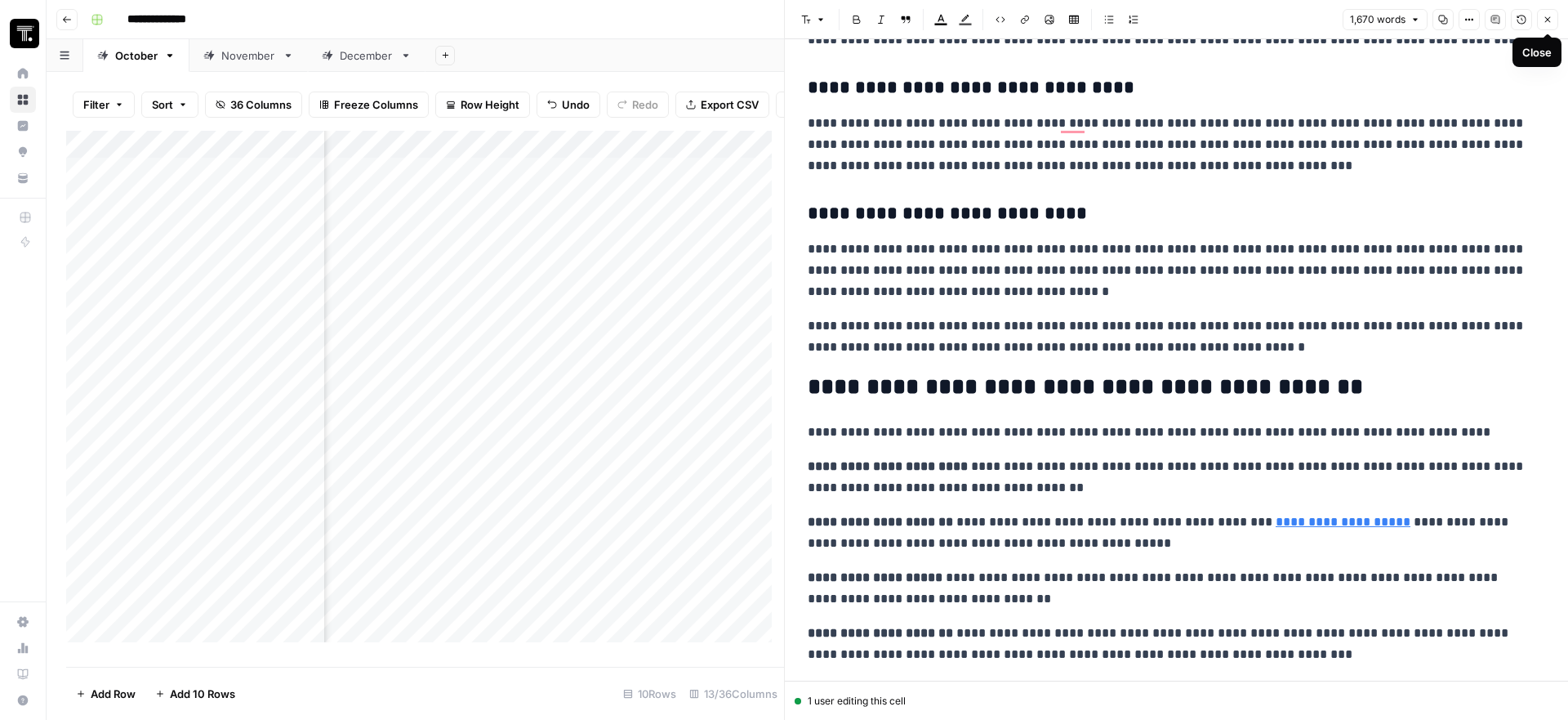
click at [1547, 15] on icon "button" at bounding box center [1547, 19] width 10 height 10
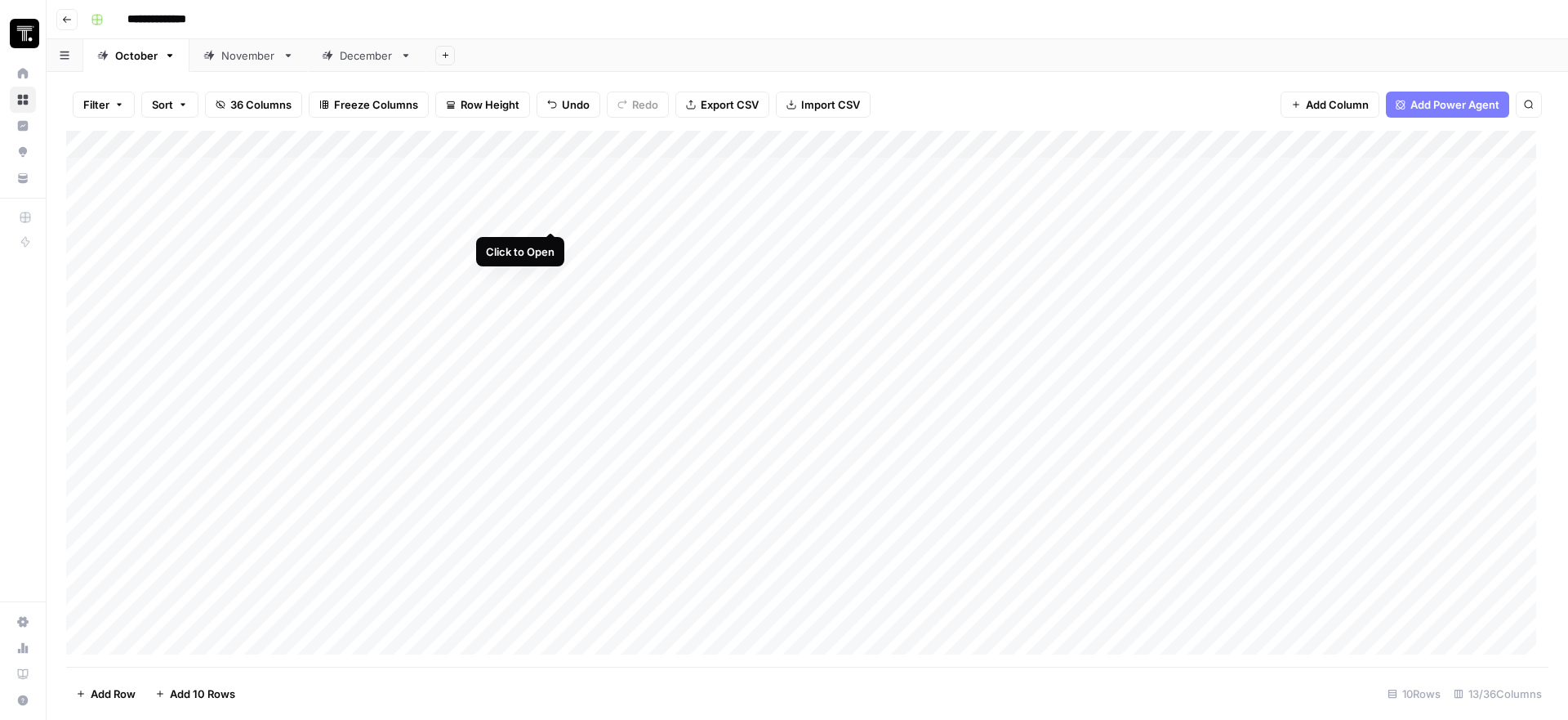
click at [553, 171] on div "Add Column" at bounding box center [806, 399] width 1482 height 536
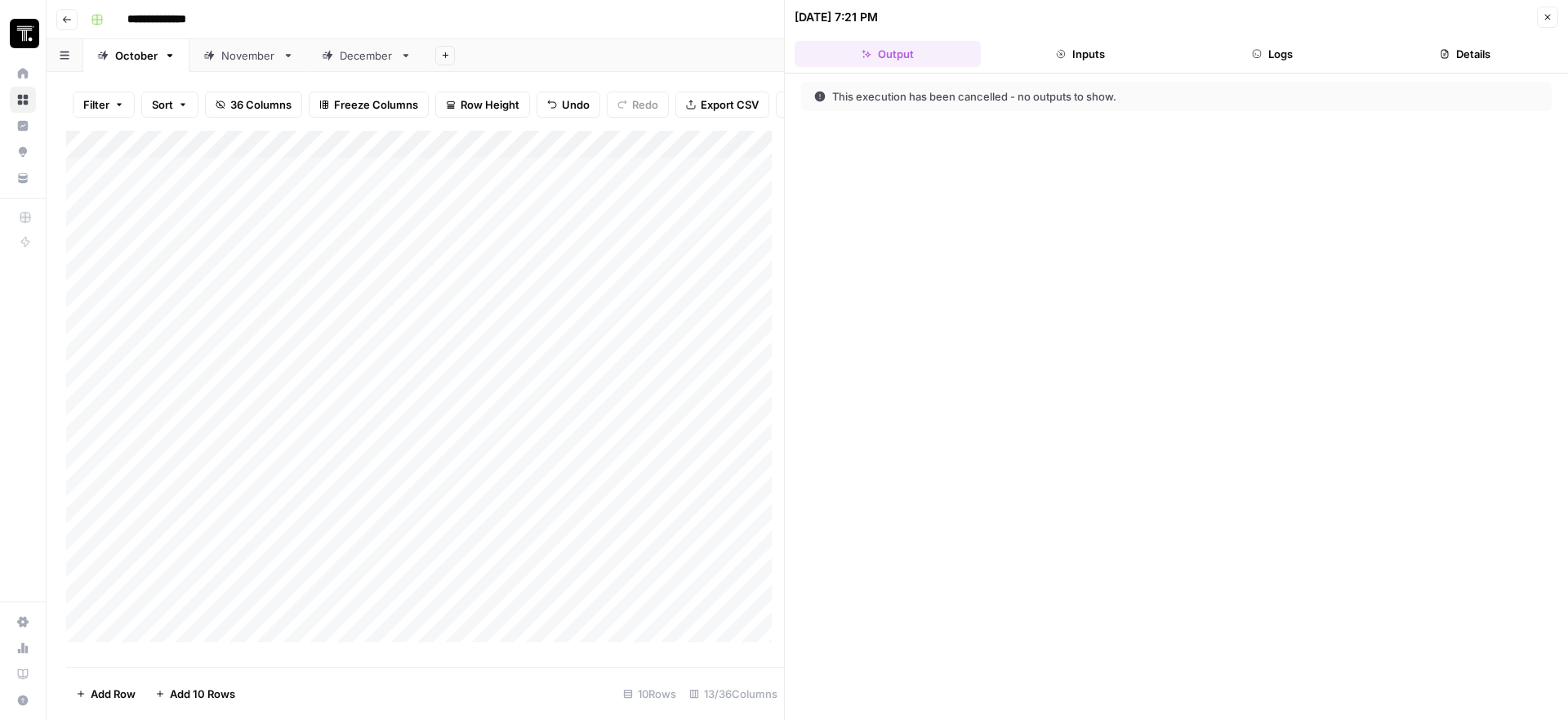
click at [948, 91] on div "This execution has been cancelled - no outputs to show." at bounding box center [1071, 96] width 514 height 16
click at [1543, 12] on icon "button" at bounding box center [1547, 17] width 10 height 10
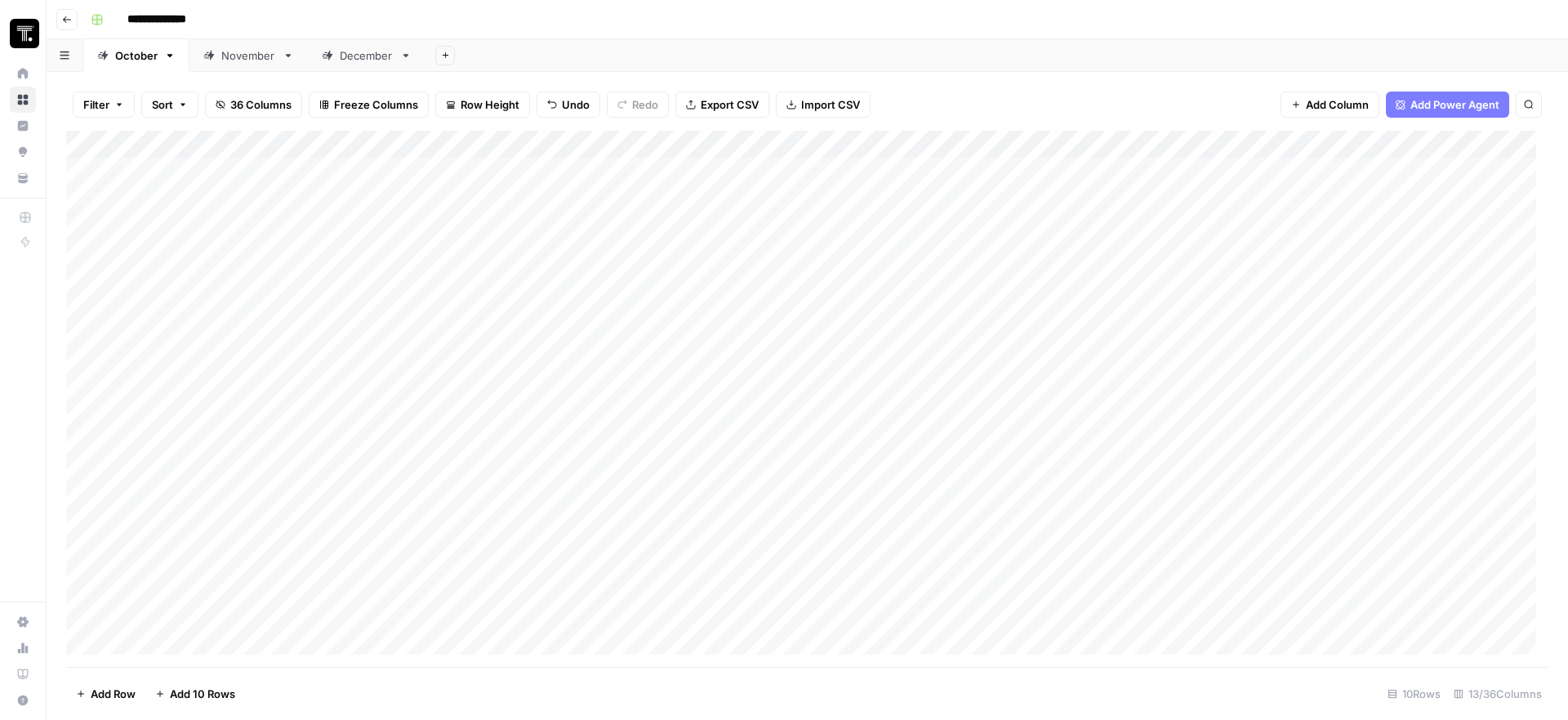
click at [406, 275] on div "Add Column" at bounding box center [806, 399] width 1482 height 536
click at [1355, 273] on div "Add Column" at bounding box center [806, 399] width 1482 height 536
click at [1384, 258] on div "Add Column" at bounding box center [806, 399] width 1482 height 536
click at [1389, 308] on button "Under Review" at bounding box center [1364, 306] width 84 height 20
click at [1180, 260] on div "Add Column" at bounding box center [806, 399] width 1482 height 536
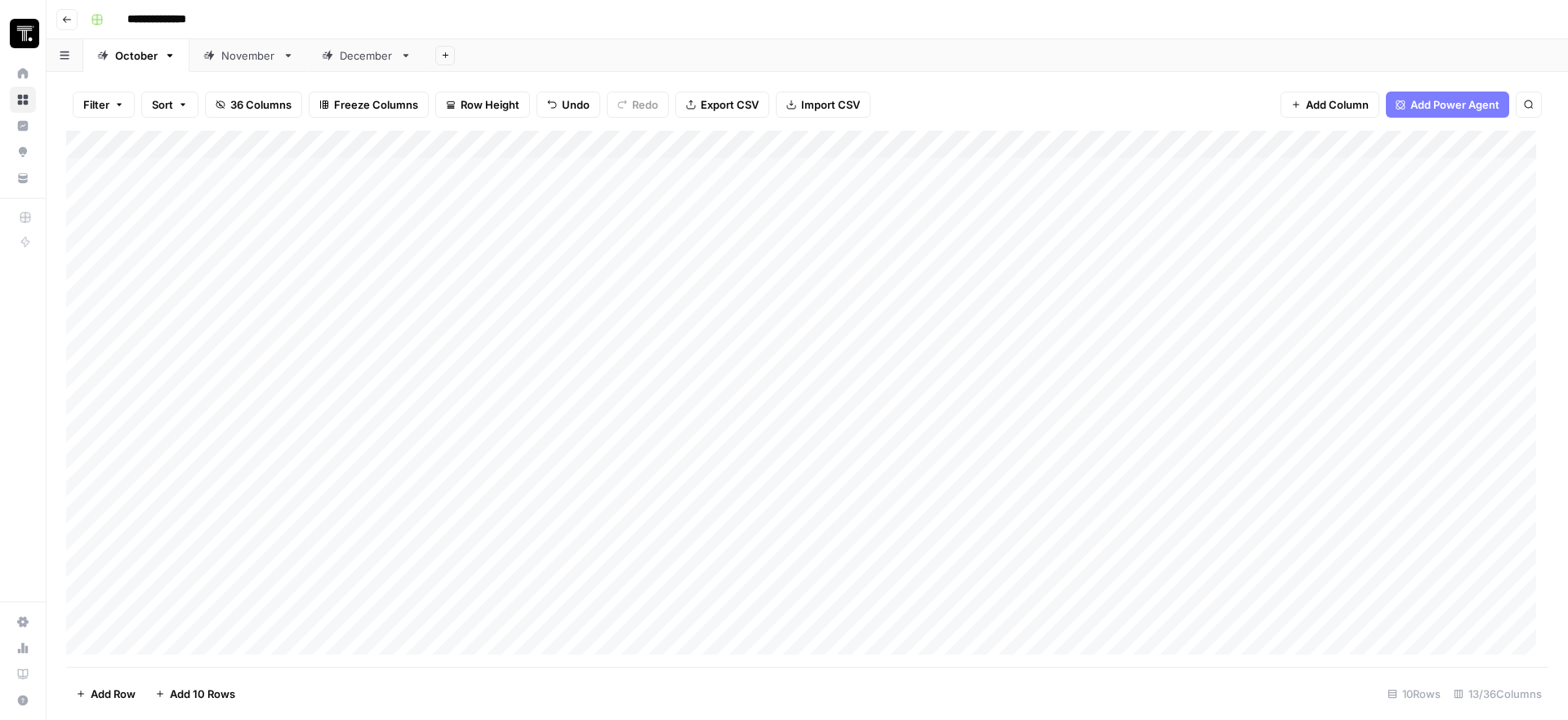
click at [267, 194] on div "Add Column" at bounding box center [806, 399] width 1482 height 536
click at [255, 55] on div "November" at bounding box center [248, 55] width 54 height 16
click at [136, 62] on div "October" at bounding box center [136, 55] width 42 height 16
click at [671, 24] on div "**********" at bounding box center [818, 19] width 1468 height 26
